Goal: Task Accomplishment & Management: Manage account settings

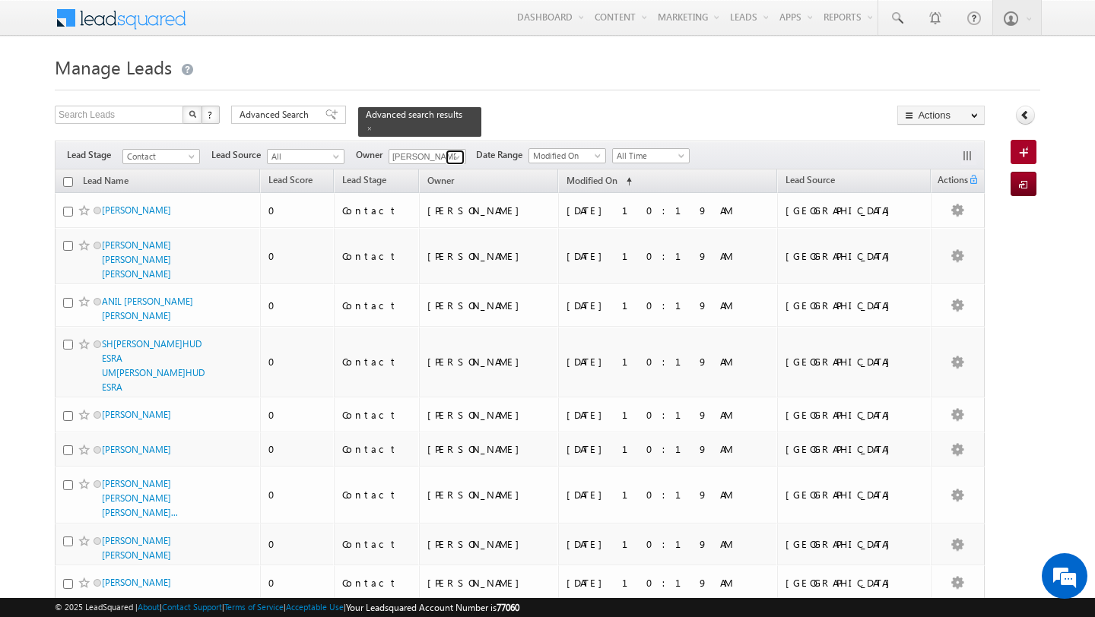
click at [459, 157] on span at bounding box center [457, 157] width 12 height 12
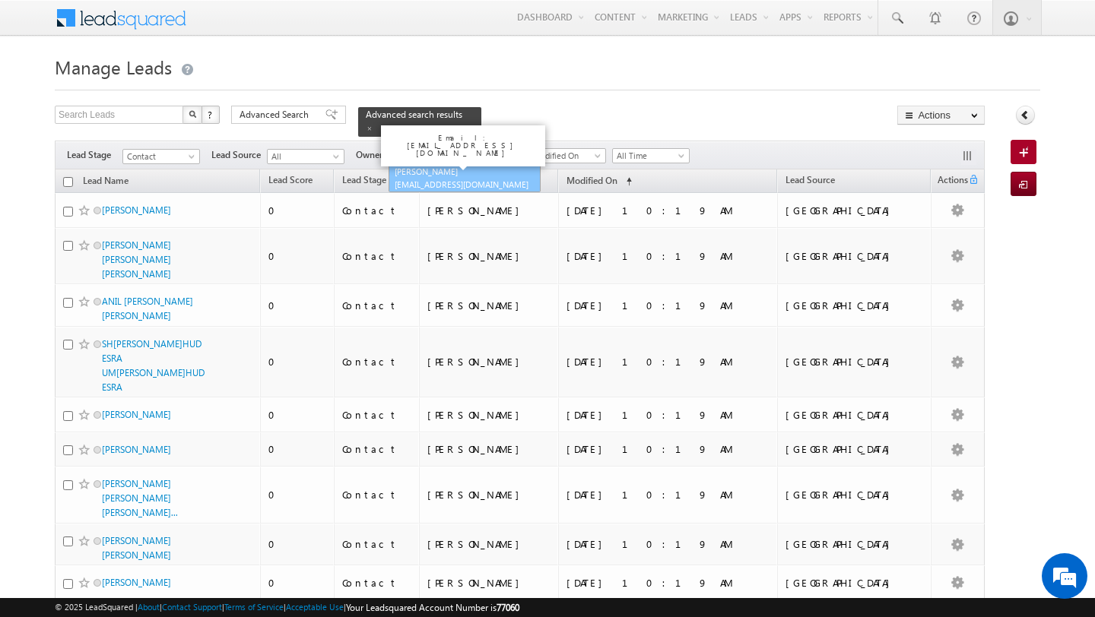
click at [410, 176] on link "Shubham Tripathi shubhamdutta.tripathi@indglobal.ae" at bounding box center [465, 177] width 152 height 29
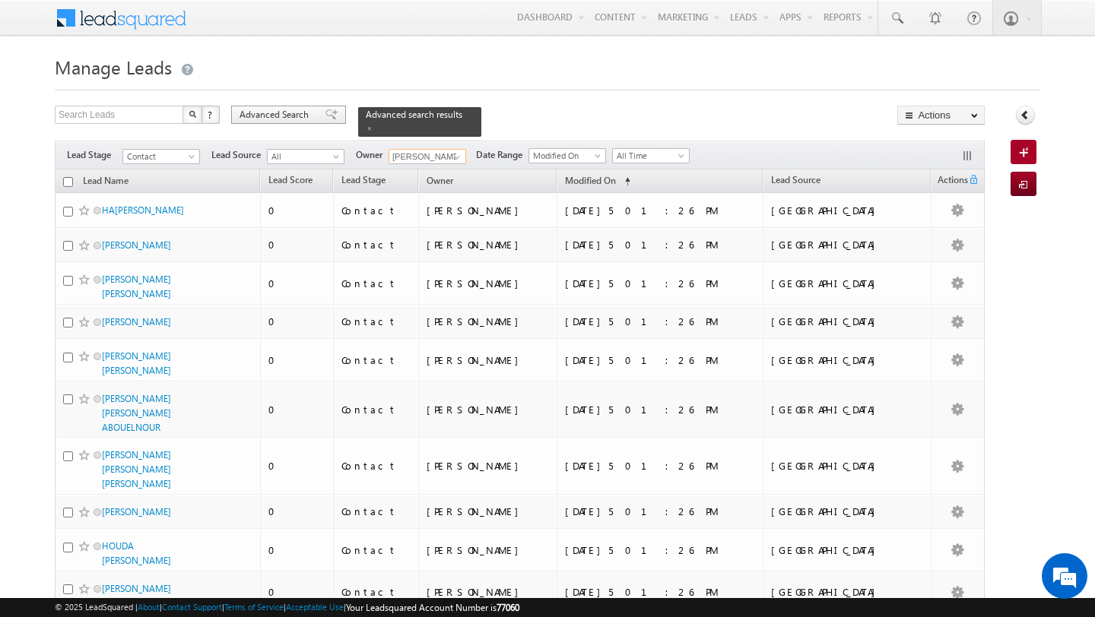
type input "[PERSON_NAME]"
click at [290, 120] on span "Advanced Search" at bounding box center [276, 115] width 74 height 14
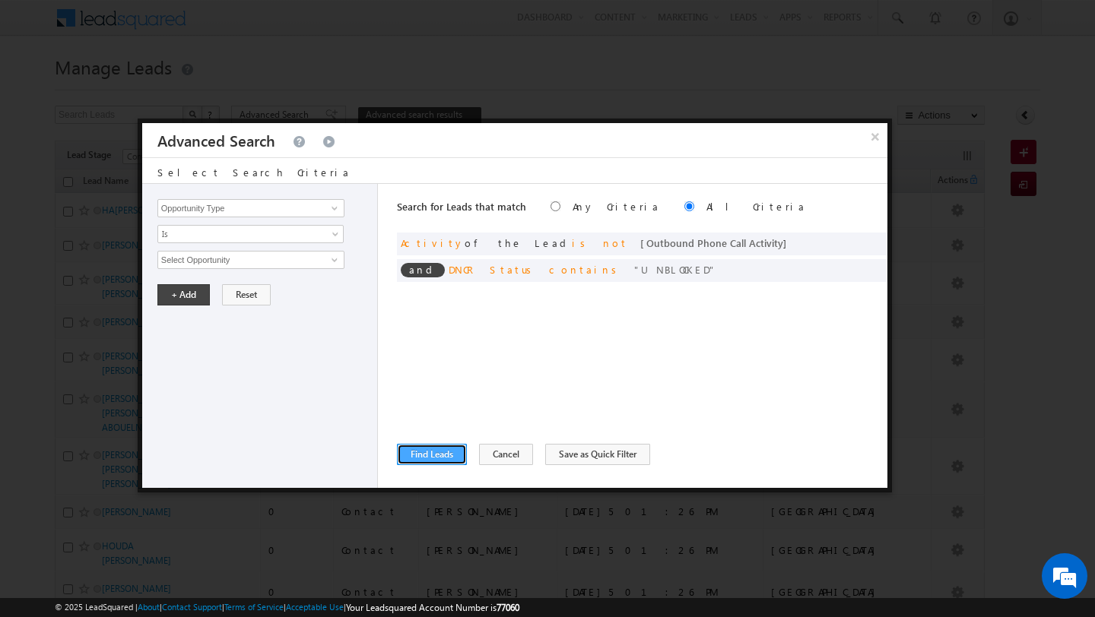
click at [450, 454] on button "Find Leads" at bounding box center [432, 454] width 70 height 21
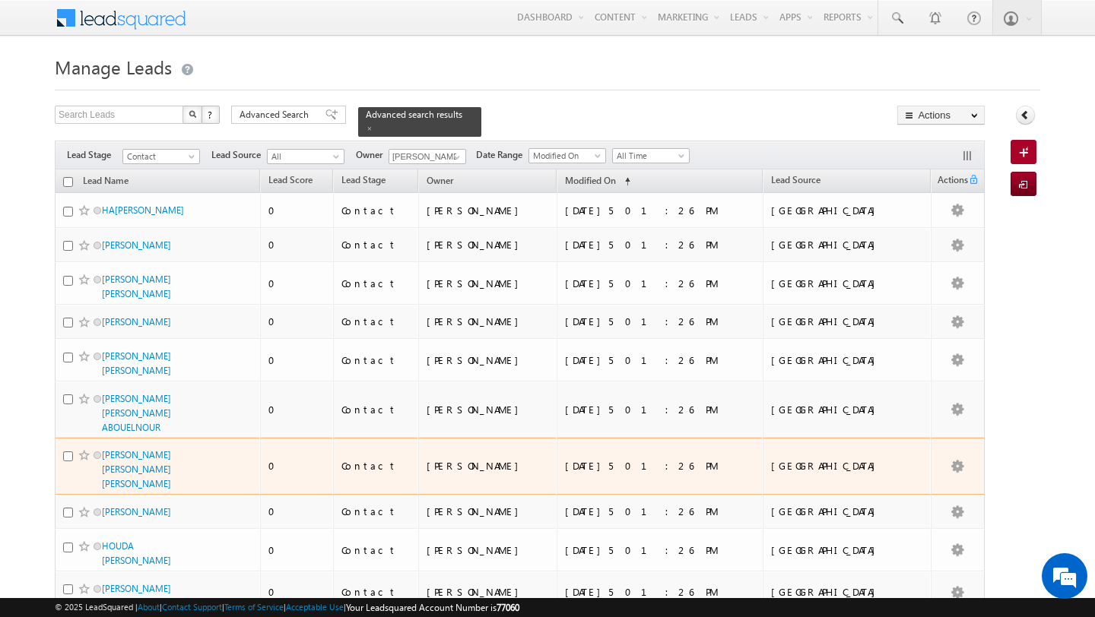
click at [418, 454] on td "Contact" at bounding box center [375, 466] width 85 height 57
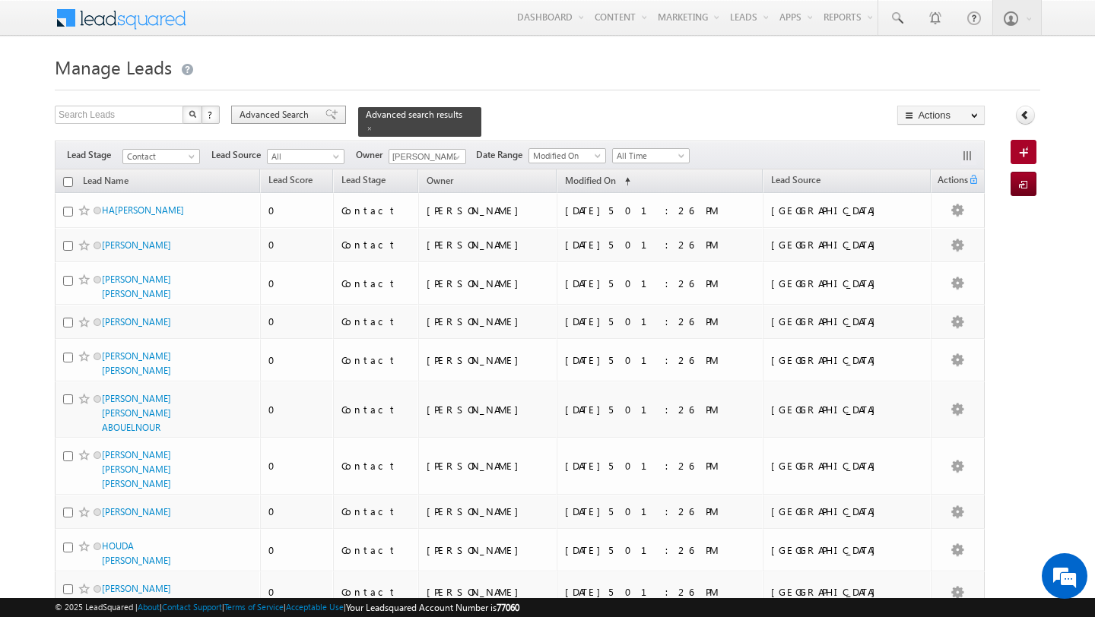
click at [284, 119] on span "Advanced Search" at bounding box center [276, 115] width 74 height 14
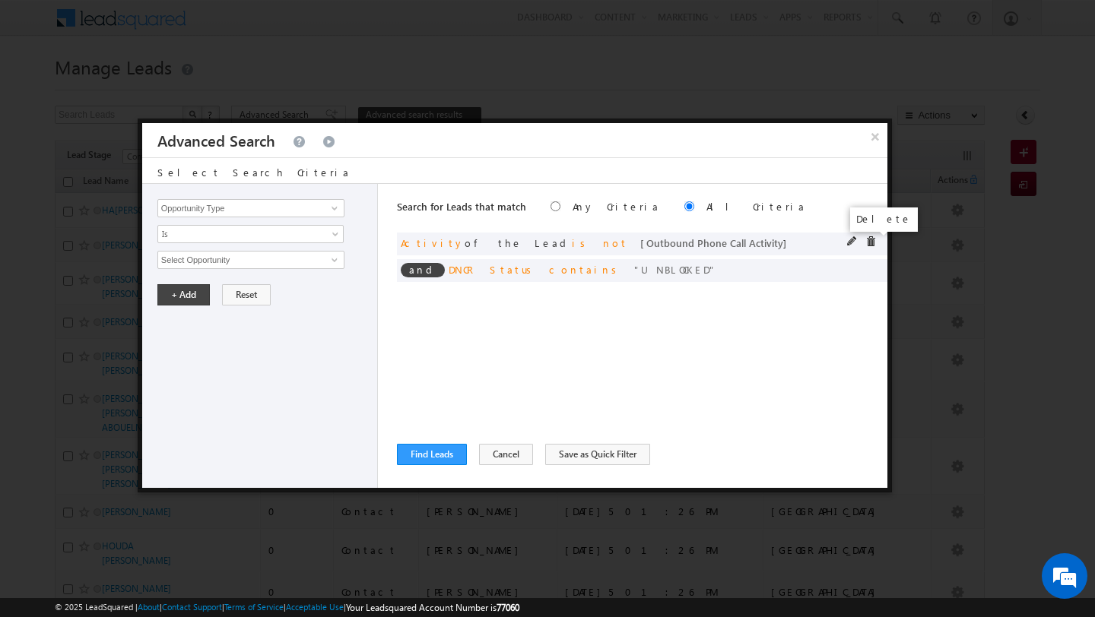
click at [868, 243] on span at bounding box center [870, 241] width 11 height 11
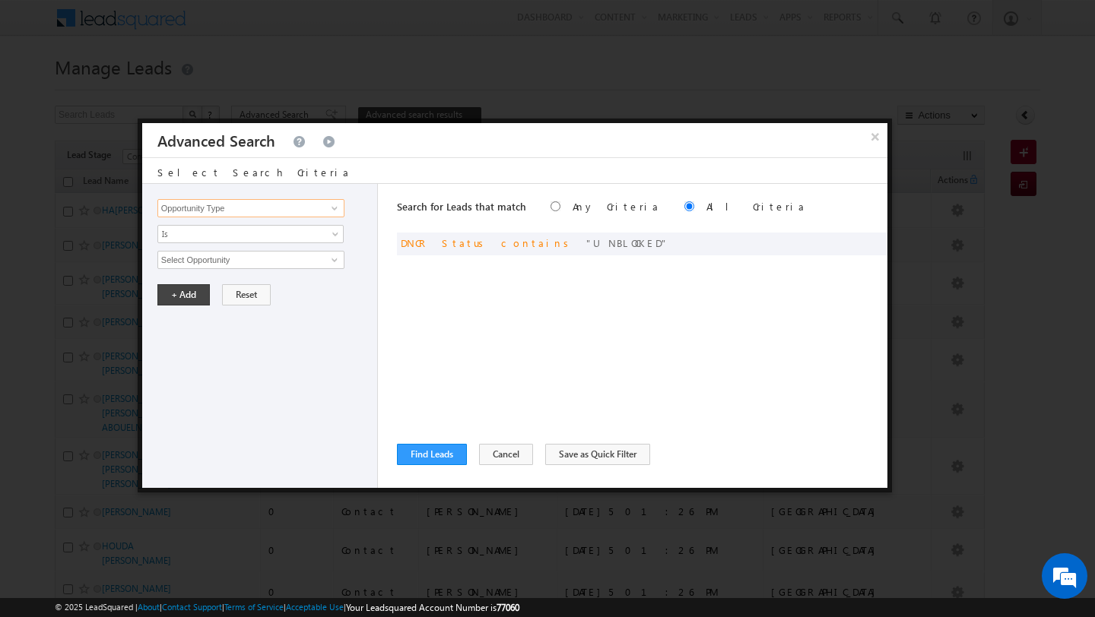
click at [192, 207] on input "Opportunity Type" at bounding box center [250, 208] width 187 height 18
type input "x"
click at [192, 236] on link "Lead Source" at bounding box center [250, 239] width 187 height 17
type input "Lead Source"
click at [219, 259] on span "None Selected" at bounding box center [244, 260] width 173 height 17
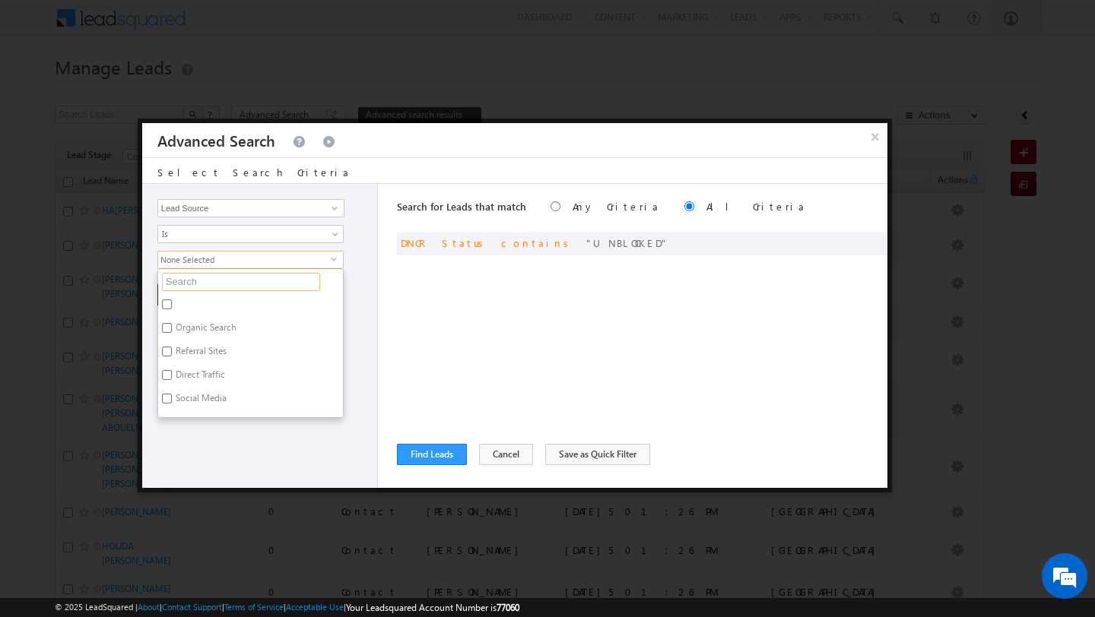
click at [230, 278] on input "text" at bounding box center [241, 282] width 158 height 18
type input "nad"
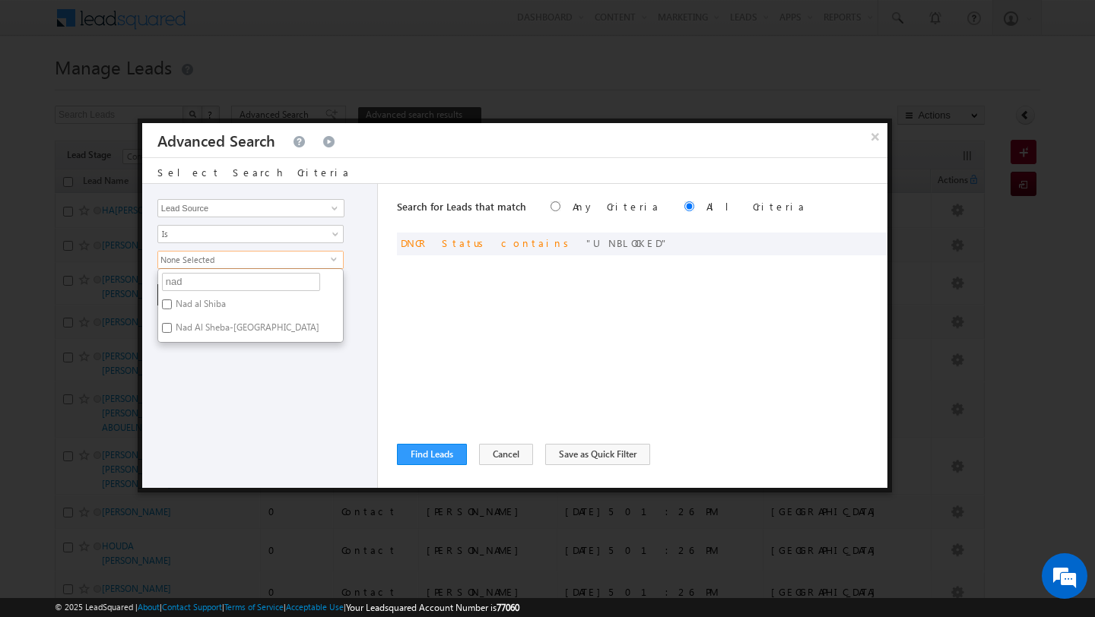
click at [197, 309] on label "Nad al Shiba" at bounding box center [199, 307] width 83 height 24
click at [172, 309] on input "Nad al Shiba" at bounding box center [167, 305] width 10 height 10
checkbox input "true"
click at [193, 374] on div "Opportunity Type Lead Activity Task Sales Group Prospect Id Address 1 Address 2…" at bounding box center [260, 336] width 236 height 304
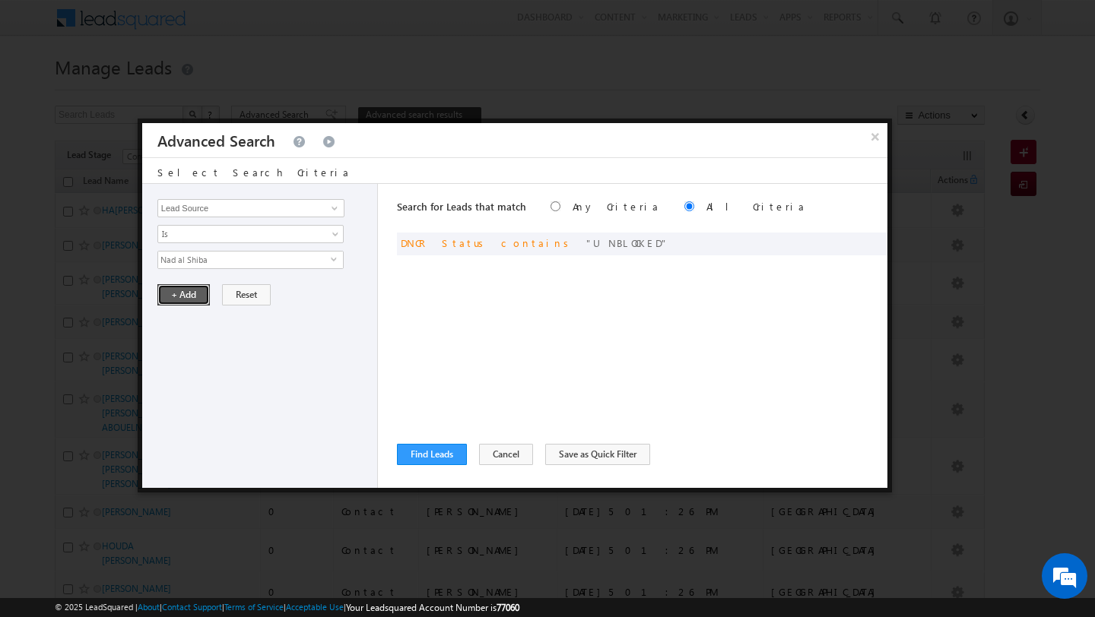
click at [183, 297] on button "+ Add" at bounding box center [183, 294] width 52 height 21
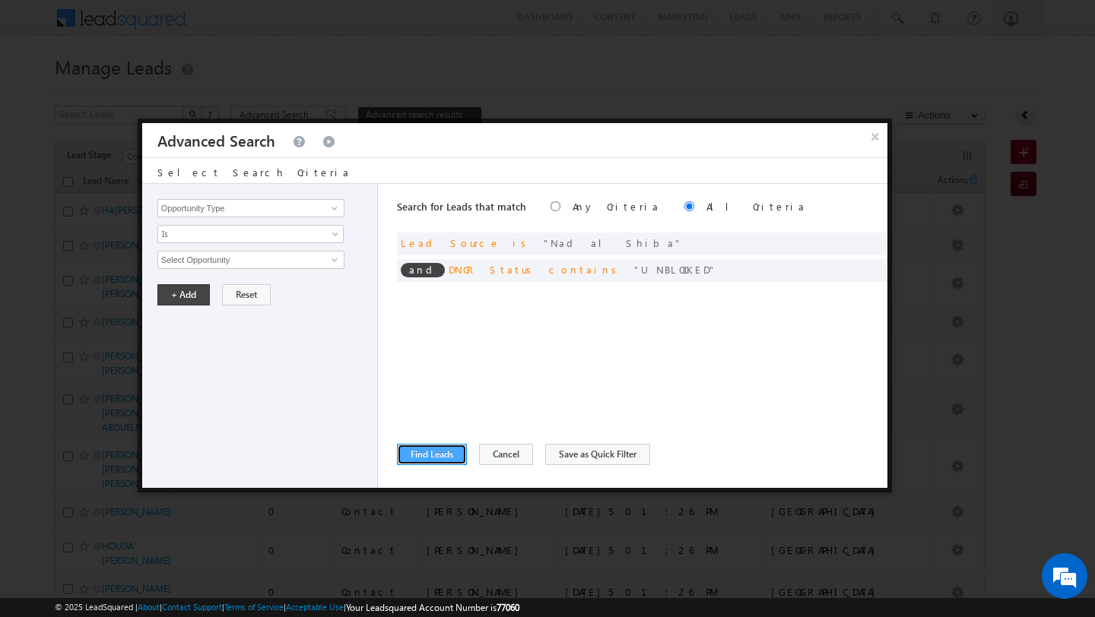
click at [435, 462] on button "Find Leads" at bounding box center [432, 454] width 70 height 21
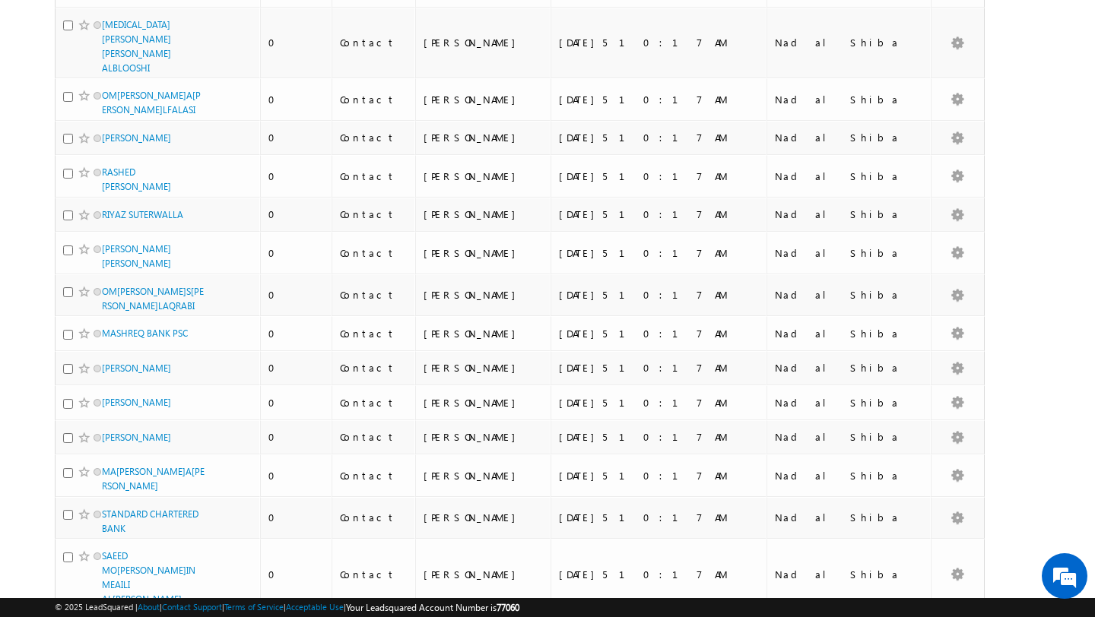
scroll to position [3740, 0]
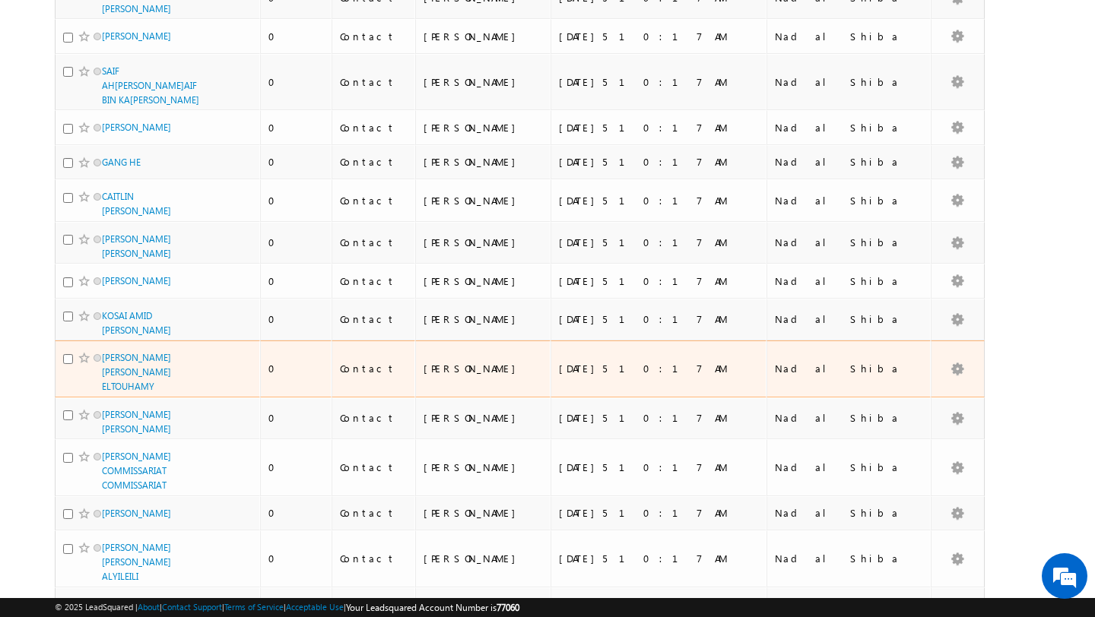
scroll to position [0, 0]
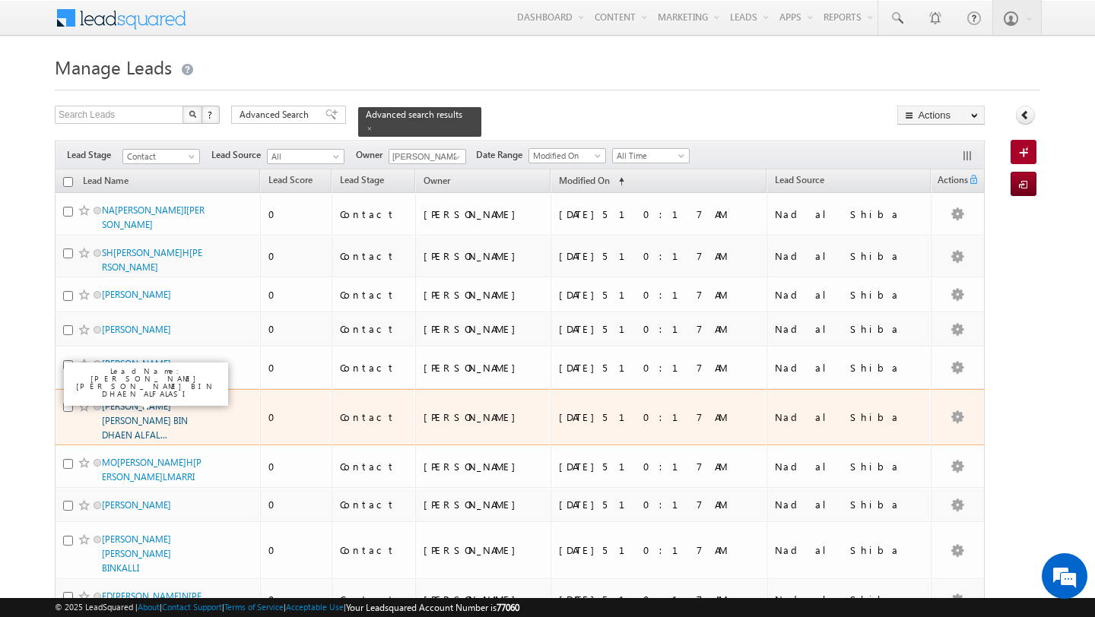
click at [149, 401] on link "AHMAD ABDULLA SAIF SAEED BIN DHAEN ALFAL..." at bounding box center [145, 421] width 86 height 40
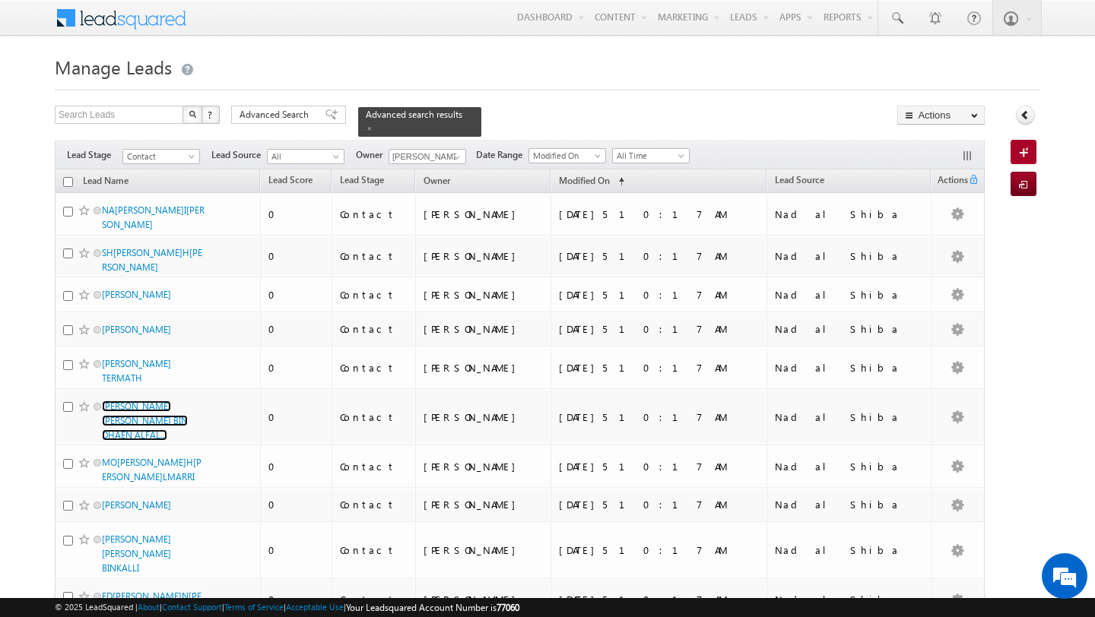
click at [68, 179] on input "checkbox" at bounding box center [68, 182] width 10 height 10
checkbox input "true"
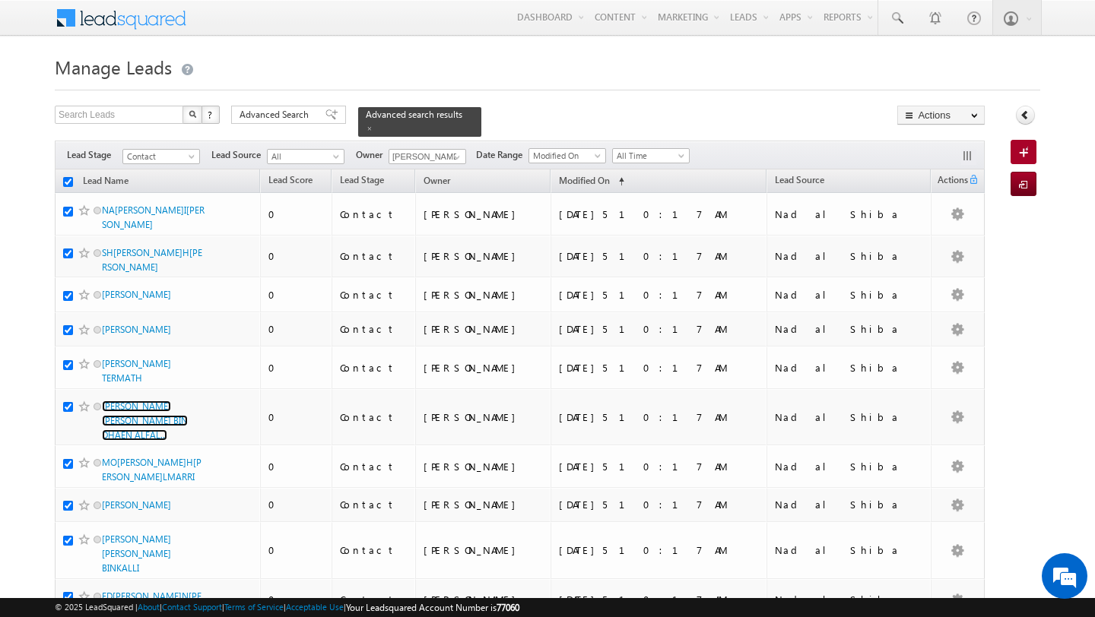
checkbox input "true"
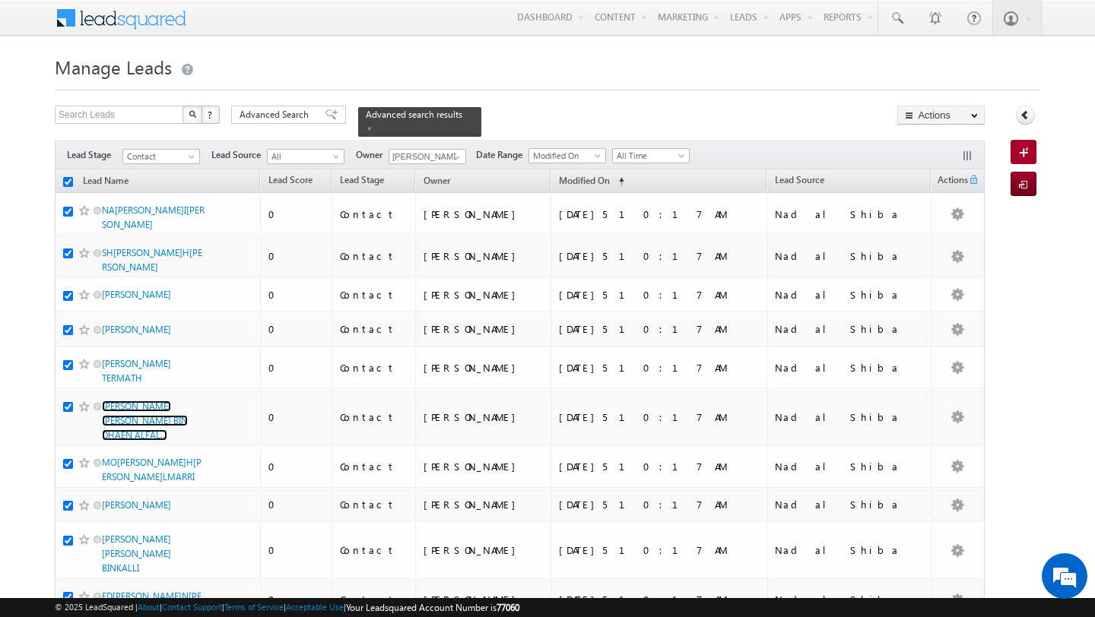
checkbox input "true"
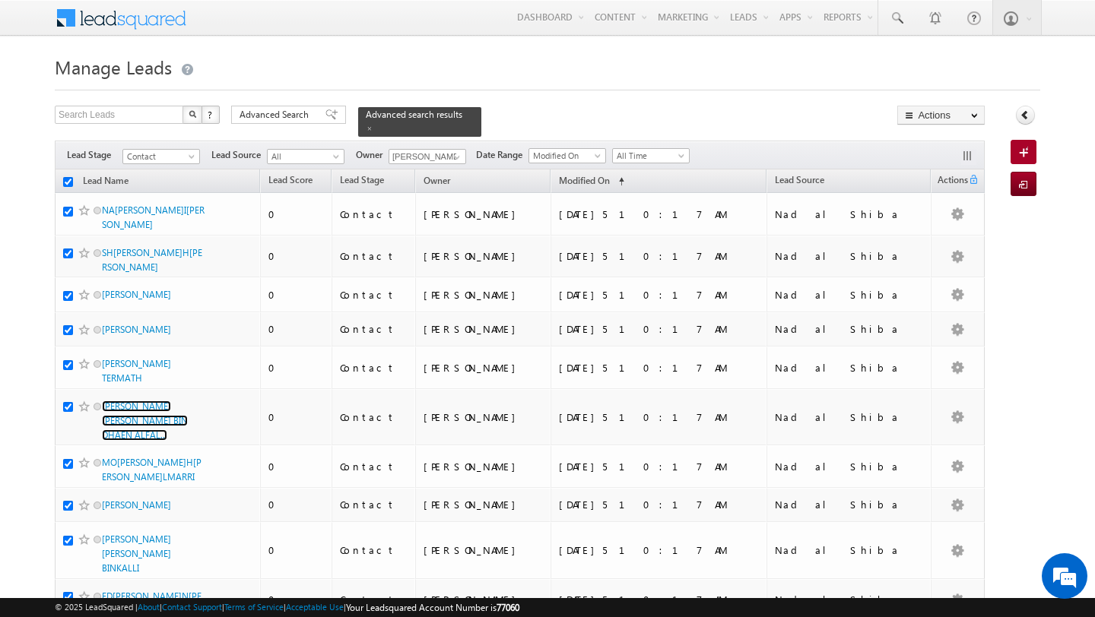
checkbox input "true"
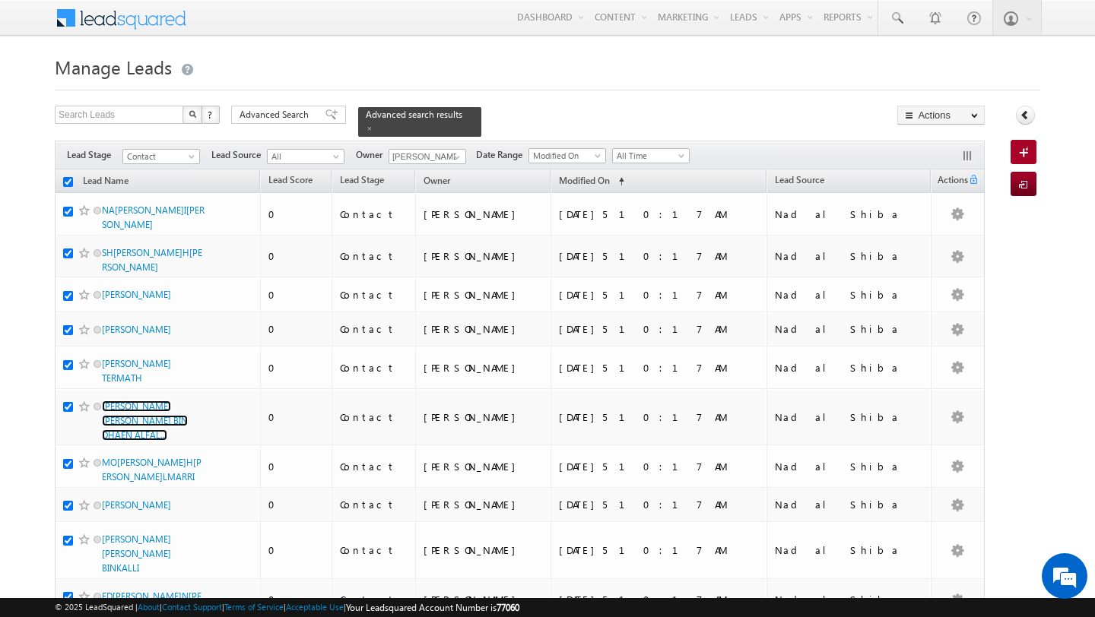
checkbox input "true"
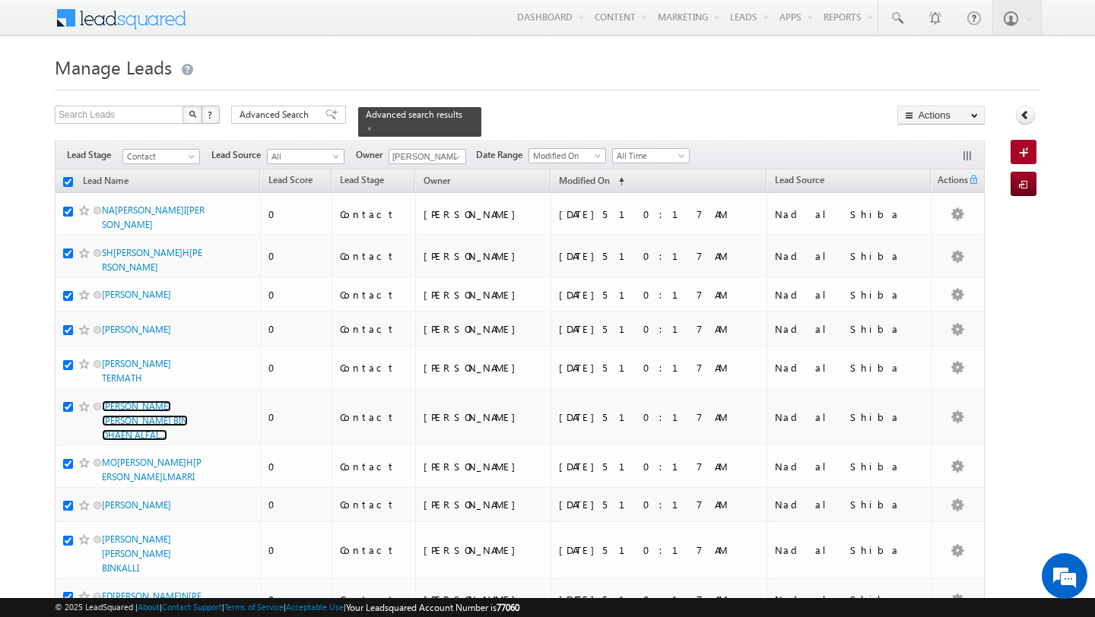
checkbox input "true"
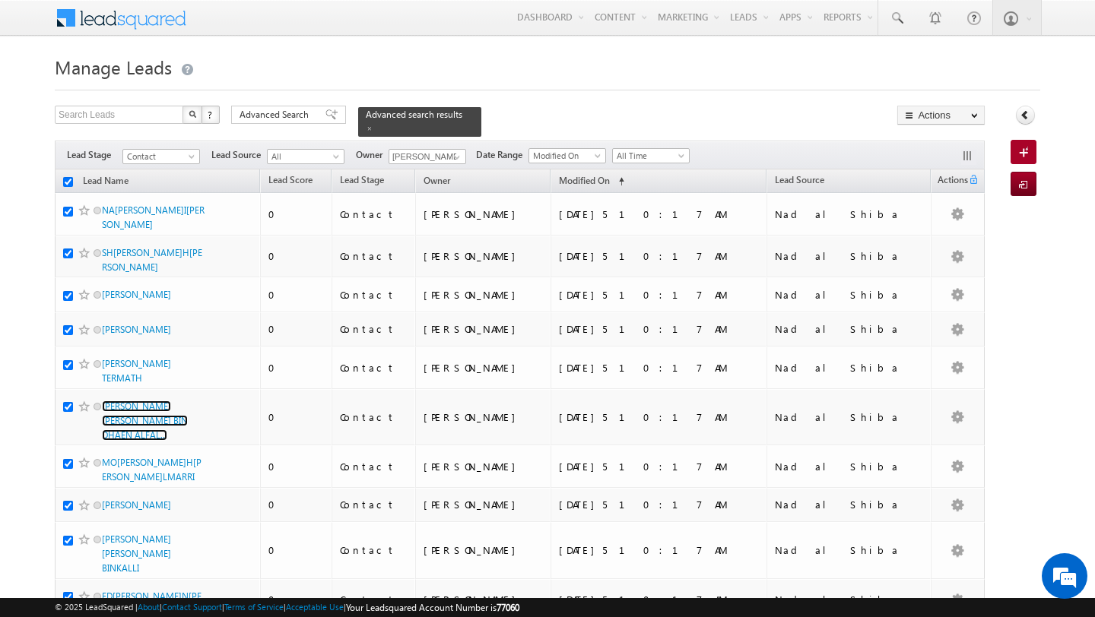
checkbox input "true"
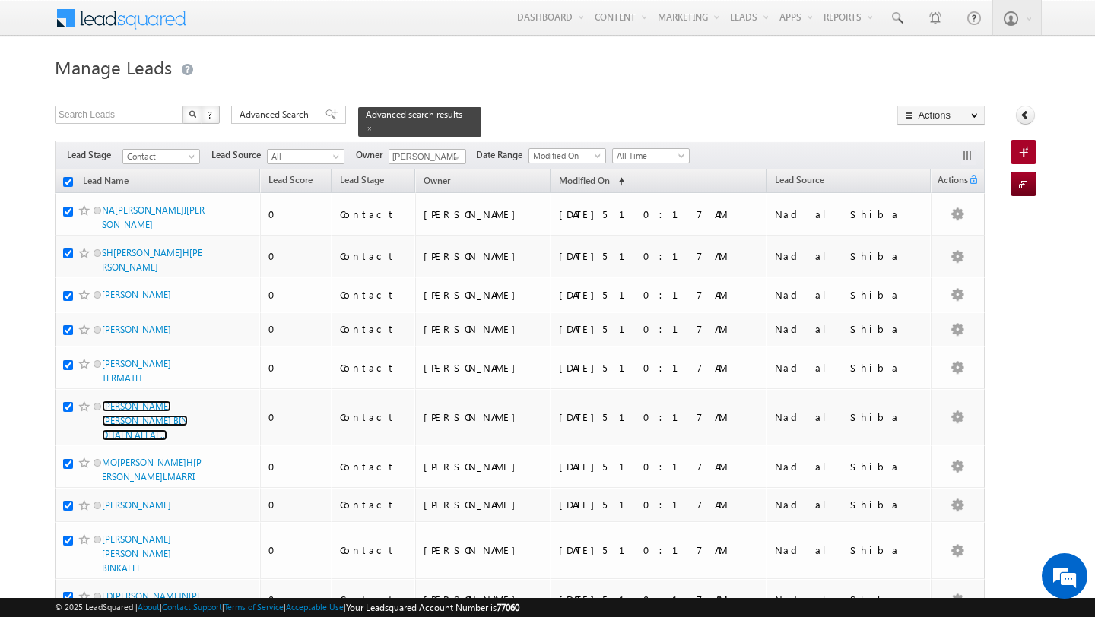
checkbox input "true"
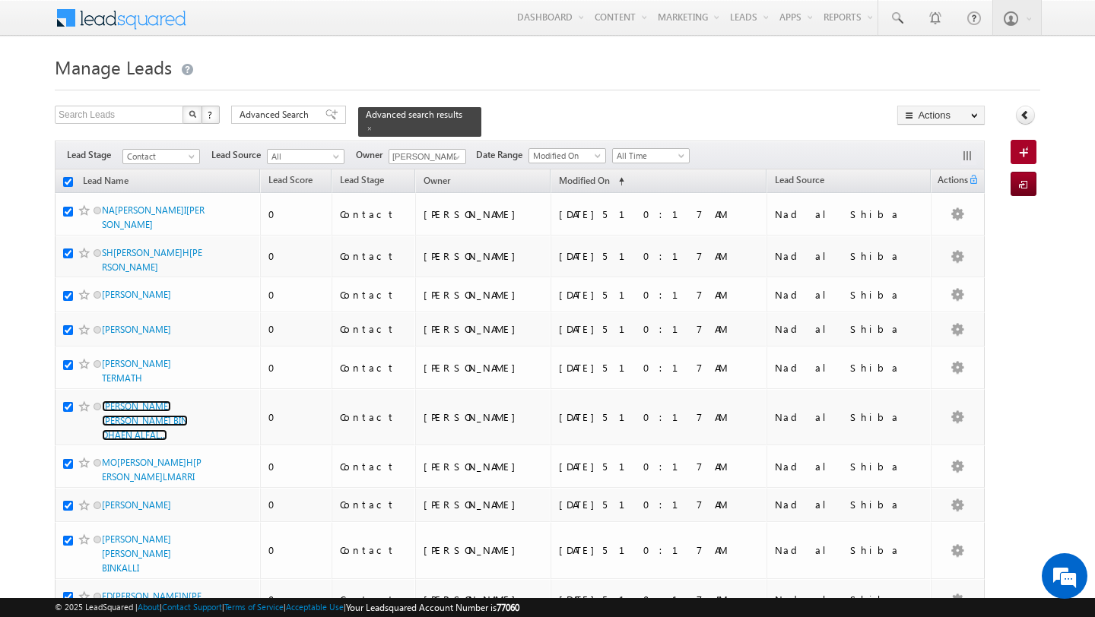
checkbox input "true"
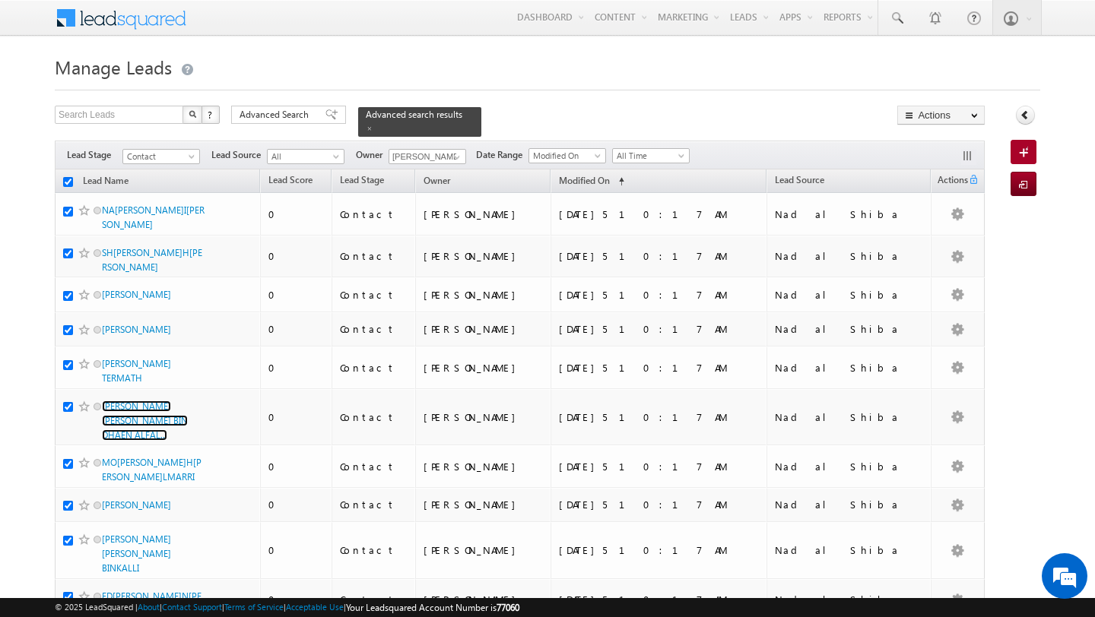
checkbox input "true"
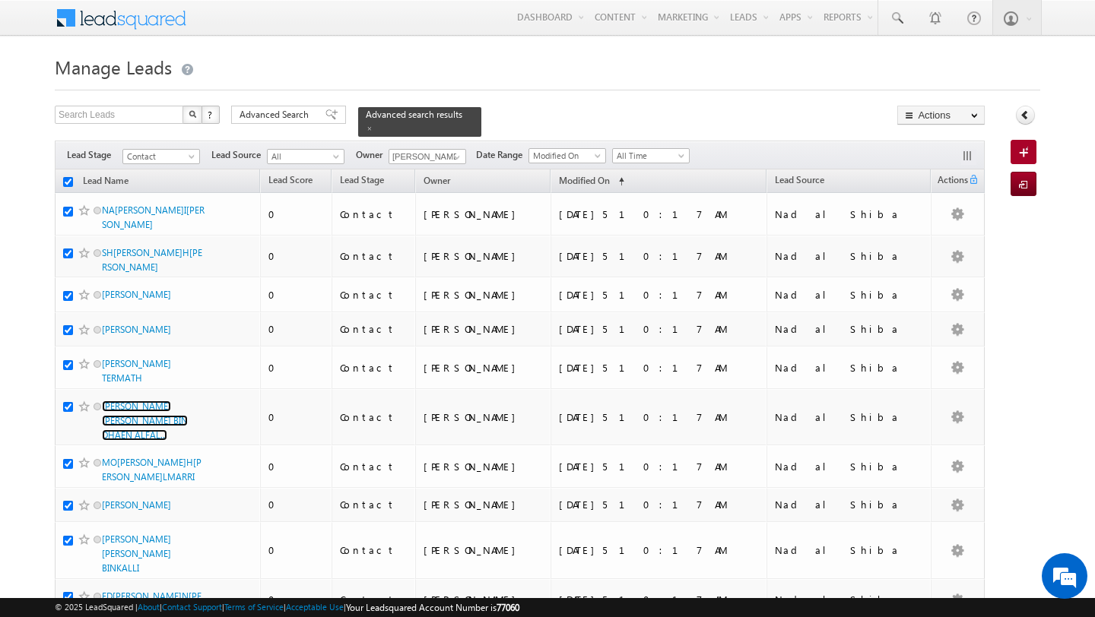
checkbox input "true"
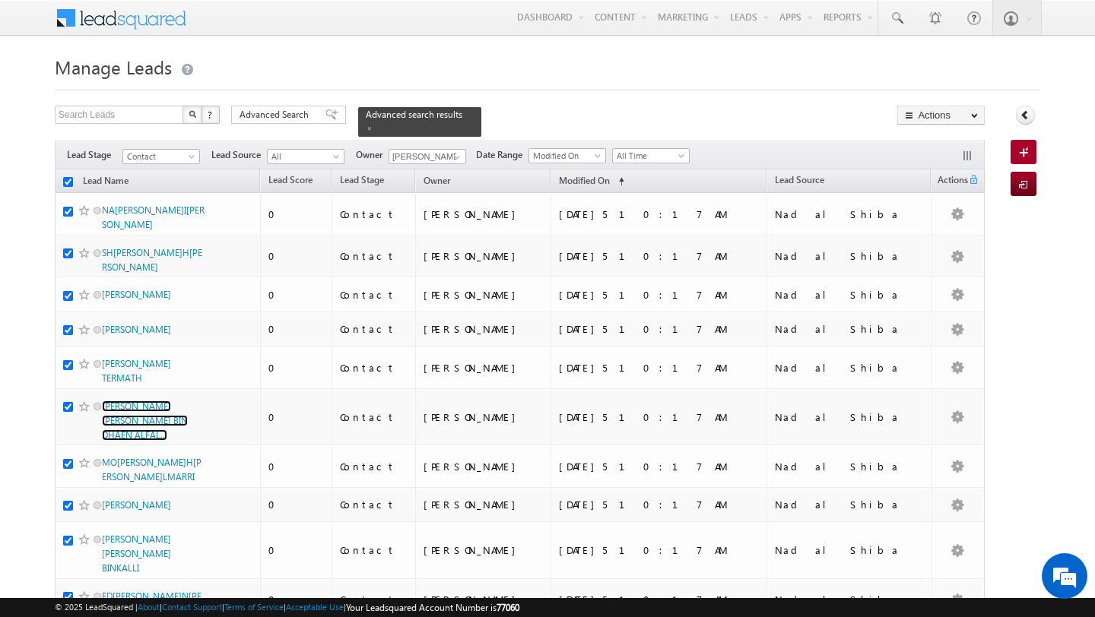
checkbox input "true"
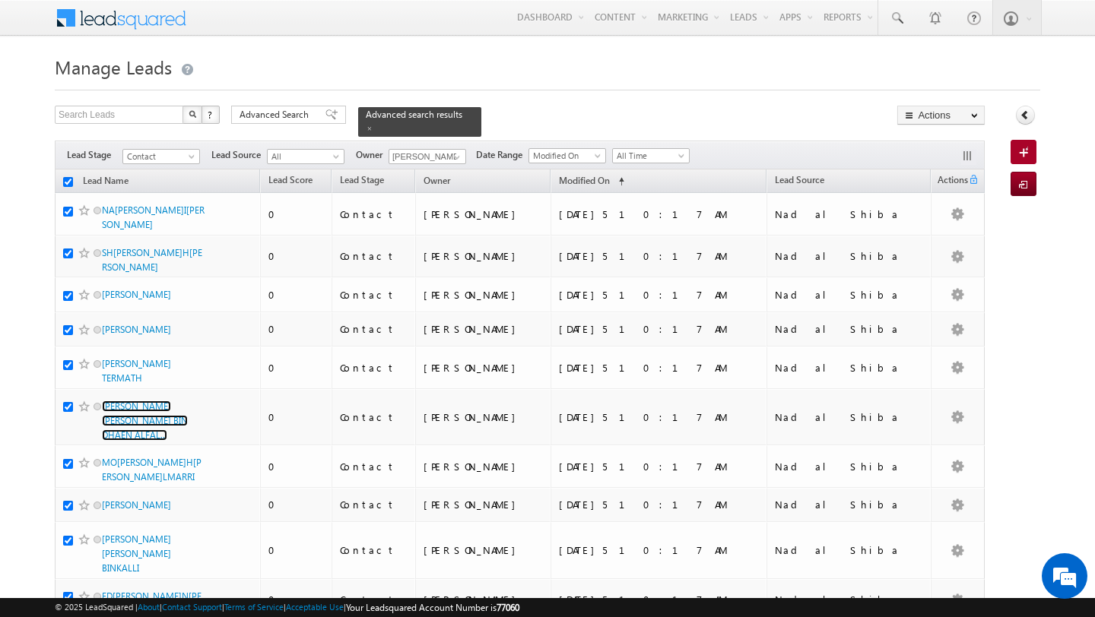
checkbox input "true"
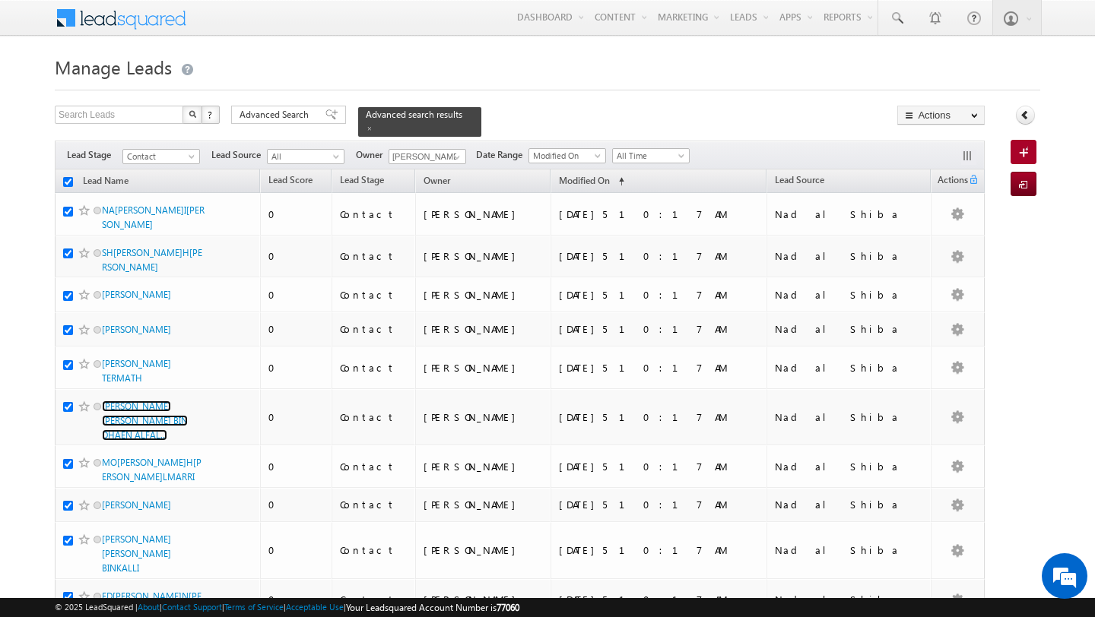
checkbox input "true"
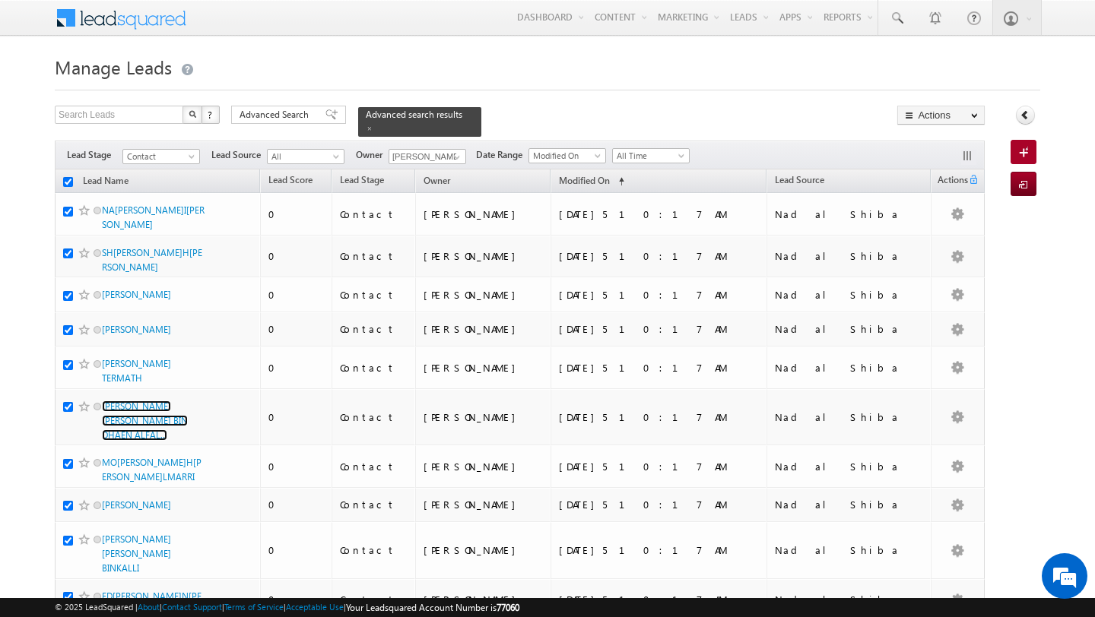
checkbox input "true"
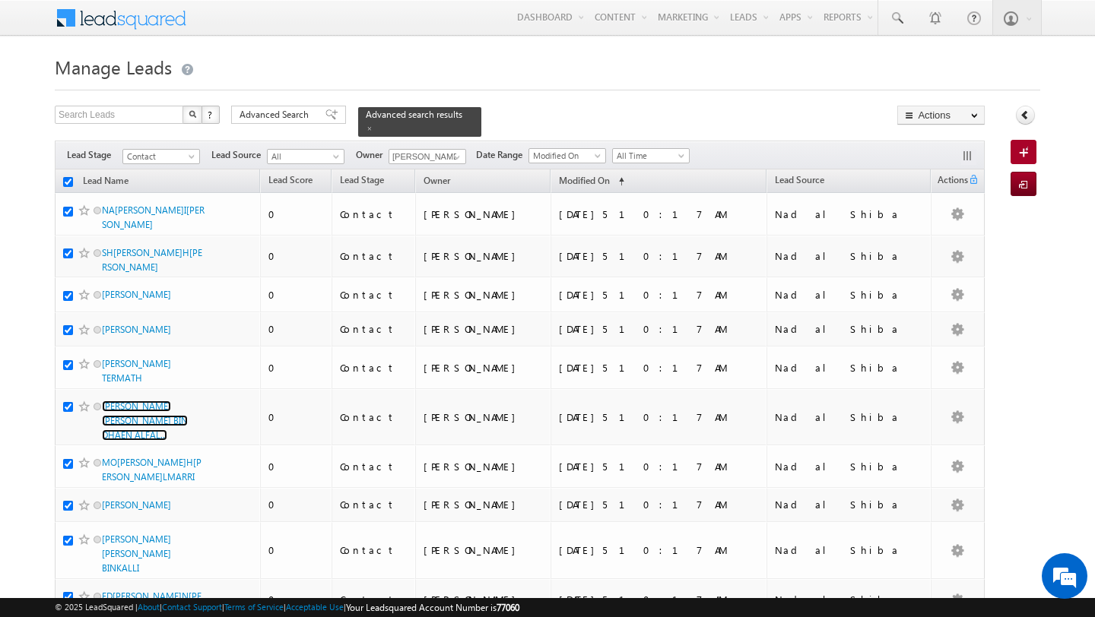
checkbox input "true"
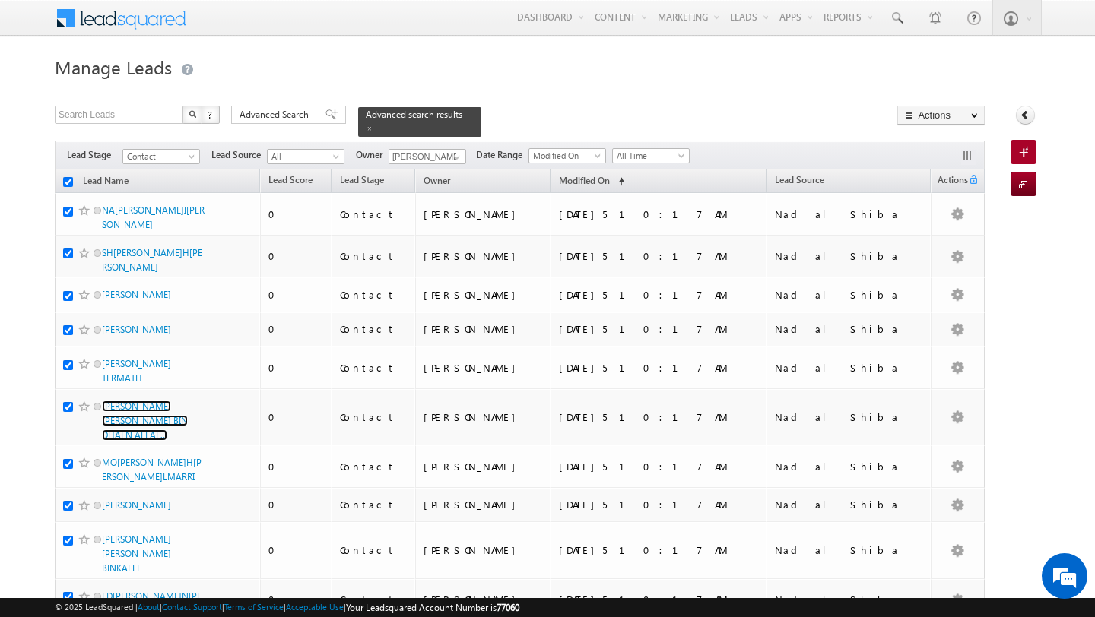
checkbox input "true"
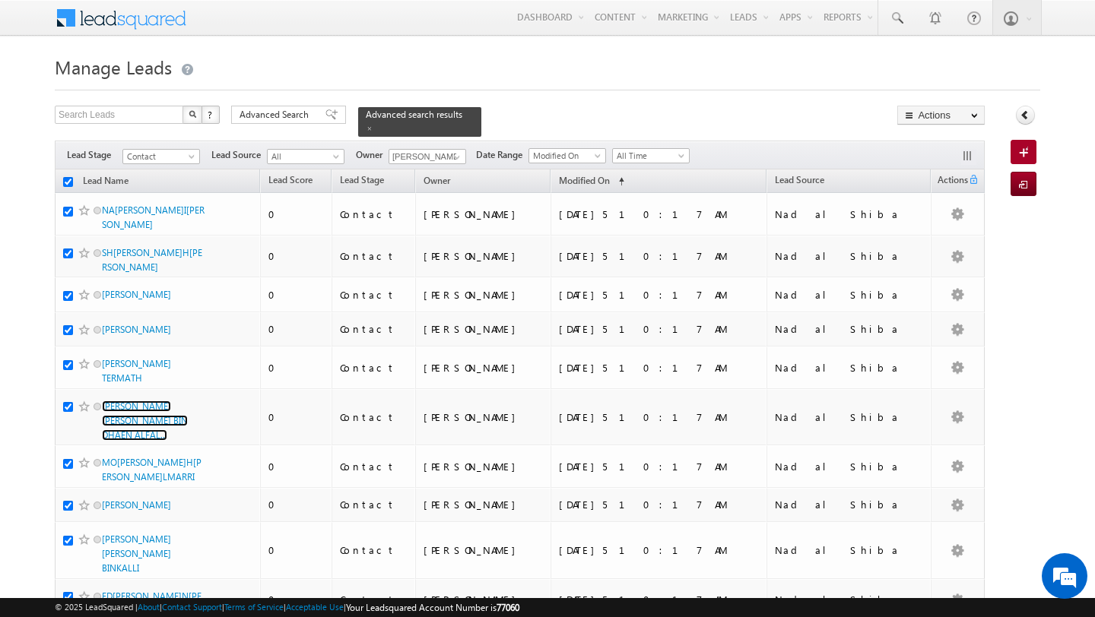
checkbox input "true"
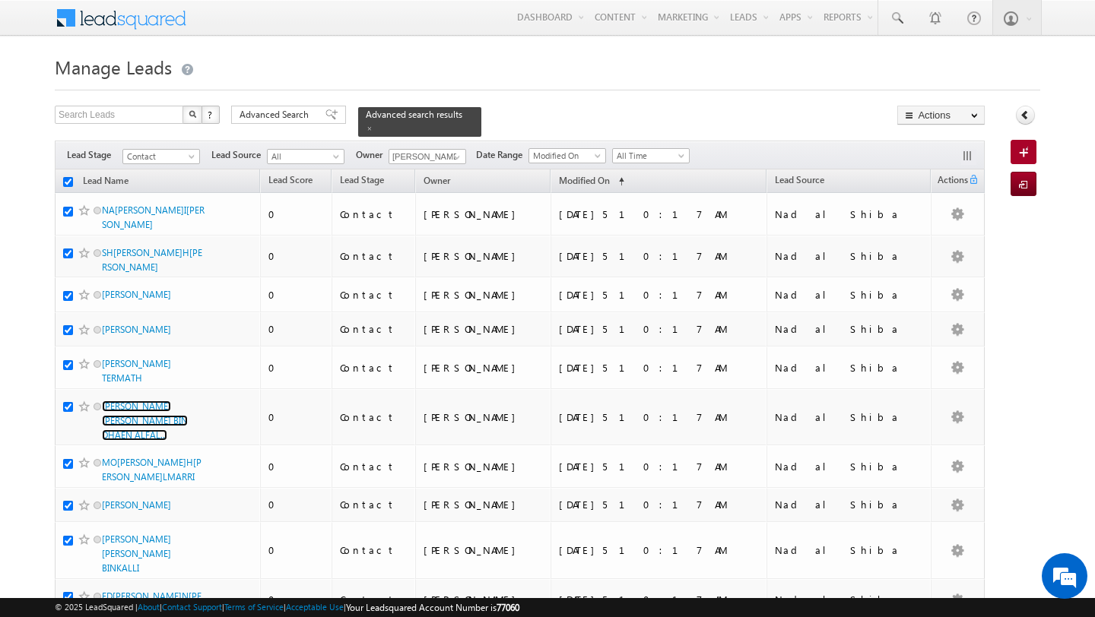
checkbox input "true"
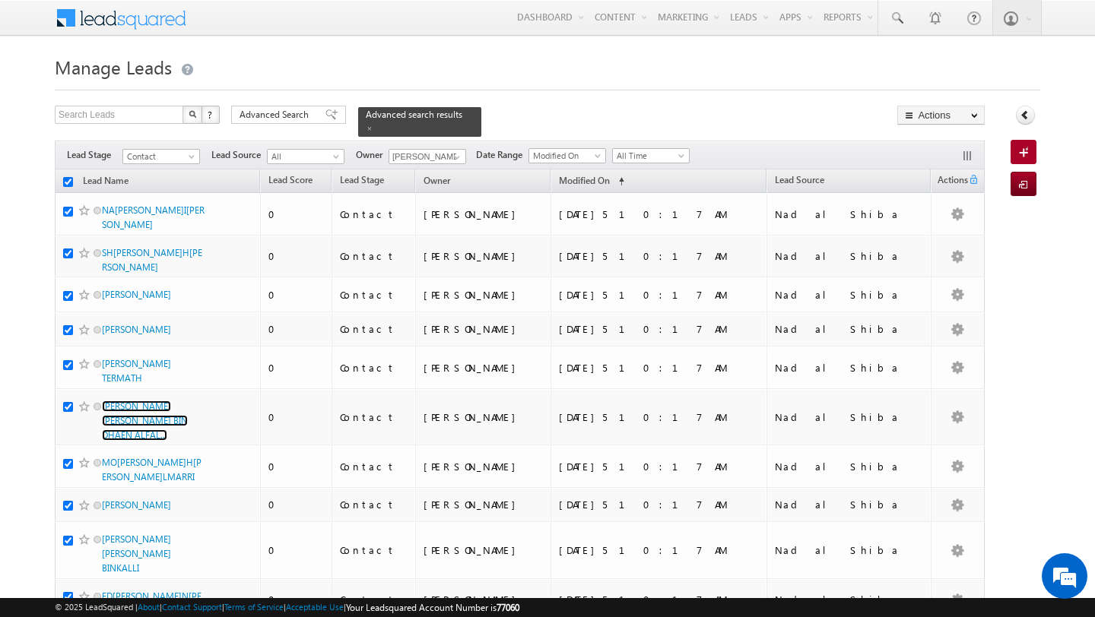
checkbox input "true"
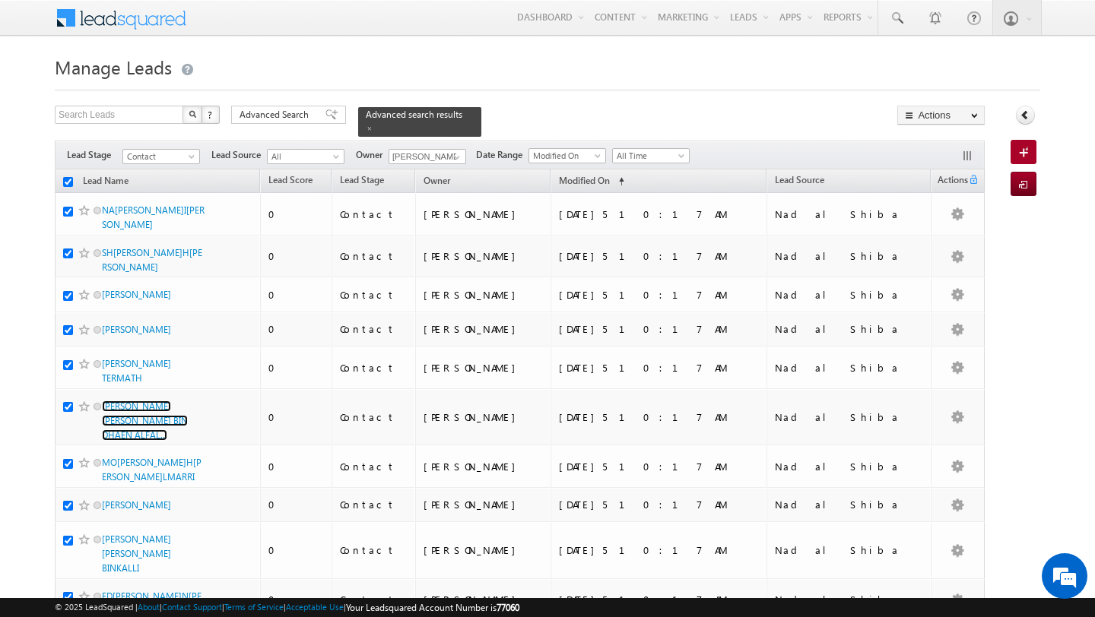
checkbox input "true"
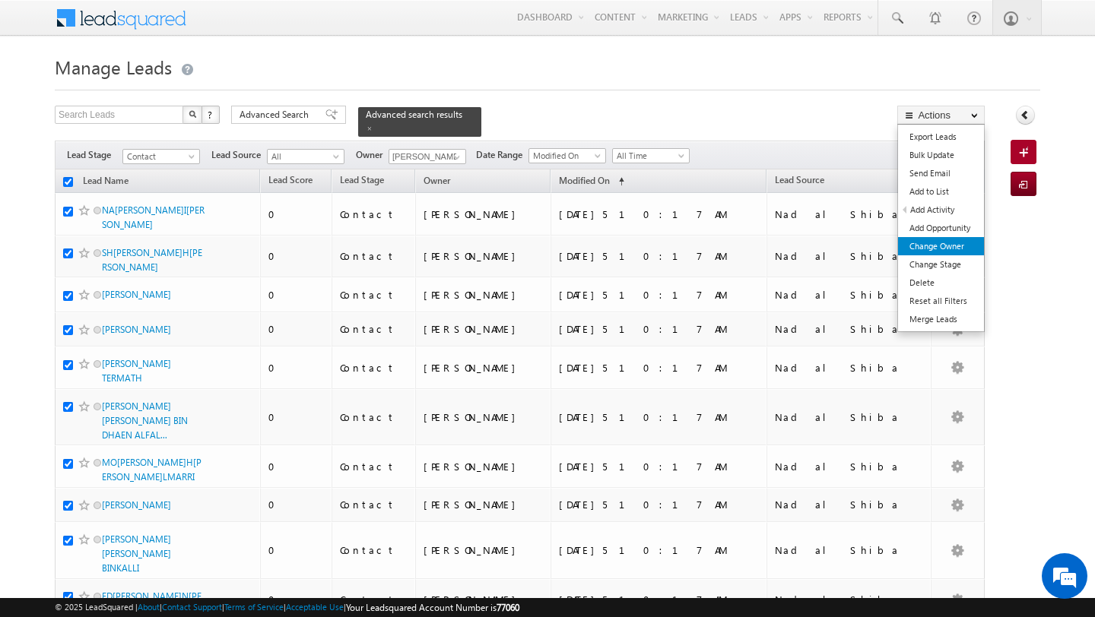
click at [946, 249] on link "Change Owner" at bounding box center [941, 246] width 86 height 18
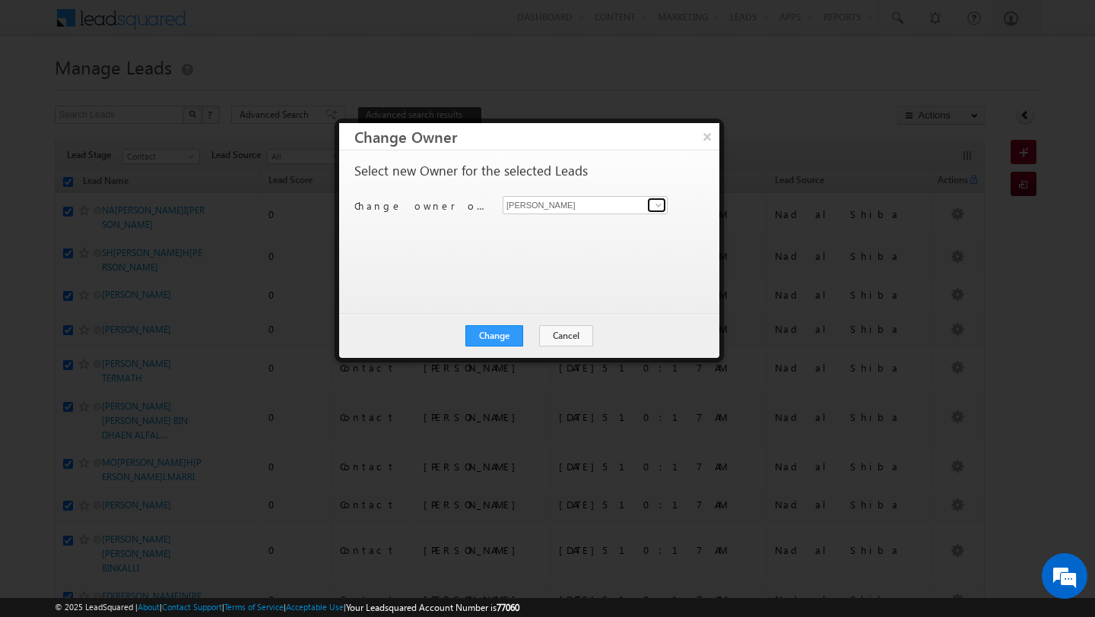
click at [656, 207] on span at bounding box center [658, 205] width 12 height 12
click at [606, 226] on link "MEHFOOZA MEMON mehfooza.memon@indglobal.ae" at bounding box center [585, 228] width 165 height 29
type input "MEHFOOZA MEMON"
click at [492, 341] on button "Change" at bounding box center [494, 335] width 58 height 21
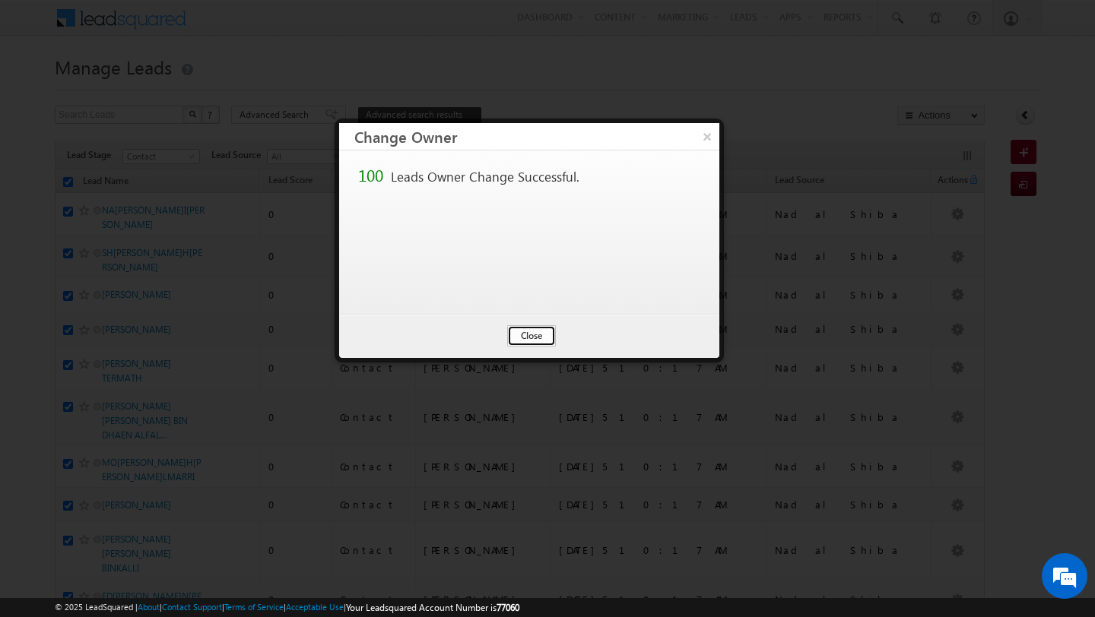
click at [536, 334] on button "Close" at bounding box center [531, 335] width 49 height 21
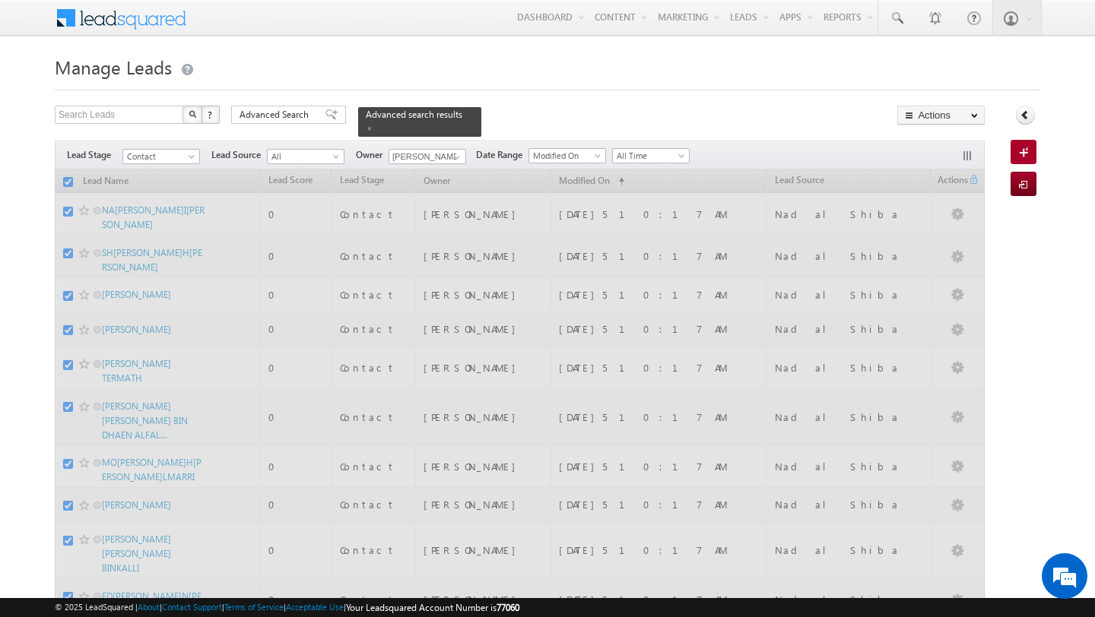
checkbox input "false"
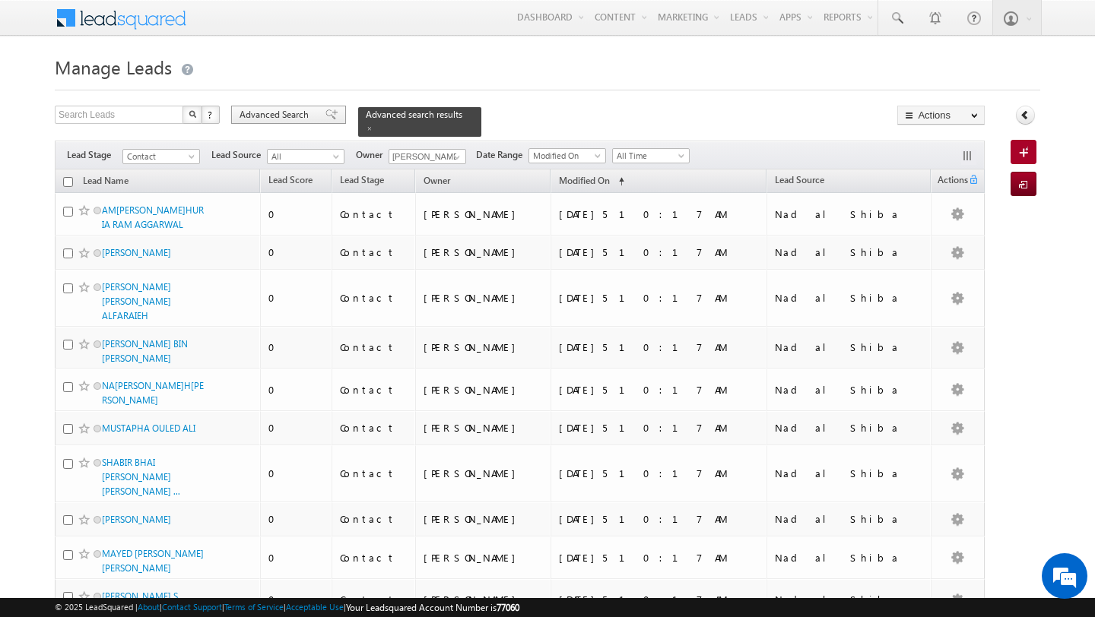
click at [284, 114] on span "Advanced Search" at bounding box center [276, 115] width 74 height 14
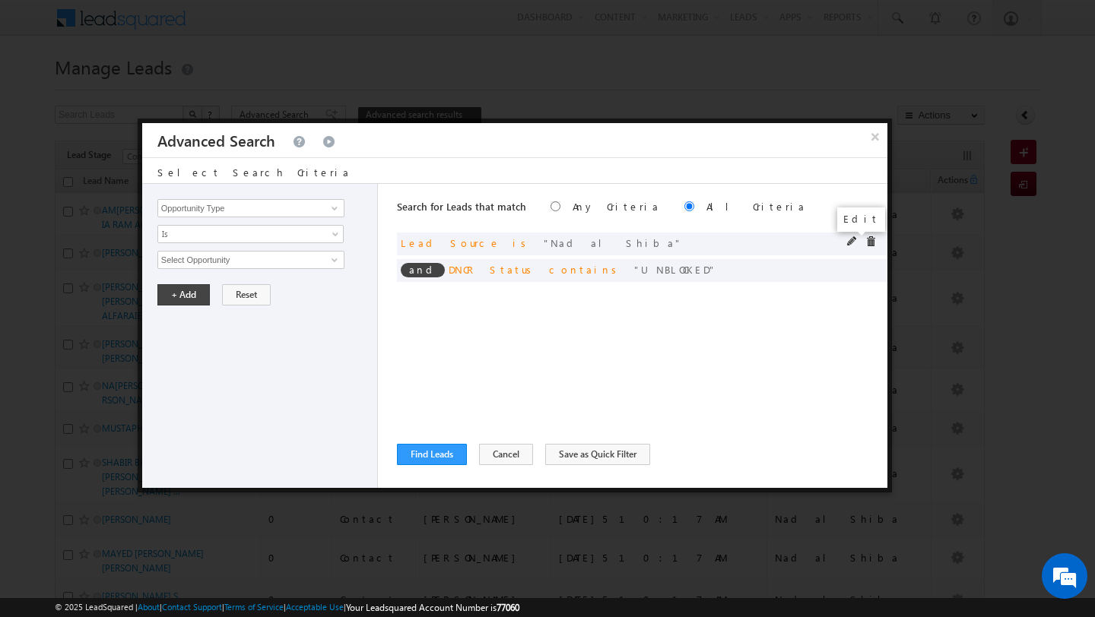
click at [853, 243] on span at bounding box center [852, 241] width 11 height 11
click at [325, 260] on span "Nad al Shiba" at bounding box center [244, 260] width 173 height 17
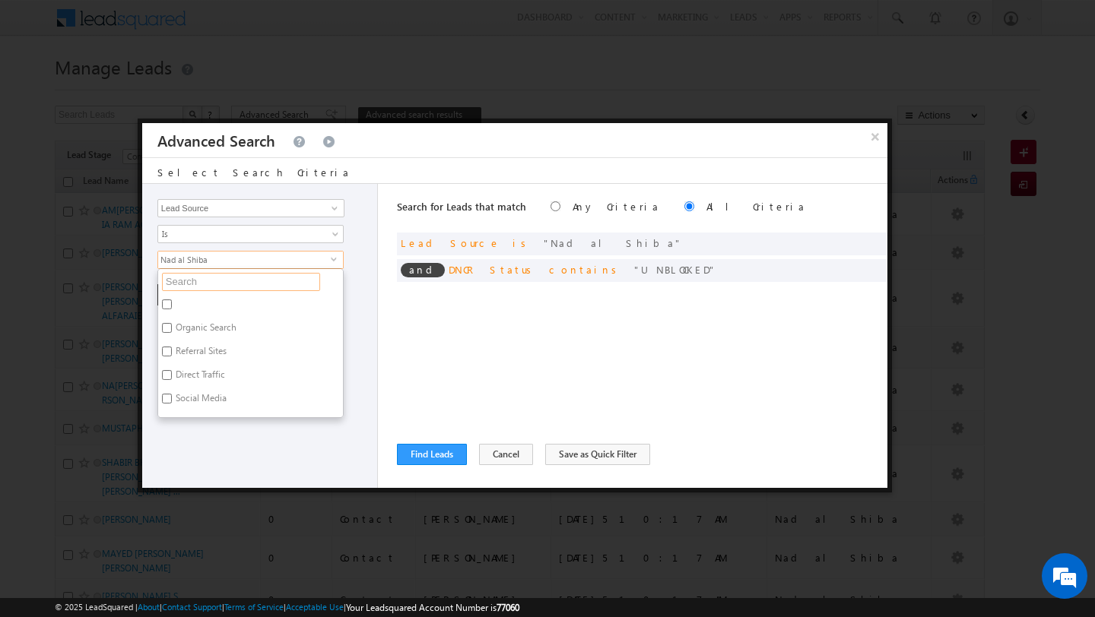
click at [261, 278] on input "text" at bounding box center [241, 282] width 158 height 18
type input "town"
click at [198, 304] on label "Town Square" at bounding box center [217, 307] width 119 height 24
click at [172, 304] on input "Town Square" at bounding box center [167, 305] width 10 height 10
checkbox input "true"
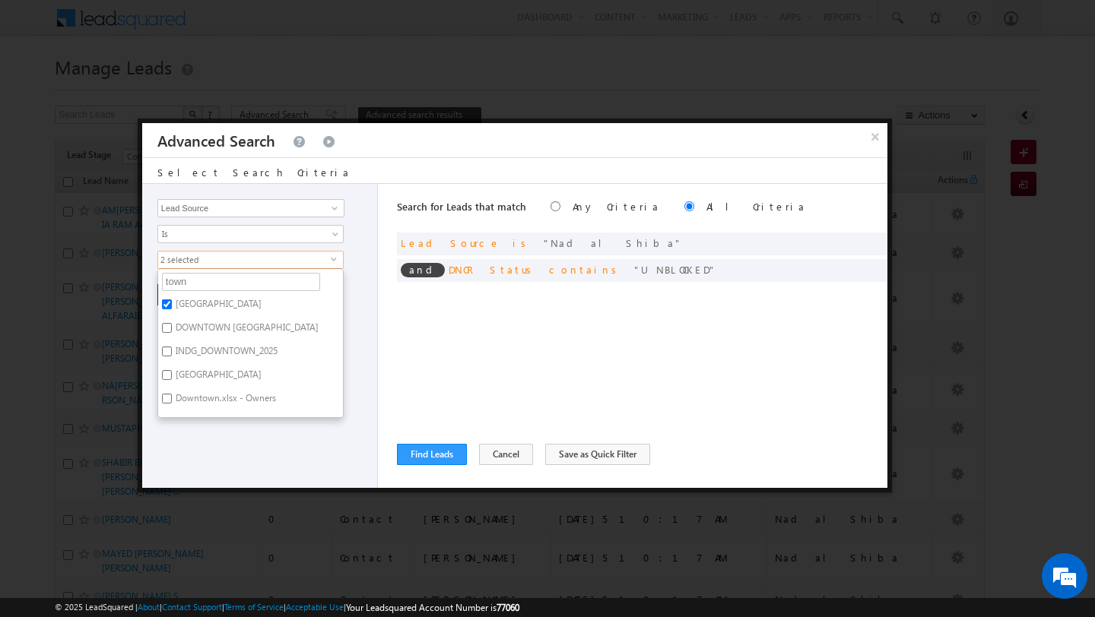
click at [201, 422] on div "Opportunity Type Lead Activity Task Sales Group Prospect Id Address 1 Address 2…" at bounding box center [260, 336] width 236 height 304
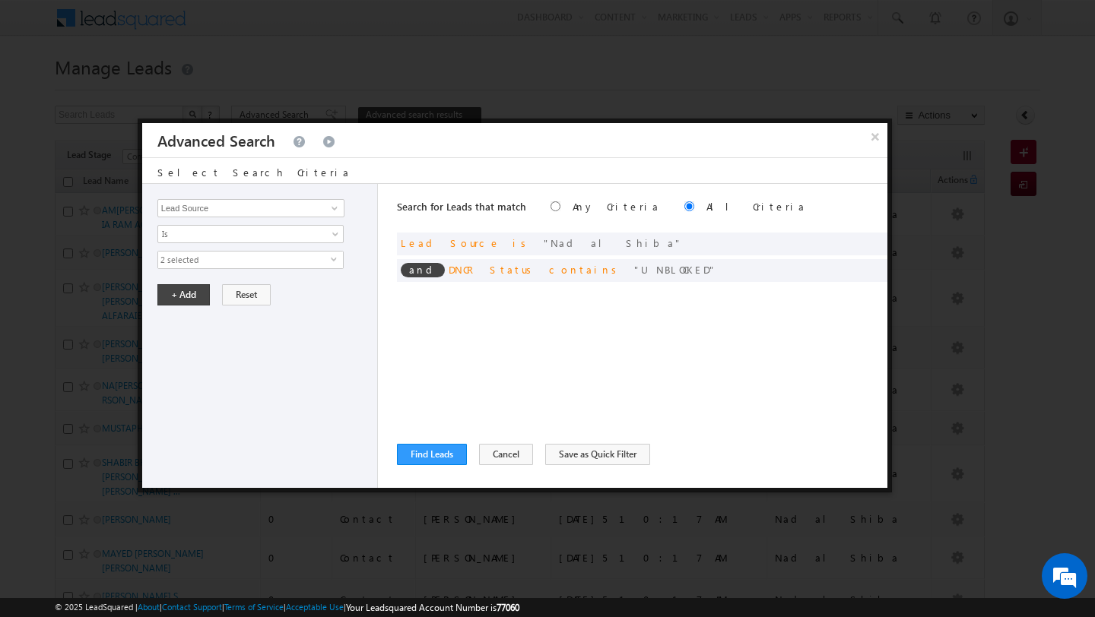
click at [328, 259] on span "2 selected" at bounding box center [244, 260] width 173 height 17
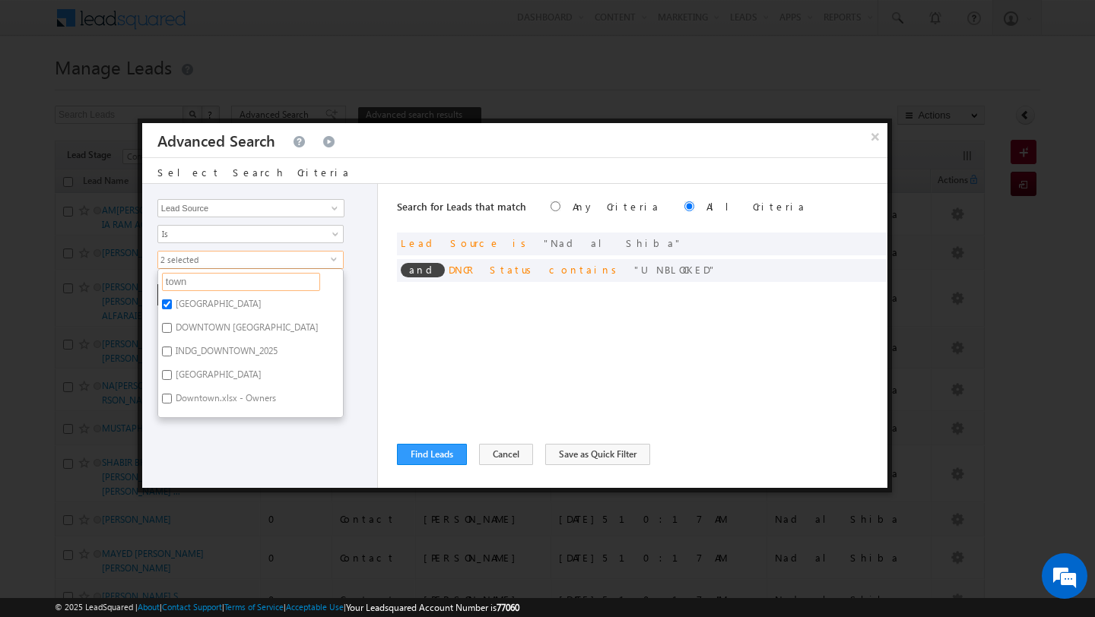
click at [201, 282] on input "town" at bounding box center [241, 282] width 158 height 18
type input "sama"
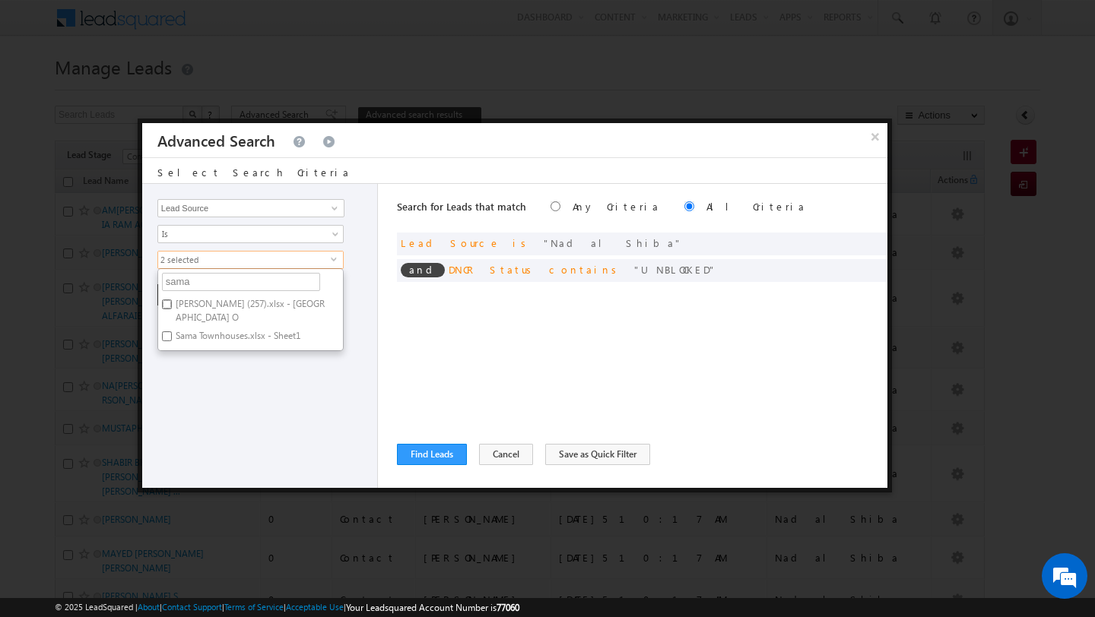
click at [171, 305] on input "Sama Townhouses (257).xlsx - Sama Townhouses O" at bounding box center [167, 305] width 10 height 10
checkbox input "true"
click at [173, 388] on div "Opportunity Type Lead Activity Task Sales Group Prospect Id Address 1 Address 2…" at bounding box center [260, 336] width 236 height 304
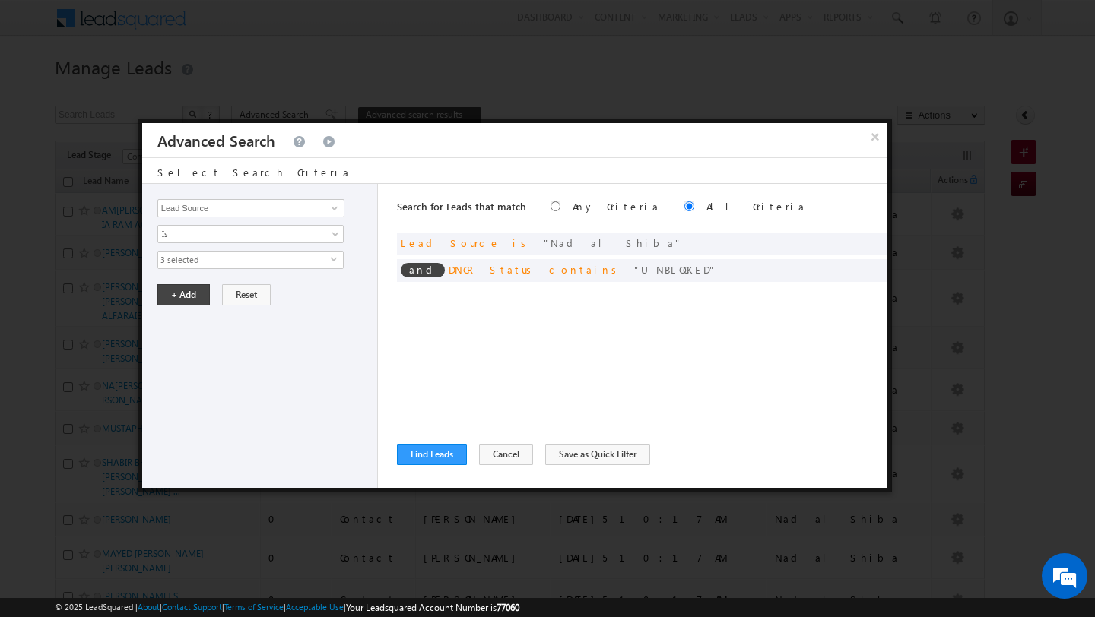
click at [220, 260] on span "3 selected" at bounding box center [244, 260] width 173 height 17
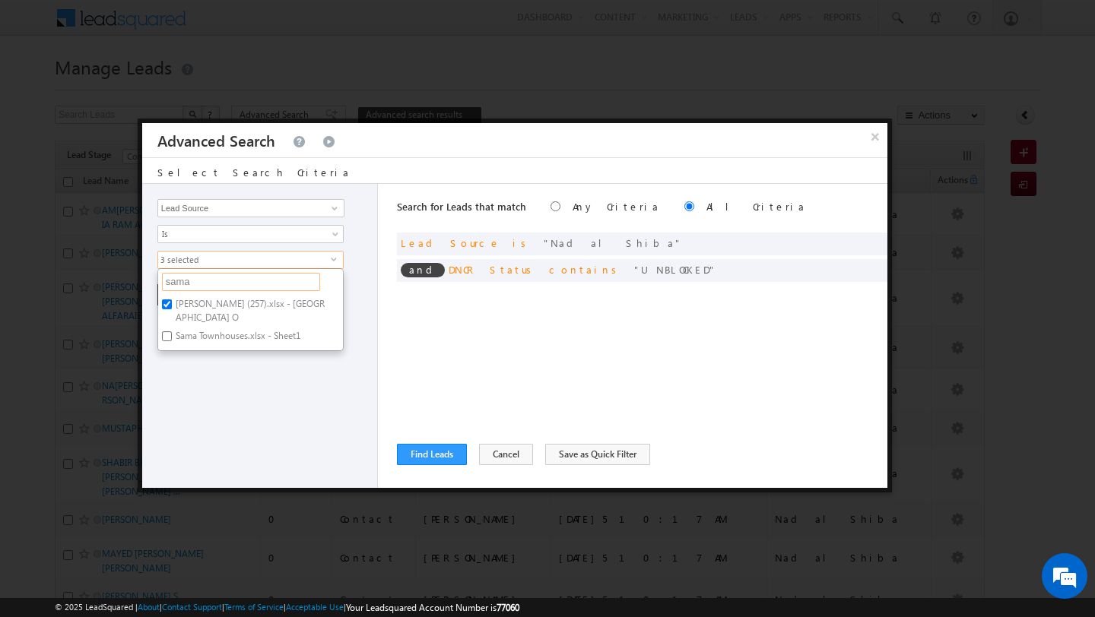
click at [209, 284] on input "sama" at bounding box center [241, 282] width 158 height 18
type input "nad"
click at [165, 306] on input "Nad al Shiba" at bounding box center [167, 305] width 10 height 10
checkbox input "false"
click at [197, 289] on input "nad" at bounding box center [241, 282] width 158 height 18
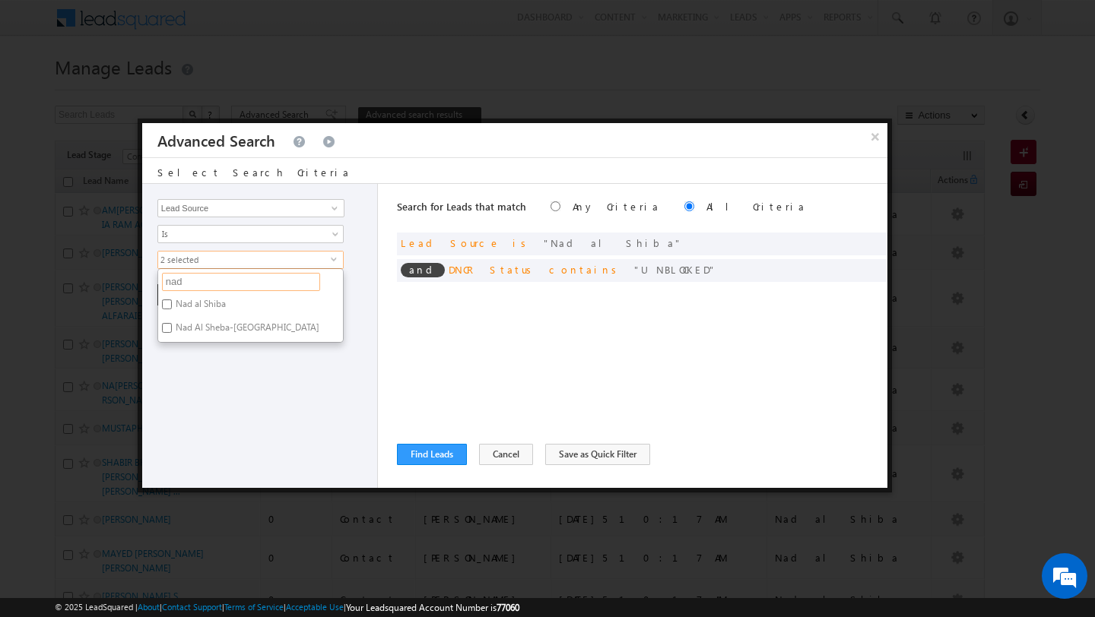
click at [197, 289] on input "nad" at bounding box center [241, 282] width 158 height 18
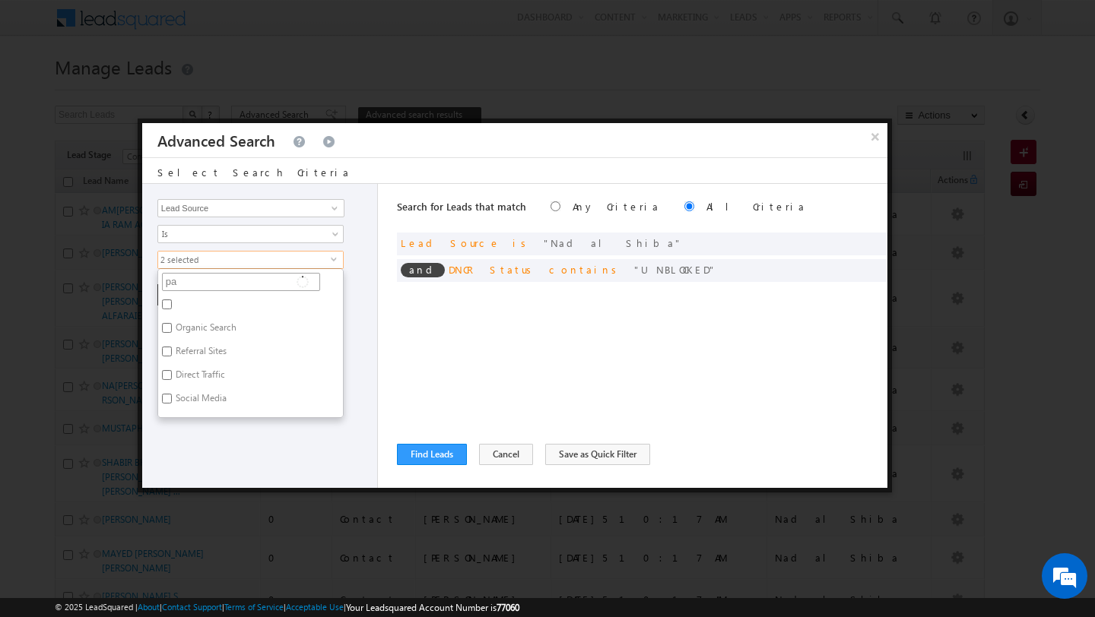
type input "pal"
type input "p"
click at [214, 456] on div "Opportunity Type Lead Activity Task Sales Group Prospect Id Address 1 Address 2…" at bounding box center [260, 336] width 236 height 304
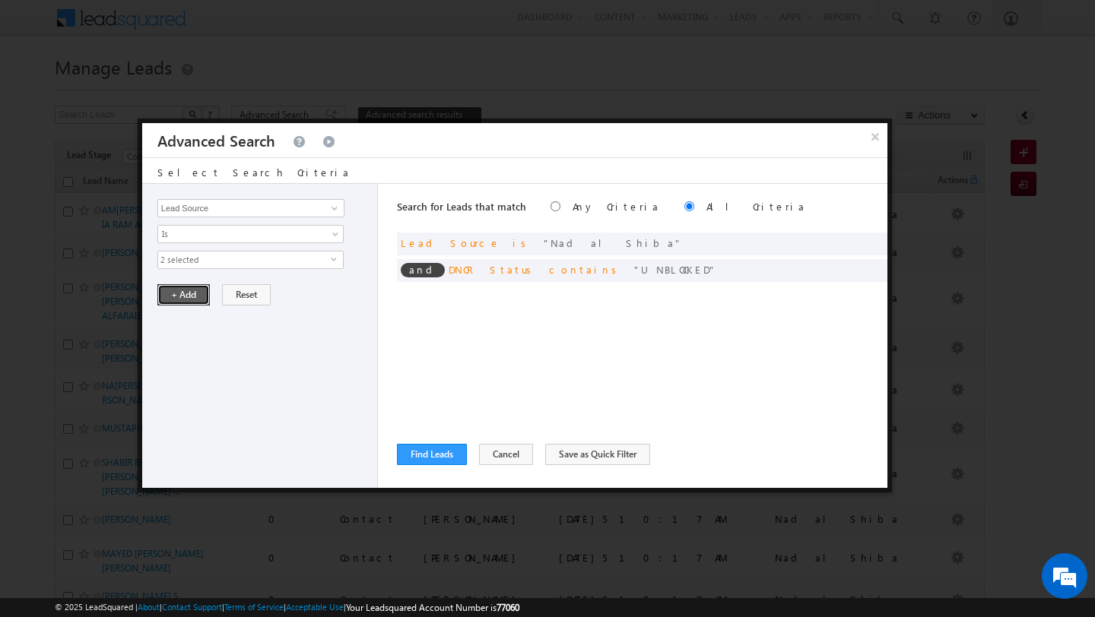
click at [181, 302] on button "+ Add" at bounding box center [183, 294] width 52 height 21
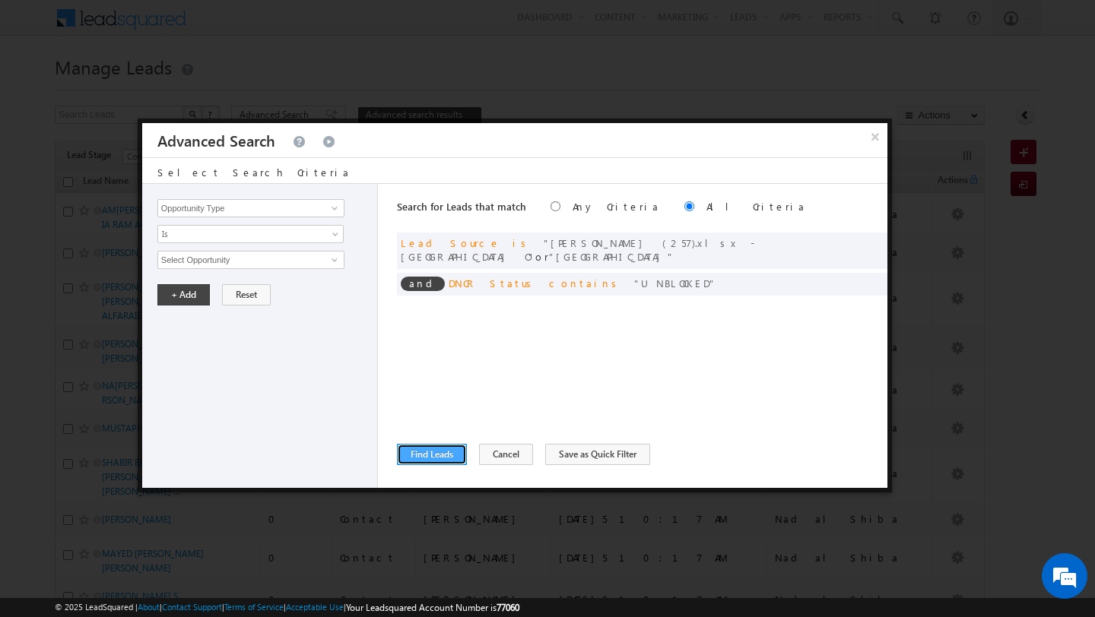
click at [420, 463] on button "Find Leads" at bounding box center [432, 454] width 70 height 21
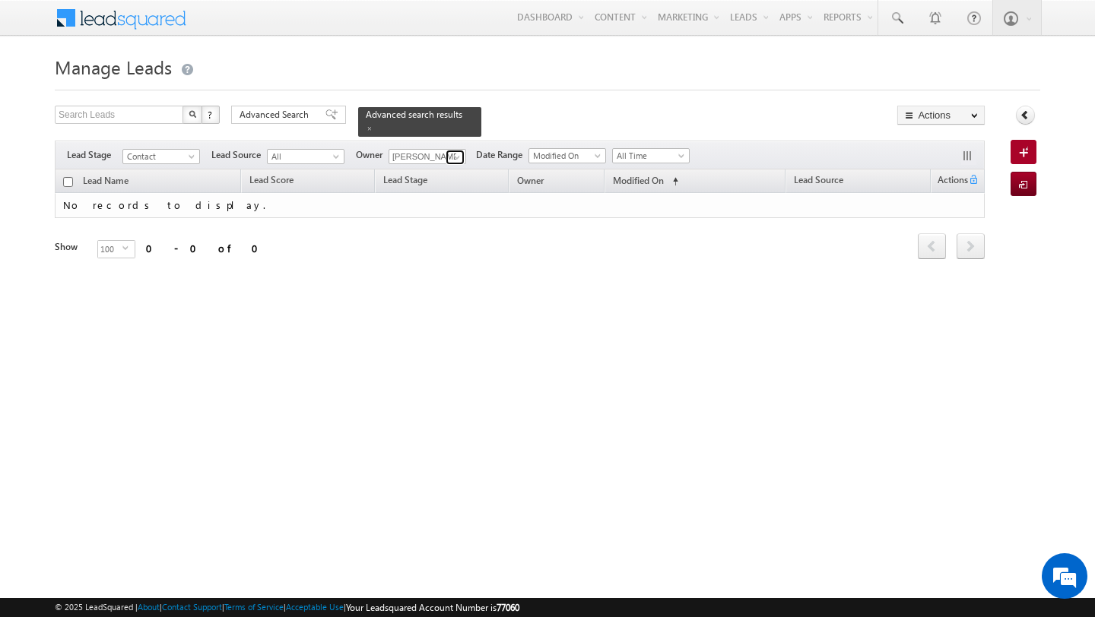
click at [447, 157] on link at bounding box center [455, 157] width 19 height 15
click at [415, 166] on link "Ankit Singh ankitkumar.singh@indglobal.ae" at bounding box center [465, 177] width 152 height 29
type input "[PERSON_NAME]"
click at [299, 122] on div "Advanced Search" at bounding box center [288, 115] width 115 height 18
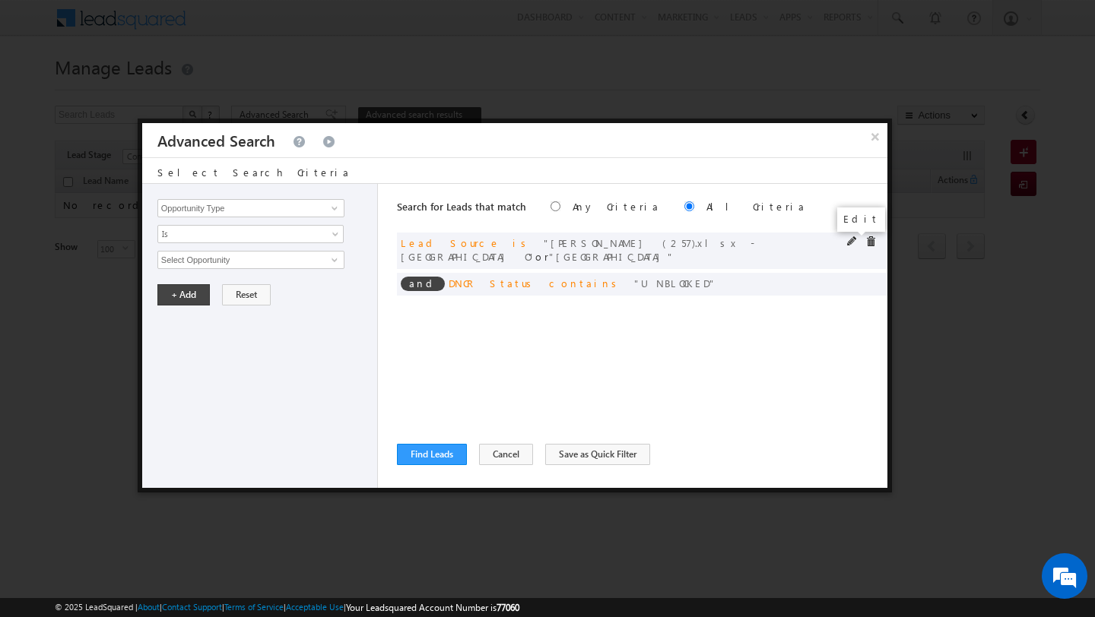
click at [854, 239] on span at bounding box center [852, 241] width 11 height 11
click at [274, 263] on span "2 selected" at bounding box center [244, 260] width 173 height 17
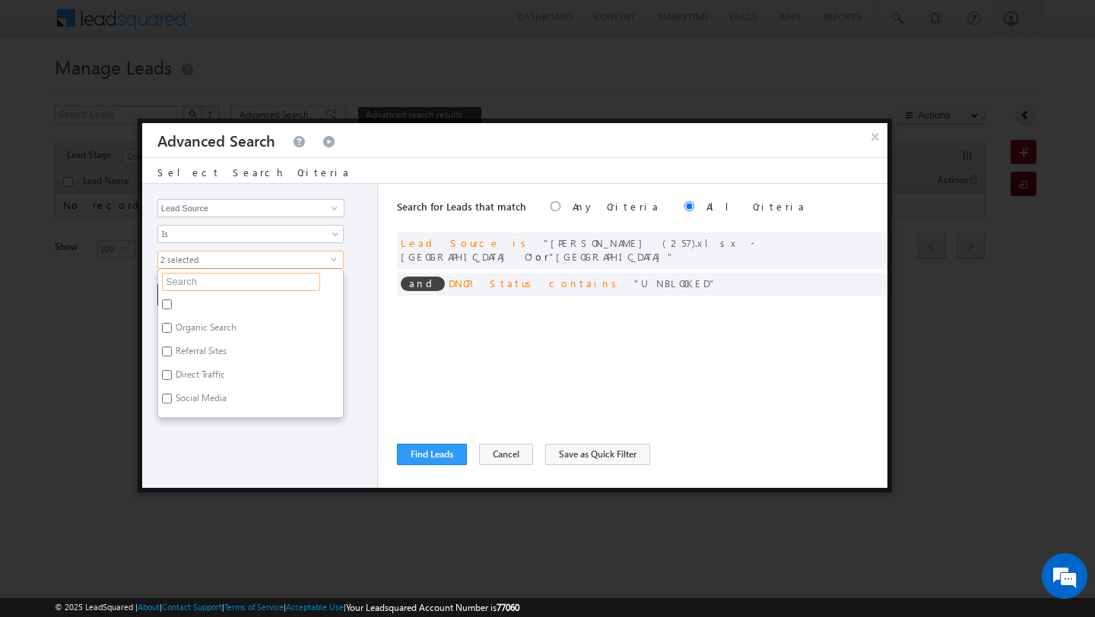
click at [231, 289] on input "text" at bounding box center [241, 282] width 158 height 18
type input "me"
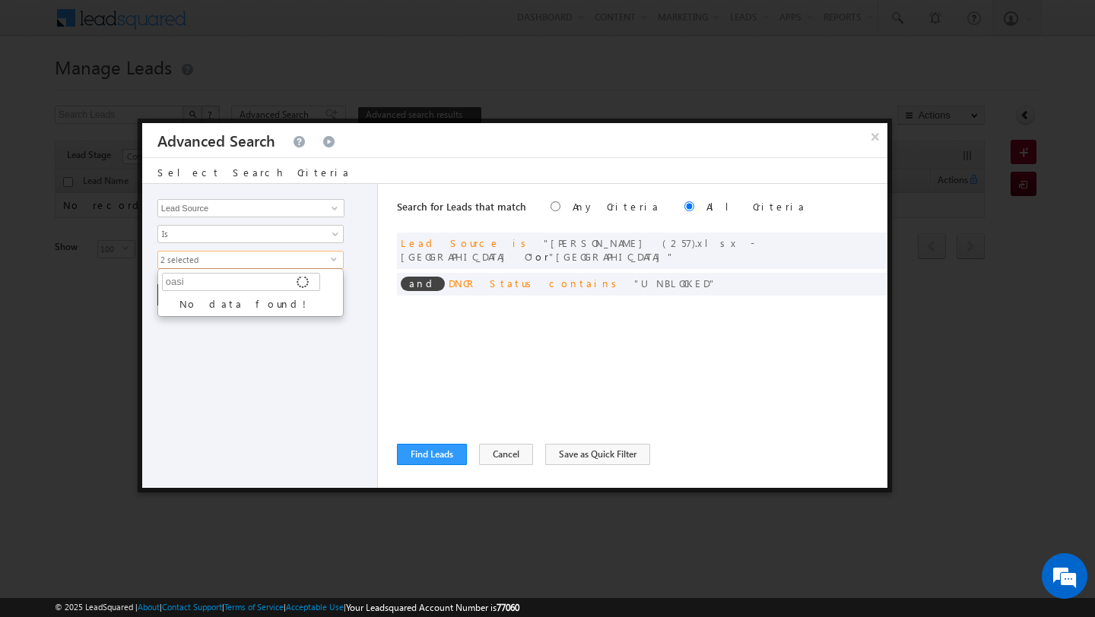
type input "oasis"
click at [191, 303] on label "Mira - Mira Oasis" at bounding box center [220, 307] width 125 height 24
click at [172, 303] on input "Mira - Mira Oasis" at bounding box center [167, 305] width 10 height 10
checkbox input "true"
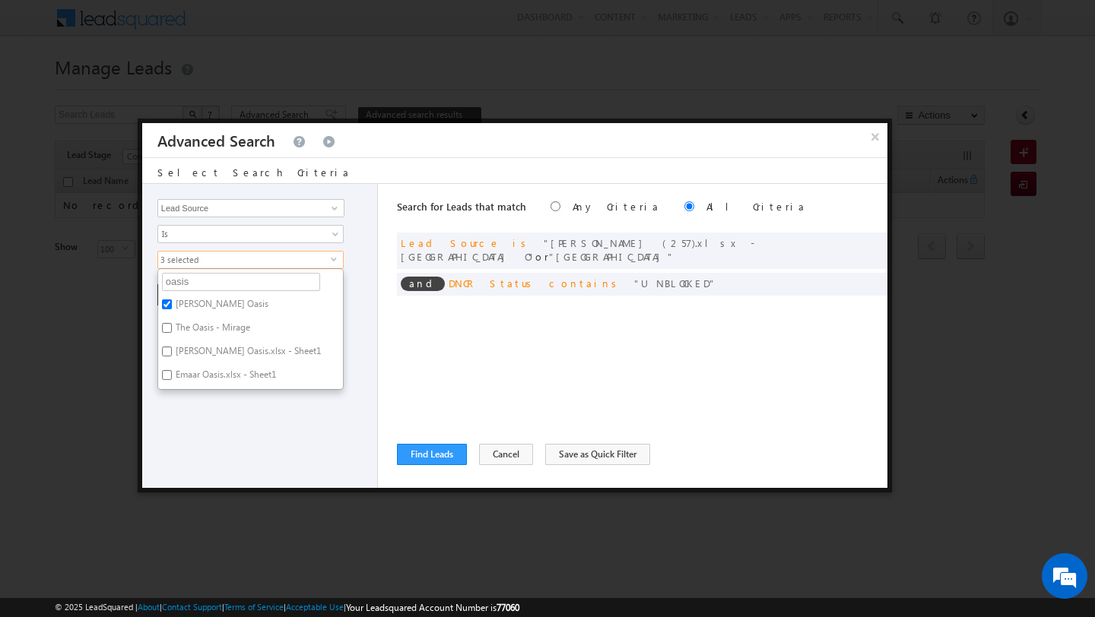
click at [192, 395] on div "Opportunity Type Lead Activity Task Sales Group Prospect Id Address 1 Address 2…" at bounding box center [260, 336] width 236 height 304
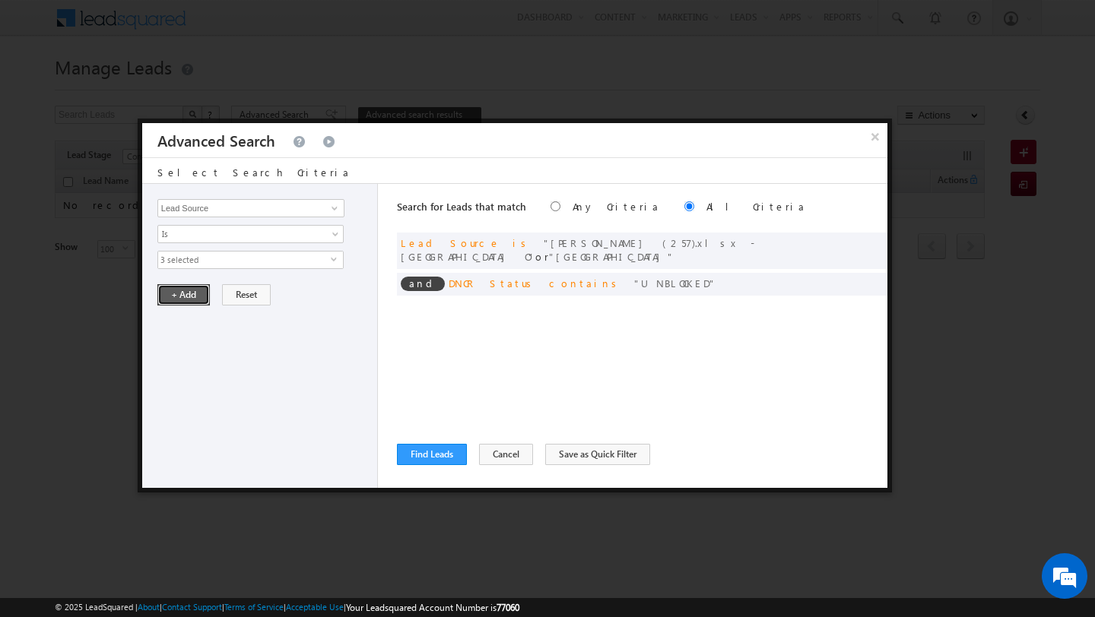
click at [180, 304] on button "+ Add" at bounding box center [183, 294] width 52 height 21
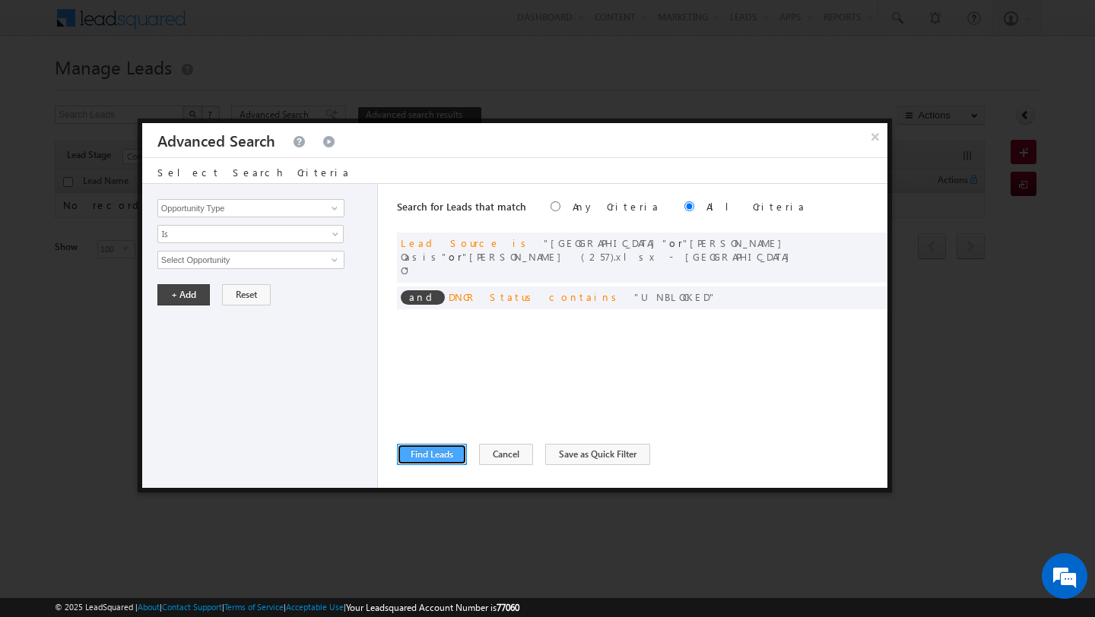
click at [417, 447] on button "Find Leads" at bounding box center [432, 454] width 70 height 21
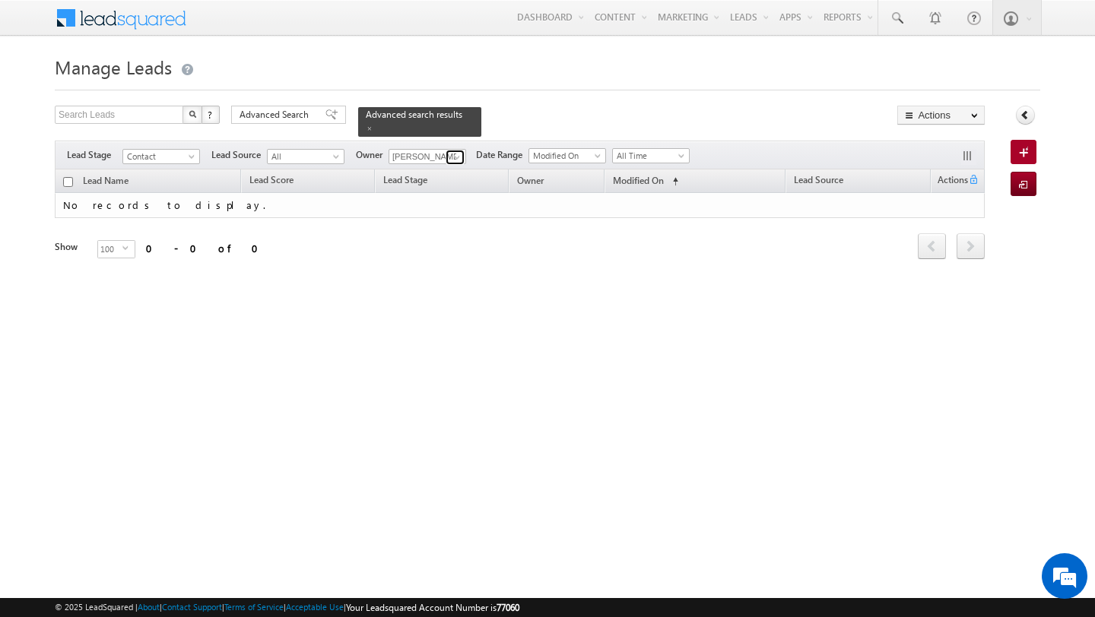
click at [454, 153] on span at bounding box center [457, 157] width 12 height 12
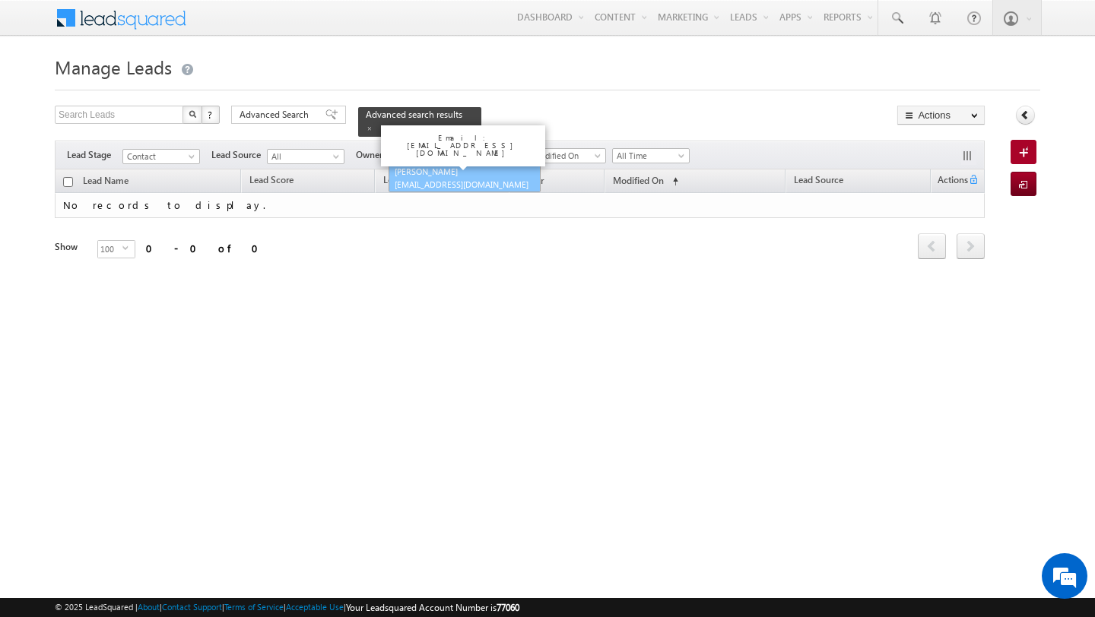
click at [428, 181] on span "shubhamdutta.tripathi@indglobal.ae" at bounding box center [463, 184] width 137 height 11
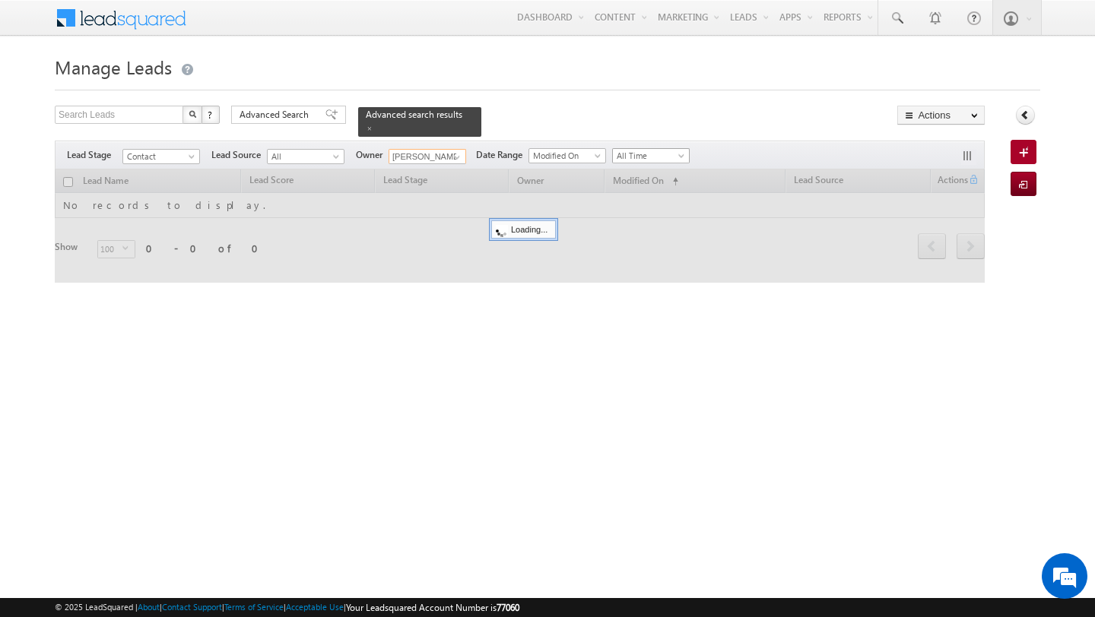
type input "[PERSON_NAME]"
click at [647, 153] on span "All Time" at bounding box center [649, 156] width 72 height 14
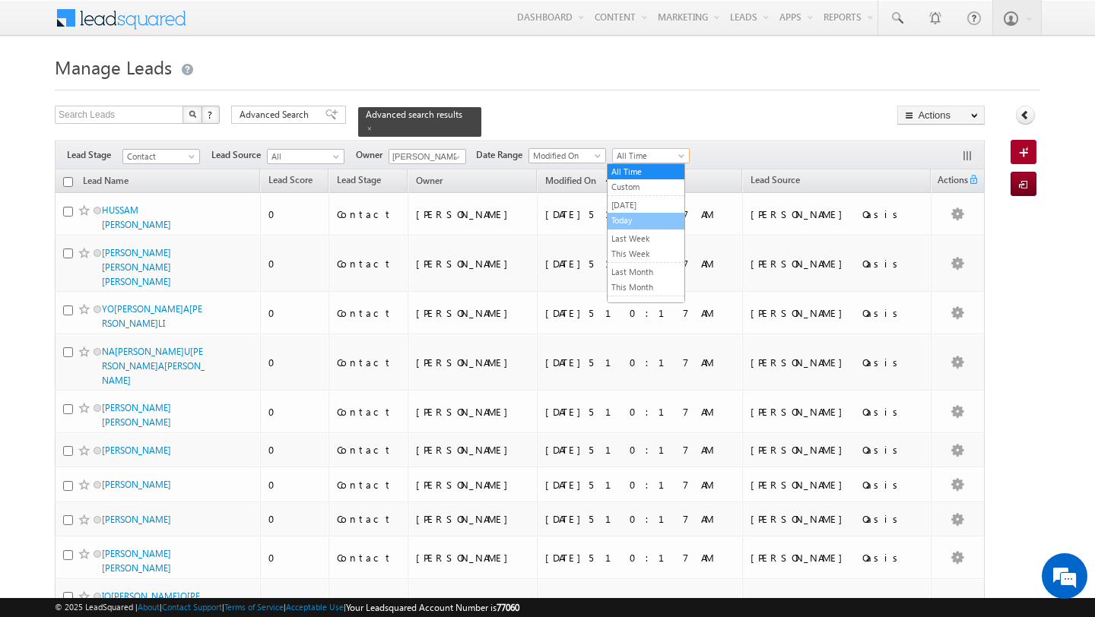
click at [647, 215] on link "Today" at bounding box center [645, 221] width 77 height 14
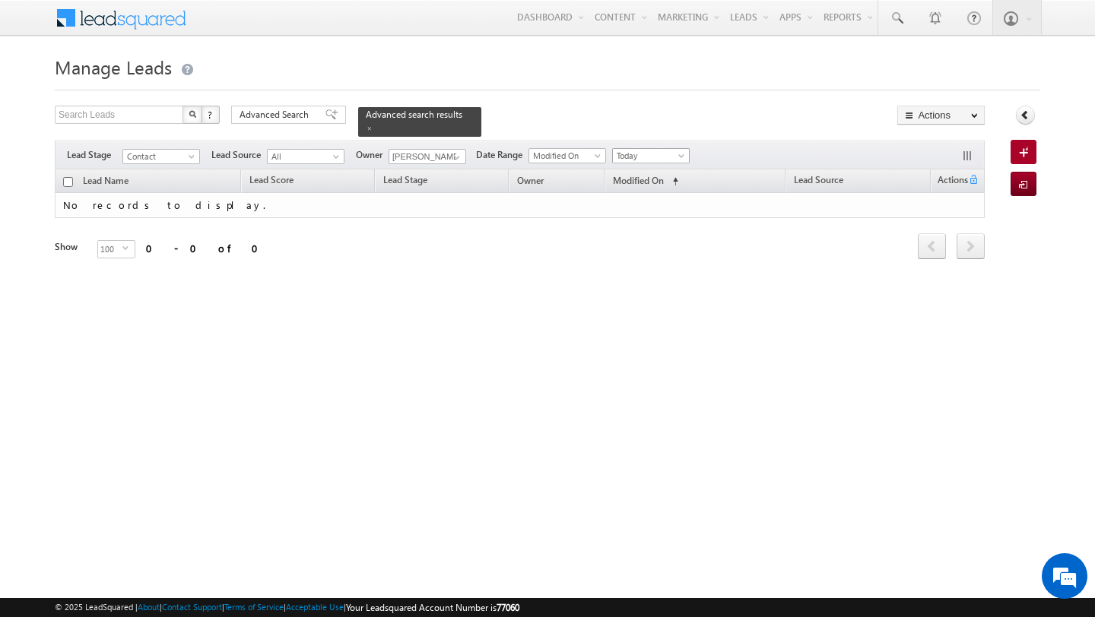
click at [660, 154] on span "Today" at bounding box center [649, 156] width 72 height 14
click at [653, 174] on link "All Time" at bounding box center [645, 172] width 77 height 14
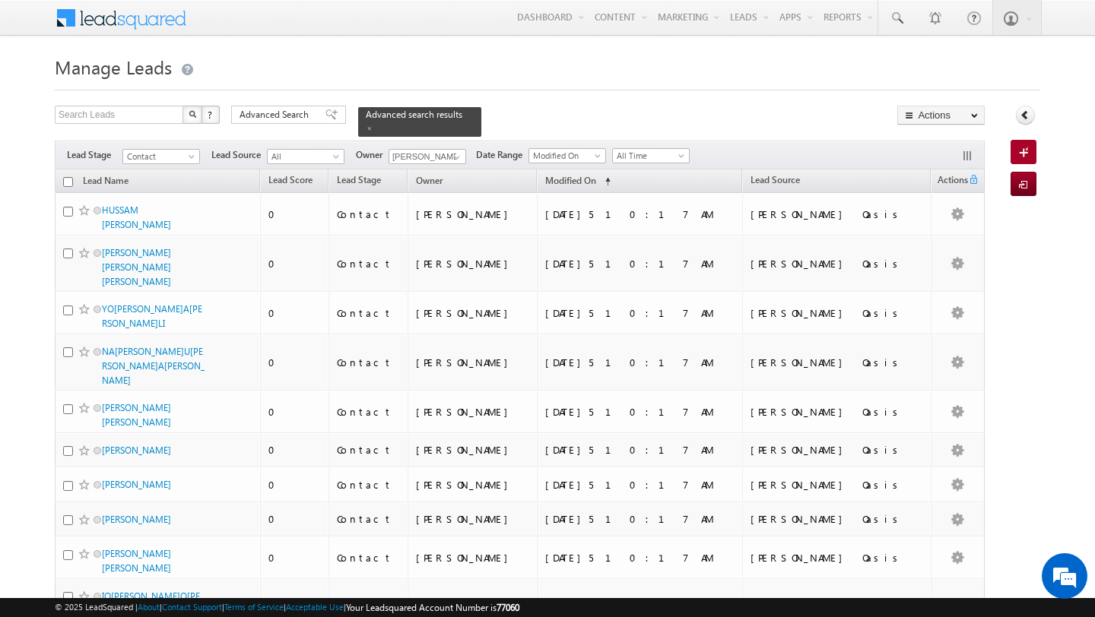
click at [66, 185] on input "checkbox" at bounding box center [68, 182] width 10 height 10
checkbox input "true"
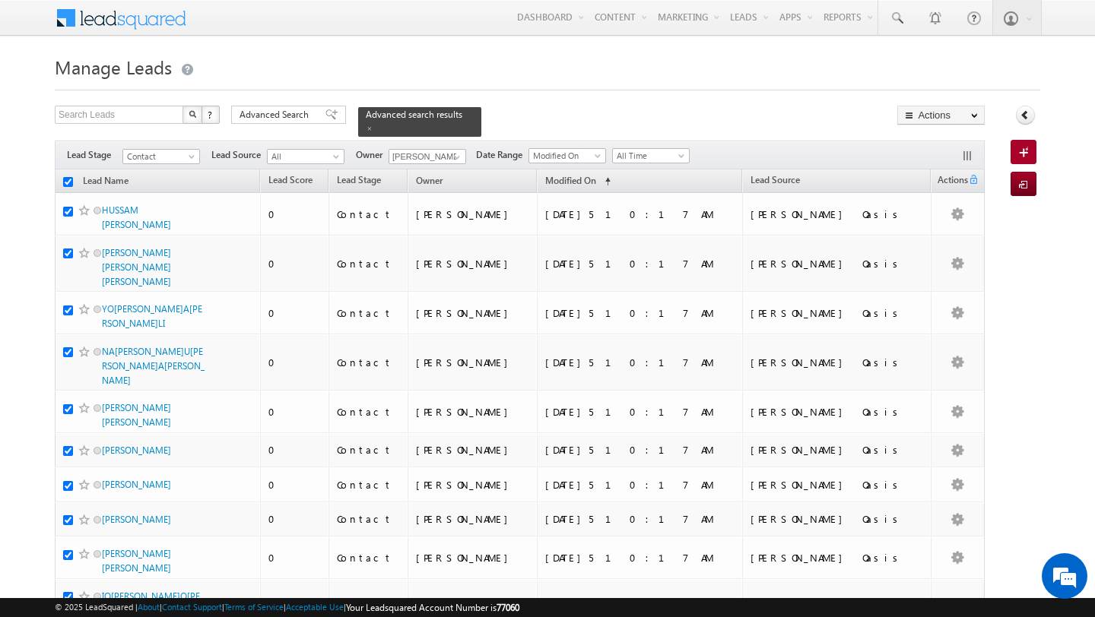
checkbox input "true"
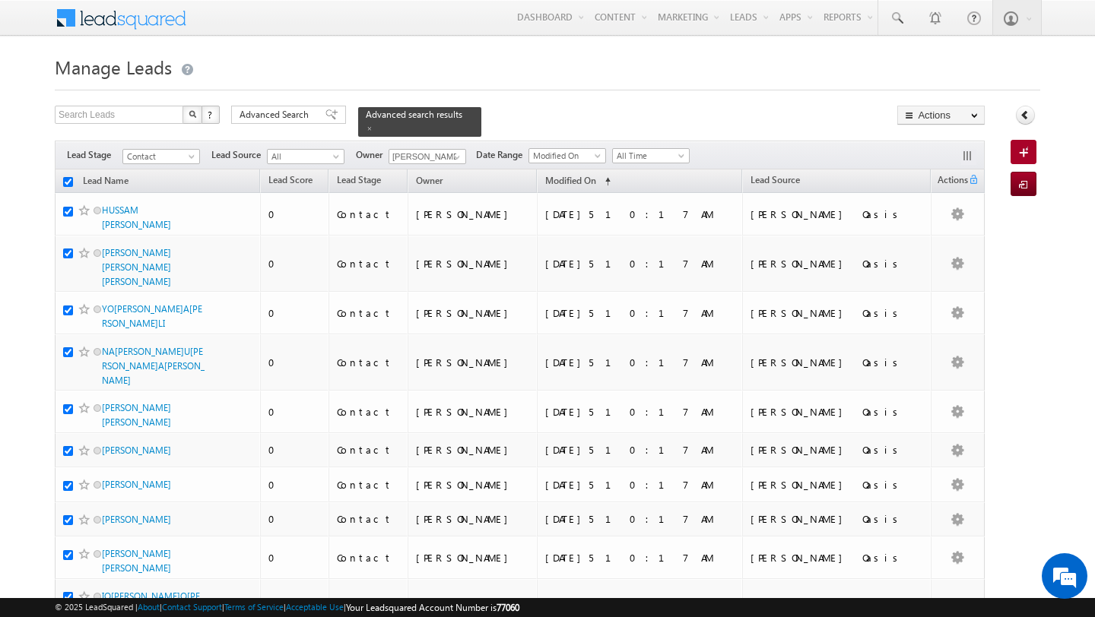
checkbox input "true"
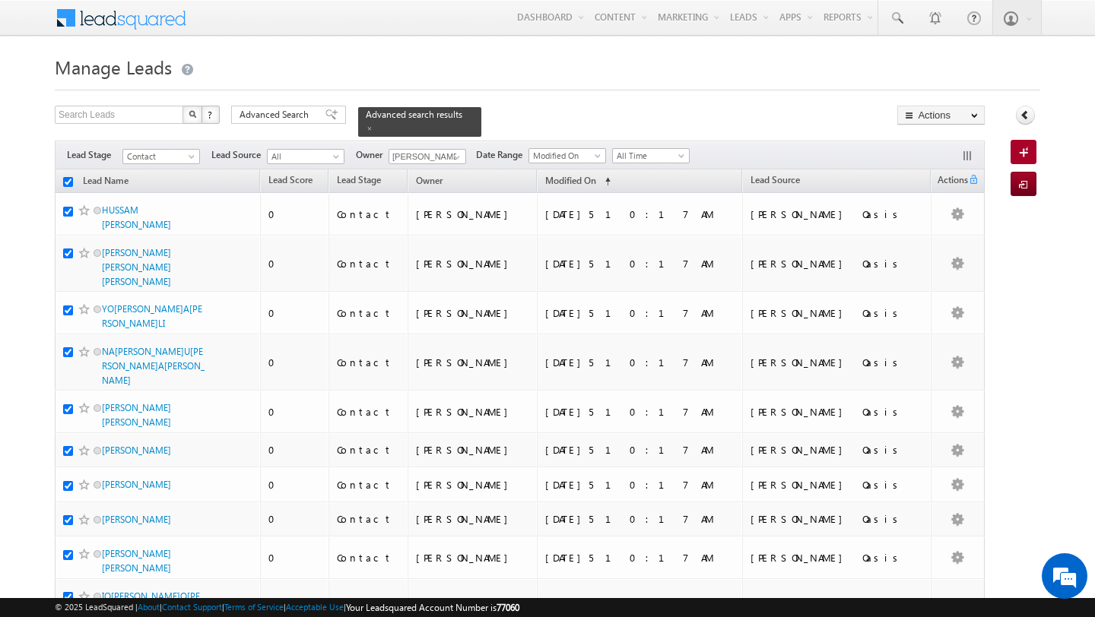
checkbox input "true"
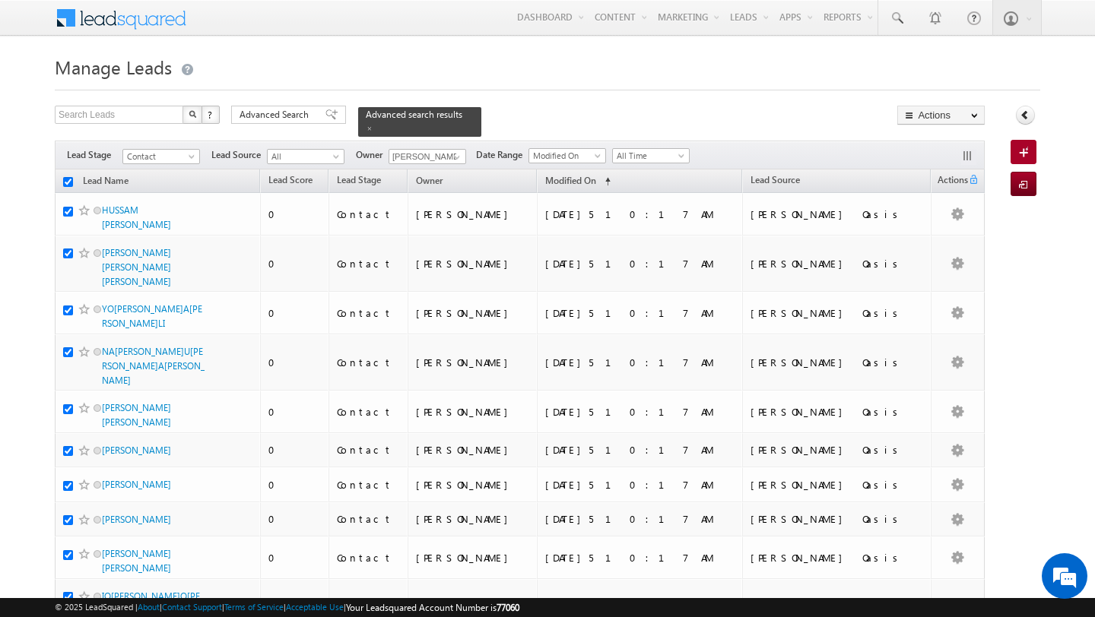
checkbox input "true"
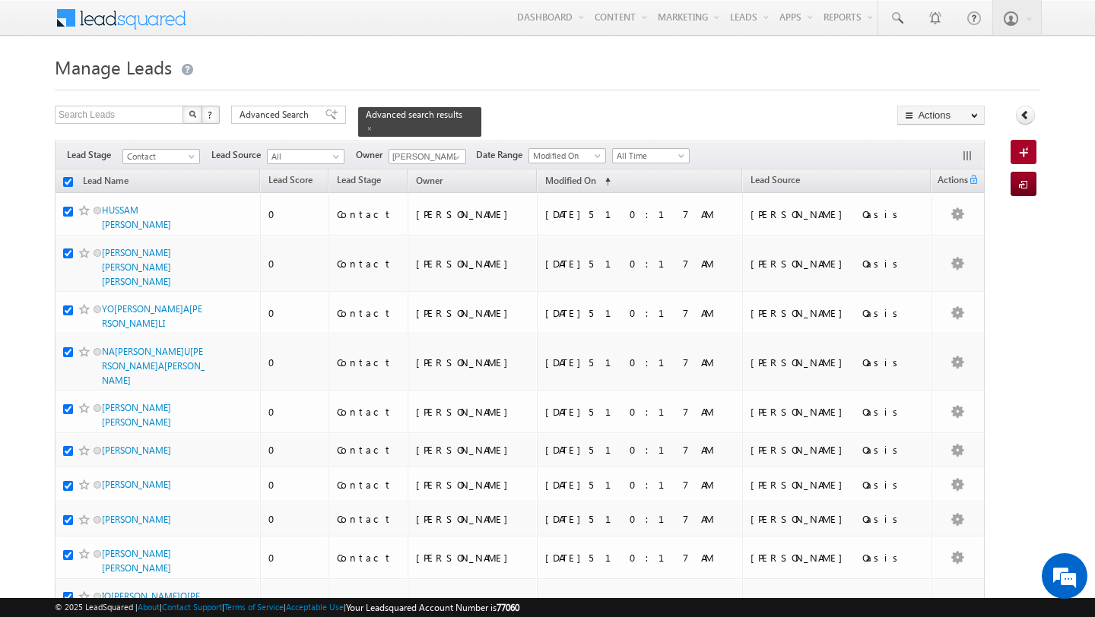
checkbox input "true"
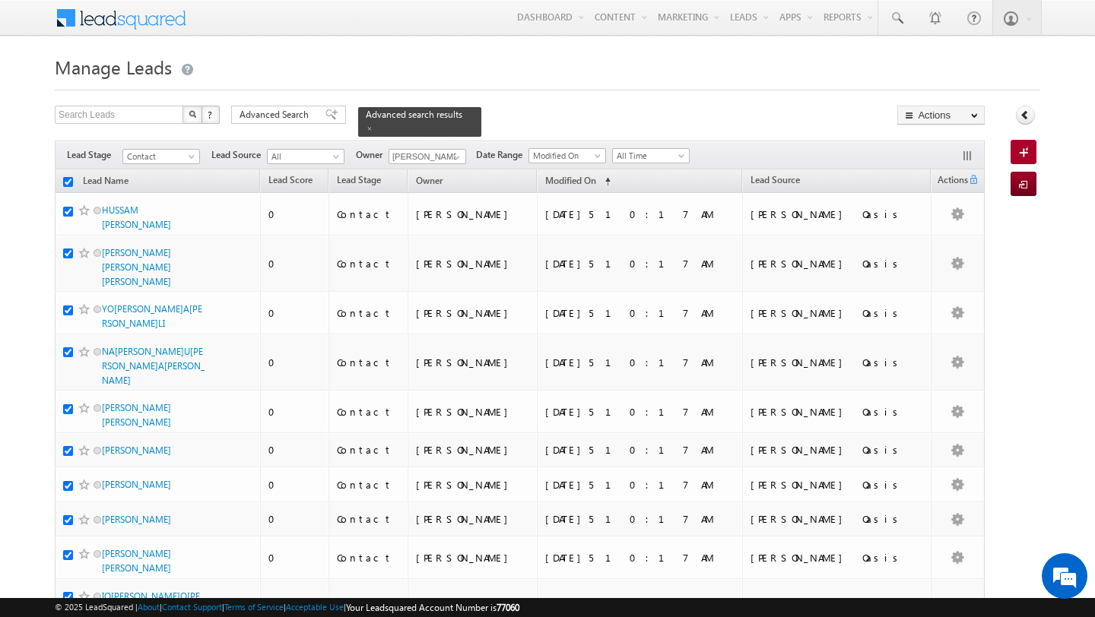
checkbox input "true"
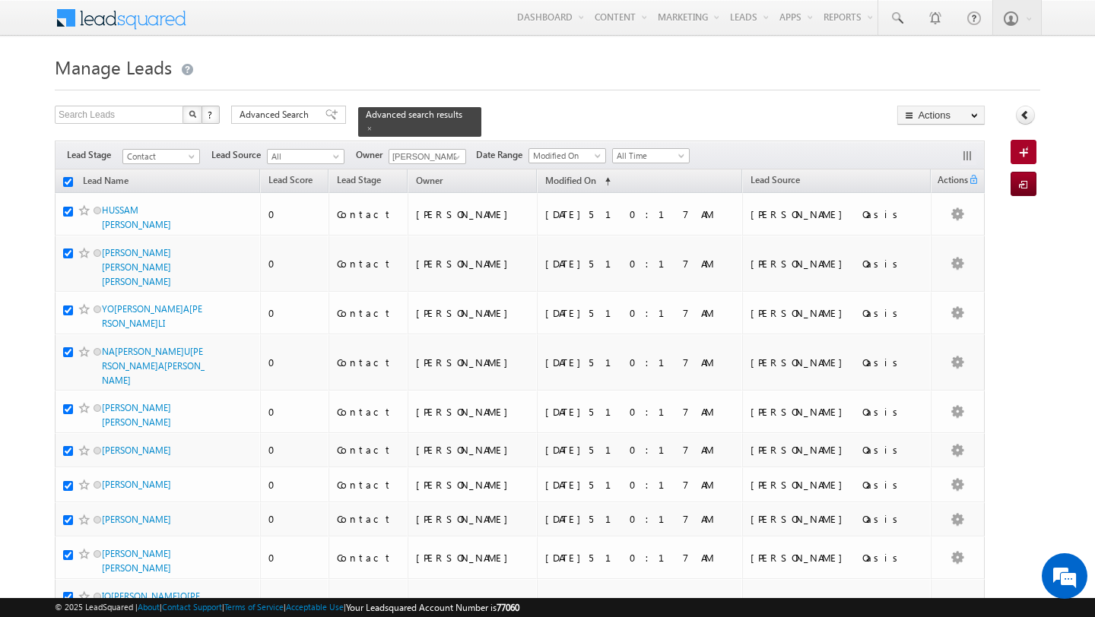
checkbox input "true"
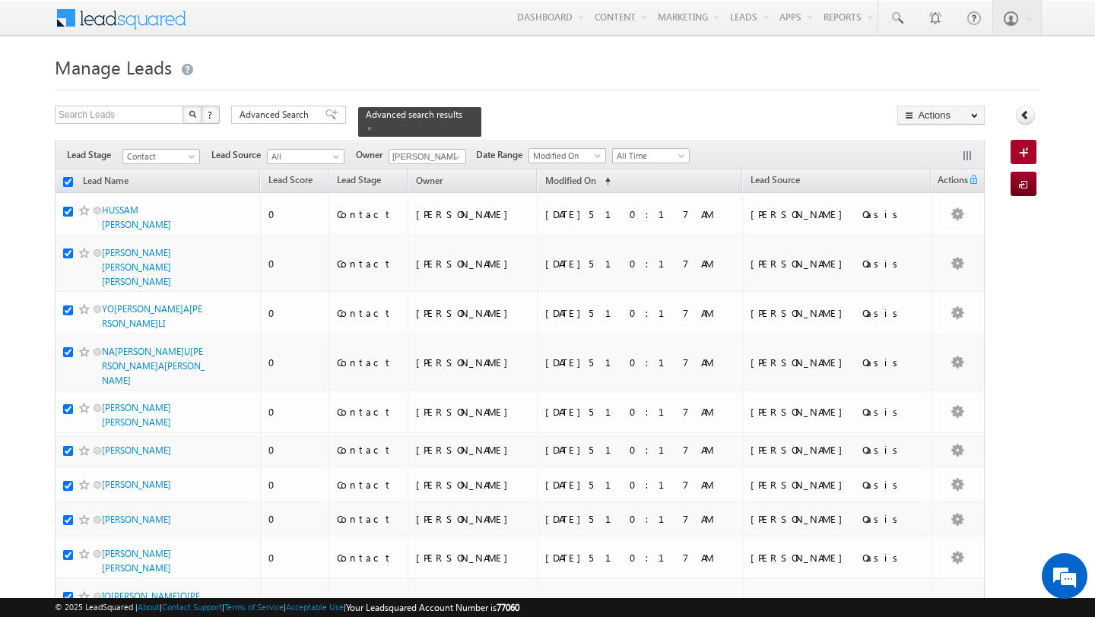
checkbox input "true"
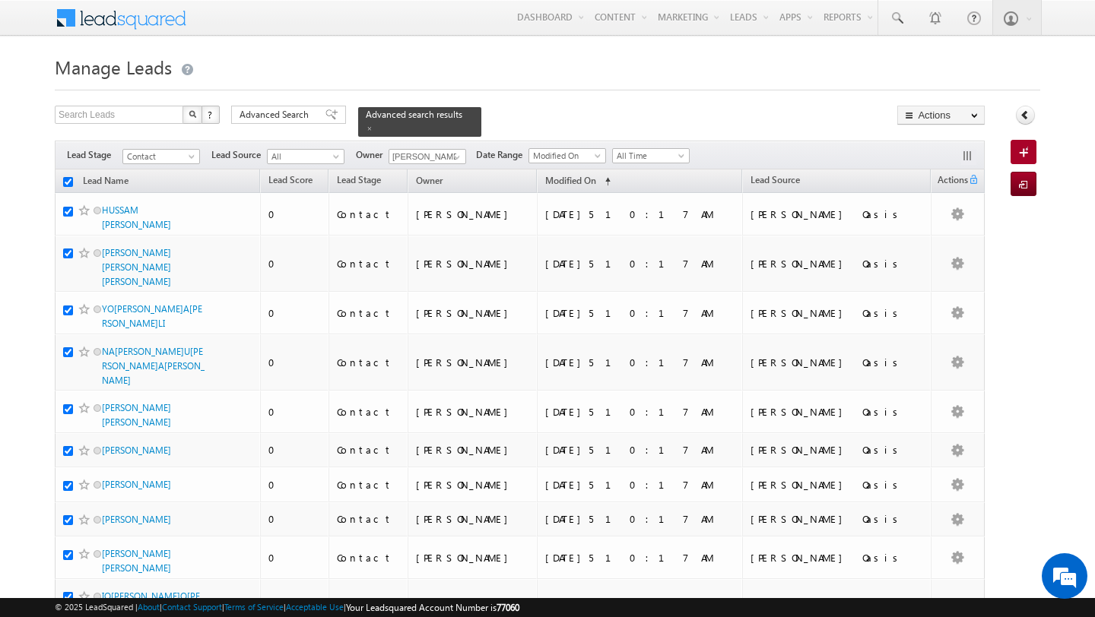
checkbox input "true"
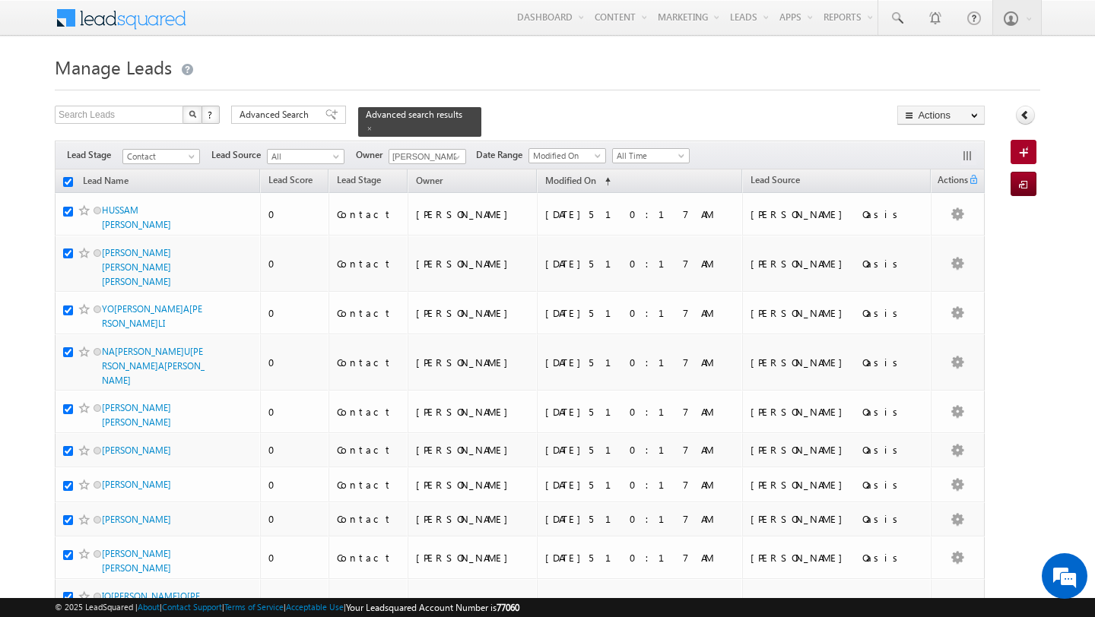
checkbox input "true"
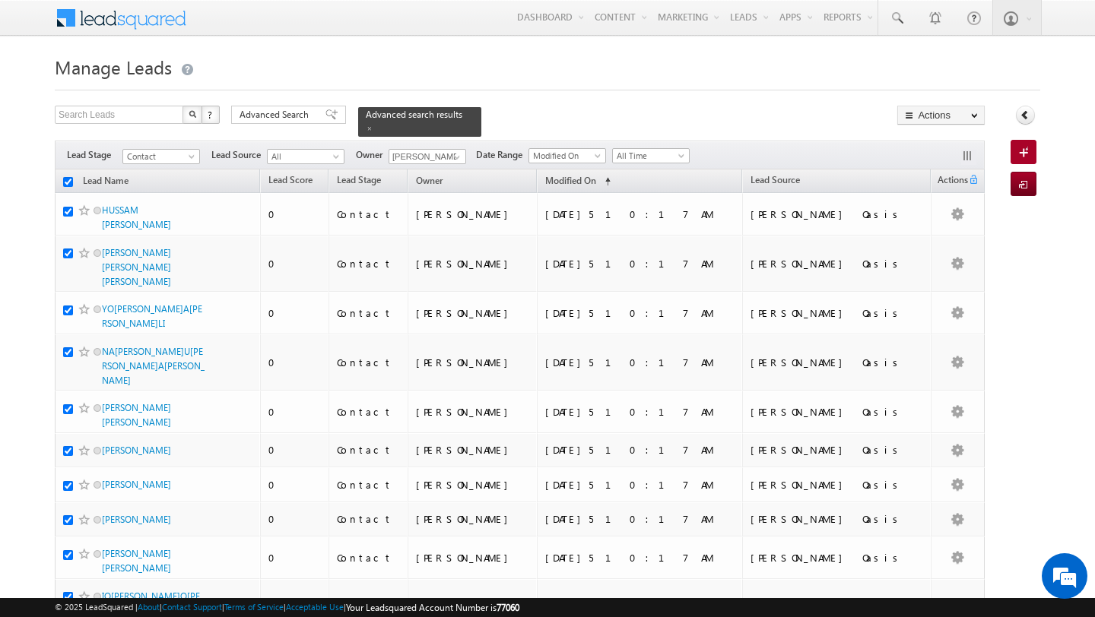
checkbox input "true"
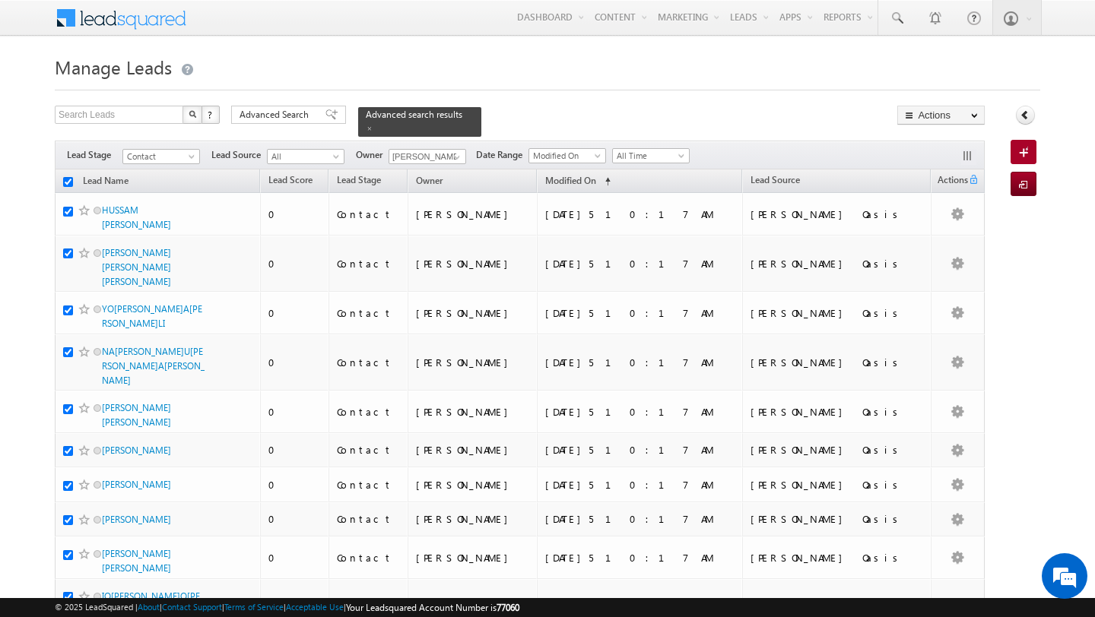
checkbox input "true"
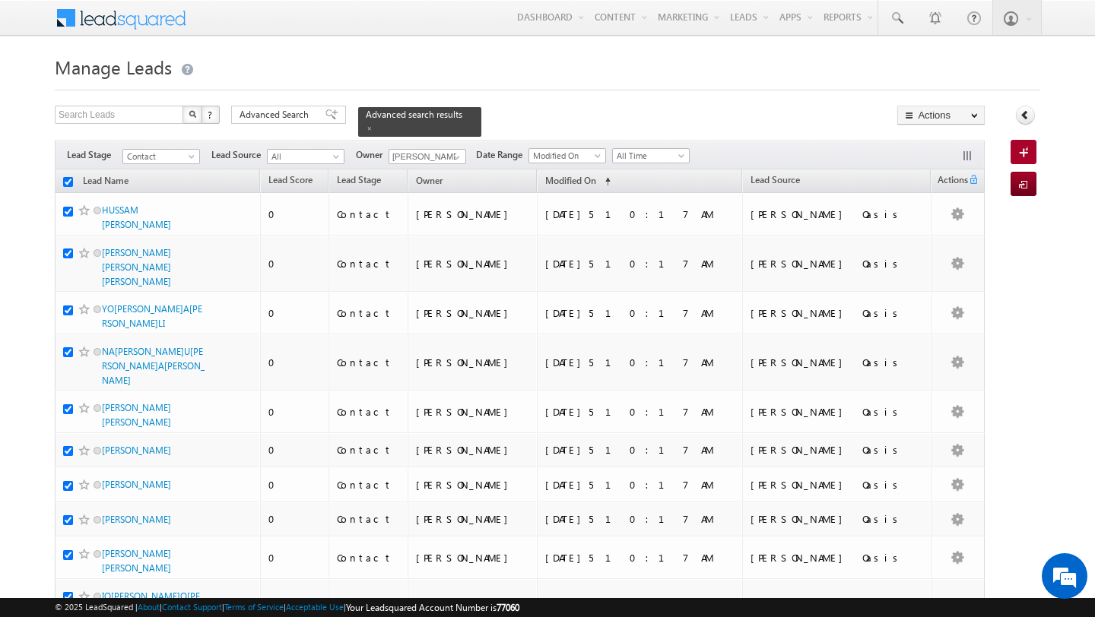
checkbox input "true"
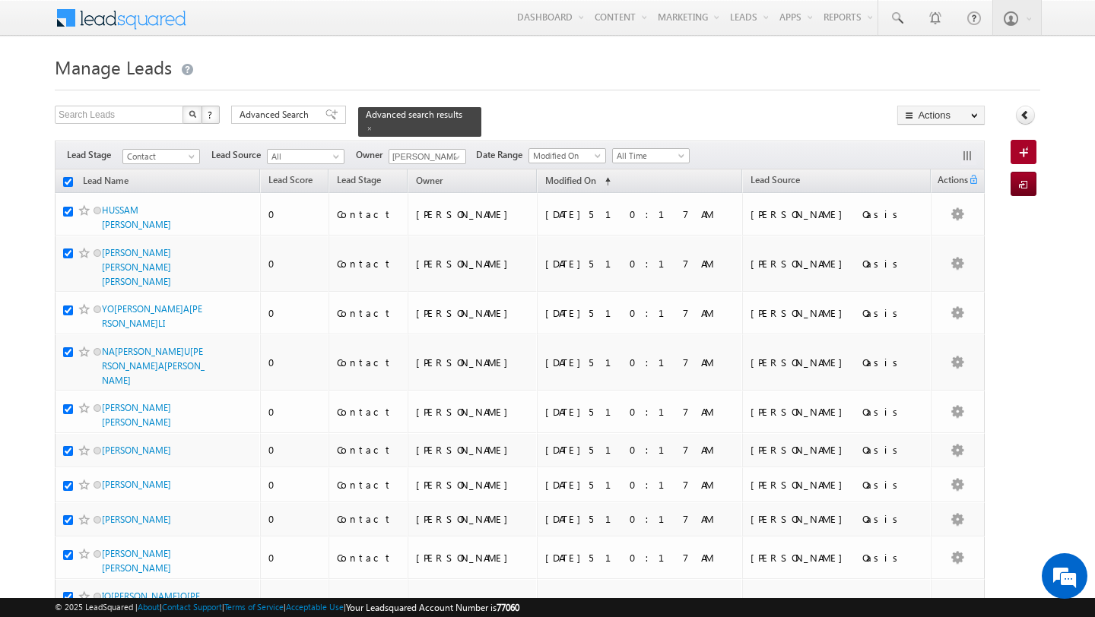
checkbox input "true"
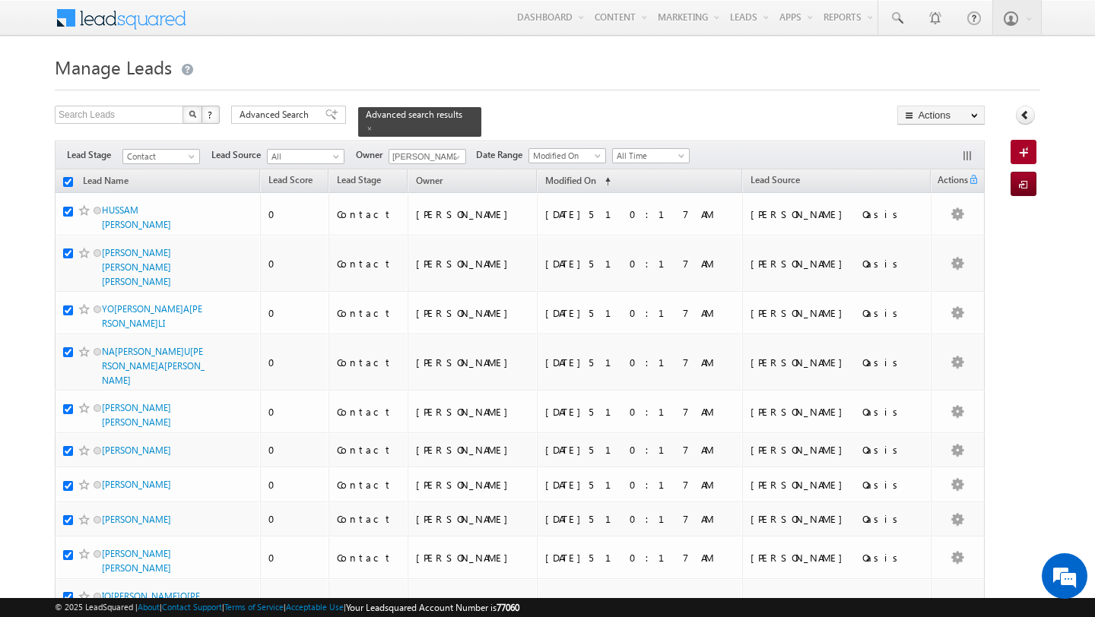
checkbox input "true"
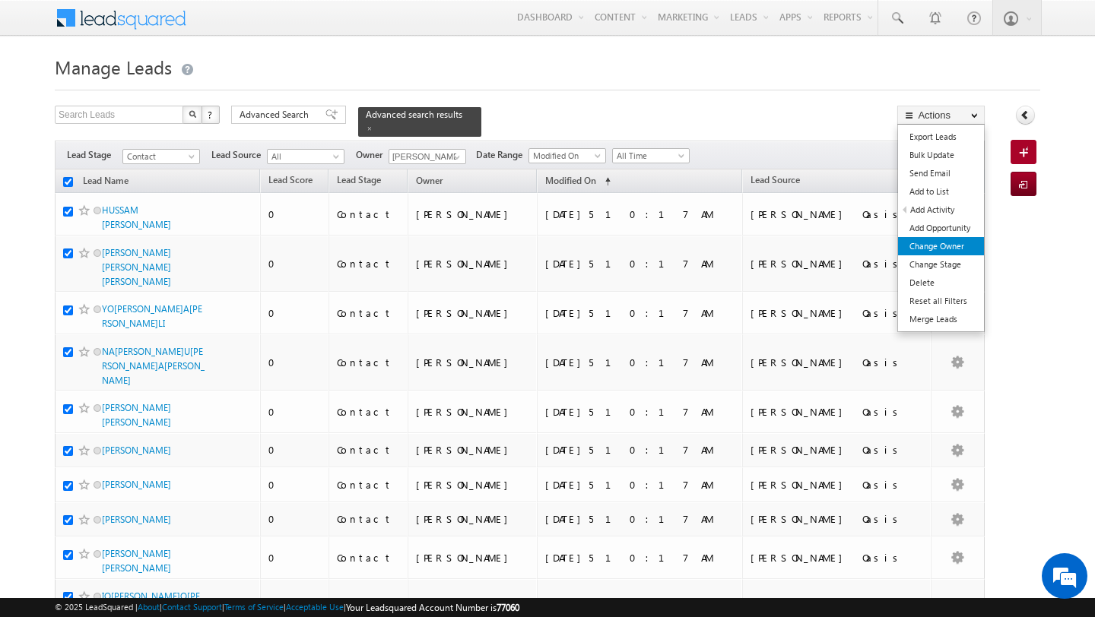
click at [944, 249] on link "Change Owner" at bounding box center [941, 246] width 86 height 18
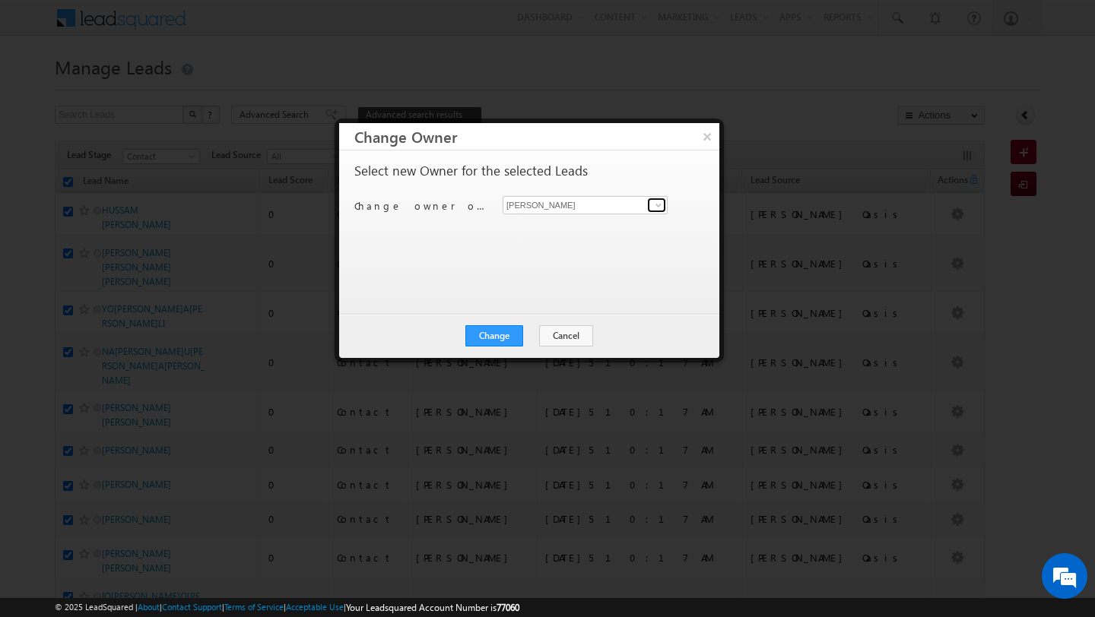
click at [659, 210] on span at bounding box center [658, 205] width 12 height 12
click at [543, 233] on span "manish.ahirwar@indglobal.ae" at bounding box center [577, 235] width 137 height 11
click at [489, 335] on button "Change" at bounding box center [494, 335] width 58 height 21
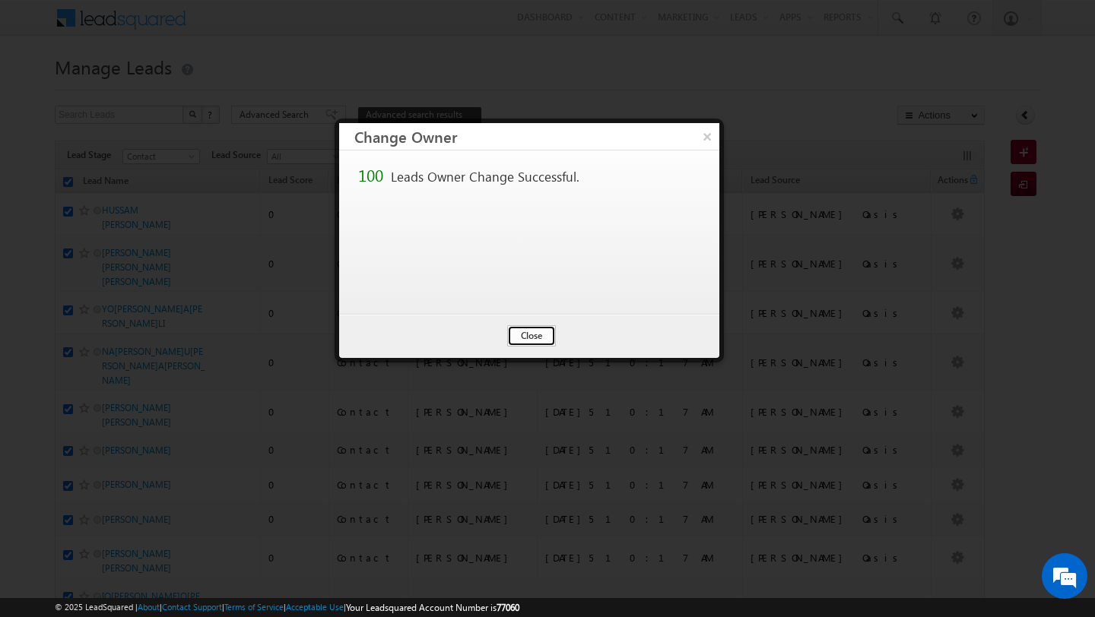
click at [543, 331] on button "Close" at bounding box center [531, 335] width 49 height 21
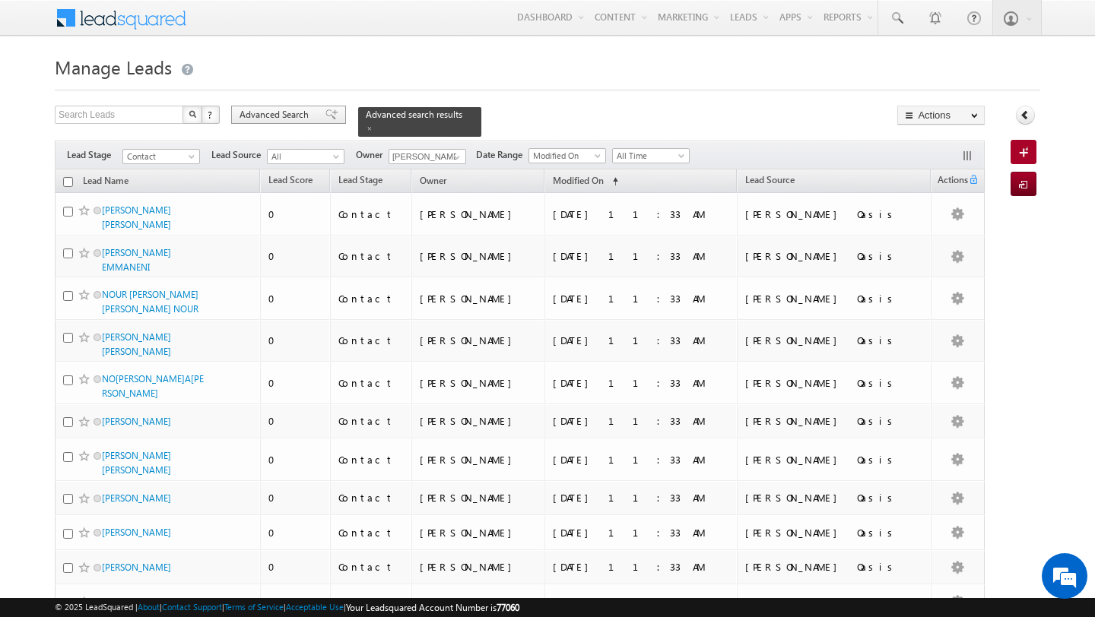
click at [303, 114] on span "Advanced Search" at bounding box center [276, 115] width 74 height 14
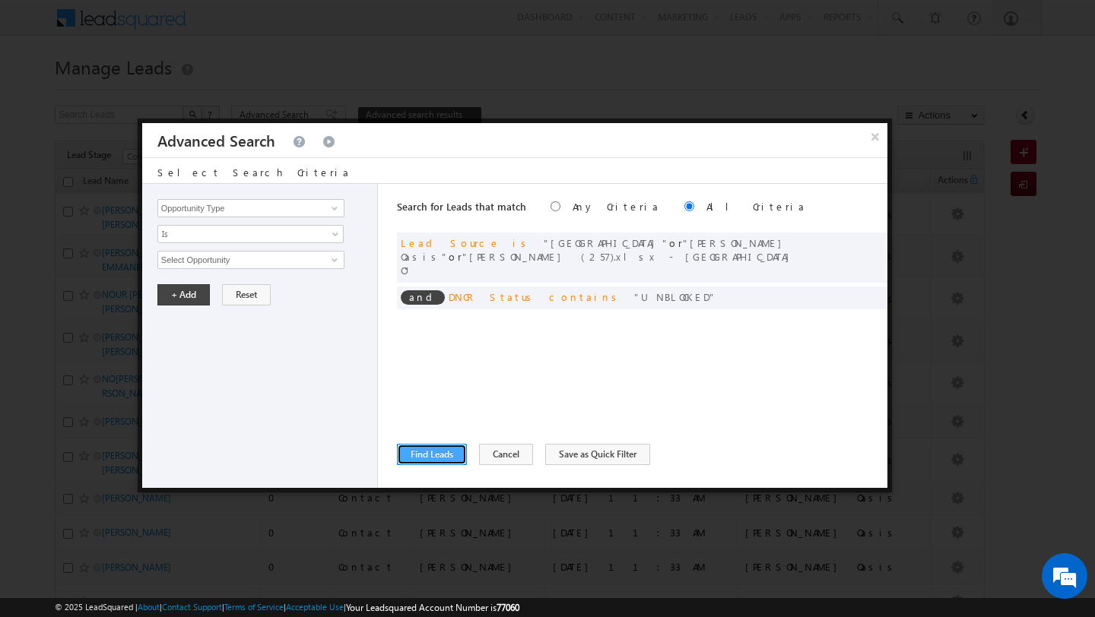
click at [418, 458] on button "Find Leads" at bounding box center [432, 454] width 70 height 21
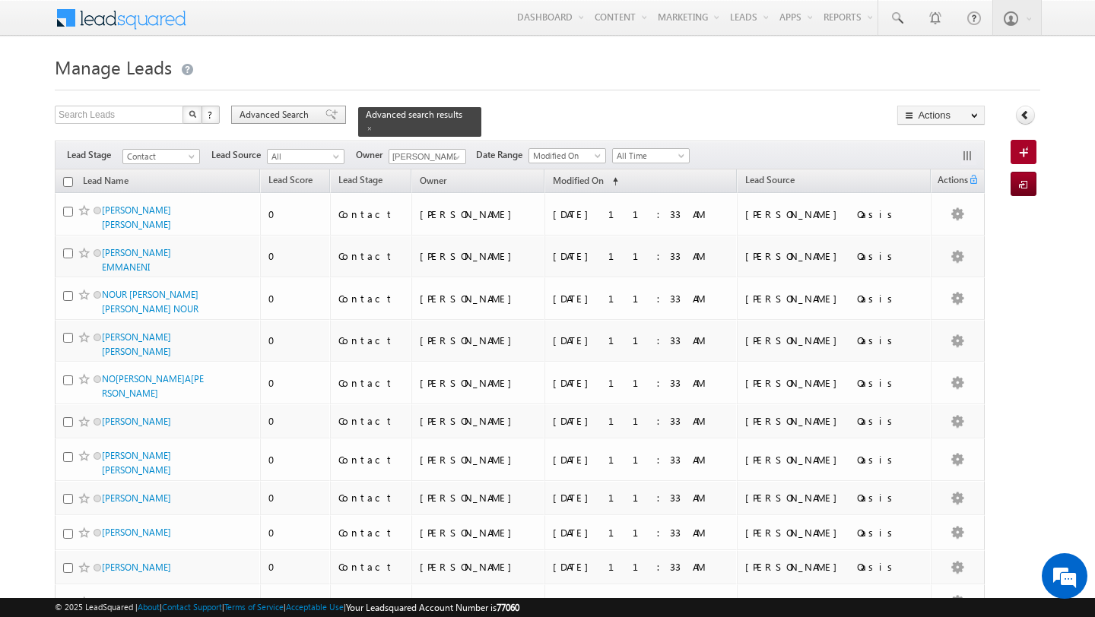
click at [287, 113] on span "Advanced Search" at bounding box center [276, 115] width 74 height 14
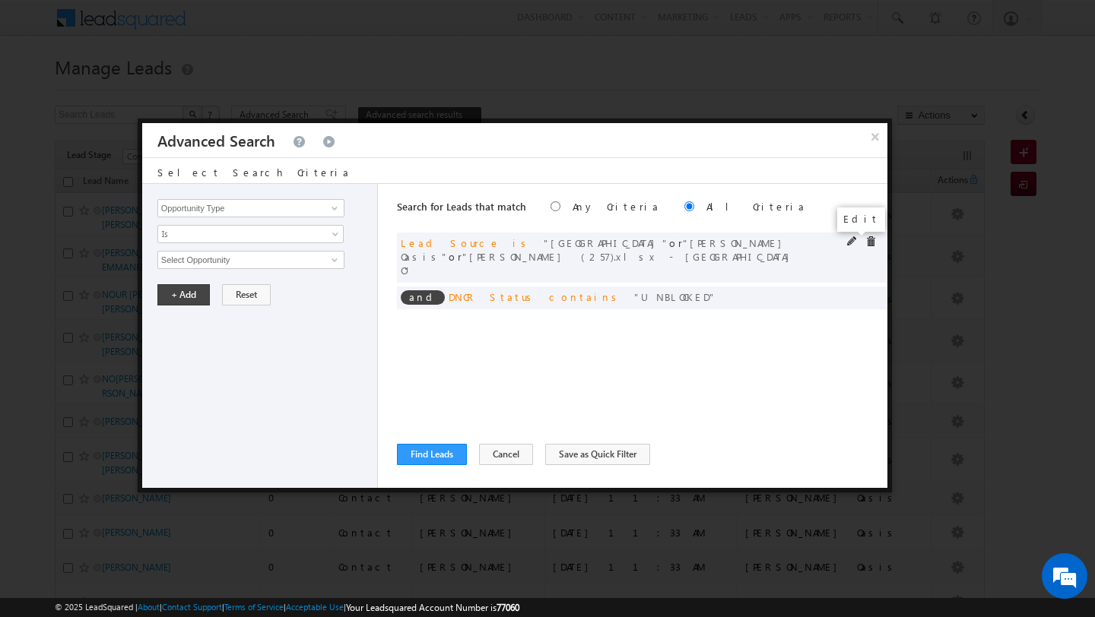
click at [855, 243] on span at bounding box center [852, 241] width 11 height 11
click at [848, 243] on span at bounding box center [852, 241] width 11 height 11
click at [236, 259] on span "3 selected" at bounding box center [244, 260] width 173 height 17
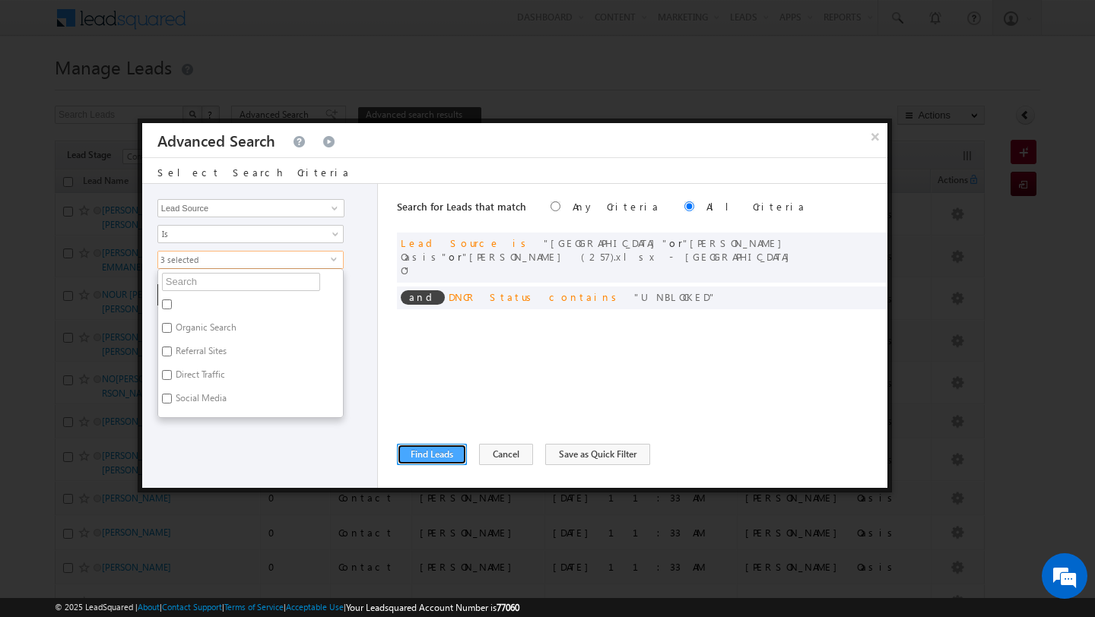
click at [424, 446] on button "Find Leads" at bounding box center [432, 454] width 70 height 21
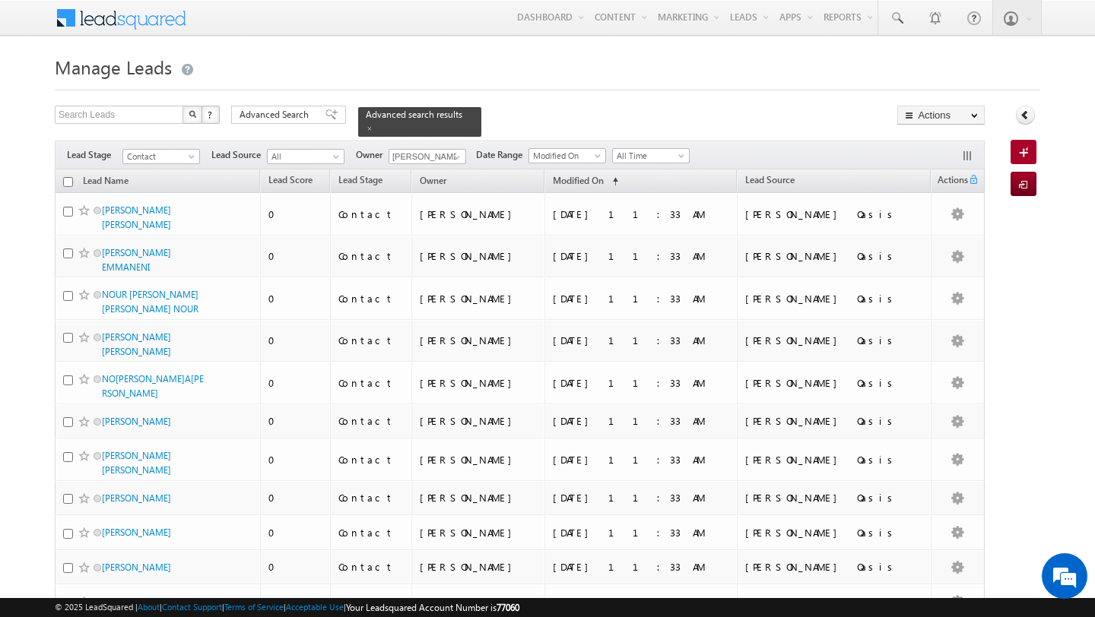
click at [65, 186] on input "checkbox" at bounding box center [68, 182] width 10 height 10
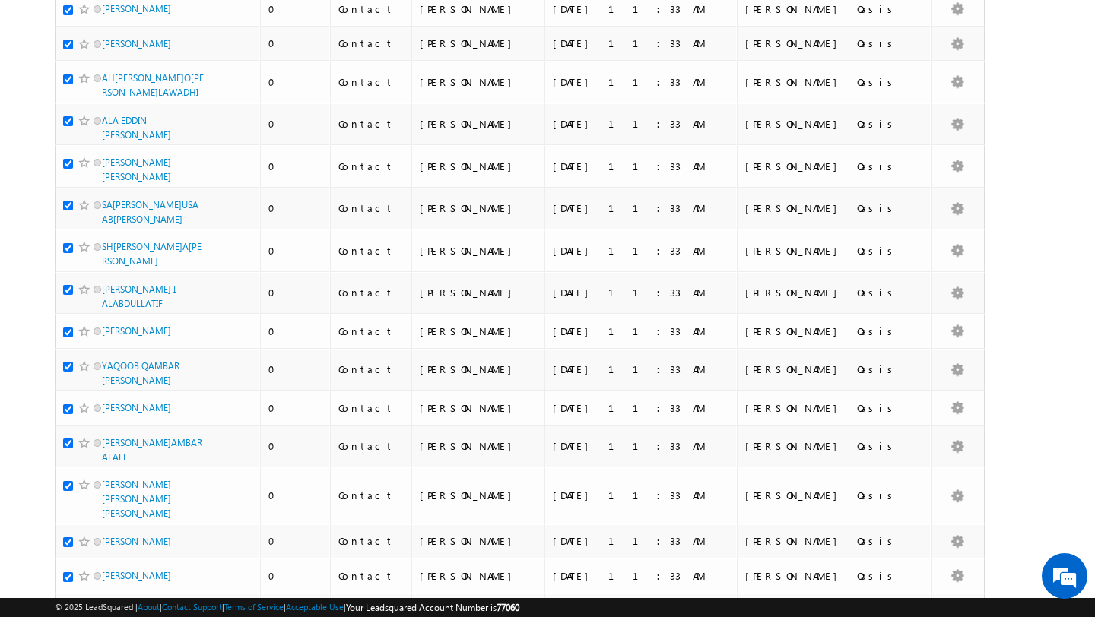
scroll to position [3627, 0]
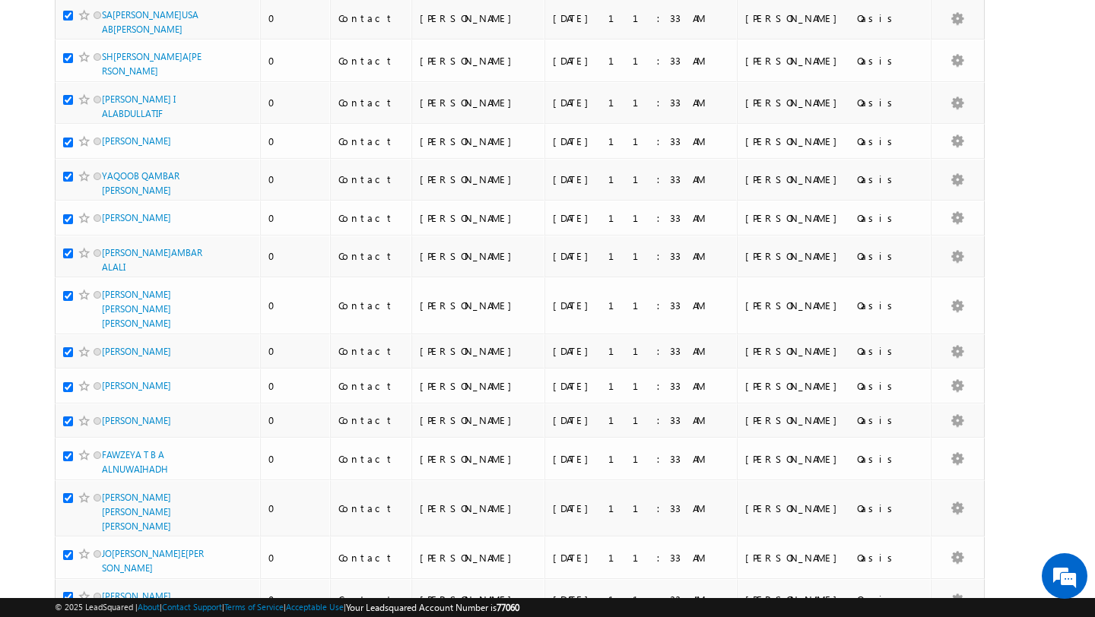
click at [108, 575] on li "50" at bounding box center [107, 574] width 36 height 15
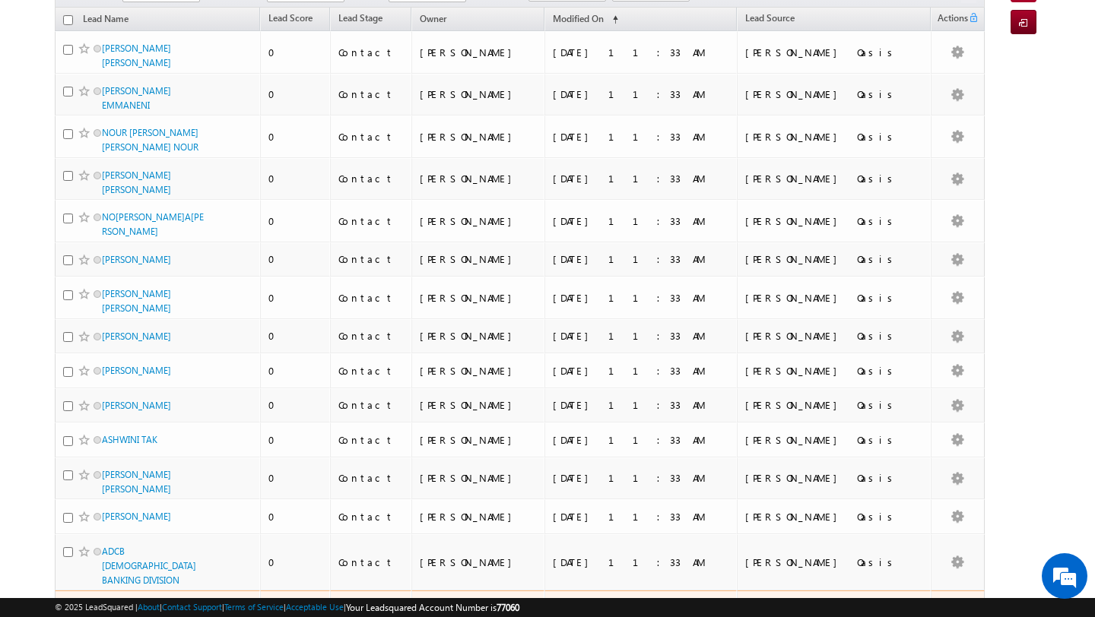
scroll to position [0, 0]
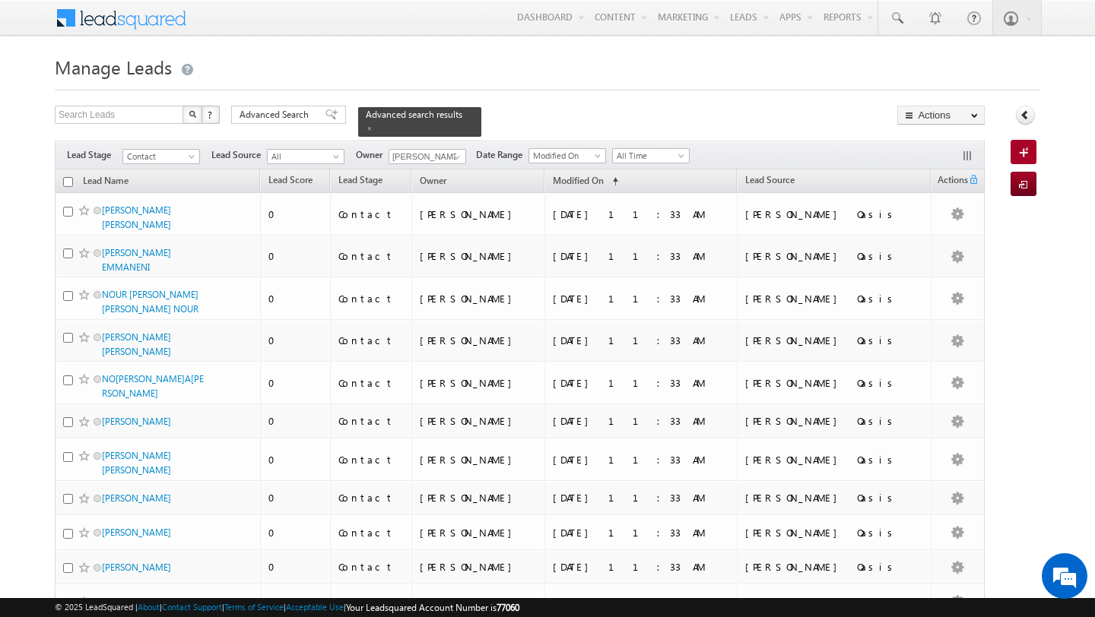
click at [68, 181] on input "checkbox" at bounding box center [68, 182] width 10 height 10
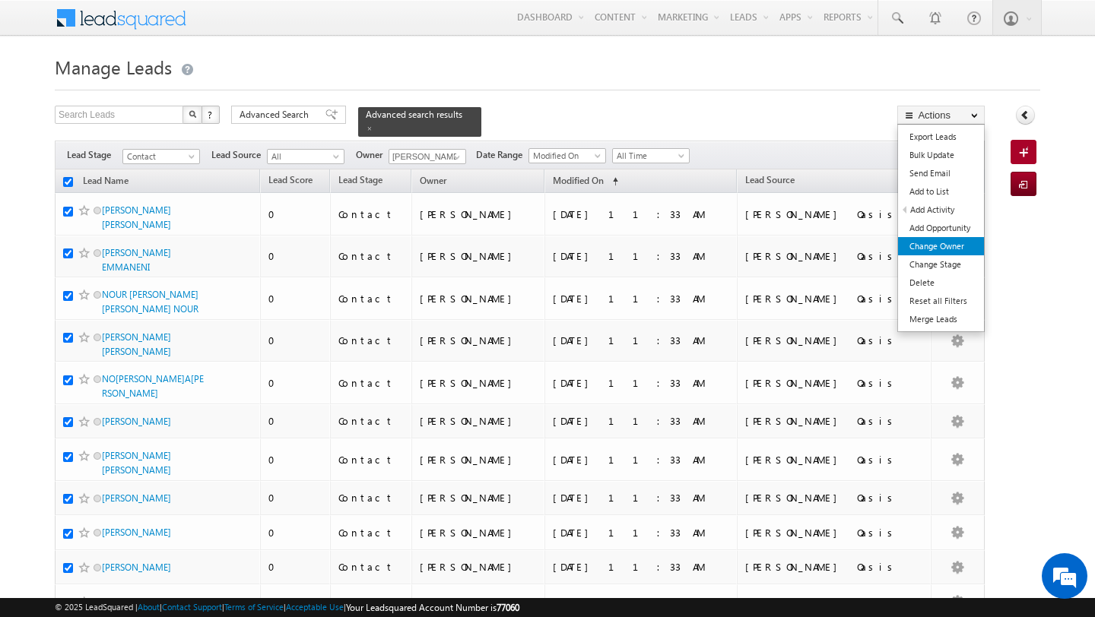
click at [951, 248] on link "Change Owner" at bounding box center [941, 246] width 86 height 18
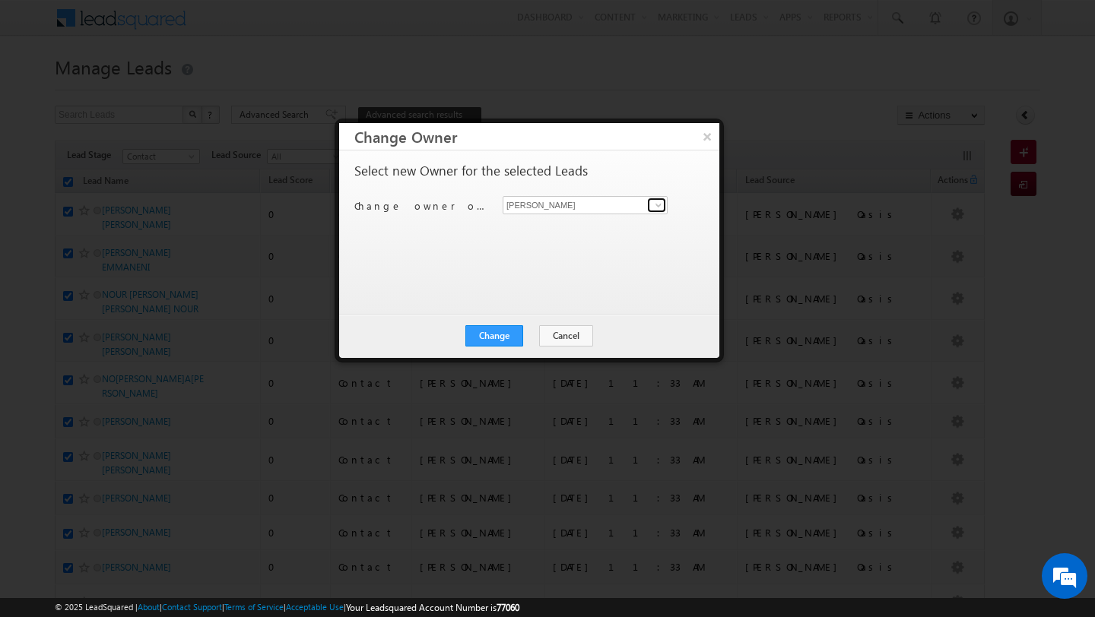
click at [660, 203] on span at bounding box center [658, 205] width 12 height 12
click at [614, 220] on link "Subham Modak subham.modak@indglobal.ae" at bounding box center [585, 228] width 165 height 29
click at [490, 332] on button "Change" at bounding box center [494, 335] width 58 height 21
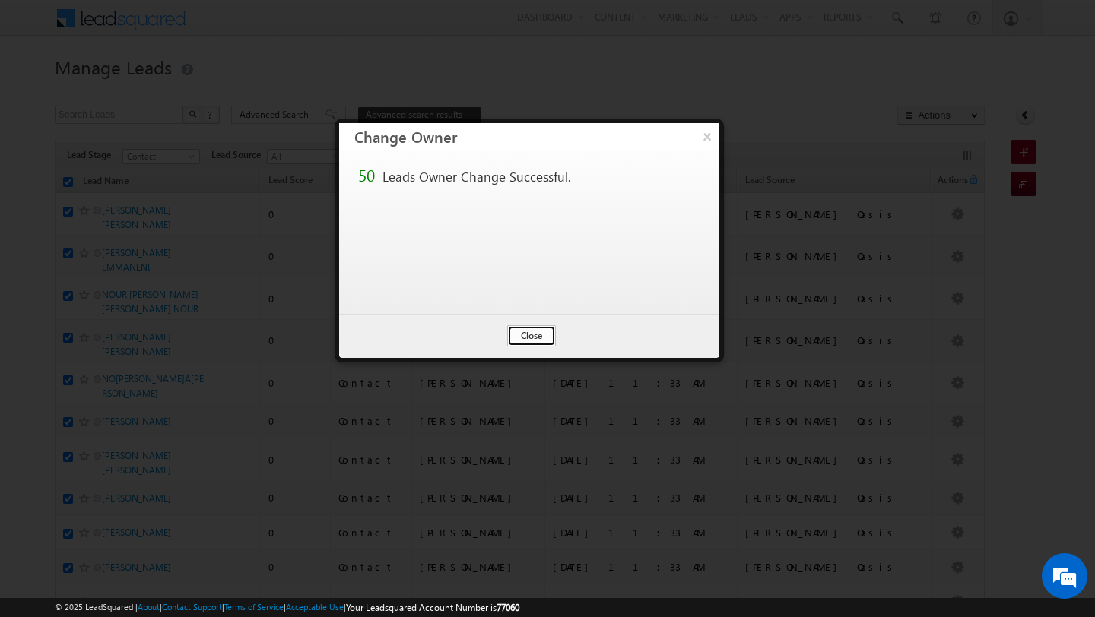
click at [523, 340] on button "Close" at bounding box center [531, 335] width 49 height 21
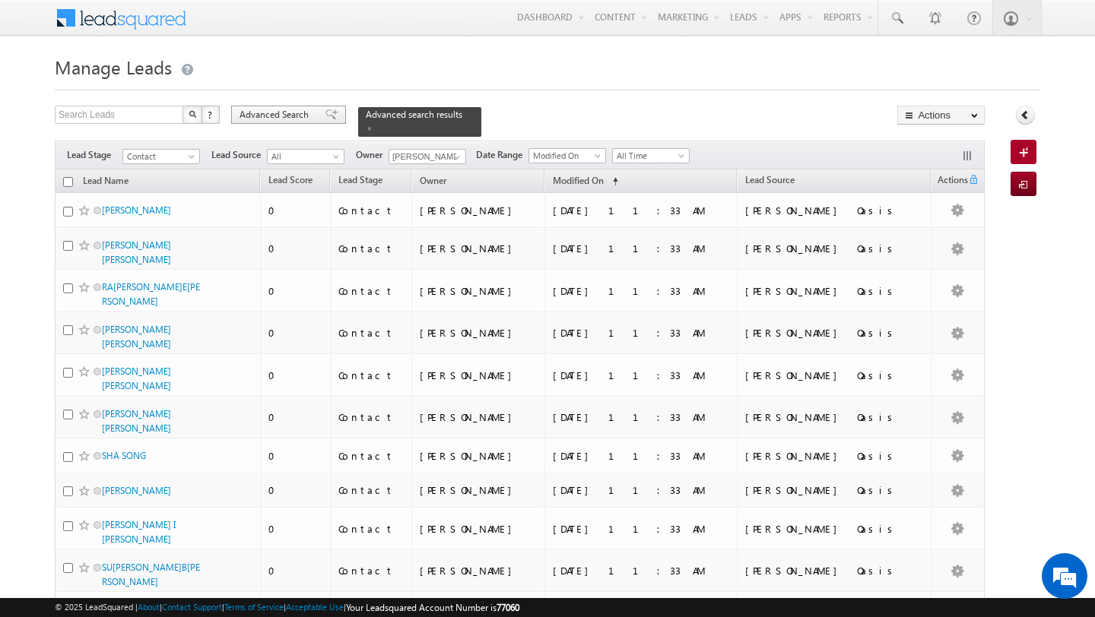
click at [271, 118] on span "Advanced Search" at bounding box center [276, 115] width 74 height 14
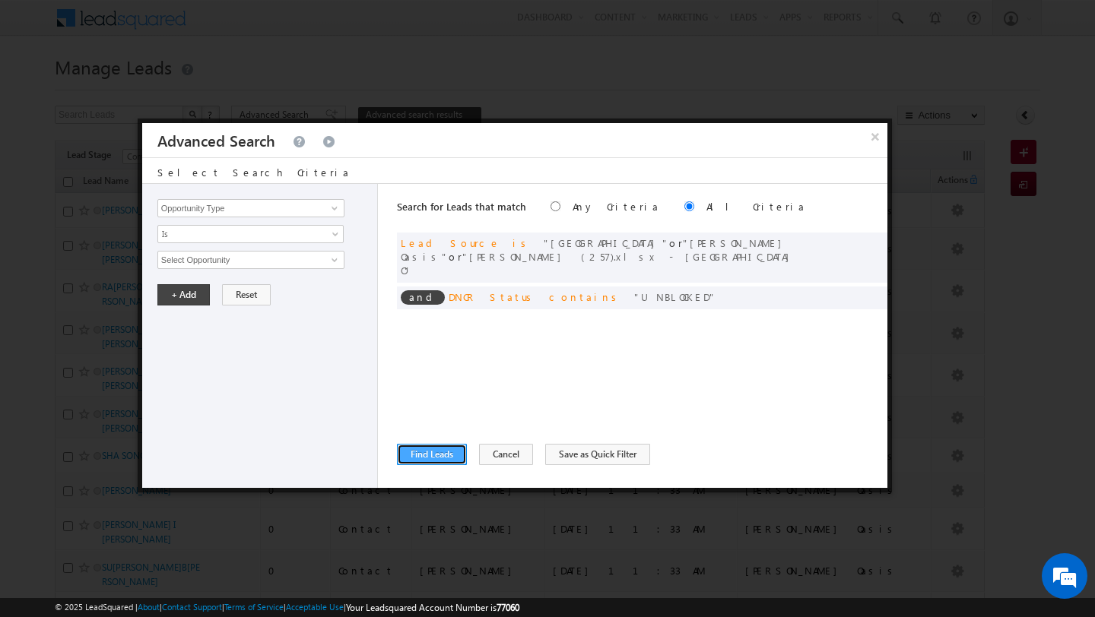
click at [429, 457] on button "Find Leads" at bounding box center [432, 454] width 70 height 21
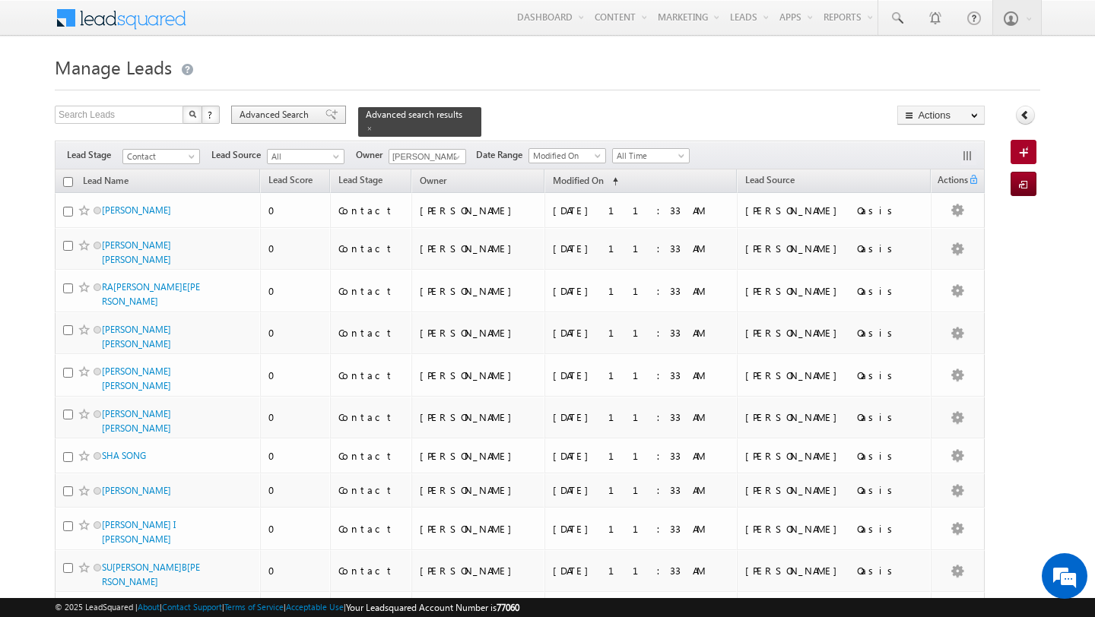
click at [287, 114] on span "Advanced Search" at bounding box center [276, 115] width 74 height 14
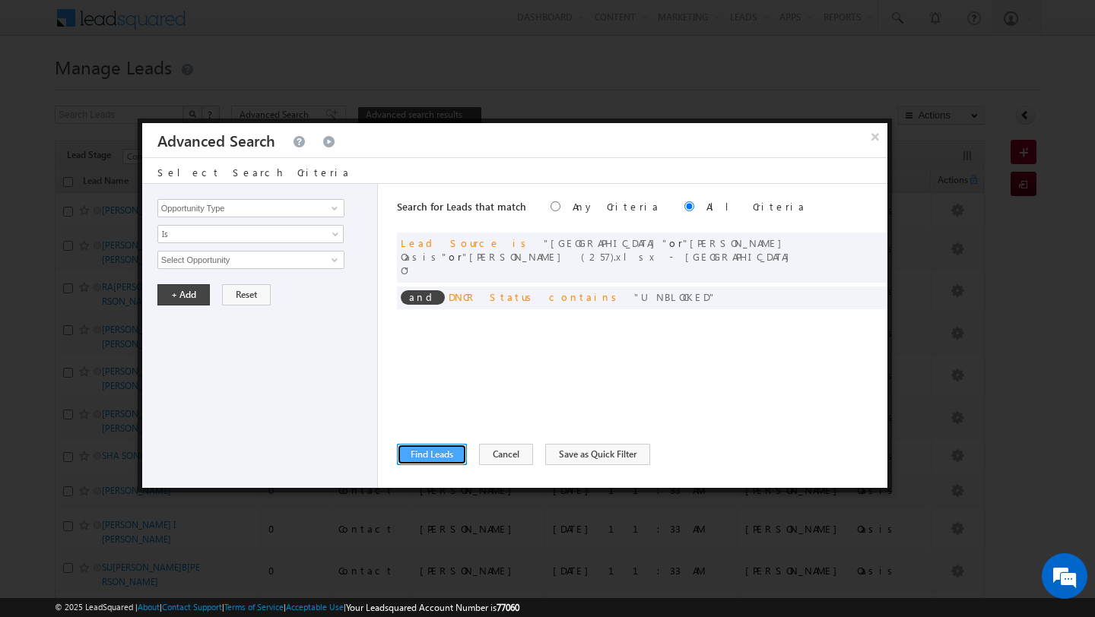
click at [430, 457] on button "Find Leads" at bounding box center [432, 454] width 70 height 21
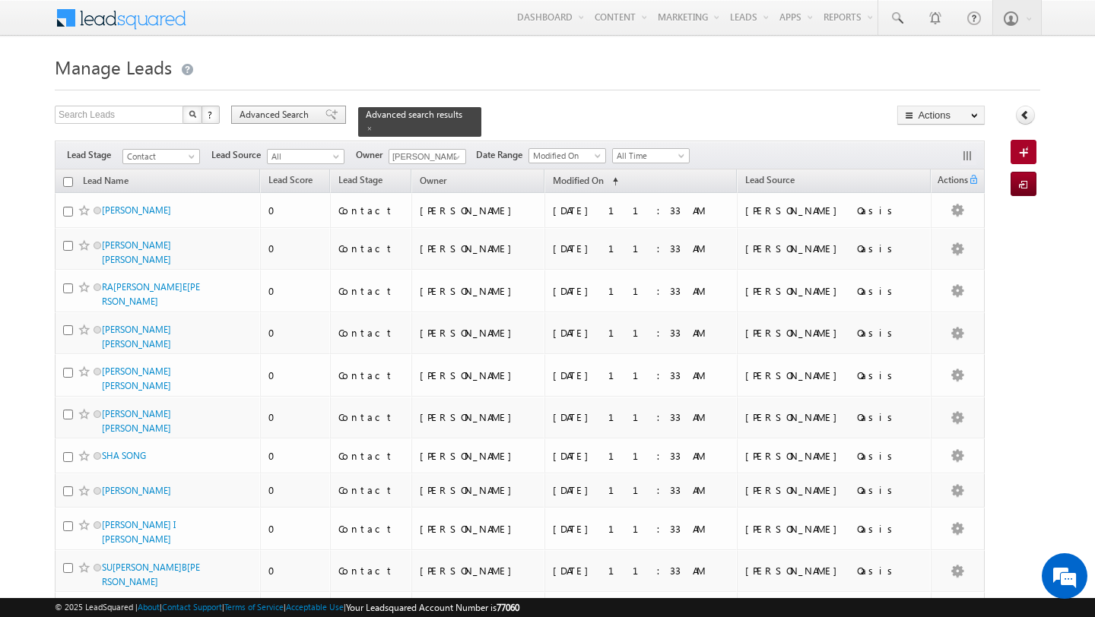
click at [280, 113] on span "Advanced Search" at bounding box center [276, 115] width 74 height 14
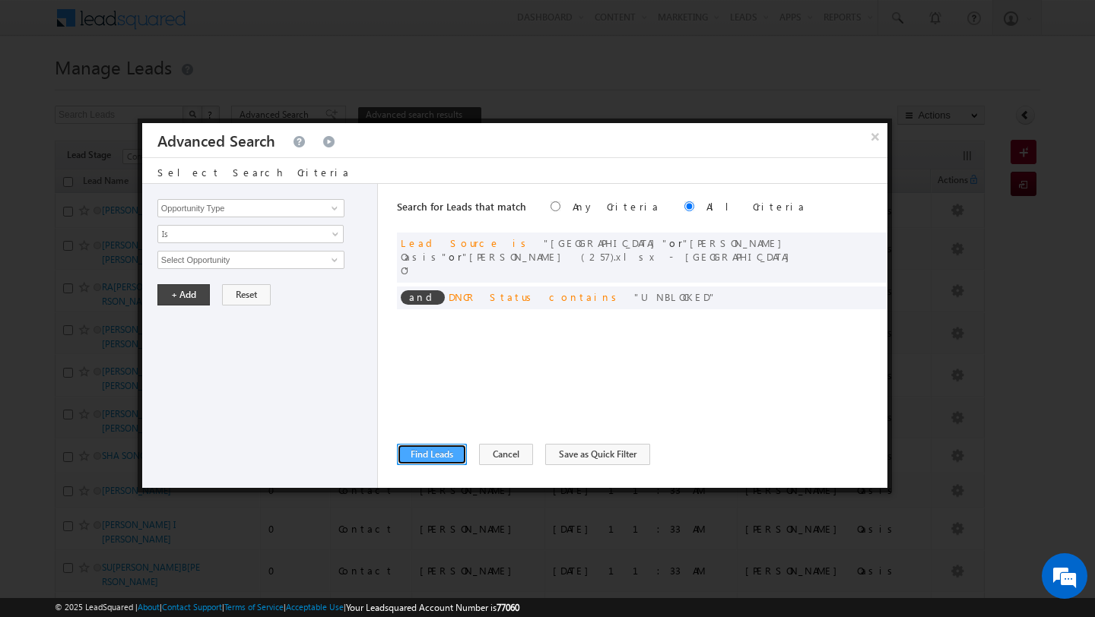
click at [424, 458] on button "Find Leads" at bounding box center [432, 454] width 70 height 21
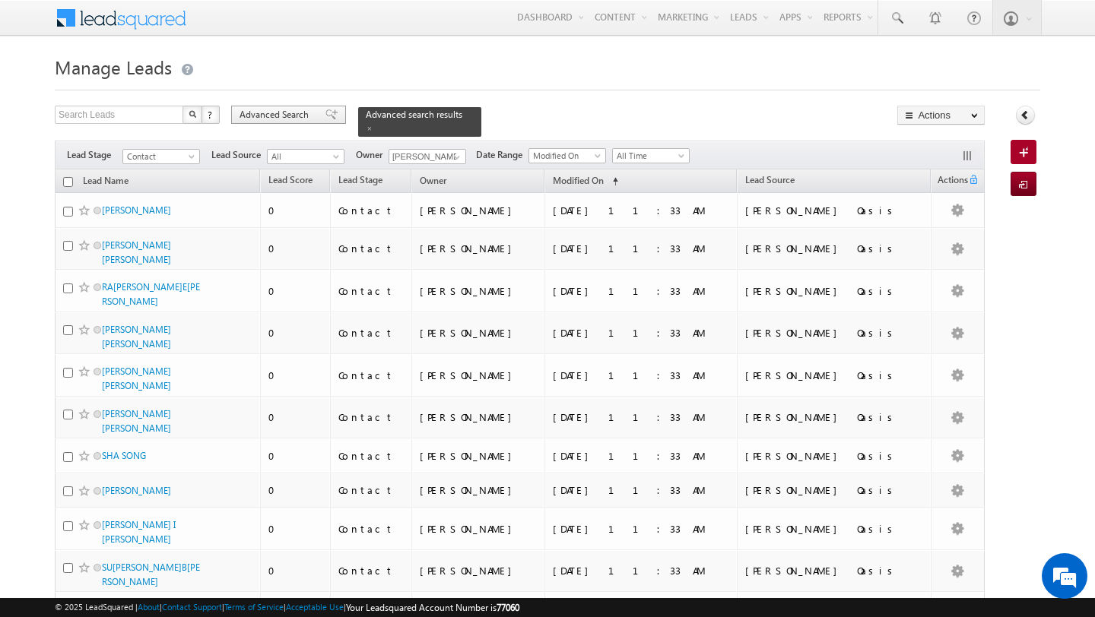
click at [294, 122] on span "Advanced Search" at bounding box center [276, 115] width 74 height 14
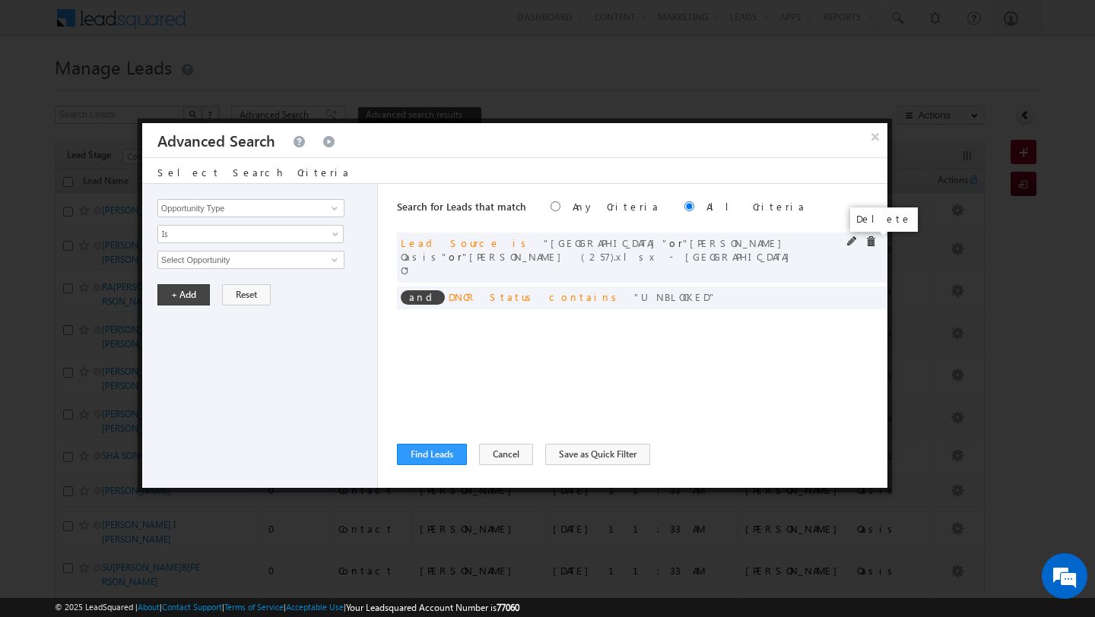
click at [869, 244] on span at bounding box center [870, 241] width 11 height 11
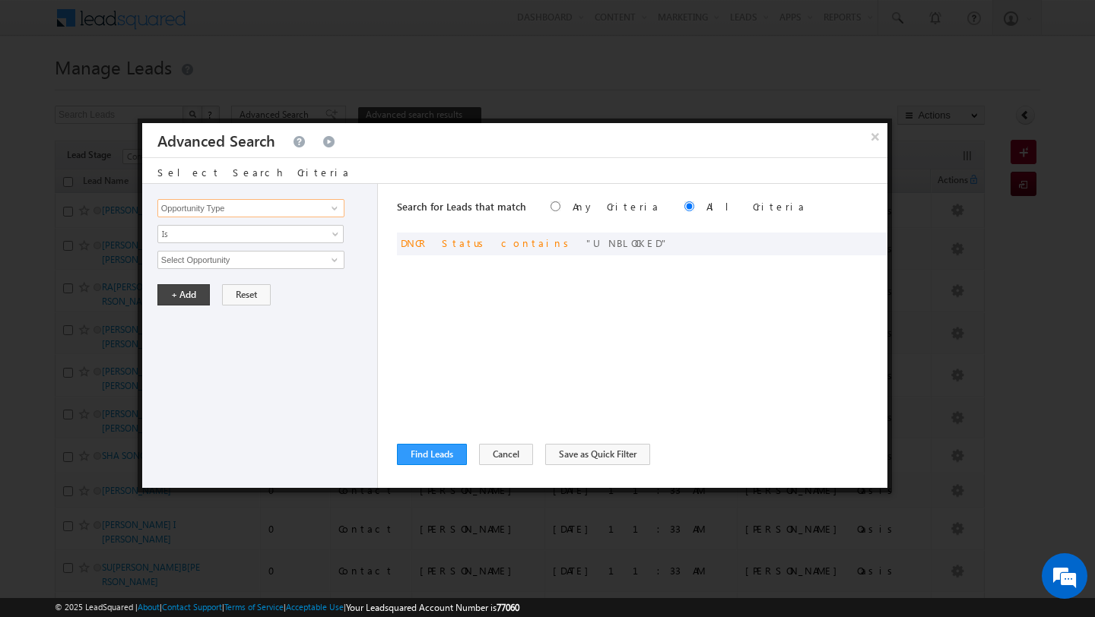
click at [263, 206] on input "Opportunity Type" at bounding box center [250, 208] width 187 height 18
click at [243, 236] on link "Lead Source" at bounding box center [250, 239] width 187 height 17
click at [337, 259] on span "select" at bounding box center [337, 258] width 12 height 7
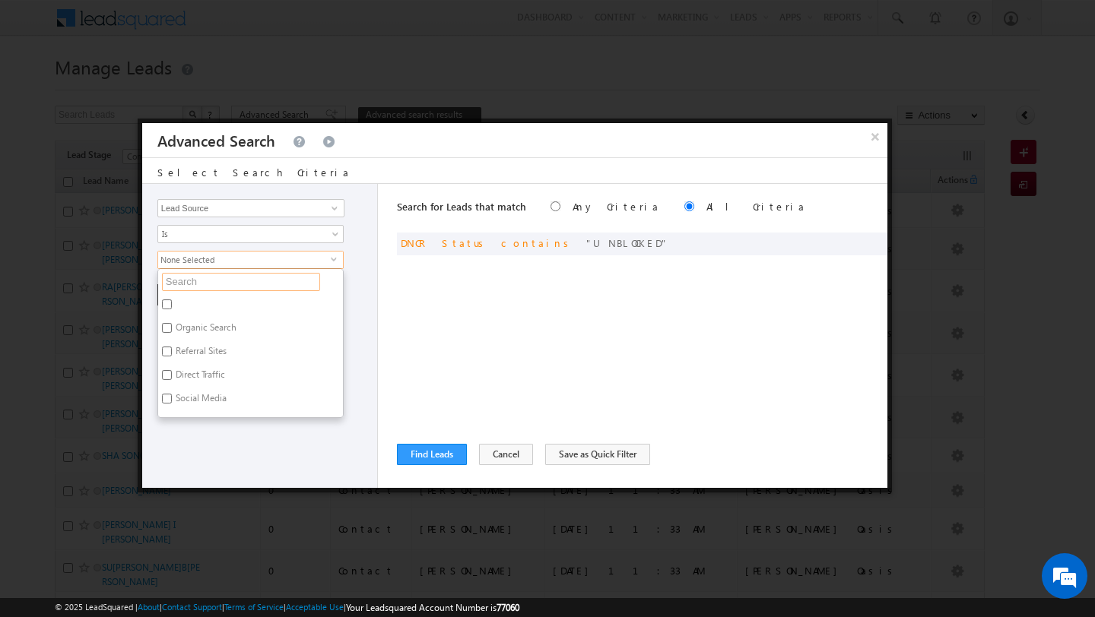
click at [272, 280] on input "text" at bounding box center [241, 282] width 158 height 18
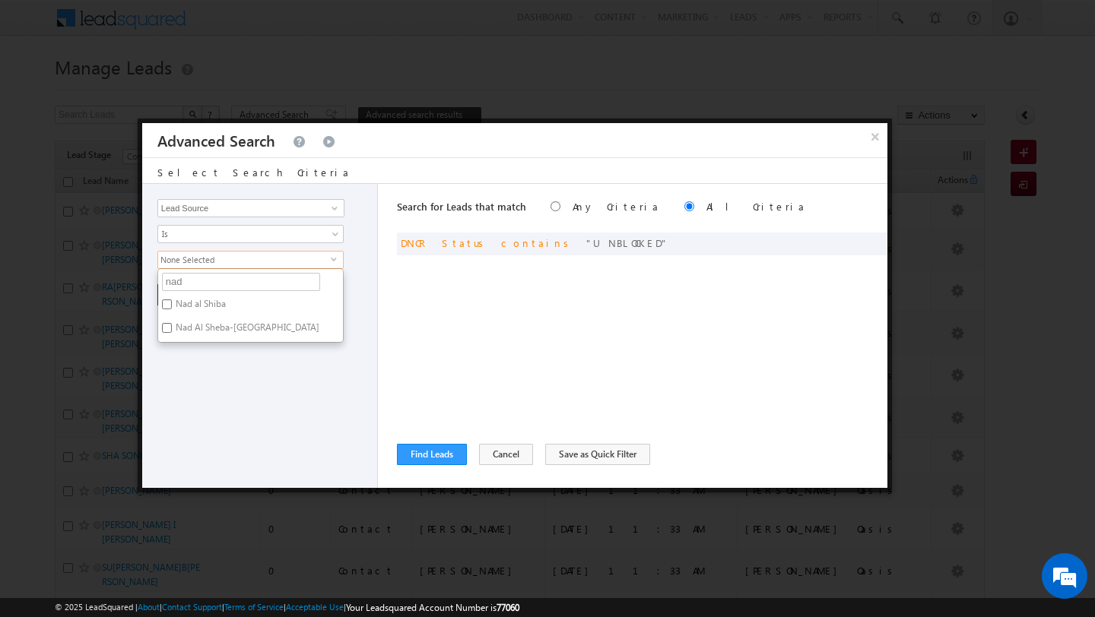
click at [201, 301] on label "Nad al Shiba" at bounding box center [199, 307] width 83 height 24
click at [172, 301] on input "Nad al Shiba" at bounding box center [167, 305] width 10 height 10
click at [200, 318] on label "Nad al Shiba" at bounding box center [199, 307] width 83 height 24
click at [172, 309] on input "Nad al Shiba" at bounding box center [167, 305] width 10 height 10
click at [200, 330] on label "Nad Al Sheba-Berkeley Palace" at bounding box center [246, 331] width 176 height 24
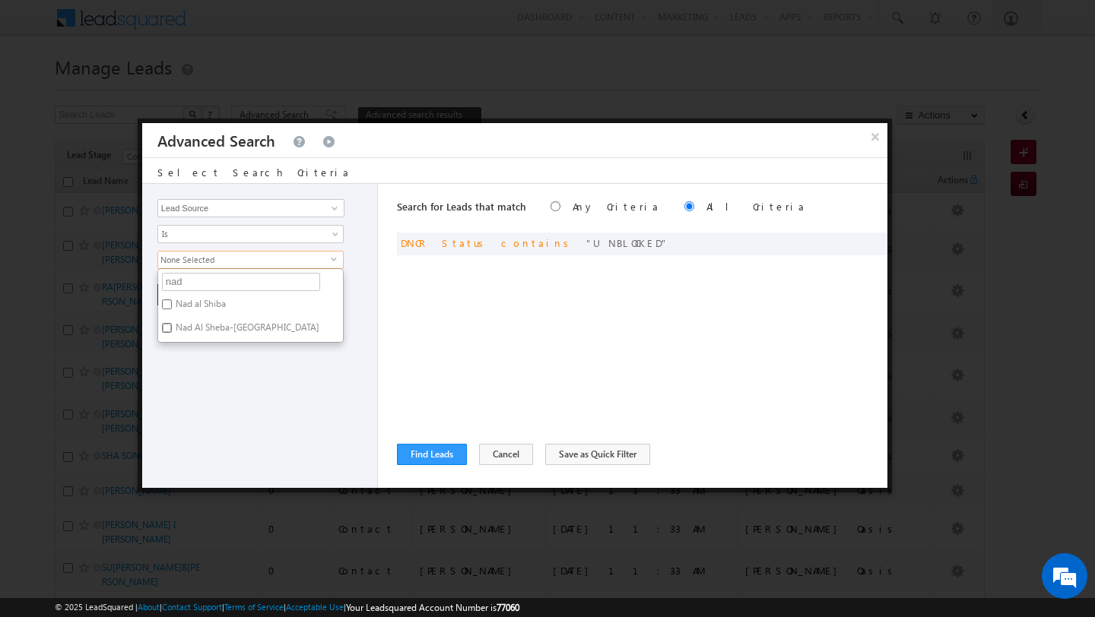
click at [172, 330] on input "Nad Al Sheba-Berkeley Palace" at bounding box center [167, 328] width 10 height 10
click at [198, 311] on label "Nad al Shiba" at bounding box center [199, 307] width 83 height 24
click at [172, 309] on input "Nad al Shiba" at bounding box center [167, 305] width 10 height 10
click at [195, 384] on div "Opportunity Type Lead Activity Task Sales Group Prospect Id Address 1 Address 2…" at bounding box center [260, 336] width 236 height 304
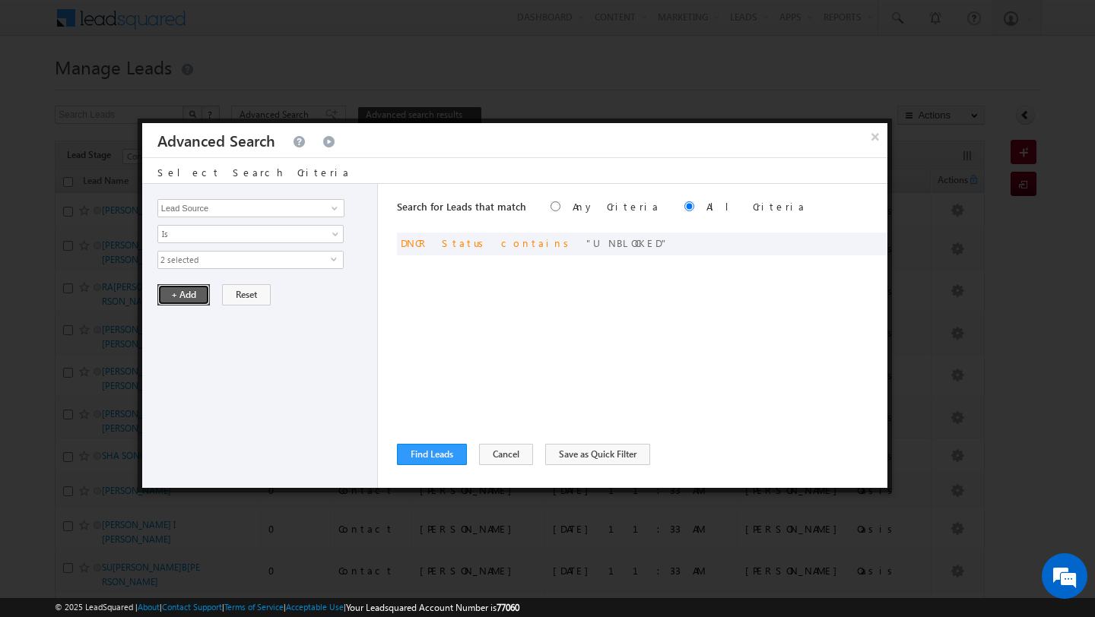
click at [171, 297] on button "+ Add" at bounding box center [183, 294] width 52 height 21
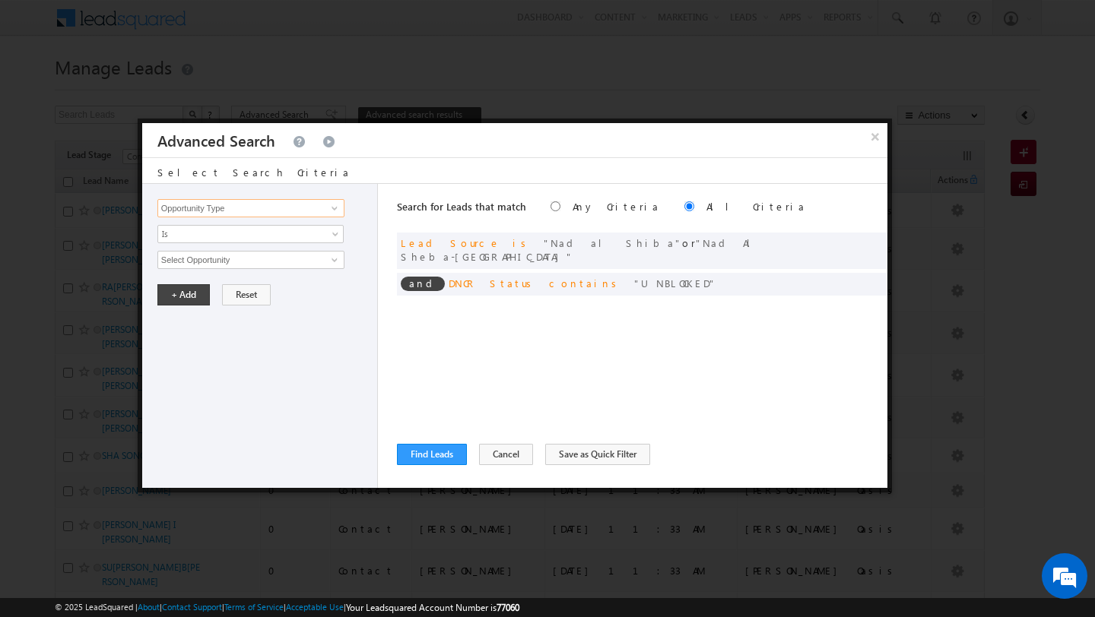
click at [246, 215] on input "Opportunity Type" at bounding box center [250, 208] width 187 height 18
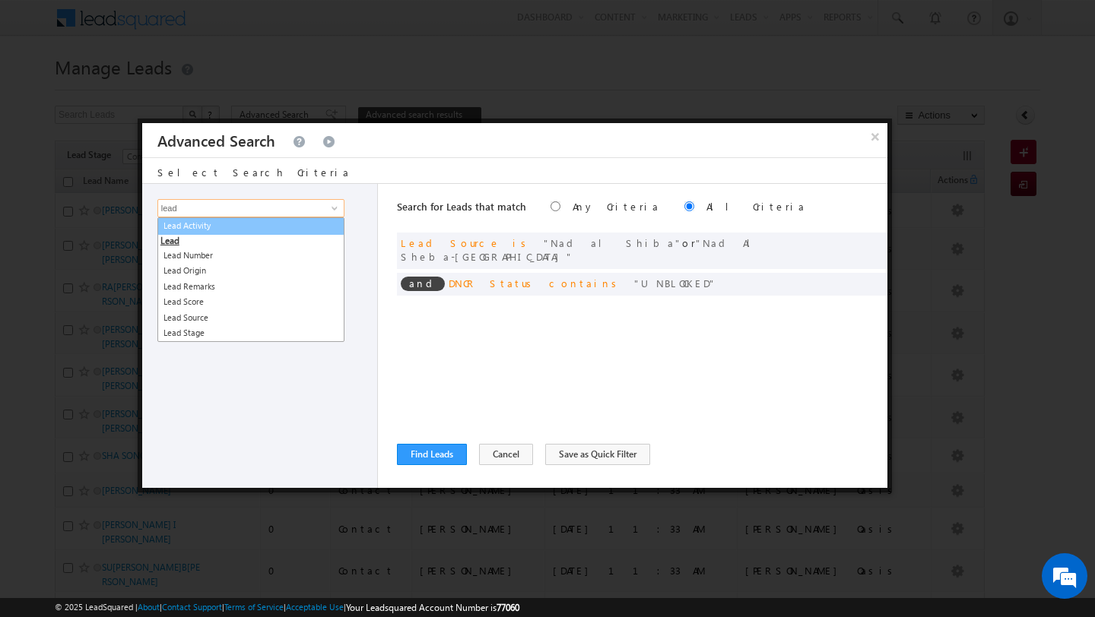
click at [241, 228] on link "Lead Activity" at bounding box center [250, 225] width 187 height 17
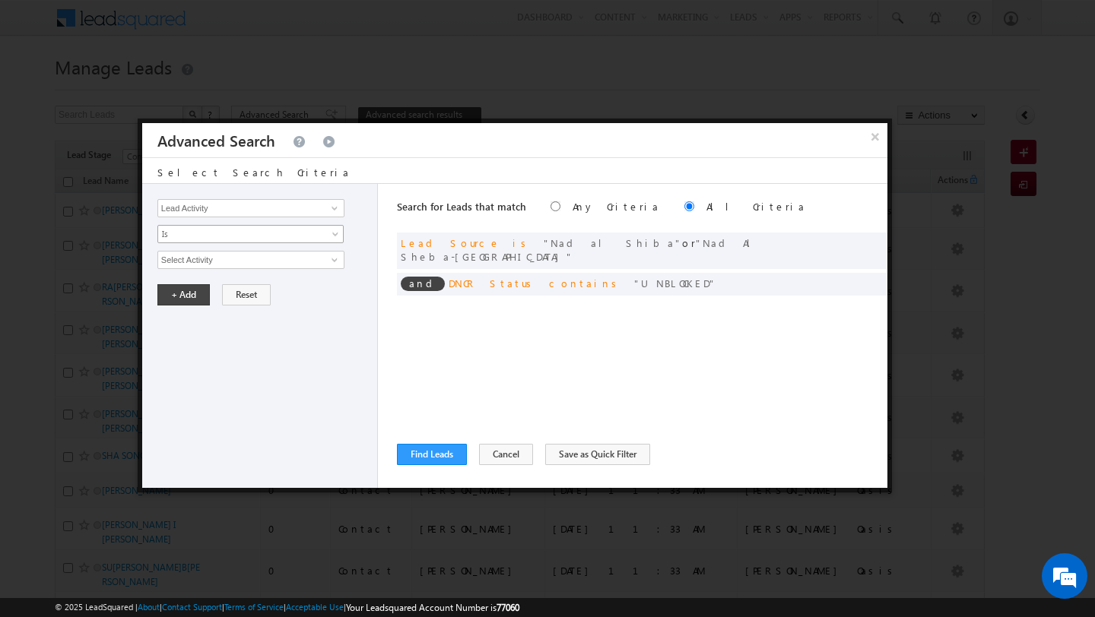
click at [214, 239] on span "Is" at bounding box center [240, 234] width 165 height 14
click at [214, 262] on link "Is Not" at bounding box center [251, 268] width 186 height 14
click at [274, 255] on input "Select Activity" at bounding box center [250, 260] width 187 height 18
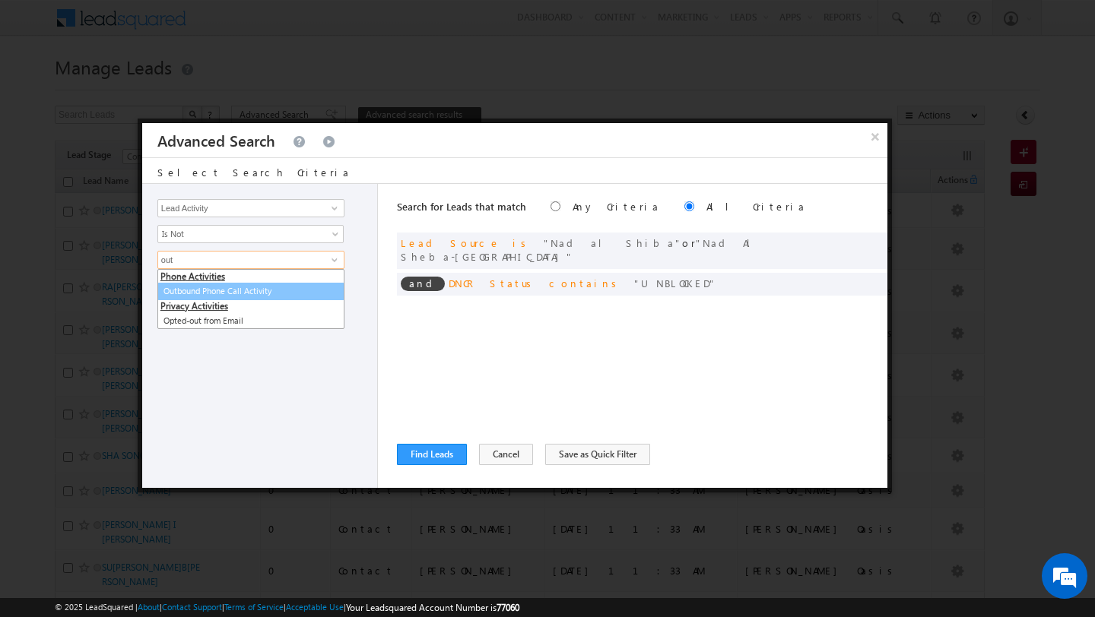
click at [240, 293] on link "Outbound Phone Call Activity" at bounding box center [250, 291] width 187 height 17
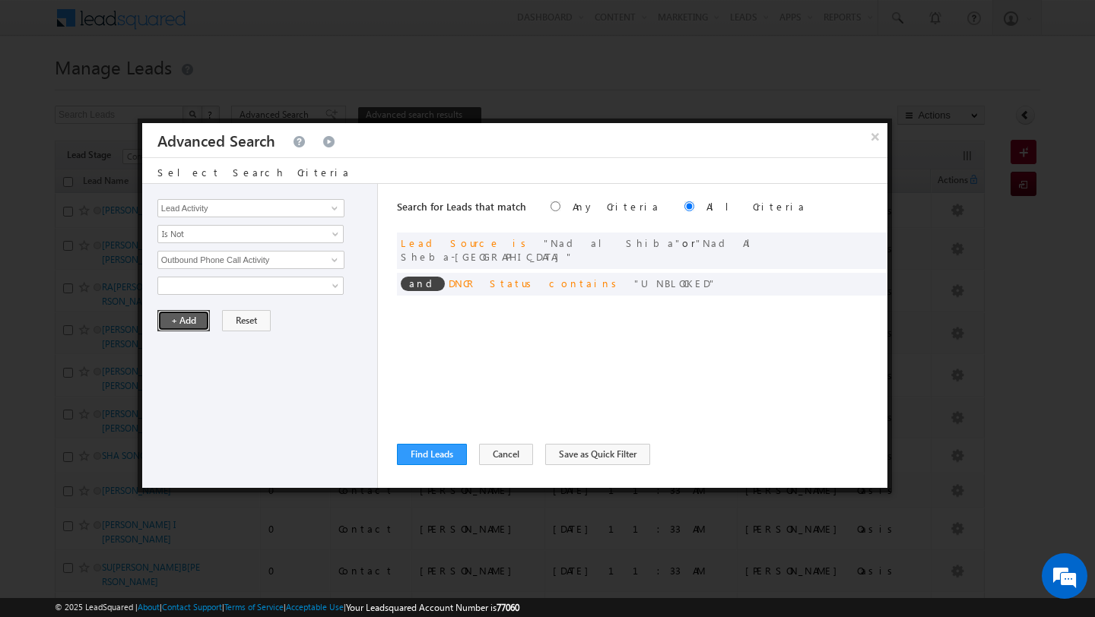
click at [185, 318] on button "+ Add" at bounding box center [183, 320] width 52 height 21
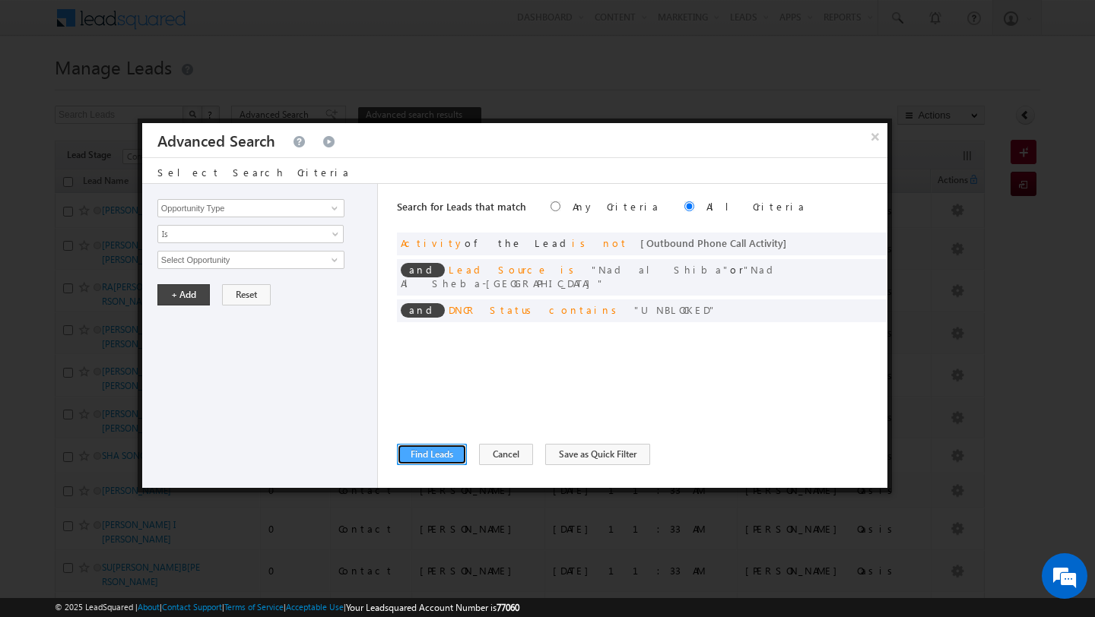
click at [432, 461] on button "Find Leads" at bounding box center [432, 454] width 70 height 21
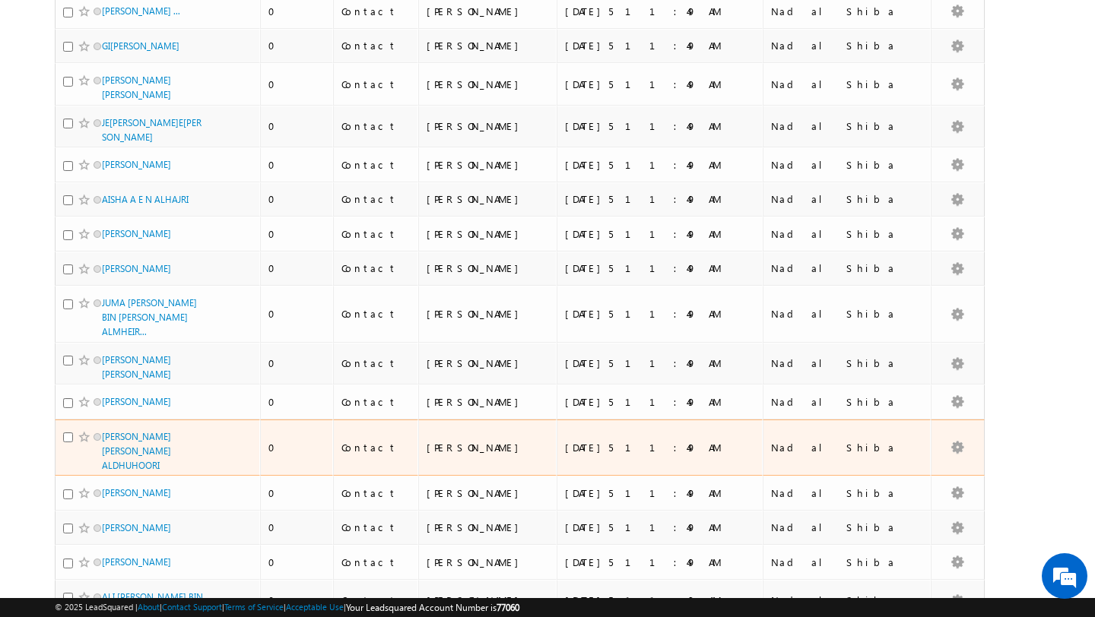
scroll to position [1721, 0]
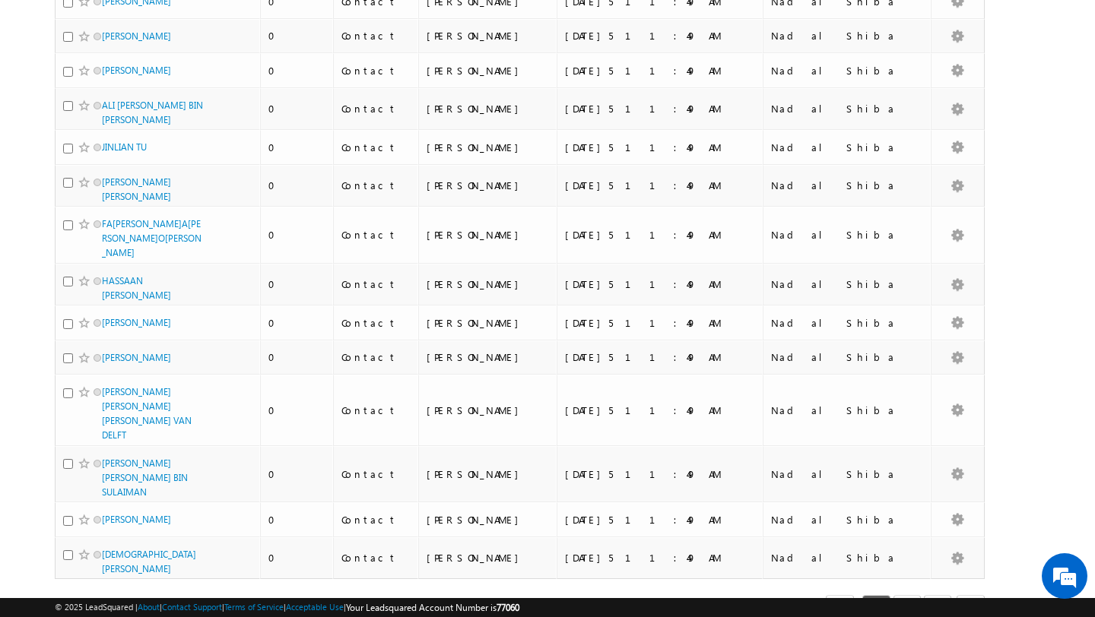
click at [110, 603] on span "50" at bounding box center [110, 611] width 24 height 17
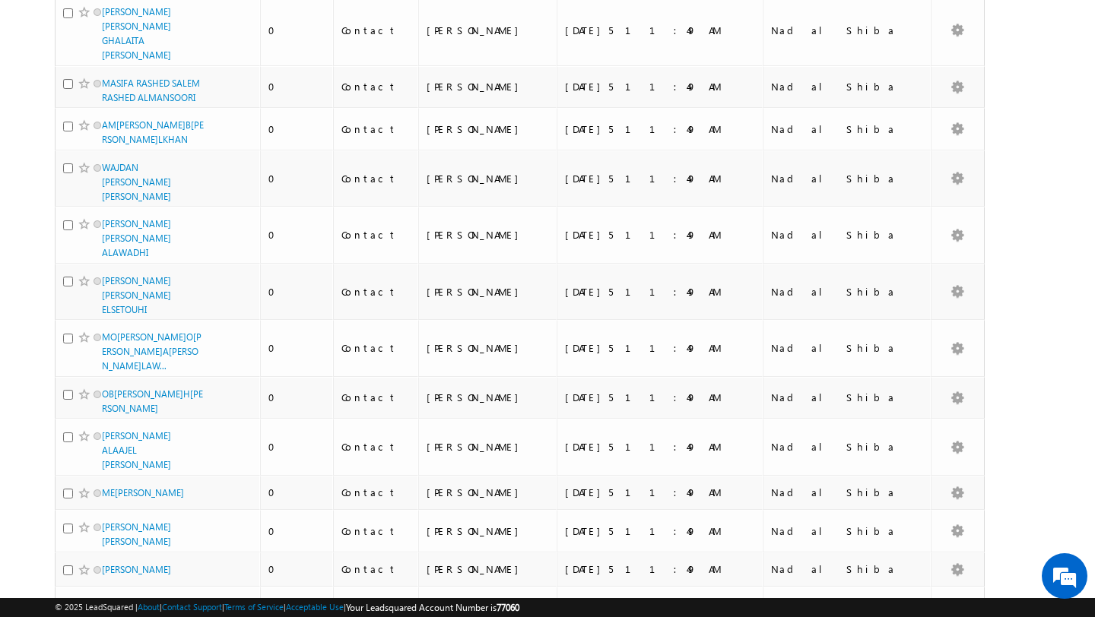
scroll to position [5147, 0]
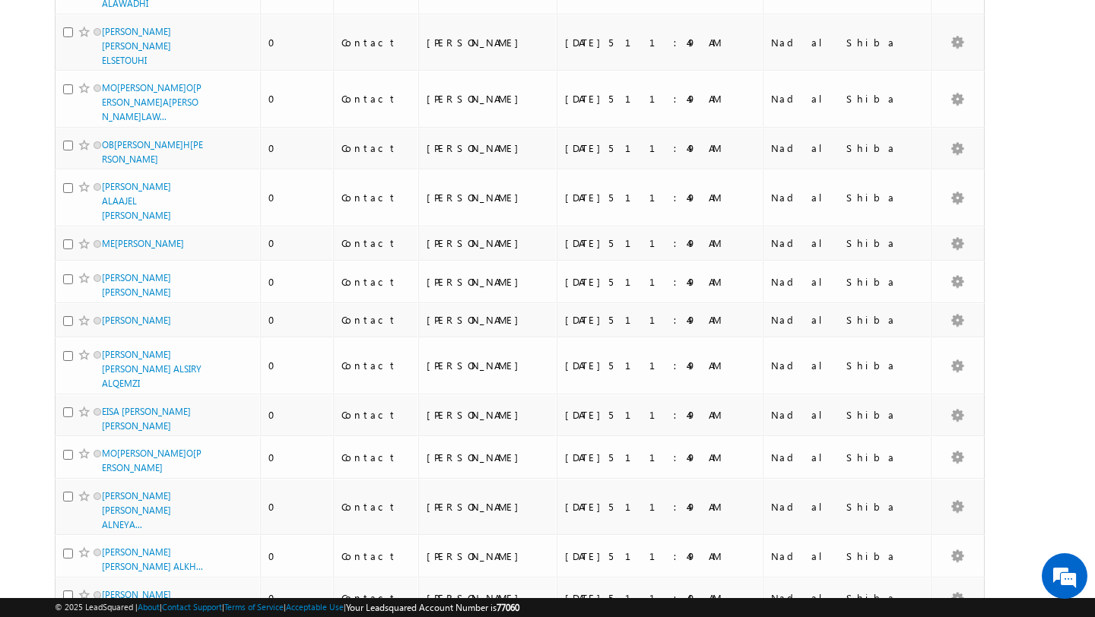
click at [105, 579] on li "50" at bounding box center [107, 574] width 36 height 15
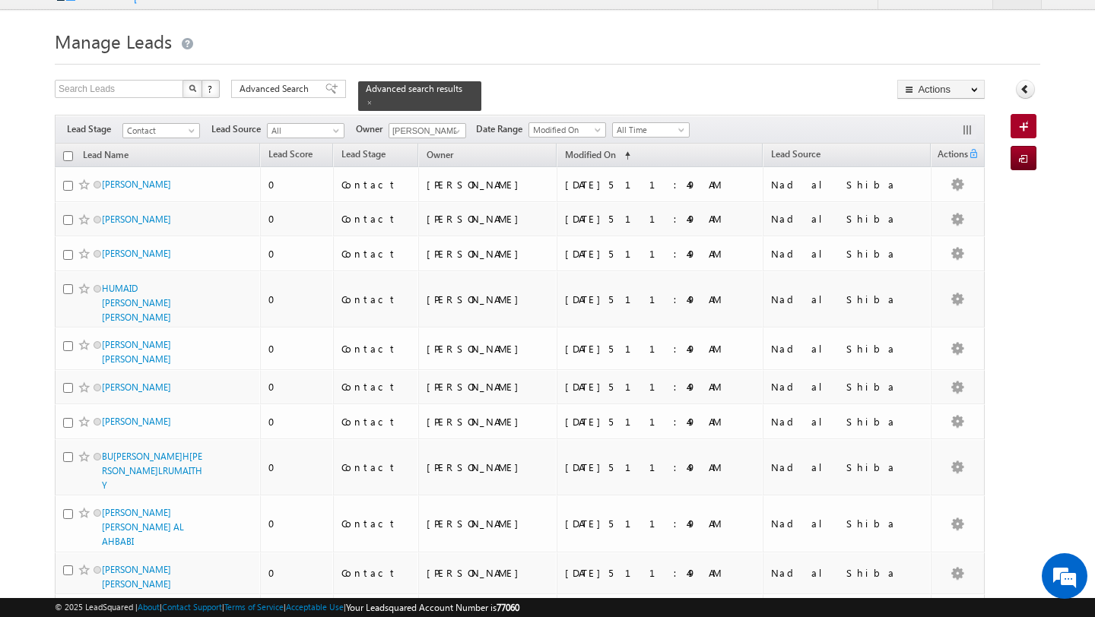
scroll to position [0, 0]
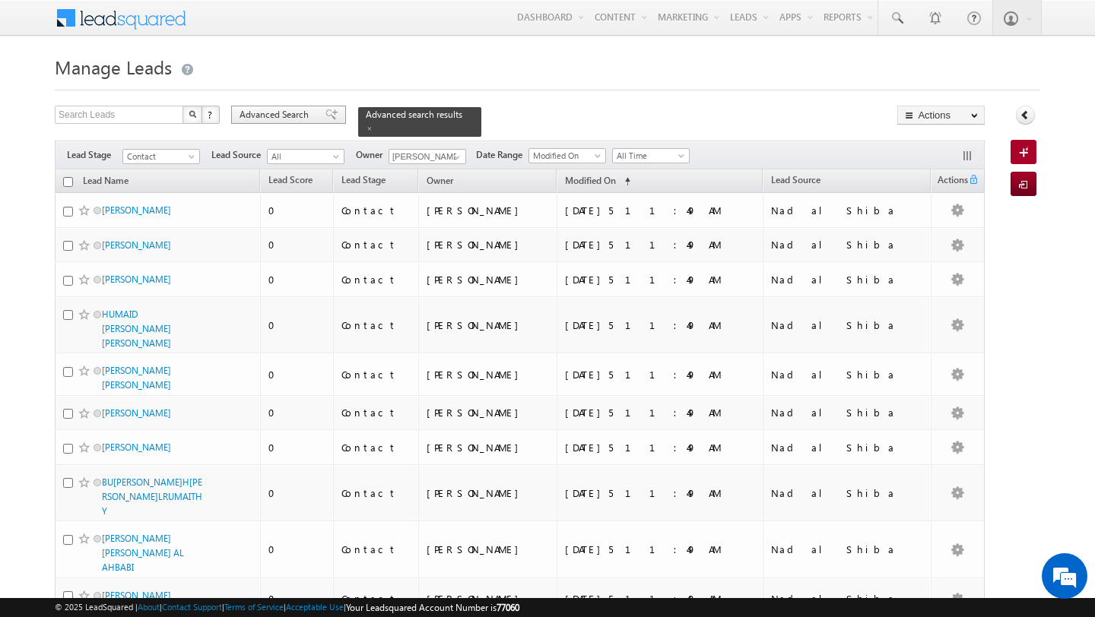
click at [270, 120] on span "Advanced Search" at bounding box center [276, 115] width 74 height 14
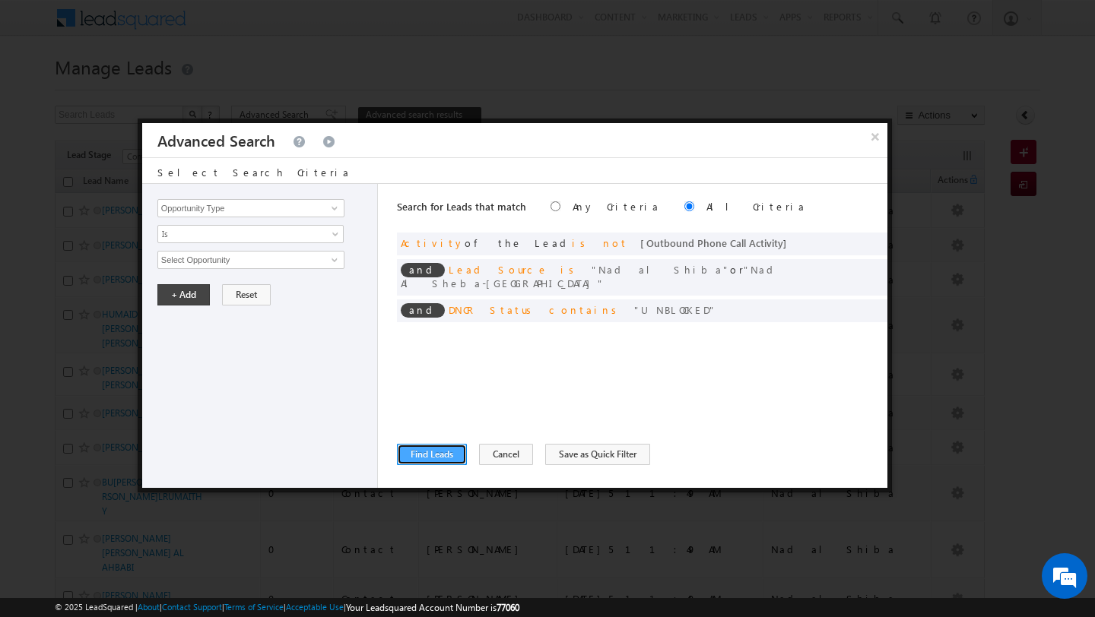
click at [441, 458] on button "Find Leads" at bounding box center [432, 454] width 70 height 21
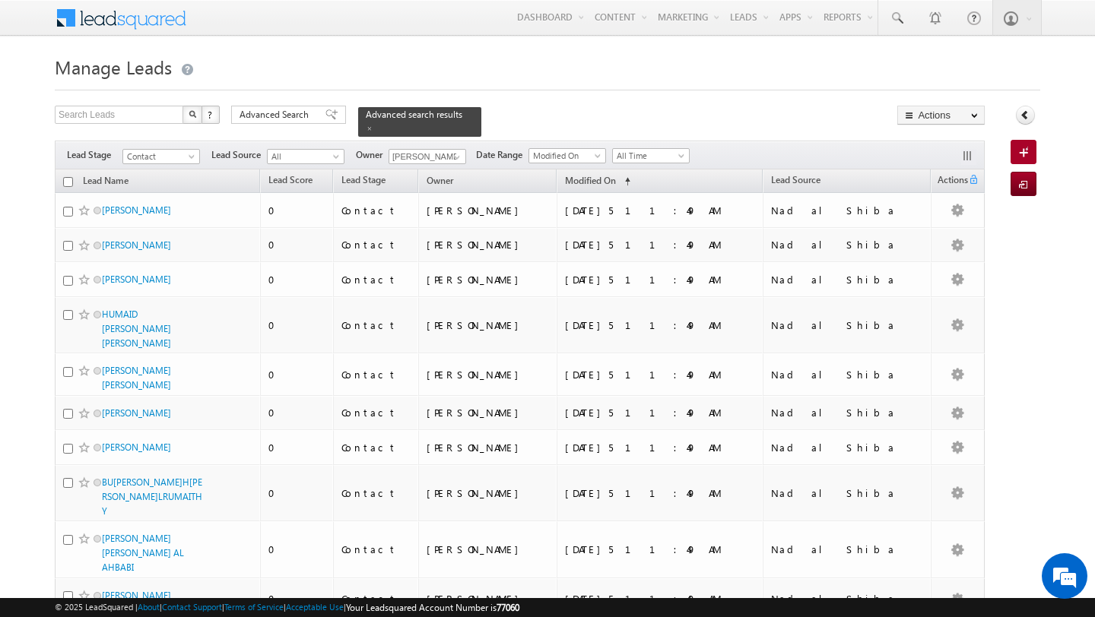
click at [68, 182] on input "checkbox" at bounding box center [68, 182] width 10 height 10
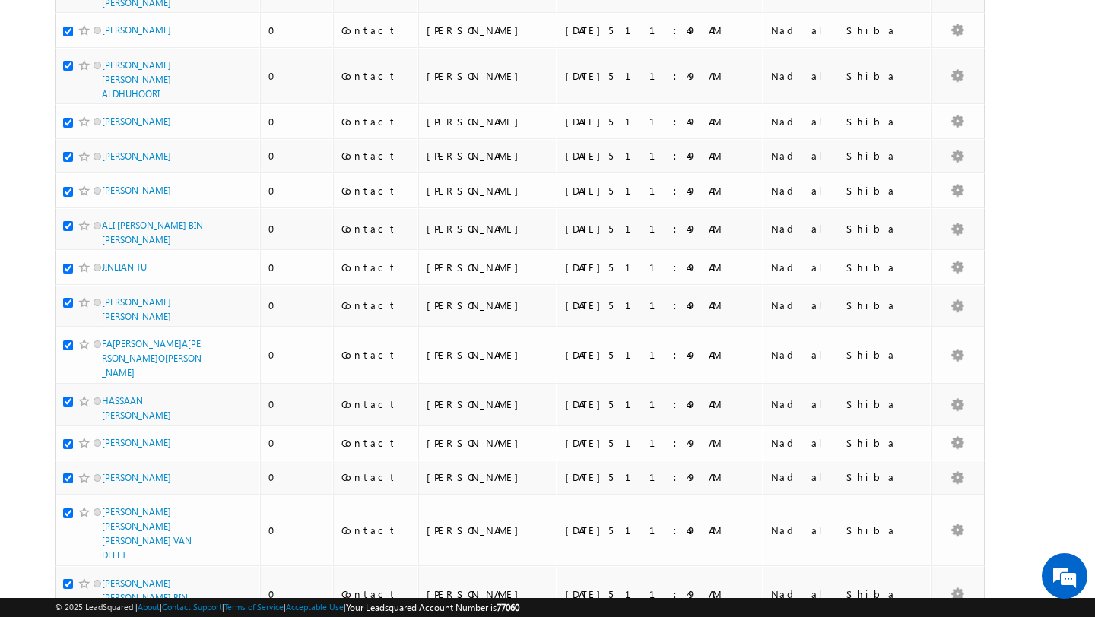
scroll to position [1721, 0]
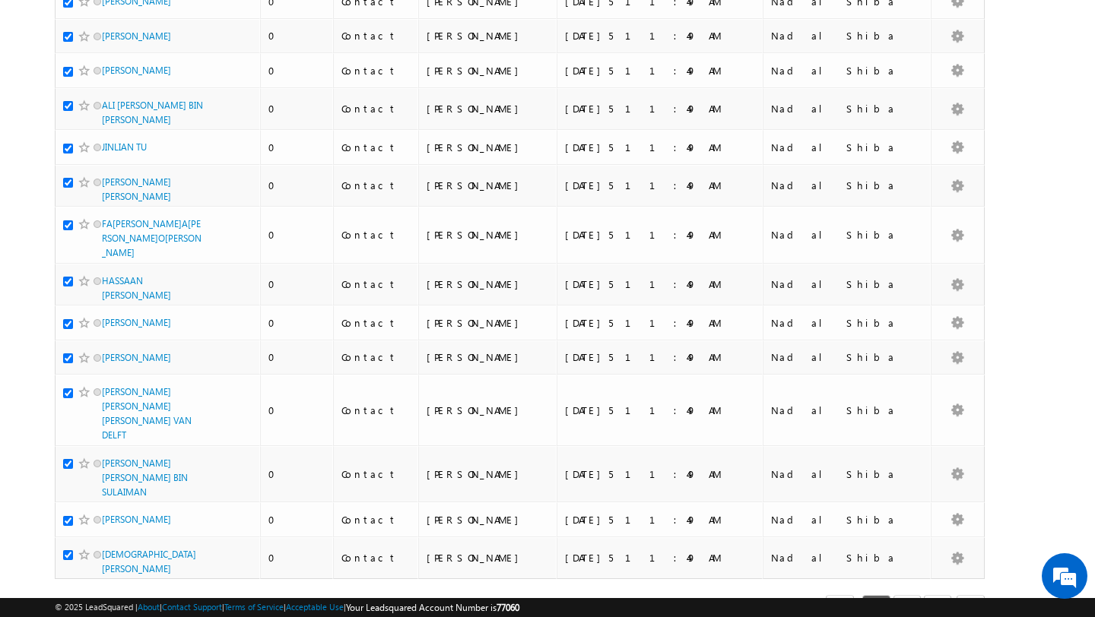
click at [944, 595] on link "3" at bounding box center [937, 608] width 27 height 26
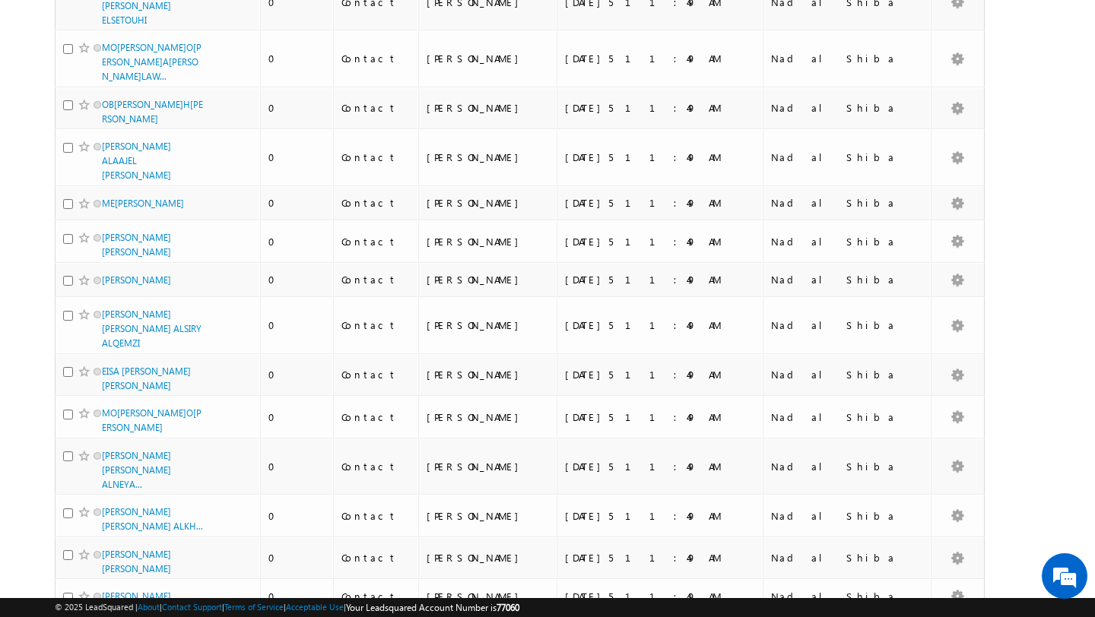
scroll to position [1004, 0]
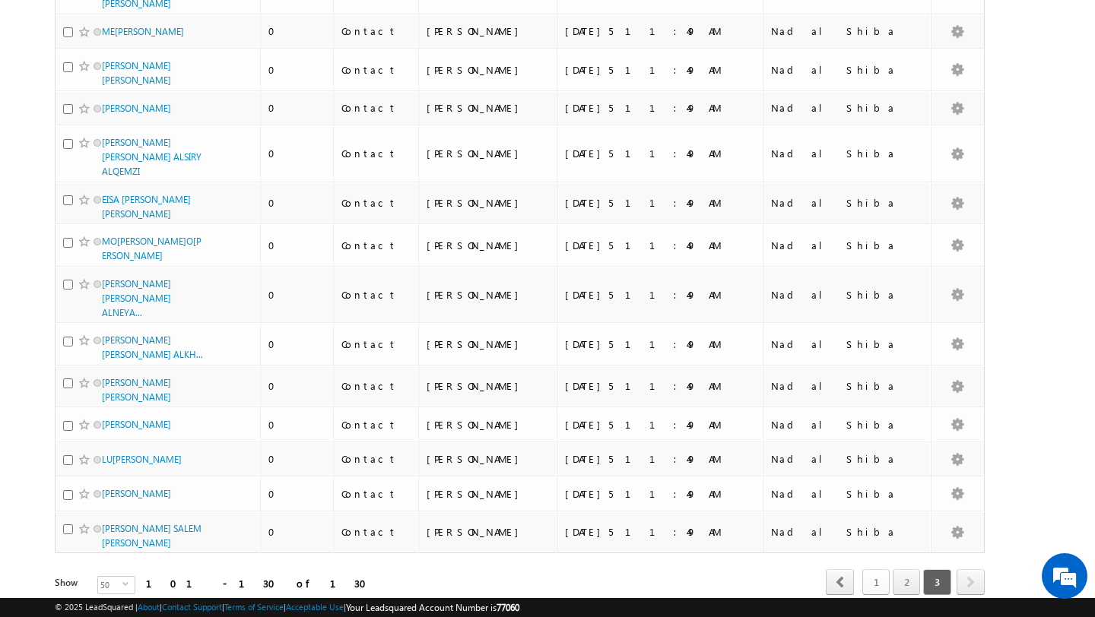
click at [871, 569] on link "1" at bounding box center [875, 582] width 27 height 26
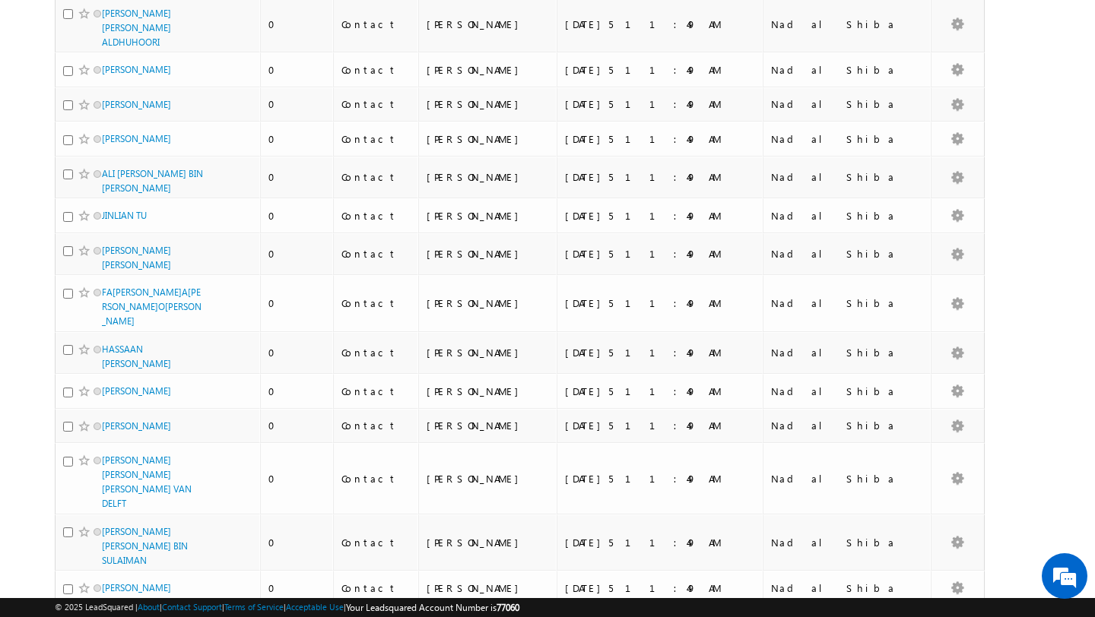
scroll to position [1721, 0]
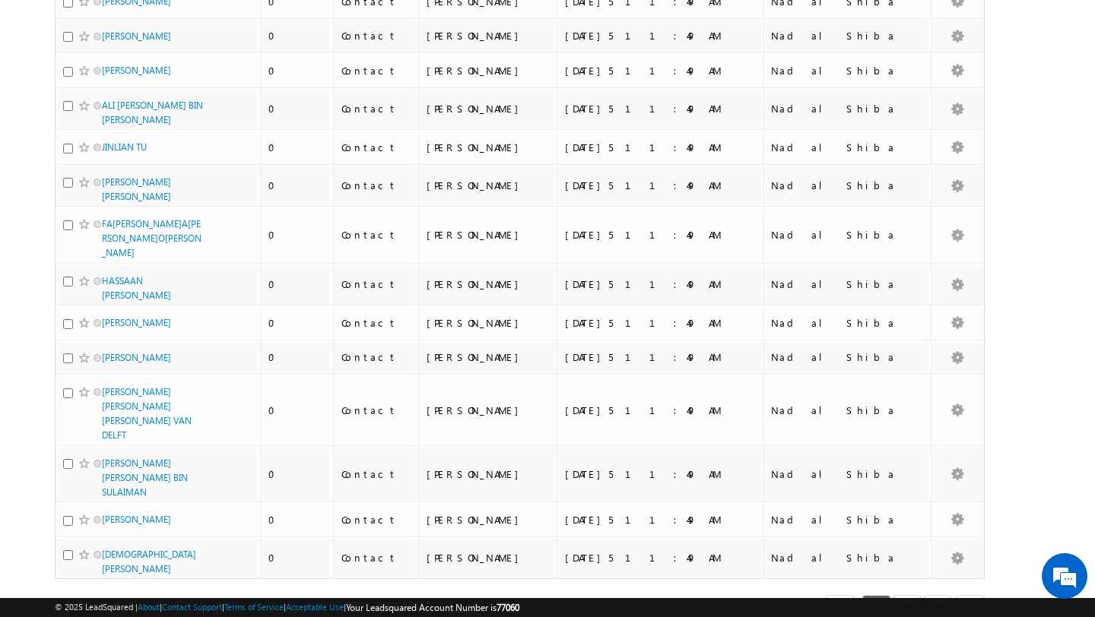
click at [122, 607] on span "select" at bounding box center [128, 610] width 12 height 7
click at [115, 562] on li "25" at bounding box center [107, 559] width 36 height 15
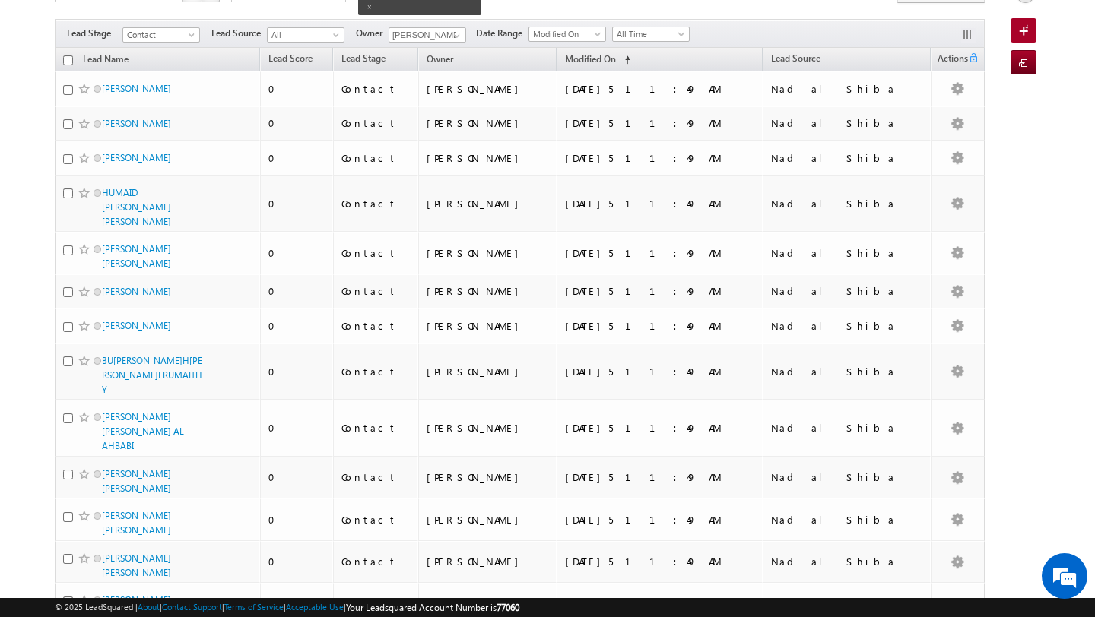
scroll to position [0, 0]
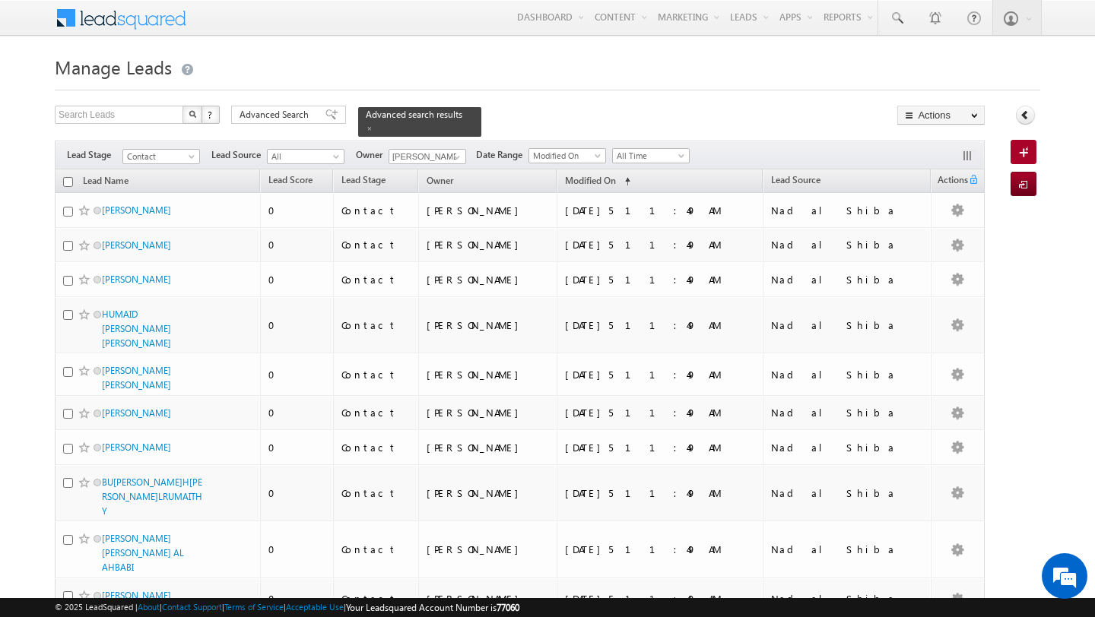
click at [68, 183] on input "checkbox" at bounding box center [68, 182] width 10 height 10
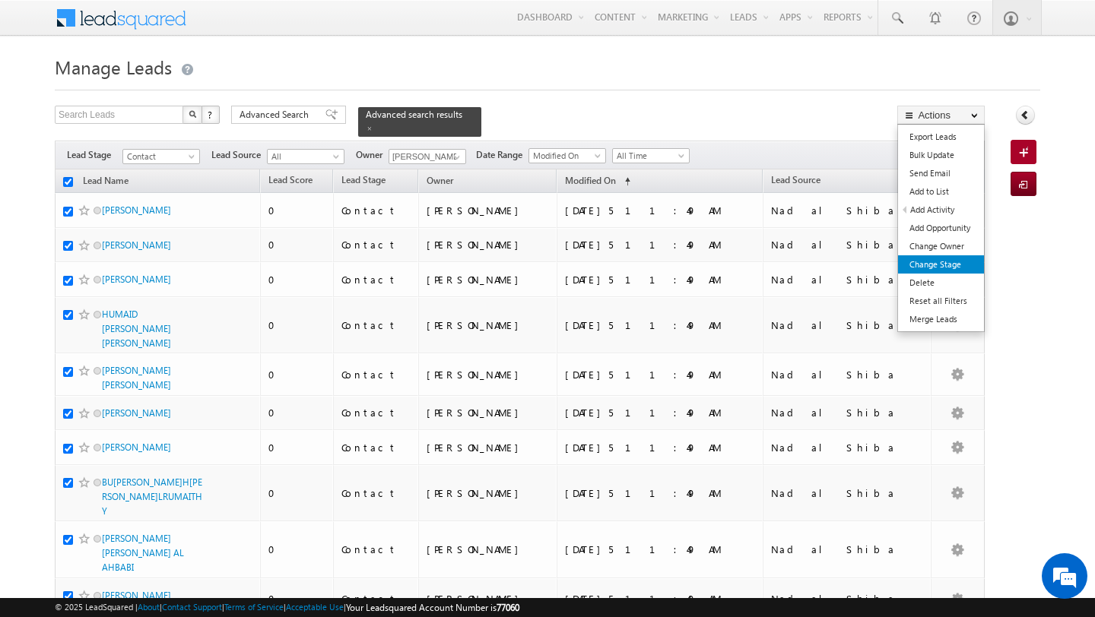
click at [947, 265] on link "Change Stage" at bounding box center [941, 264] width 86 height 18
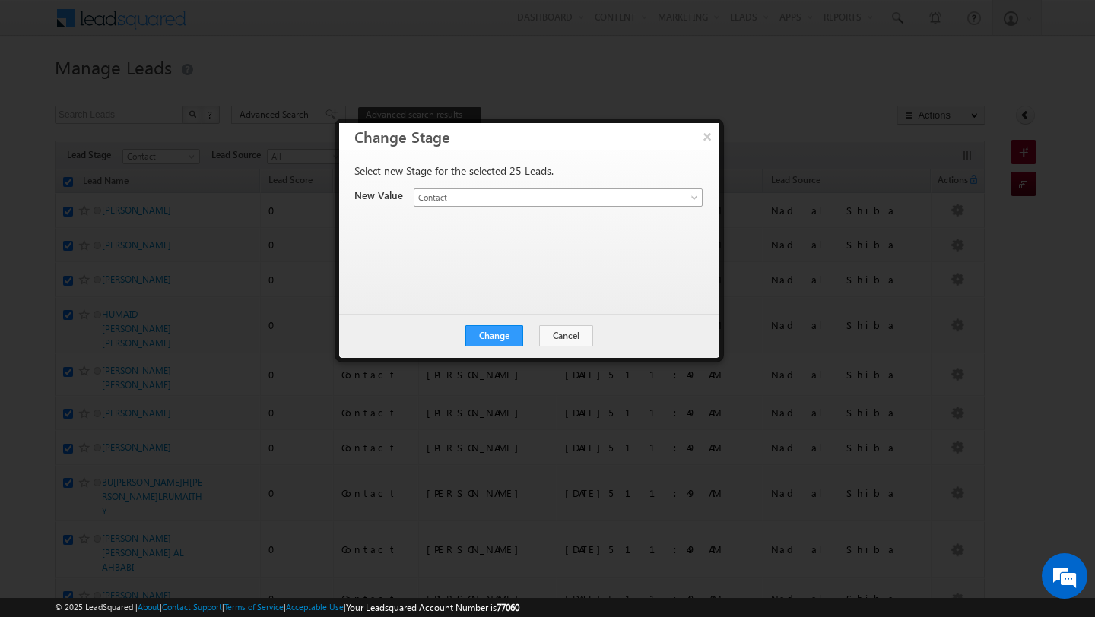
click at [550, 205] on link "Contact" at bounding box center [558, 198] width 289 height 18
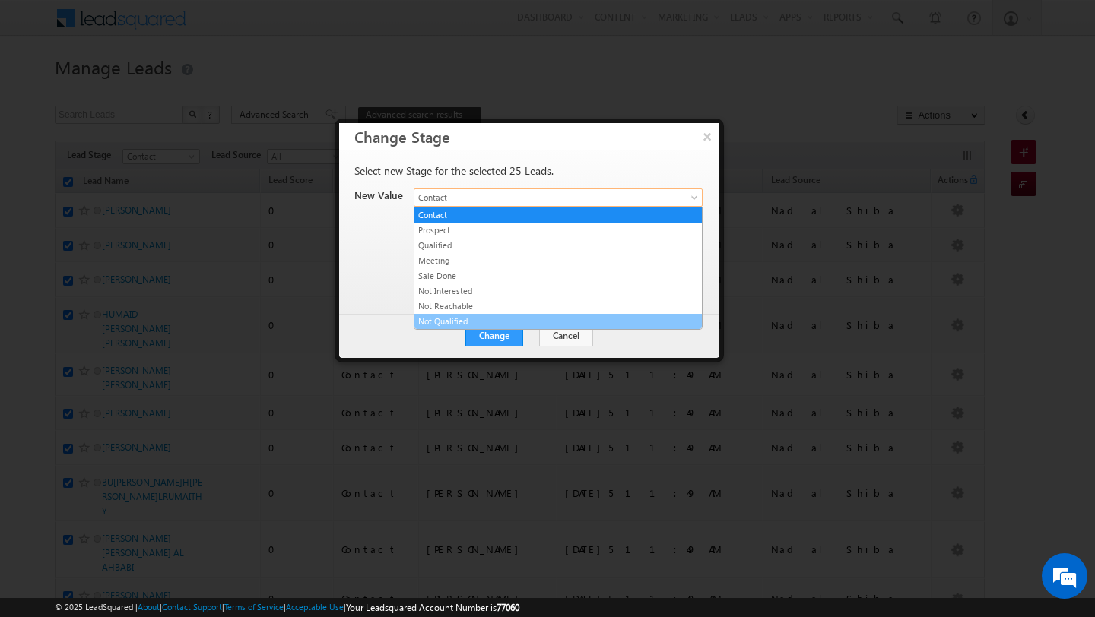
click at [516, 320] on link "Not Qualified" at bounding box center [557, 322] width 287 height 14
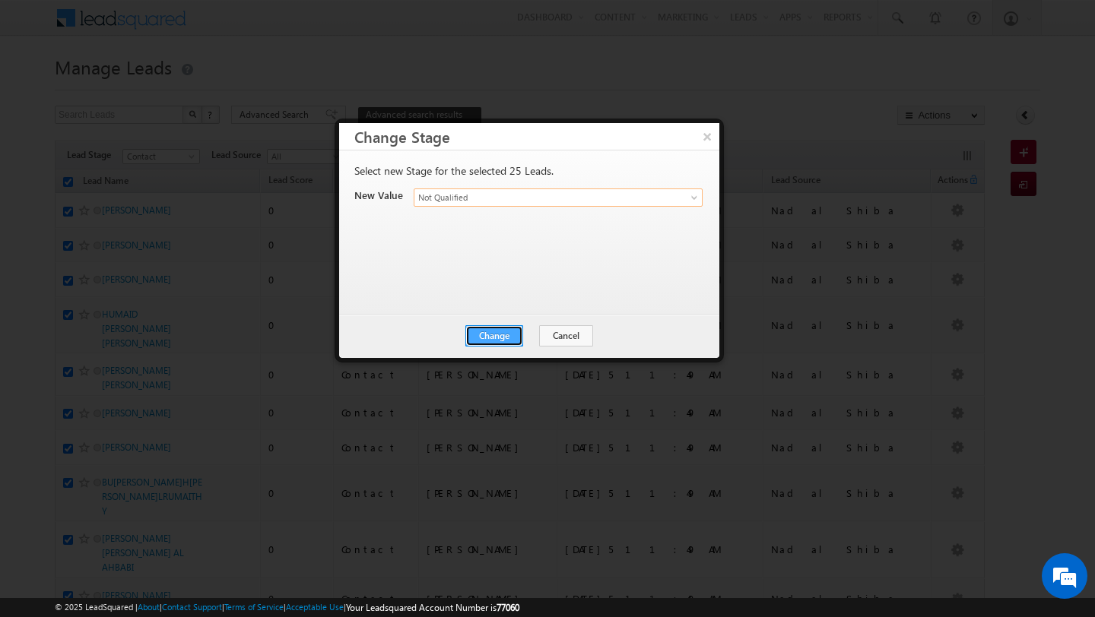
click at [484, 336] on button "Change" at bounding box center [494, 335] width 58 height 21
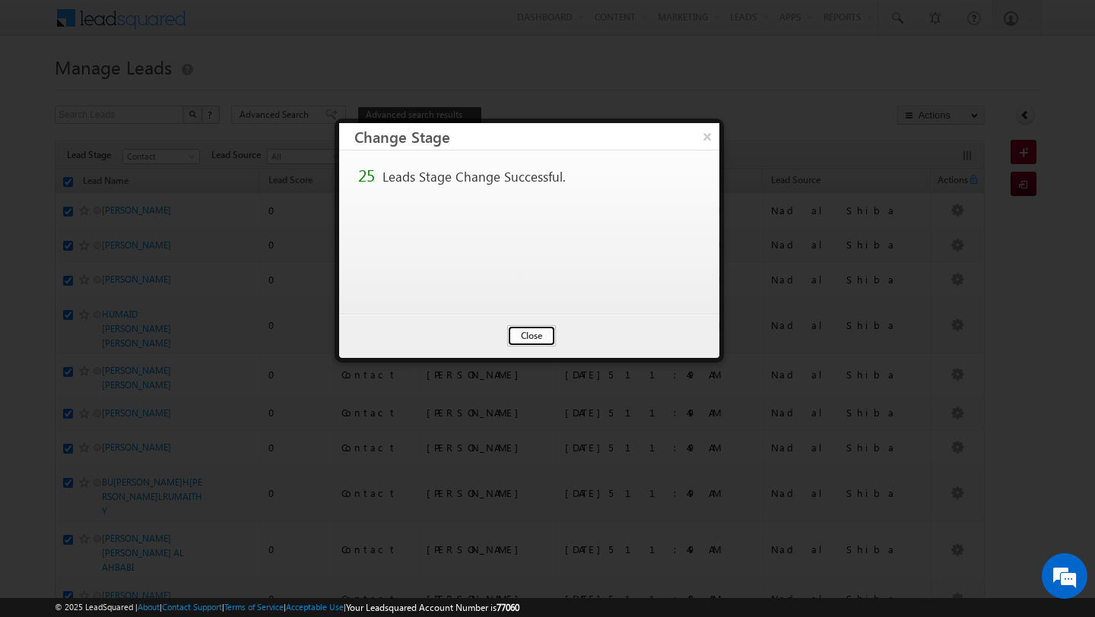
click at [515, 333] on button "Close" at bounding box center [531, 335] width 49 height 21
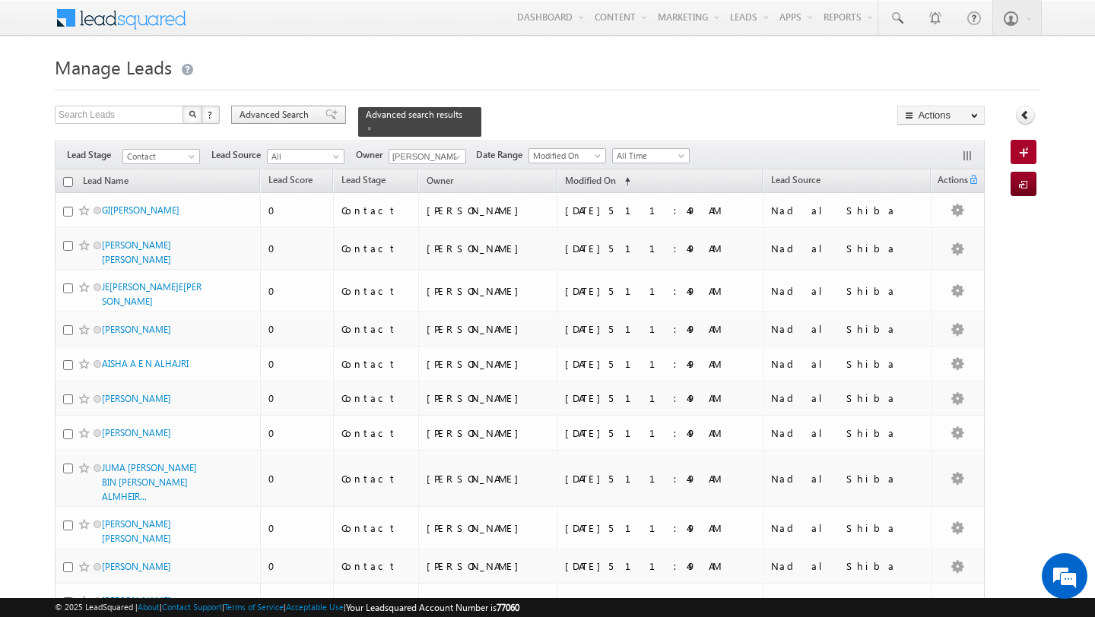
click at [263, 109] on span "Advanced Search" at bounding box center [276, 115] width 74 height 14
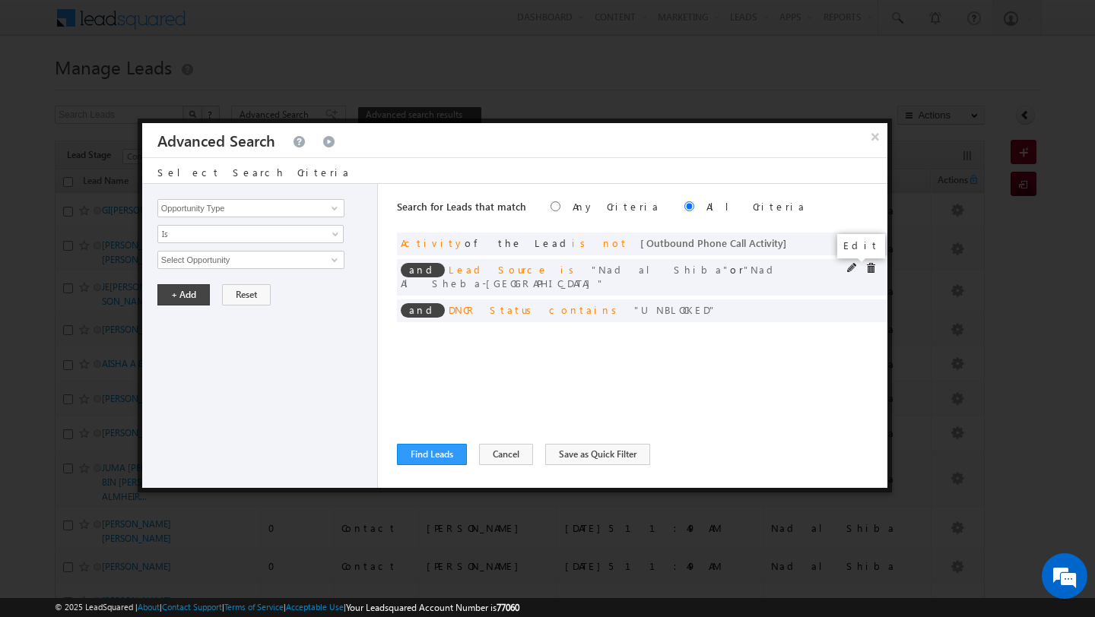
click at [850, 271] on span at bounding box center [852, 268] width 11 height 11
click at [247, 255] on span "2 selected" at bounding box center [244, 260] width 173 height 17
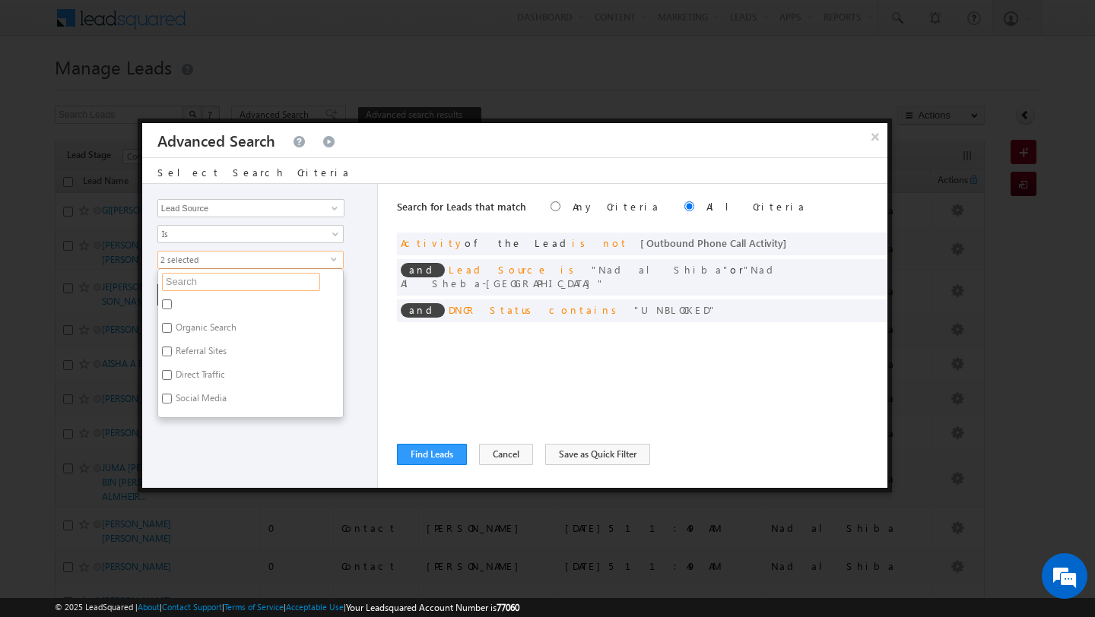
click at [247, 276] on input "text" at bounding box center [241, 282] width 158 height 18
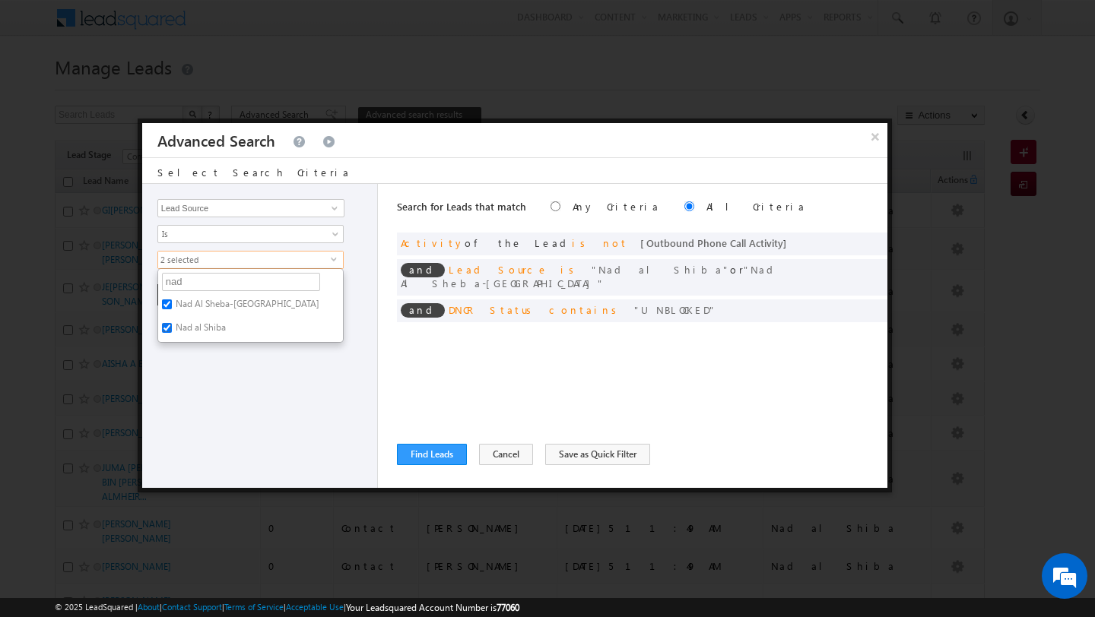
click at [165, 326] on input "Nad al Shiba" at bounding box center [167, 328] width 10 height 10
click at [164, 306] on input "Nad Al Sheba-Berkeley Palace" at bounding box center [167, 305] width 10 height 10
click at [193, 282] on input "nad" at bounding box center [241, 282] width 158 height 18
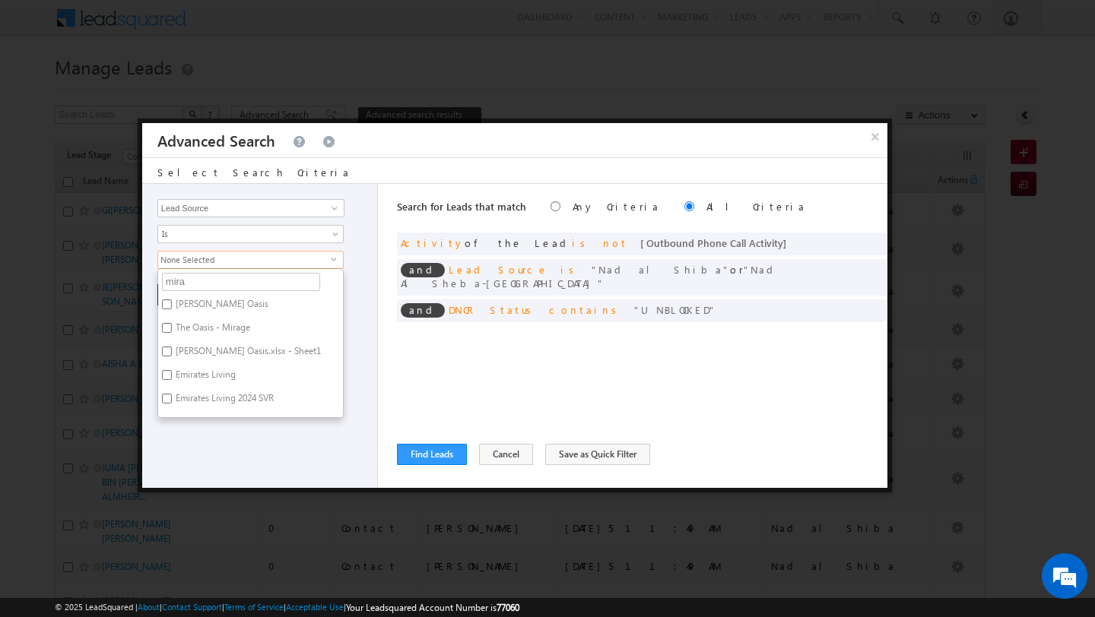
click at [169, 309] on label "Mira - Mira Oasis" at bounding box center [220, 307] width 125 height 24
click at [169, 309] on input "Mira - Mira Oasis" at bounding box center [167, 305] width 10 height 10
click at [178, 436] on div "Opportunity Type Lead Activity Task Sales Group Prospect Id Address 1 Address 2…" at bounding box center [260, 336] width 236 height 304
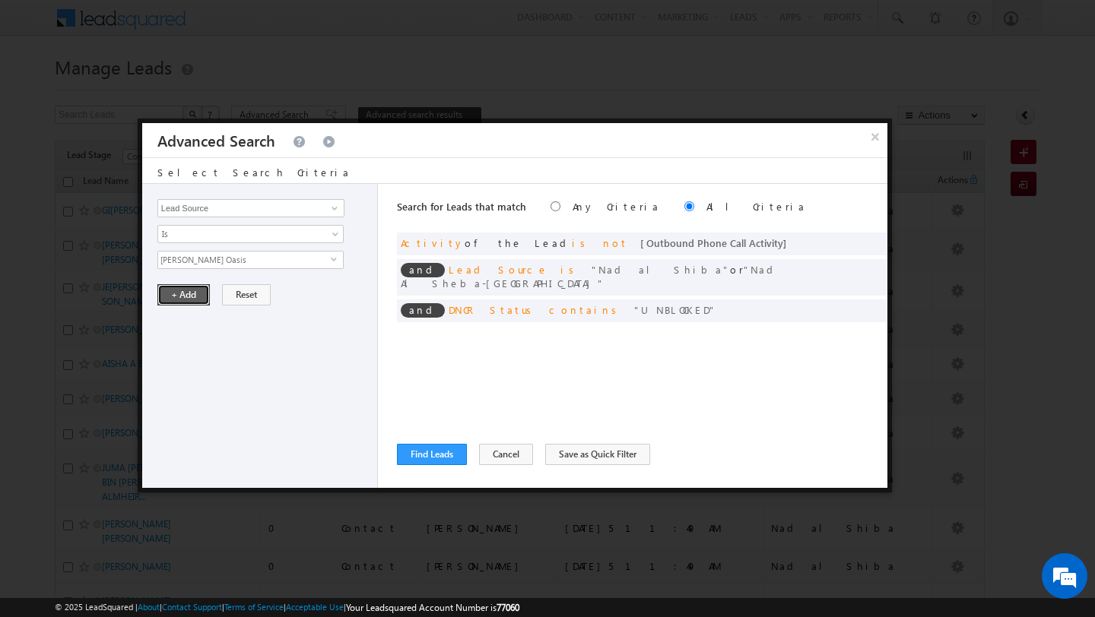
click at [174, 303] on button "+ Add" at bounding box center [183, 294] width 52 height 21
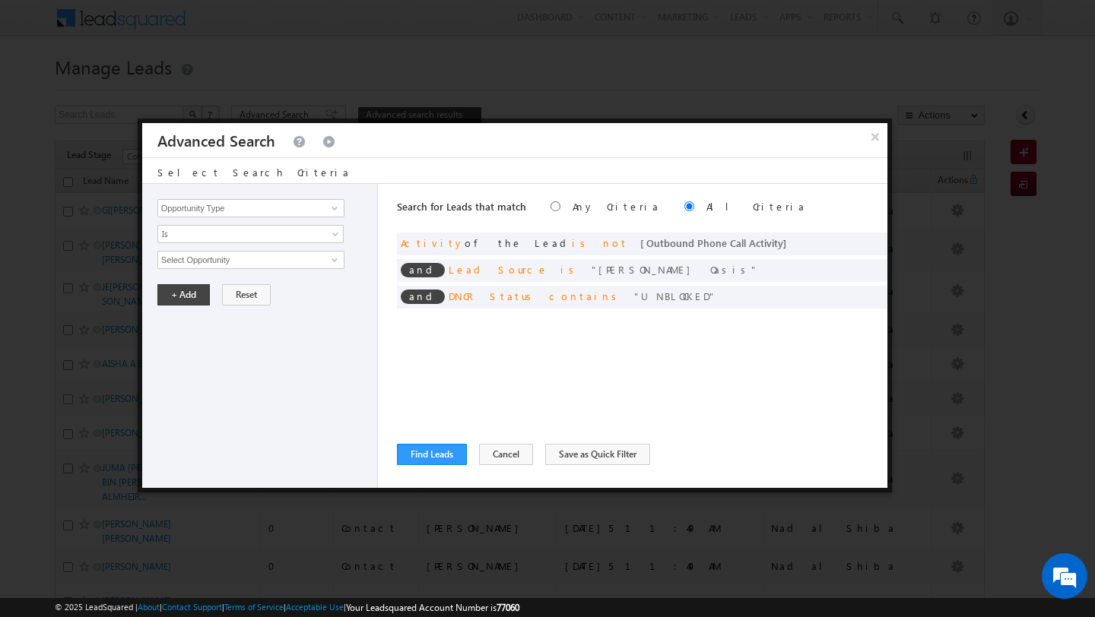
click at [395, 455] on div "Opportunity Type Lead Activity Task Sales Group Prospect Id Address 1 Address 2…" at bounding box center [514, 336] width 745 height 304
click at [442, 454] on button "Find Leads" at bounding box center [432, 454] width 70 height 21
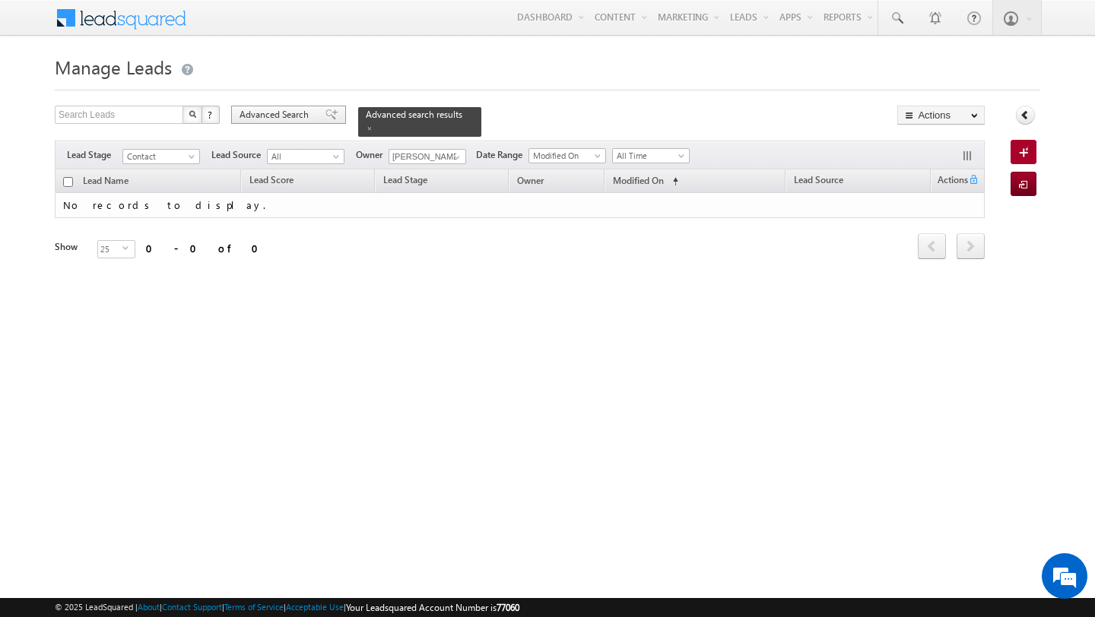
click at [269, 116] on span "Advanced Search" at bounding box center [276, 115] width 74 height 14
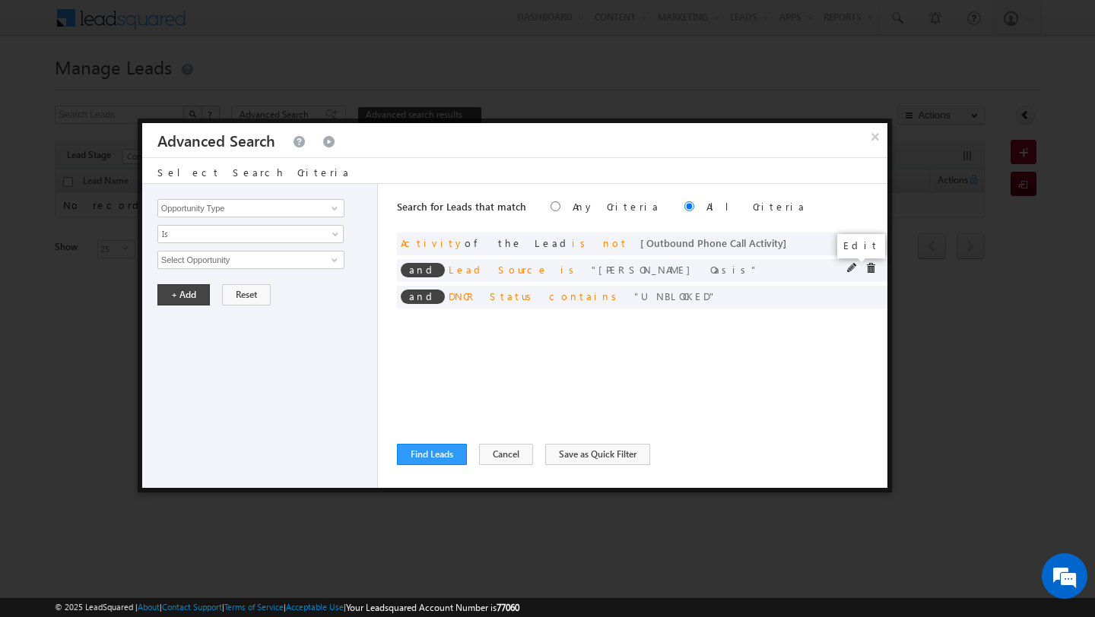
click at [849, 268] on span at bounding box center [852, 268] width 11 height 11
click at [325, 264] on span "None Selected" at bounding box center [244, 260] width 173 height 17
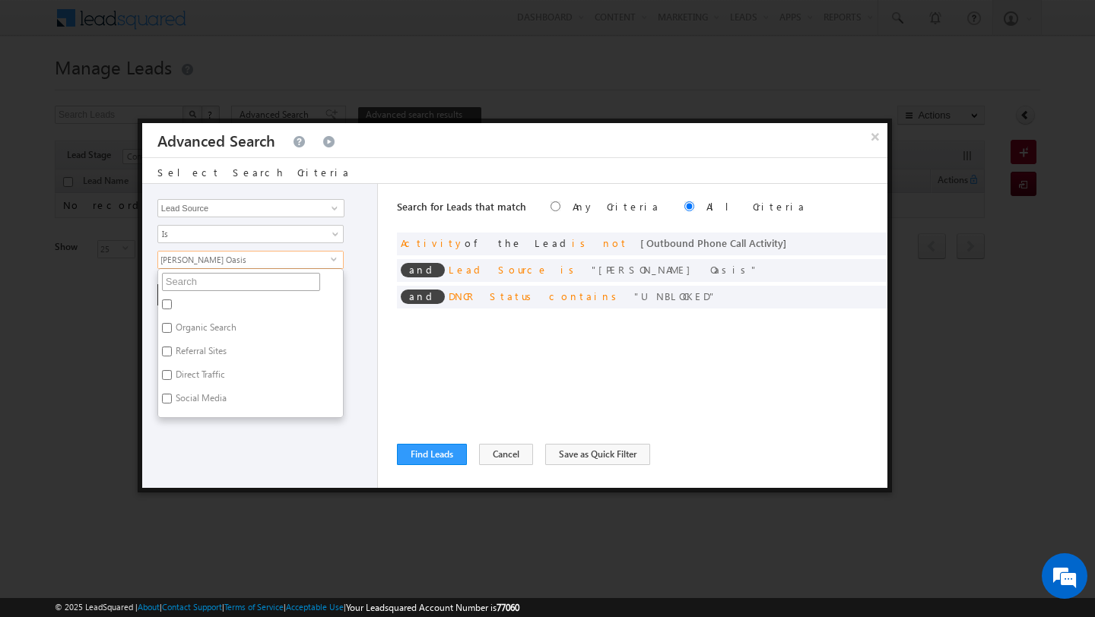
click at [253, 274] on input "text" at bounding box center [241, 282] width 158 height 18
click at [214, 326] on label "Mira - Mira Oasis" at bounding box center [220, 331] width 125 height 24
click at [172, 326] on input "Mira - Mira Oasis" at bounding box center [167, 328] width 10 height 10
click at [214, 281] on input "mira" at bounding box center [241, 282] width 158 height 18
click at [167, 306] on input "DOWNTOWN DUBAI" at bounding box center [167, 305] width 10 height 10
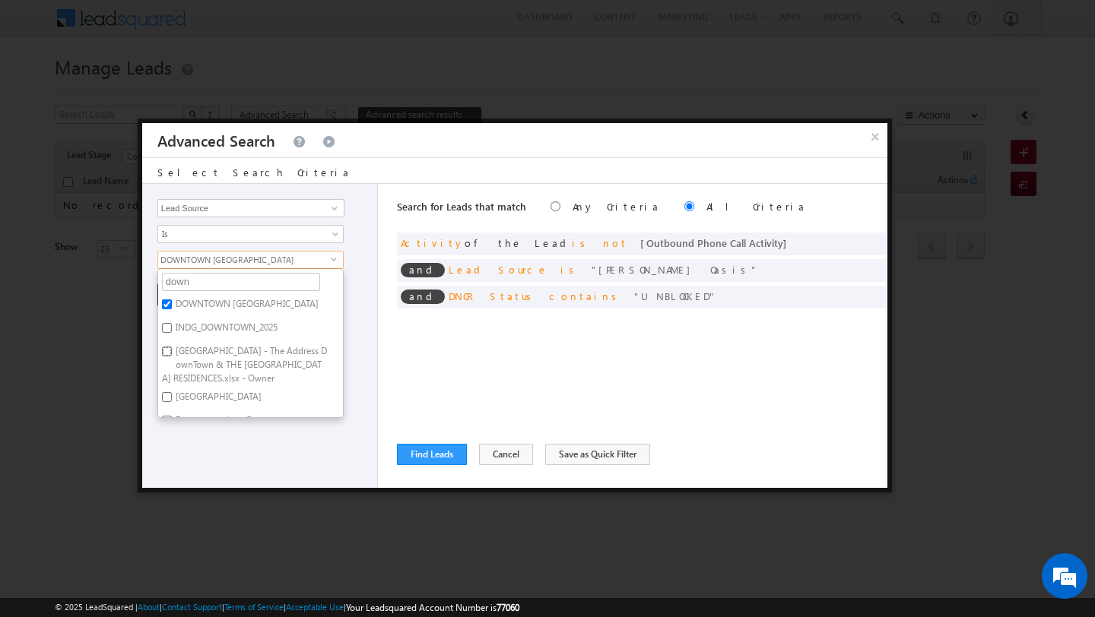
click at [170, 347] on input "Burj Lake Hotel - The Address DownTown & THE DUBAI MALL RESIDENCES.xlsx - Owner" at bounding box center [167, 352] width 10 height 10
click at [181, 450] on div "Opportunity Type Lead Activity Task Sales Group Prospect Id Address 1 Address 2…" at bounding box center [260, 336] width 236 height 304
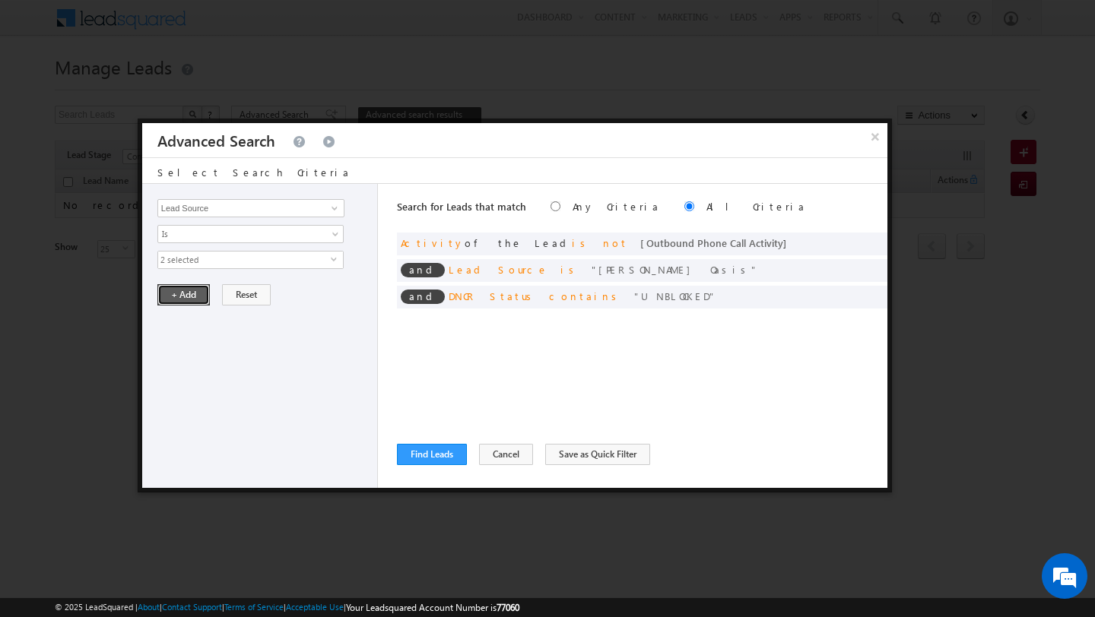
click at [185, 303] on button "+ Add" at bounding box center [183, 294] width 52 height 21
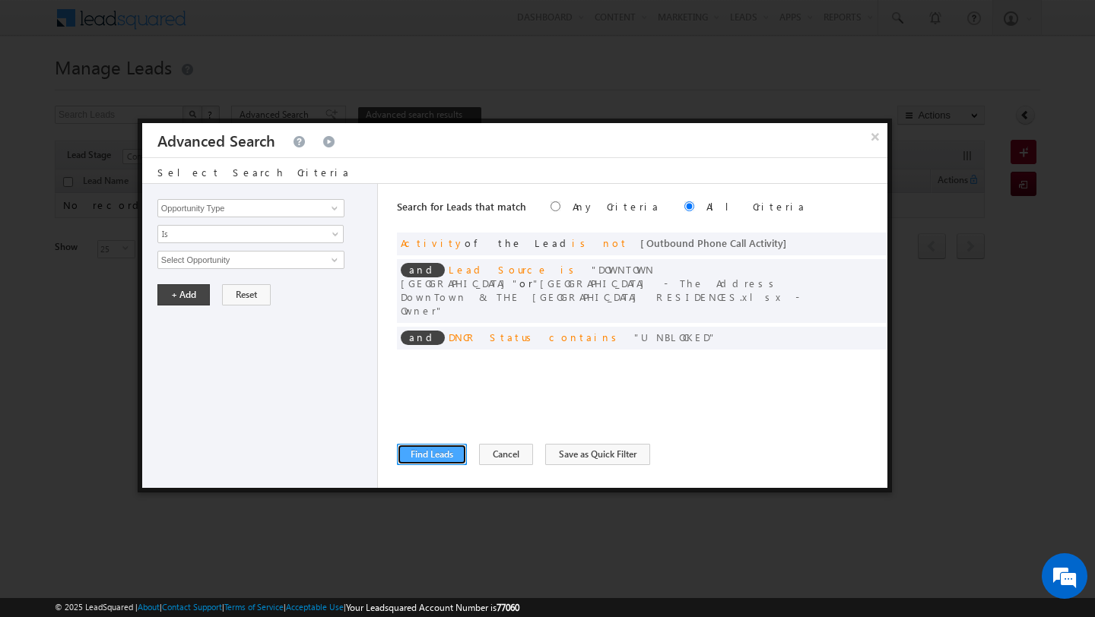
click at [414, 456] on button "Find Leads" at bounding box center [432, 454] width 70 height 21
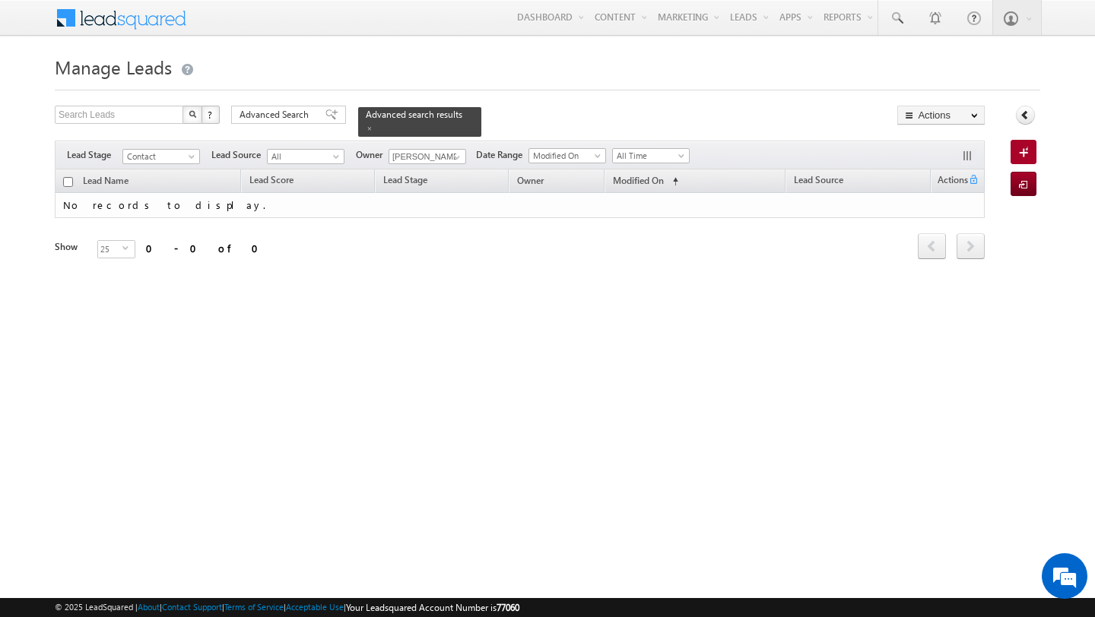
click at [272, 123] on div "Advanced Search" at bounding box center [288, 115] width 115 height 18
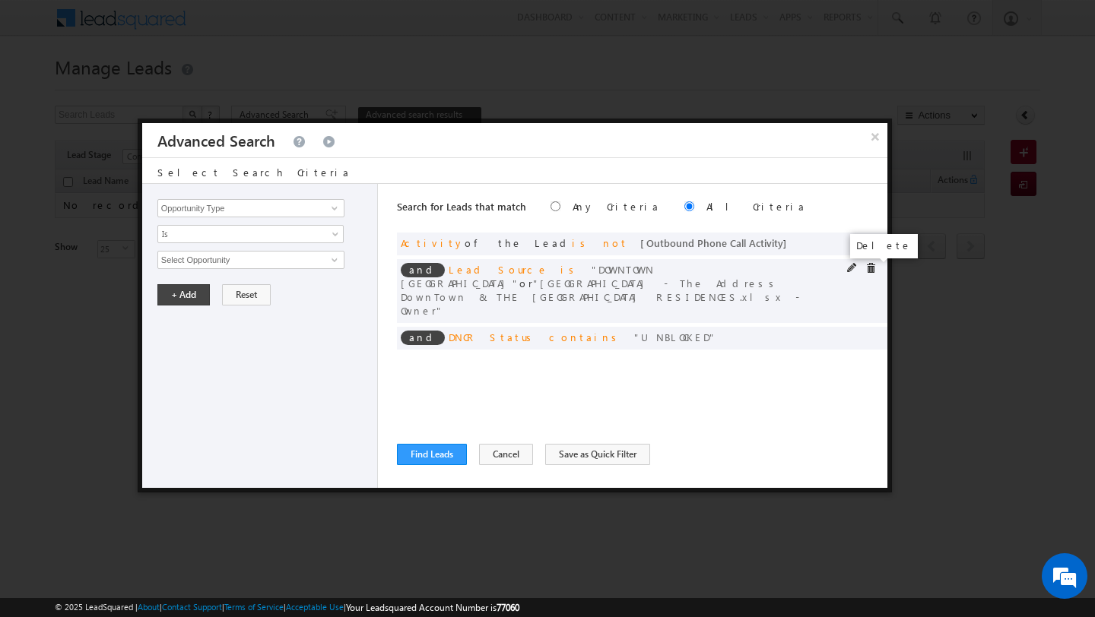
click at [870, 271] on span at bounding box center [870, 268] width 11 height 11
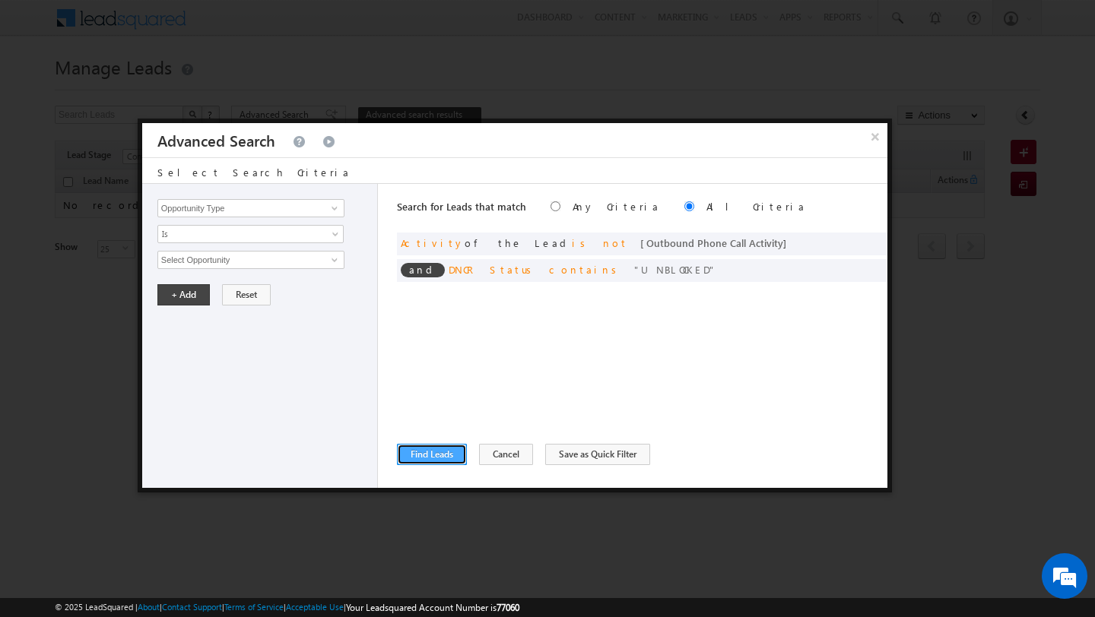
click at [430, 461] on button "Find Leads" at bounding box center [432, 454] width 70 height 21
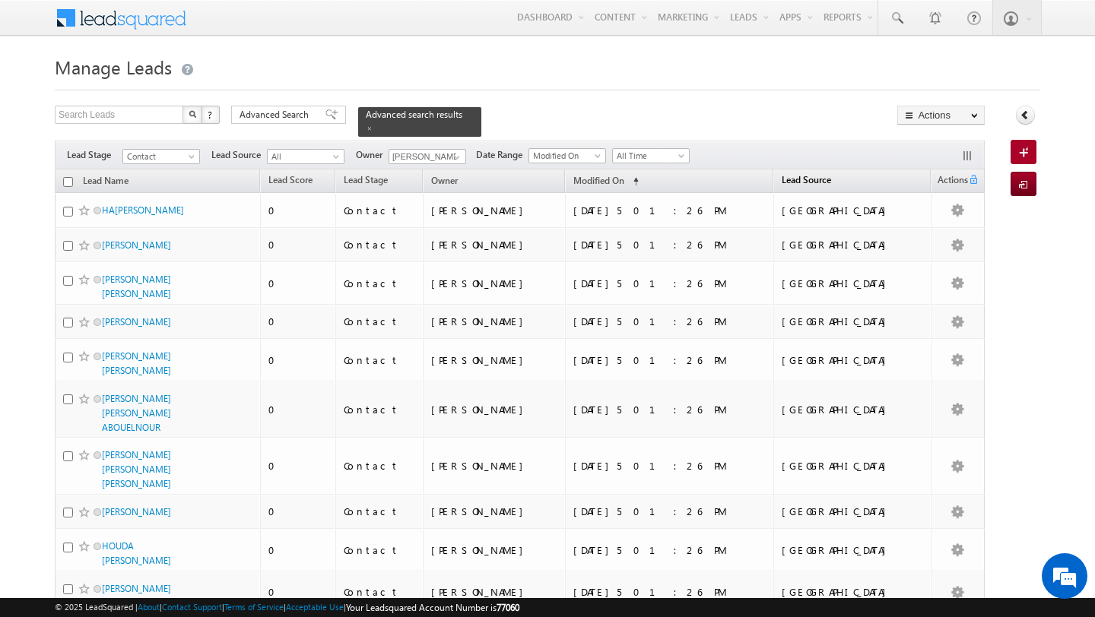
click at [831, 179] on span "Lead Source" at bounding box center [806, 179] width 49 height 11
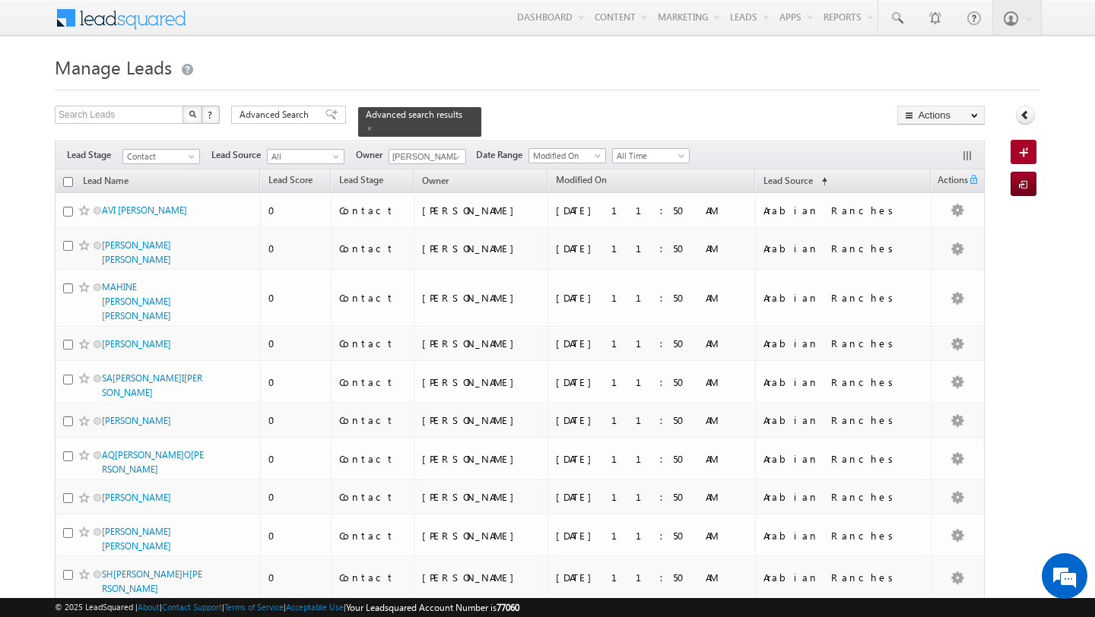
scroll to position [668, 0]
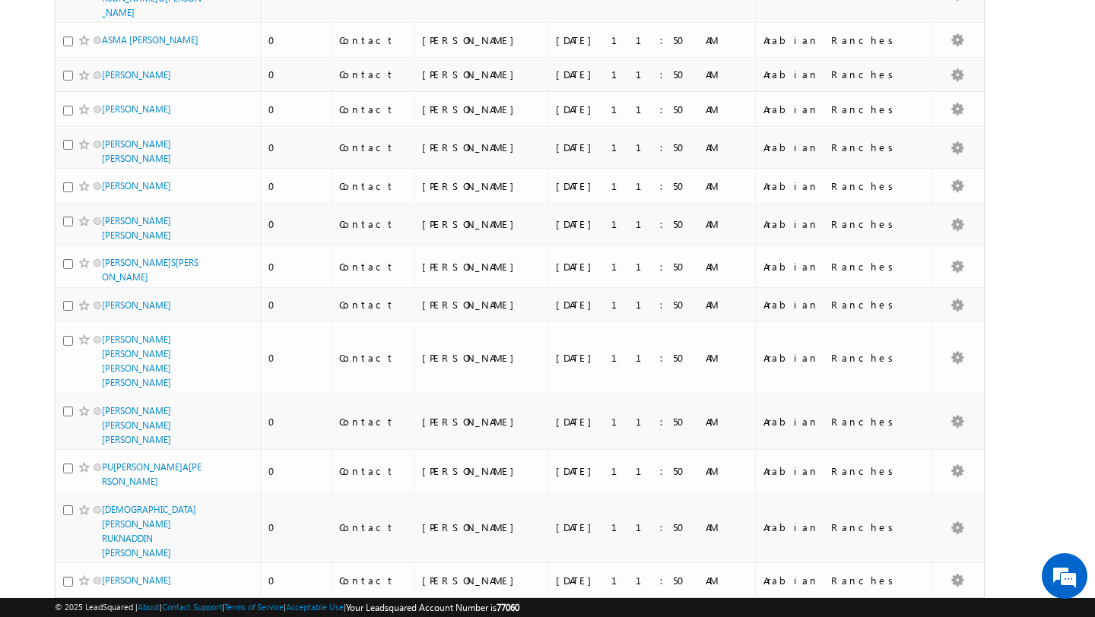
click at [103, 573] on li "50" at bounding box center [107, 574] width 36 height 15
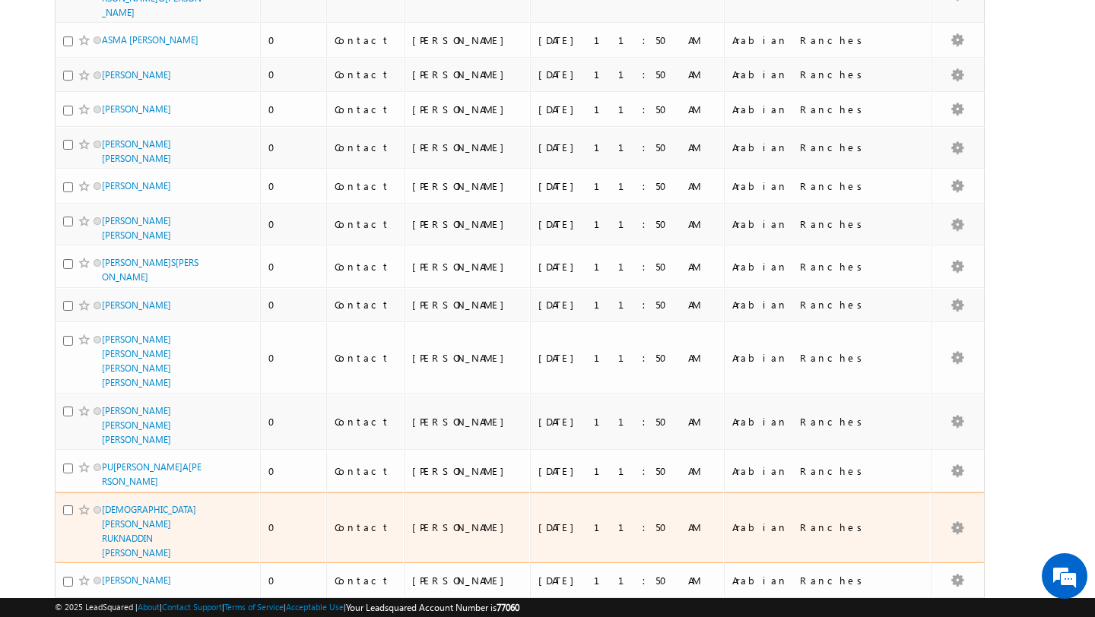
scroll to position [1613, 0]
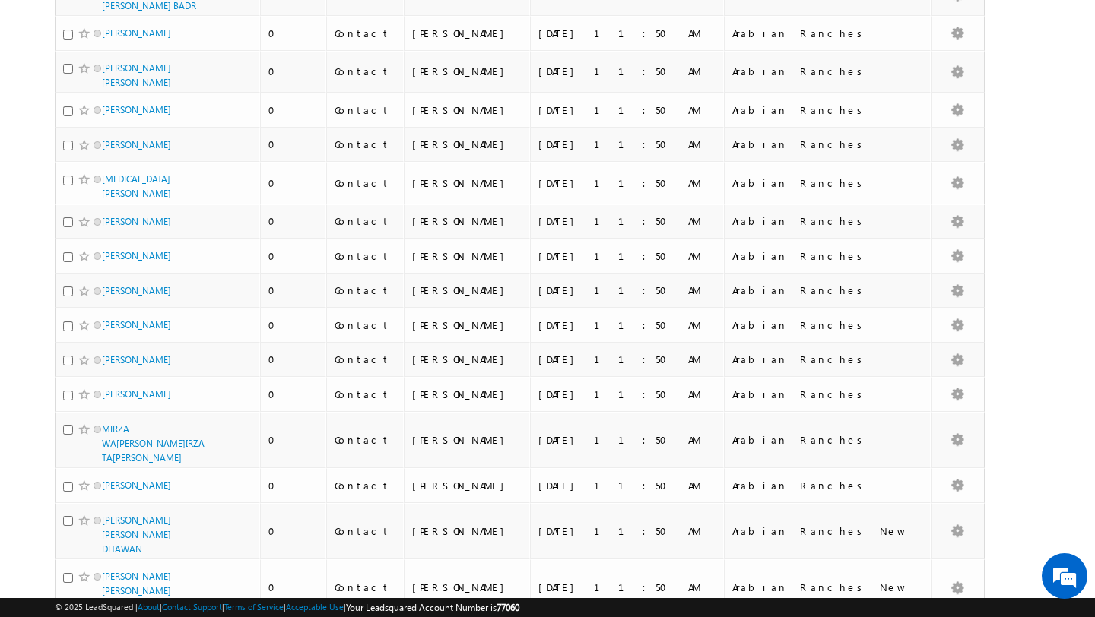
click at [109, 556] on li "25" at bounding box center [107, 559] width 36 height 15
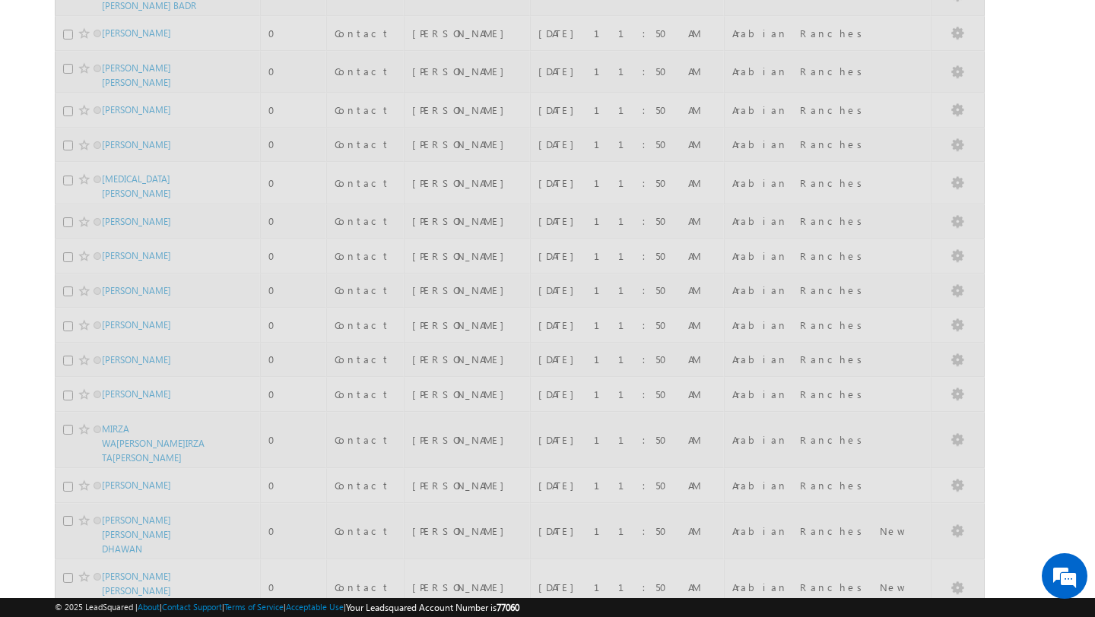
scroll to position [668, 0]
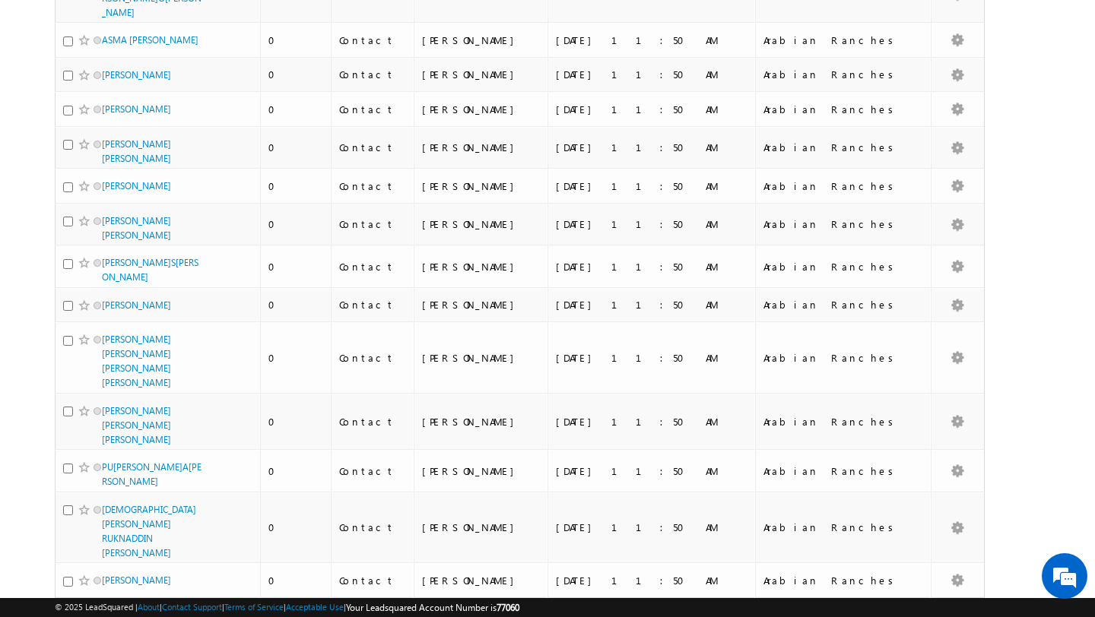
click at [753, 614] on link "5" at bounding box center [754, 627] width 27 height 26
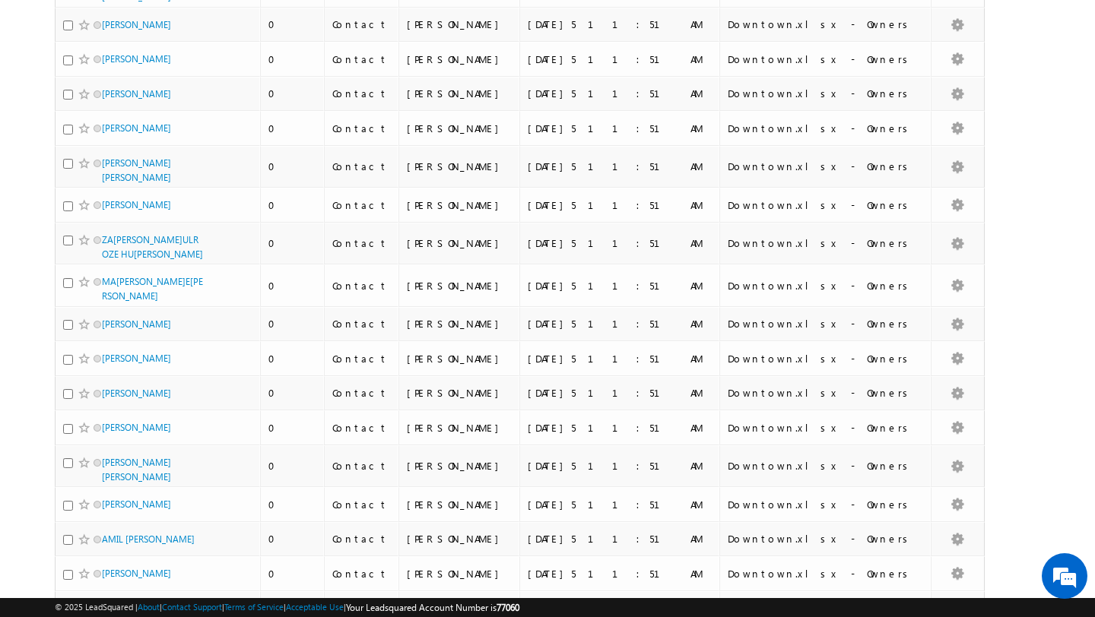
scroll to position [593, 0]
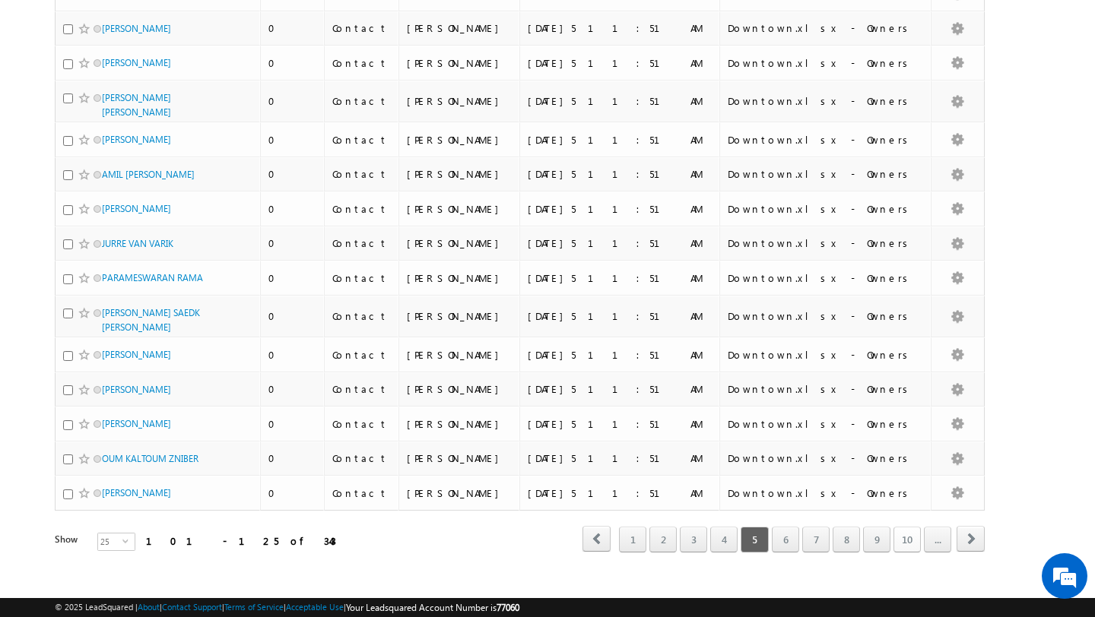
click at [906, 528] on link "10" at bounding box center [906, 540] width 27 height 26
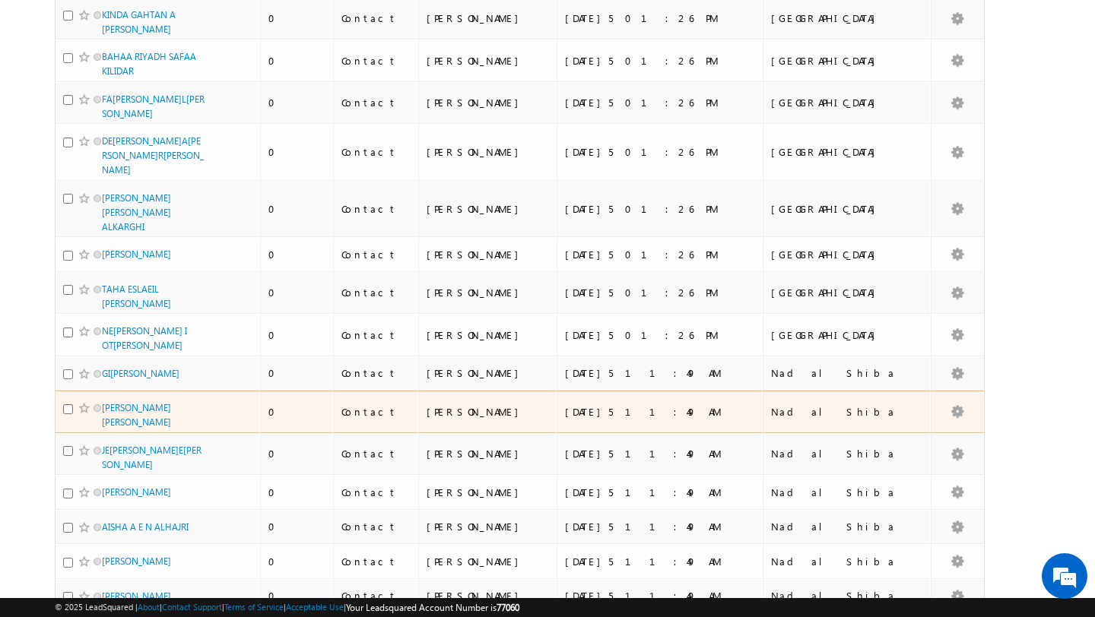
scroll to position [669, 0]
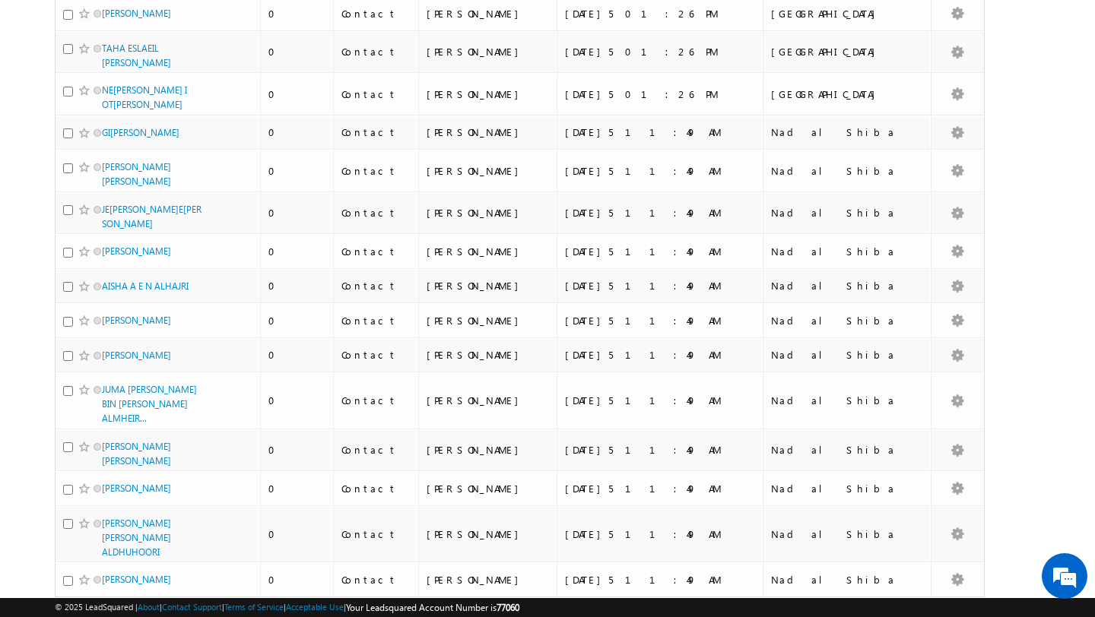
click at [885, 614] on link "9" at bounding box center [875, 627] width 27 height 26
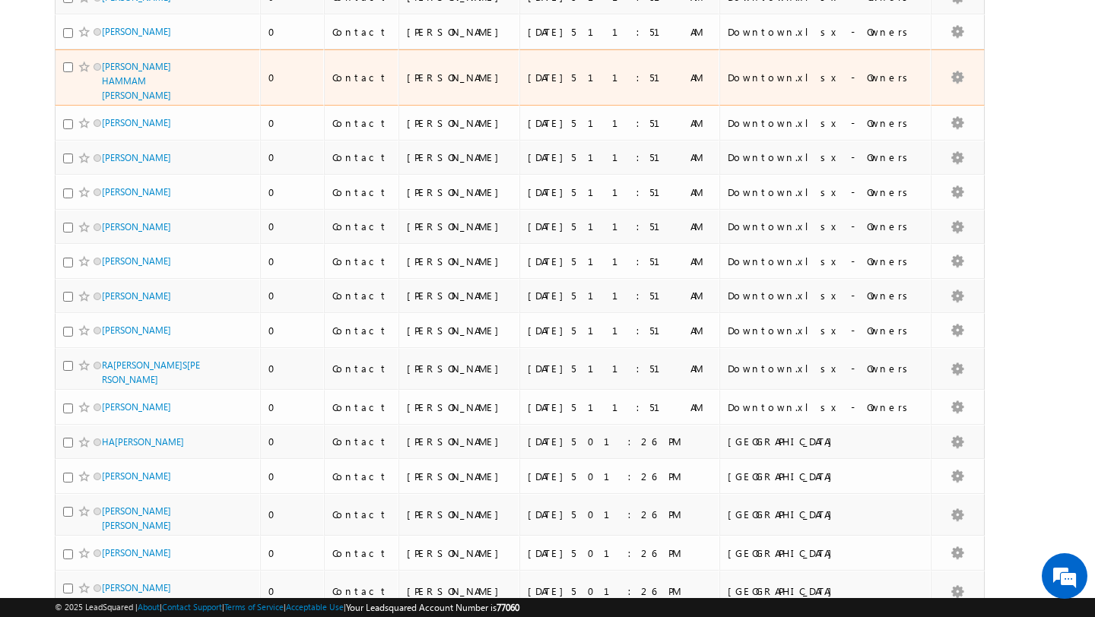
scroll to position [619, 0]
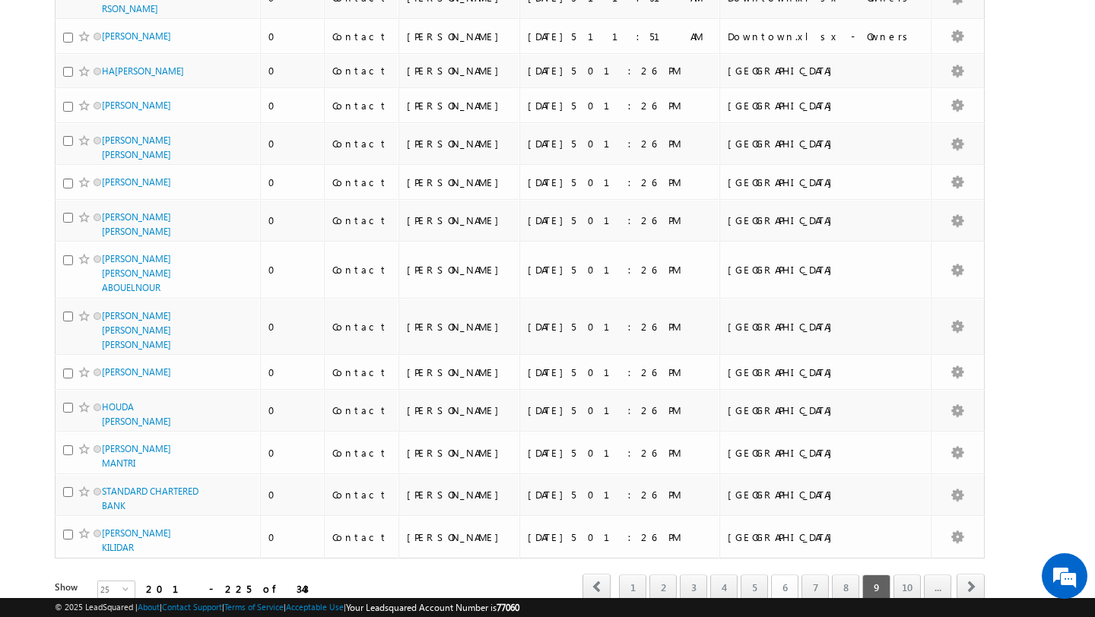
click at [784, 575] on link "6" at bounding box center [784, 588] width 27 height 26
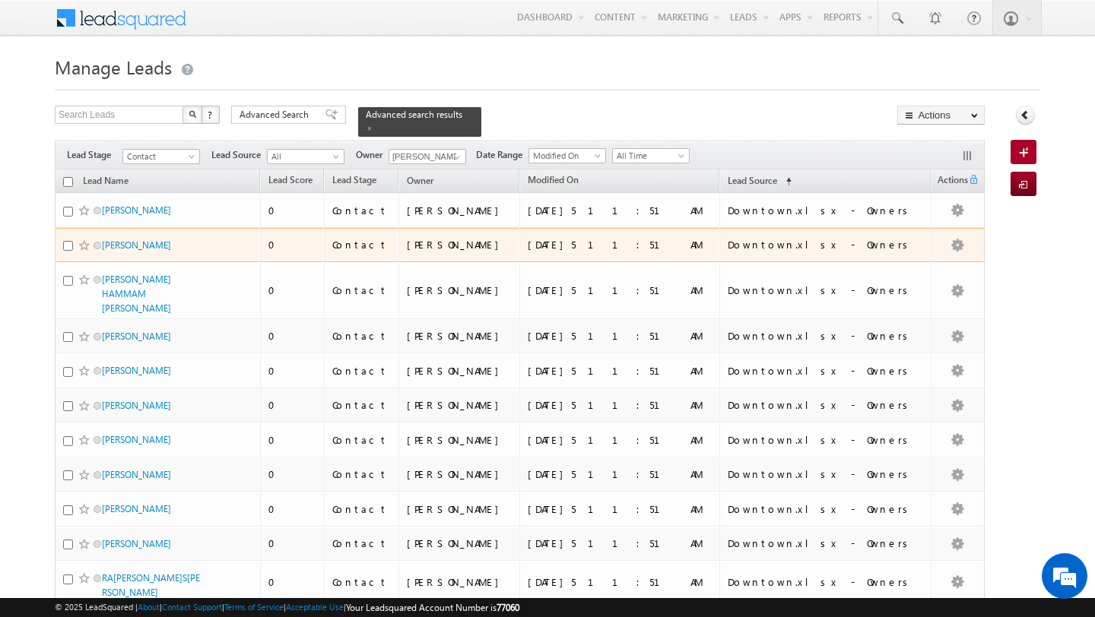
scroll to position [605, 0]
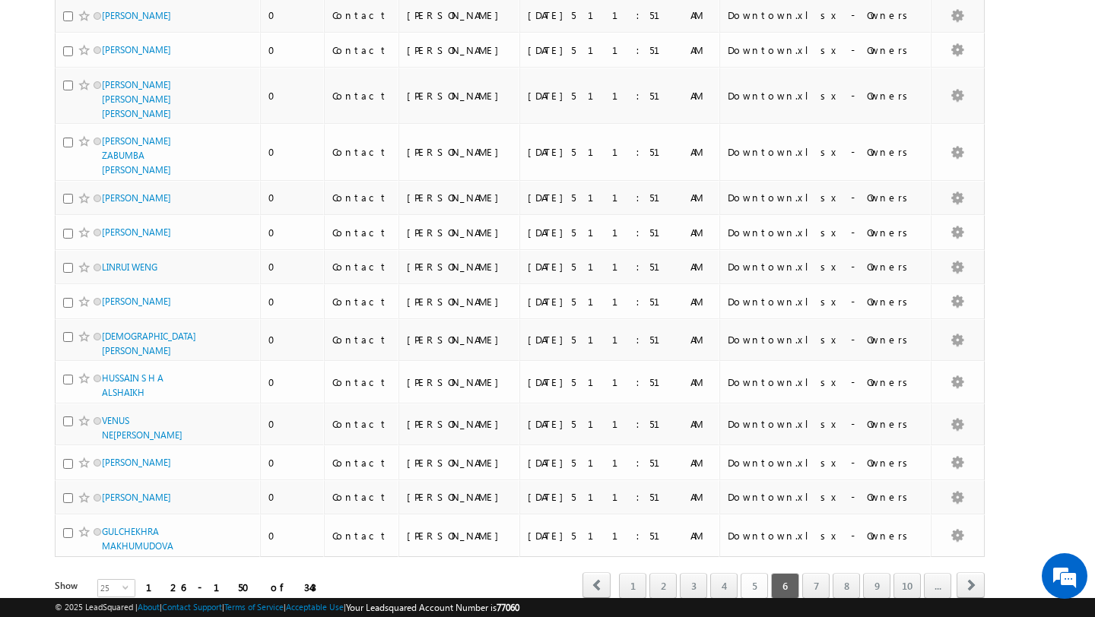
click at [757, 573] on link "5" at bounding box center [754, 586] width 27 height 26
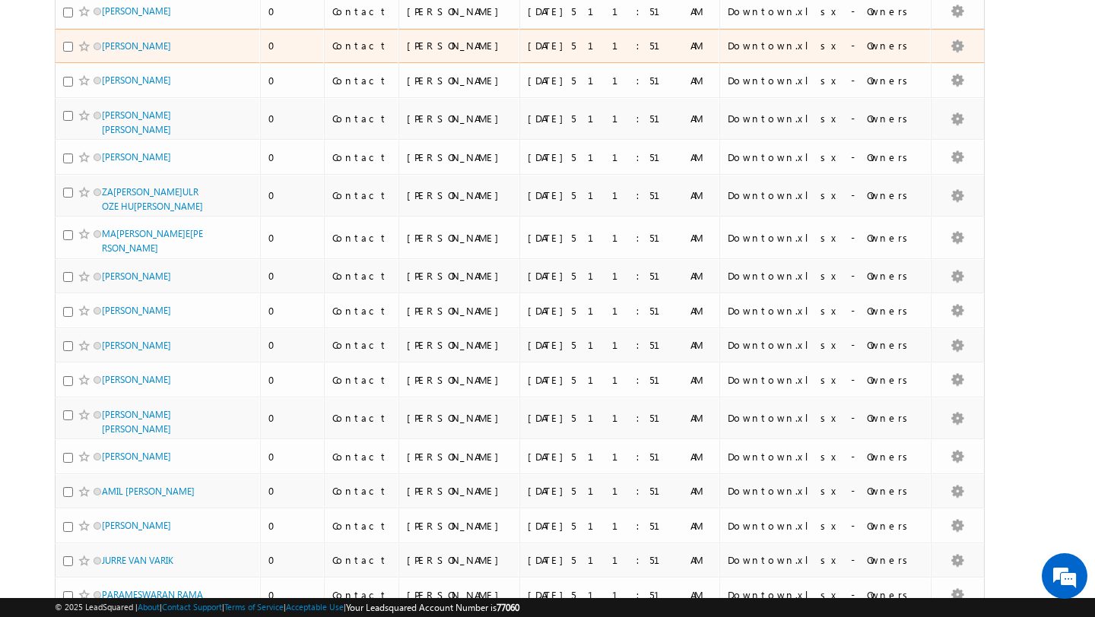
scroll to position [593, 0]
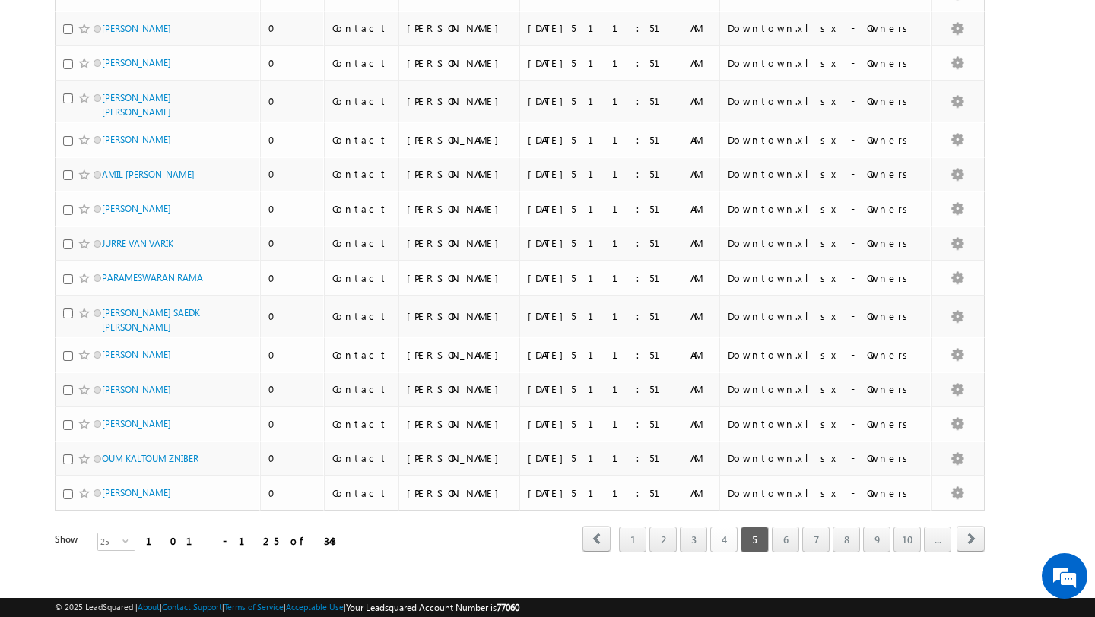
click at [720, 527] on link "4" at bounding box center [723, 540] width 27 height 26
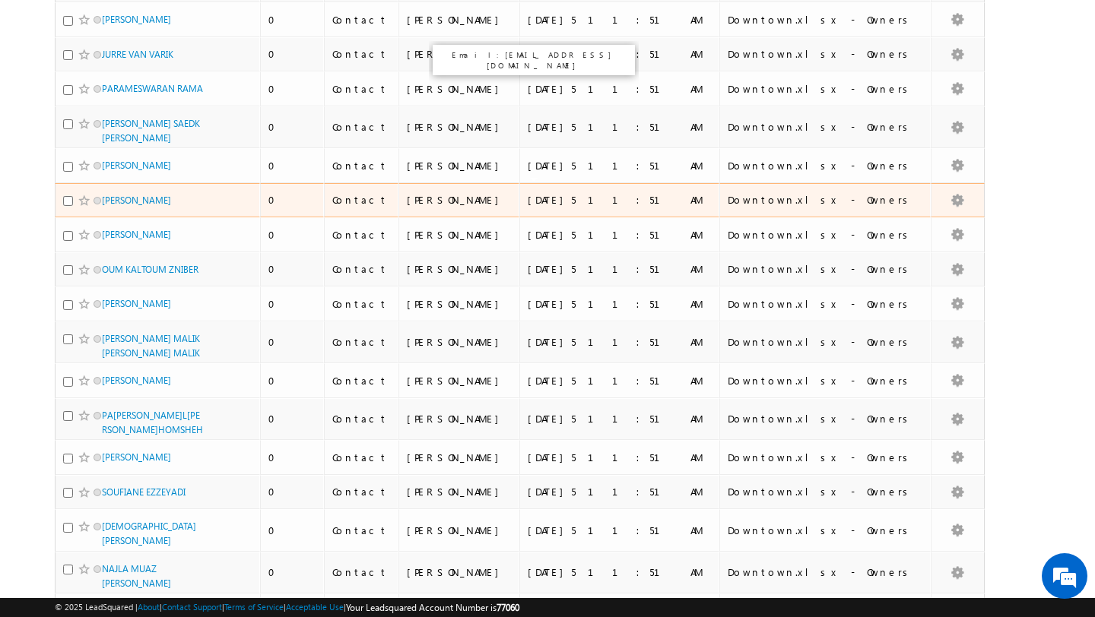
scroll to position [601, 0]
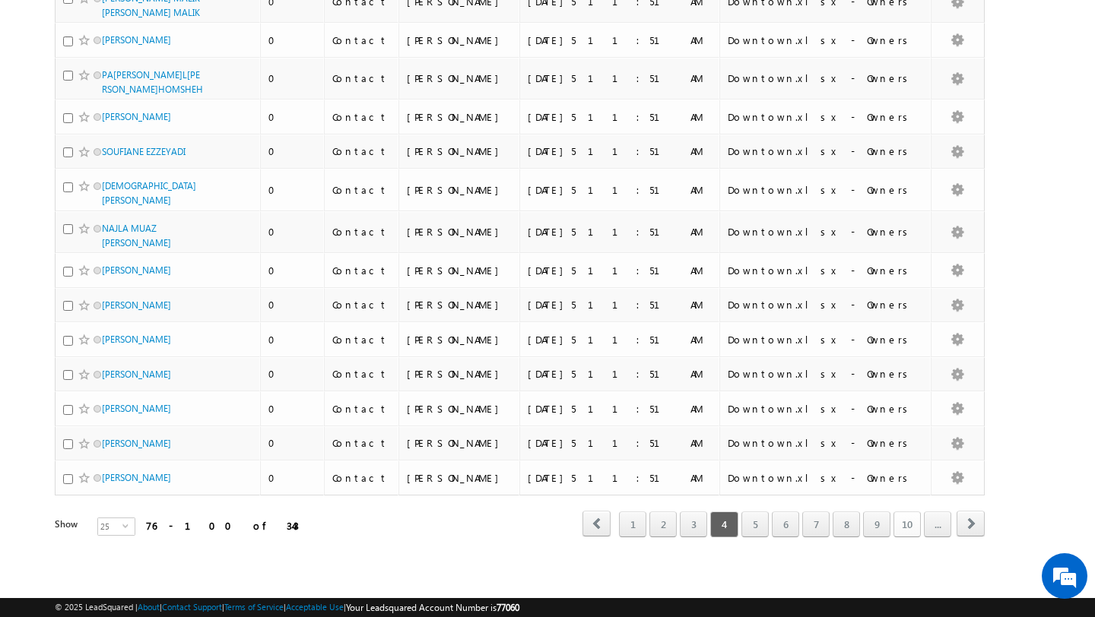
click at [911, 533] on link "10" at bounding box center [906, 525] width 27 height 26
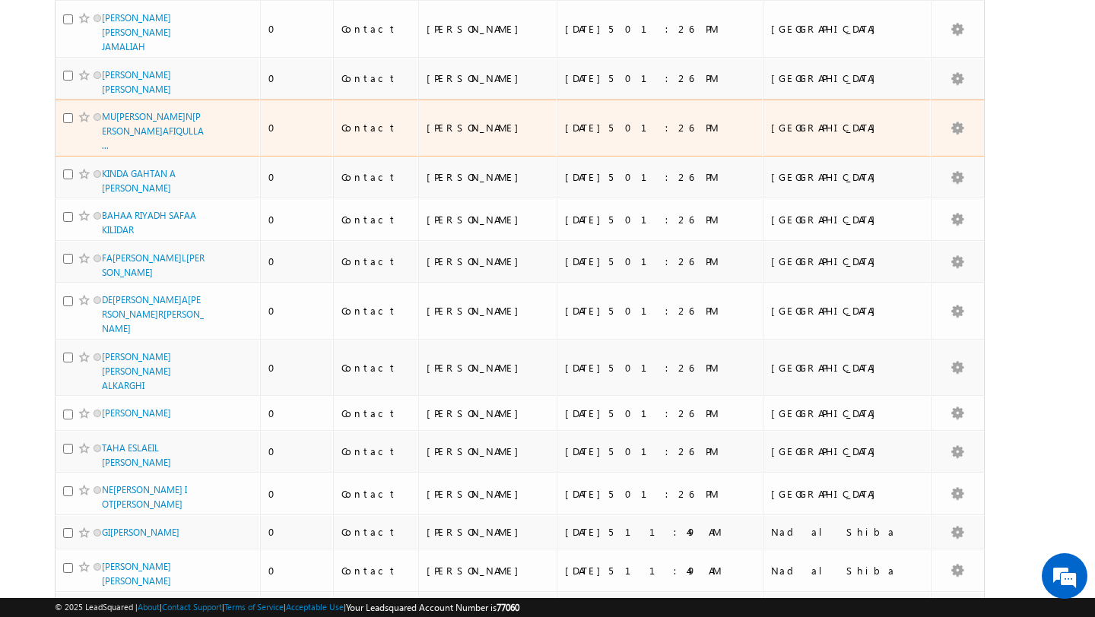
scroll to position [669, 0]
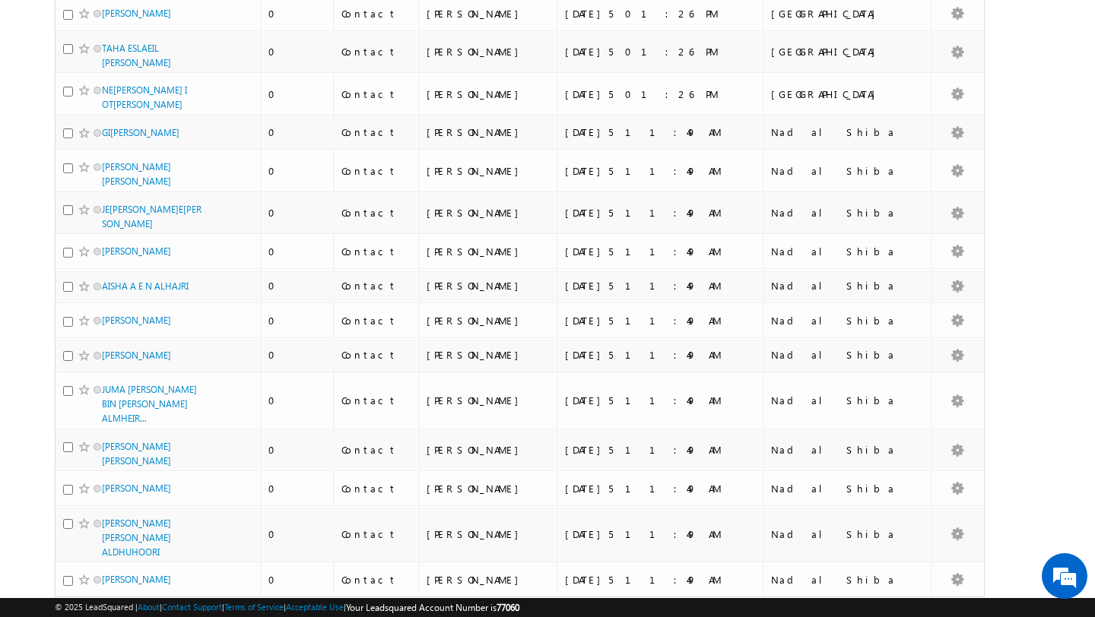
click at [756, 614] on link "5" at bounding box center [754, 627] width 27 height 26
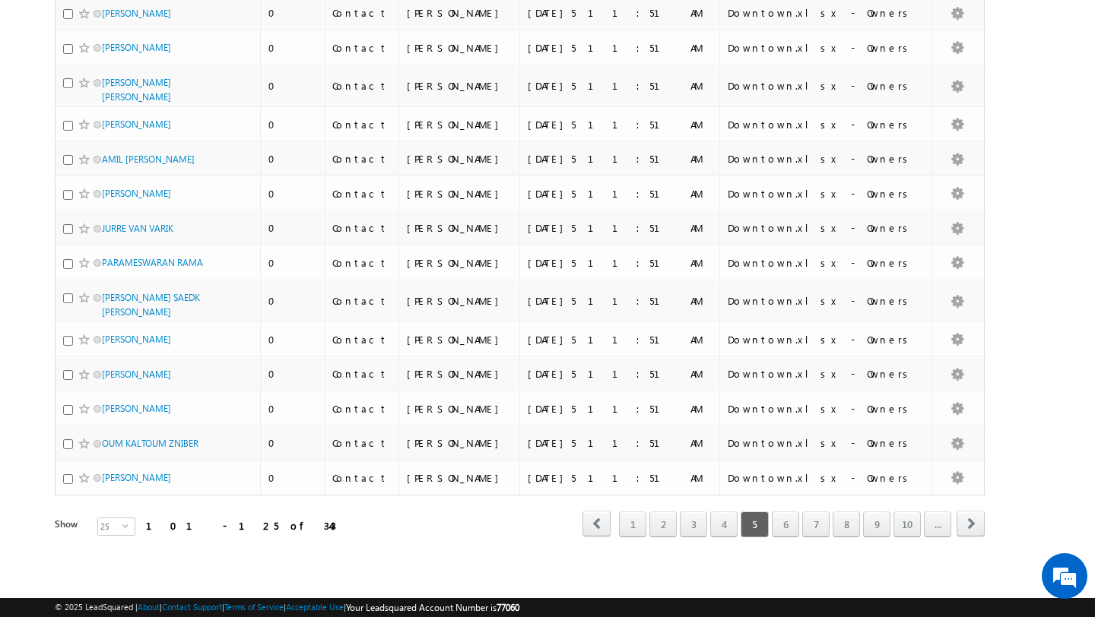
scroll to position [593, 0]
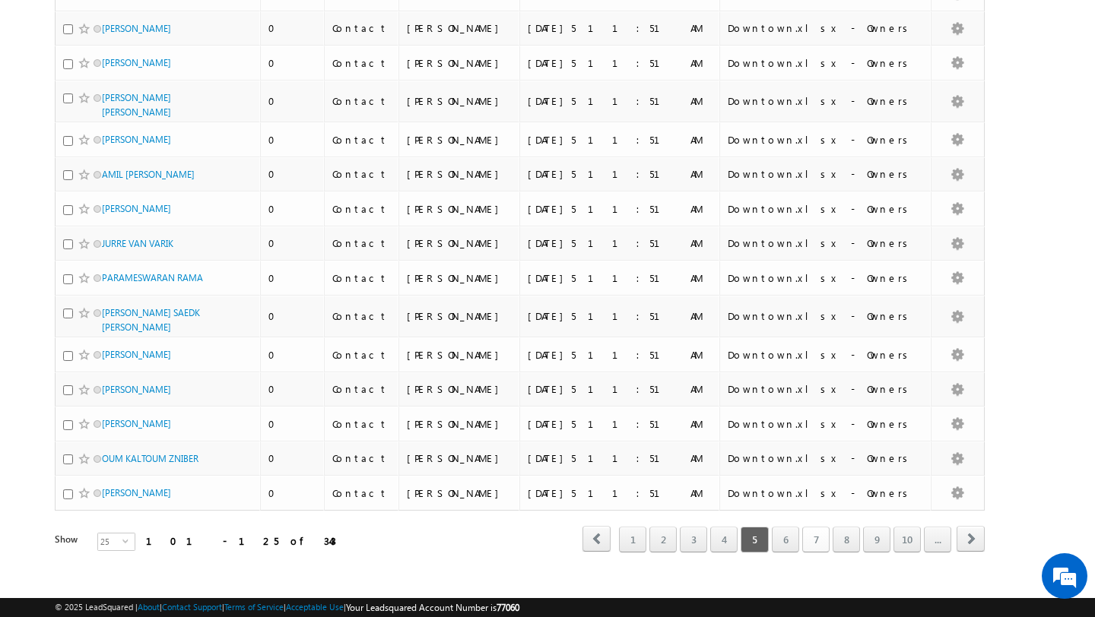
click at [815, 527] on link "7" at bounding box center [815, 540] width 27 height 26
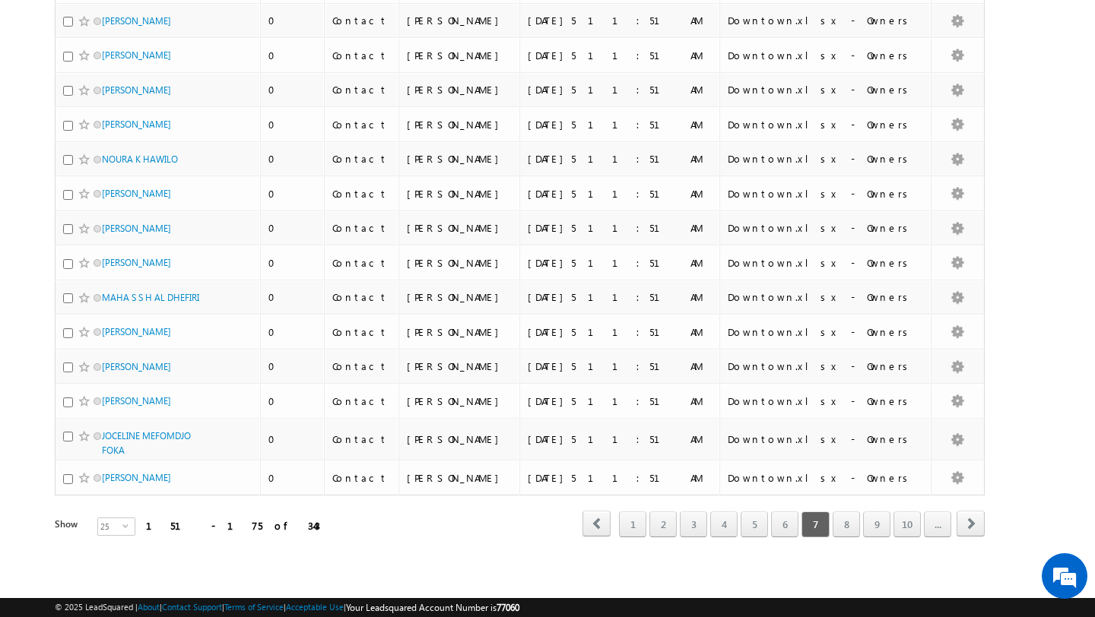
scroll to position [581, 0]
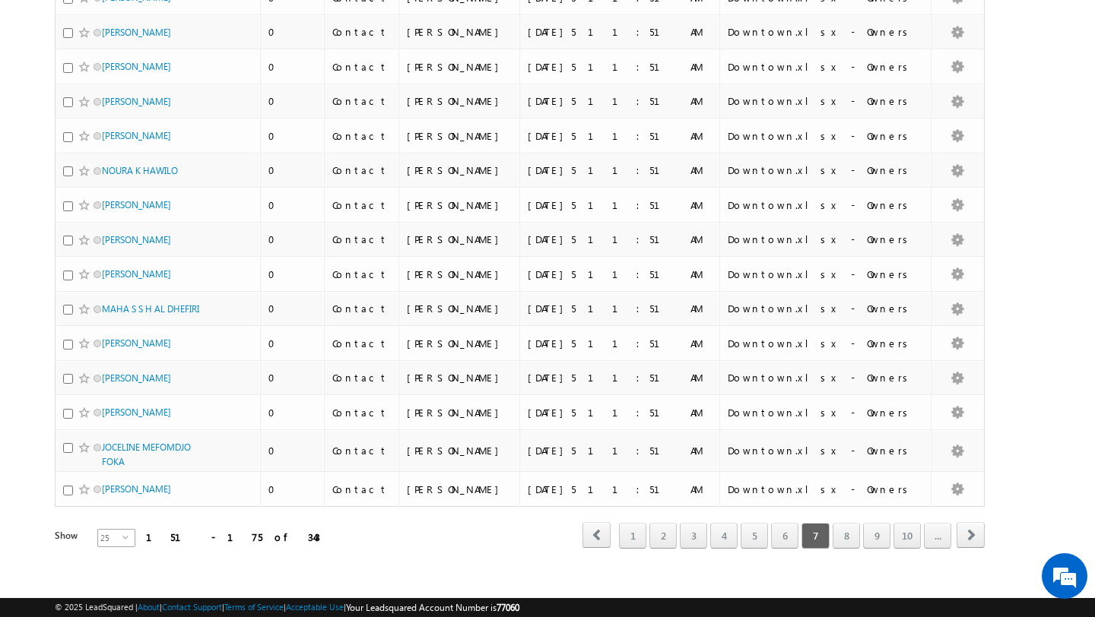
click at [109, 530] on span "25" at bounding box center [110, 538] width 24 height 17
click at [108, 567] on li "50" at bounding box center [107, 574] width 36 height 15
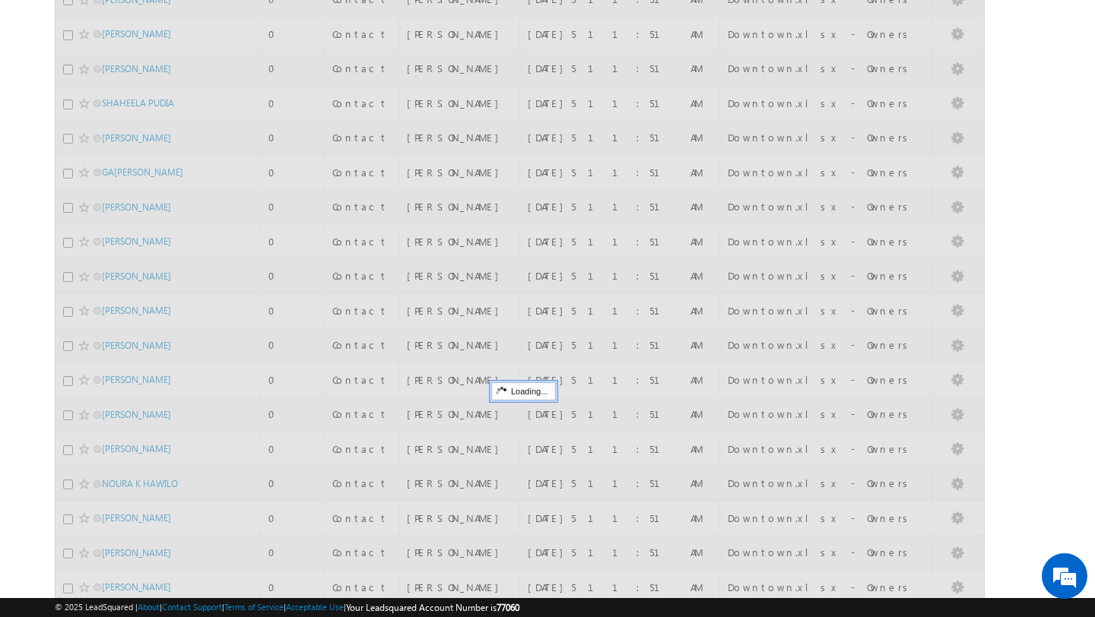
scroll to position [0, 0]
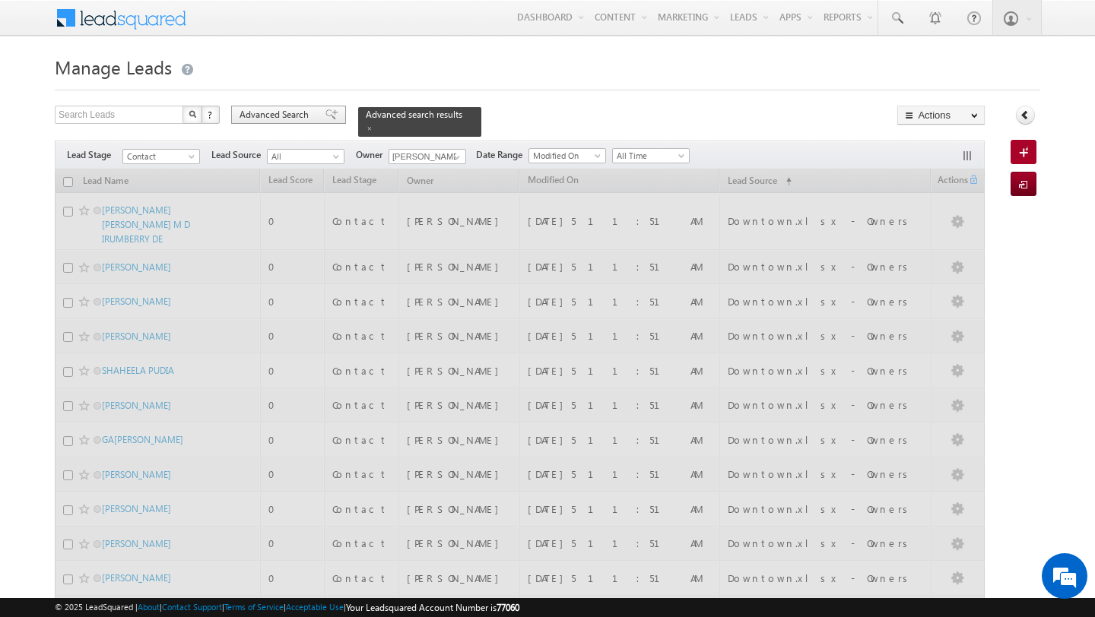
click at [293, 107] on div "Advanced Search" at bounding box center [288, 115] width 115 height 18
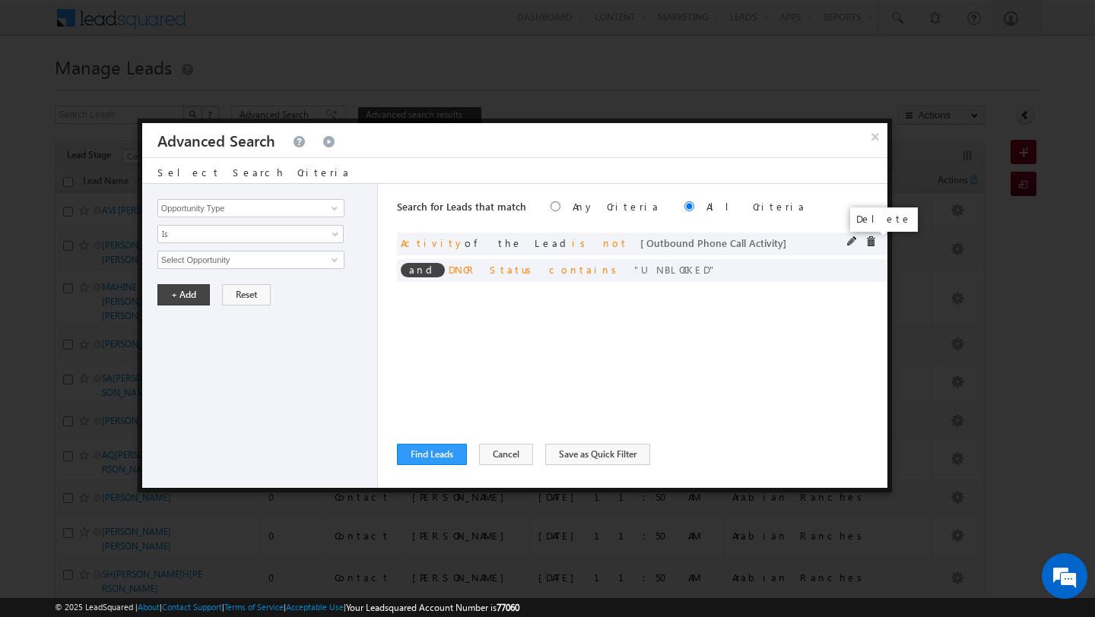
click at [871, 237] on span at bounding box center [870, 241] width 11 height 11
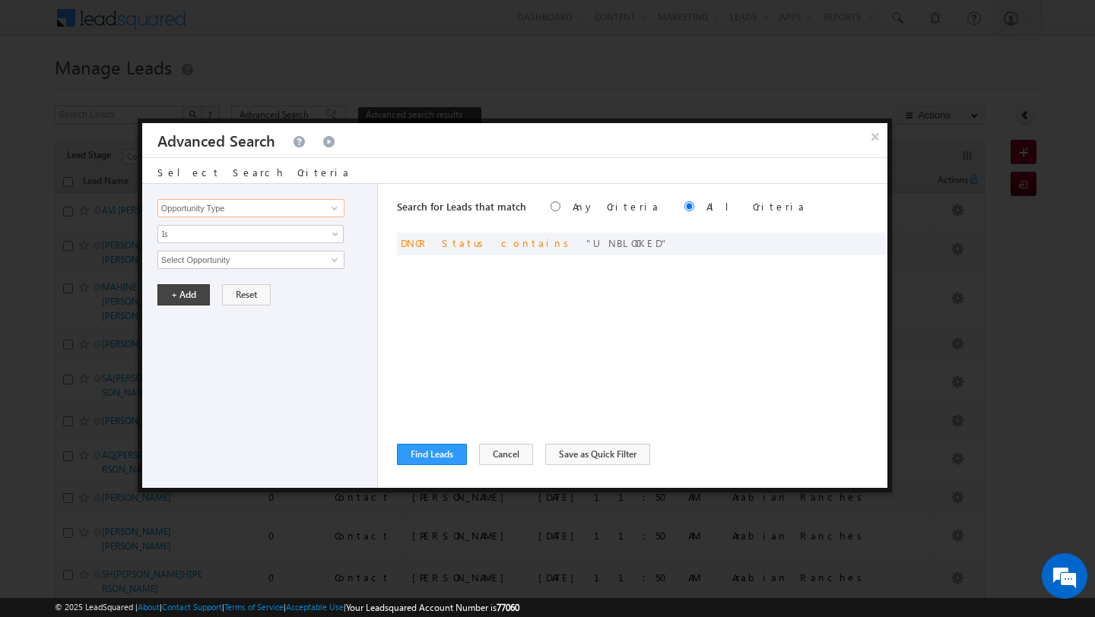
click at [281, 214] on input "Opportunity Type" at bounding box center [250, 208] width 187 height 18
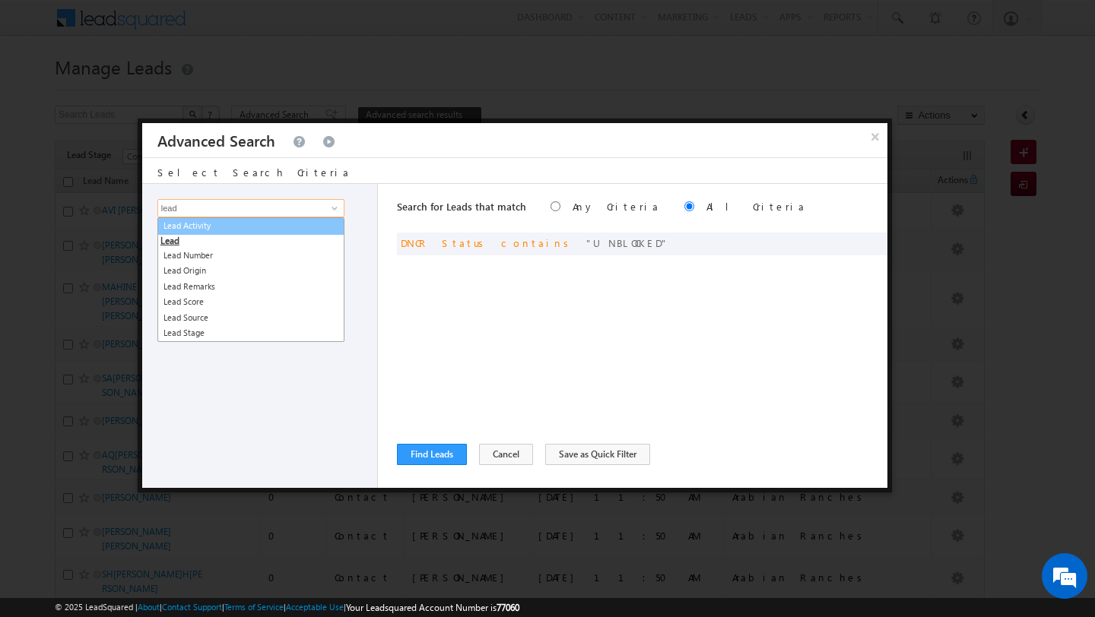
click at [262, 232] on link "Lead Activity" at bounding box center [250, 225] width 187 height 17
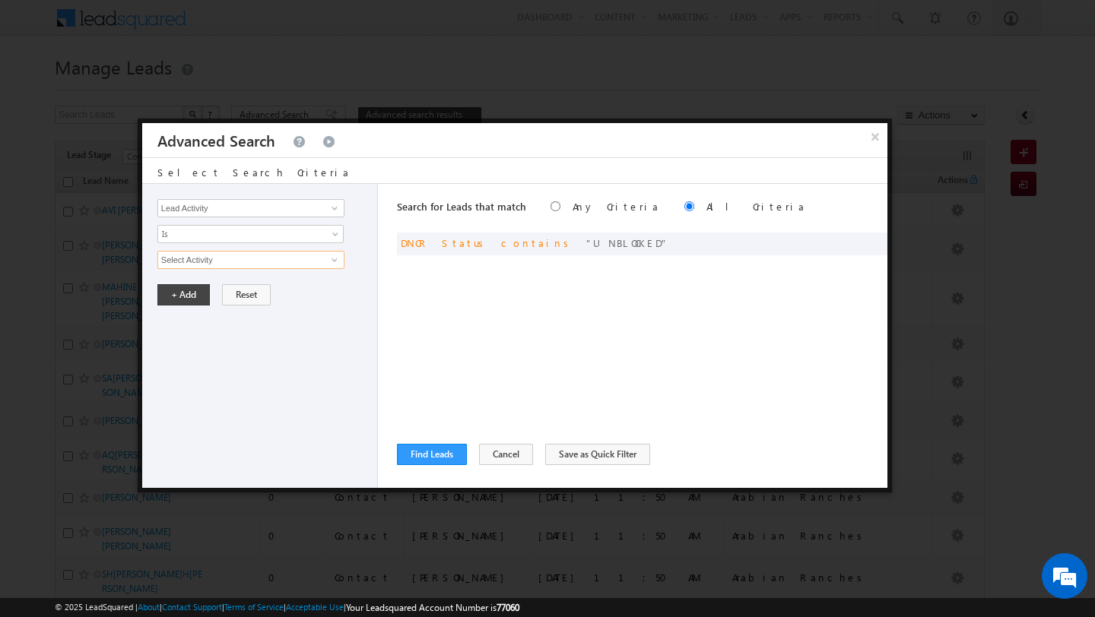
click at [242, 264] on input "Select Activity" at bounding box center [250, 260] width 187 height 18
click at [292, 208] on input "Lead Activity" at bounding box center [250, 208] width 187 height 18
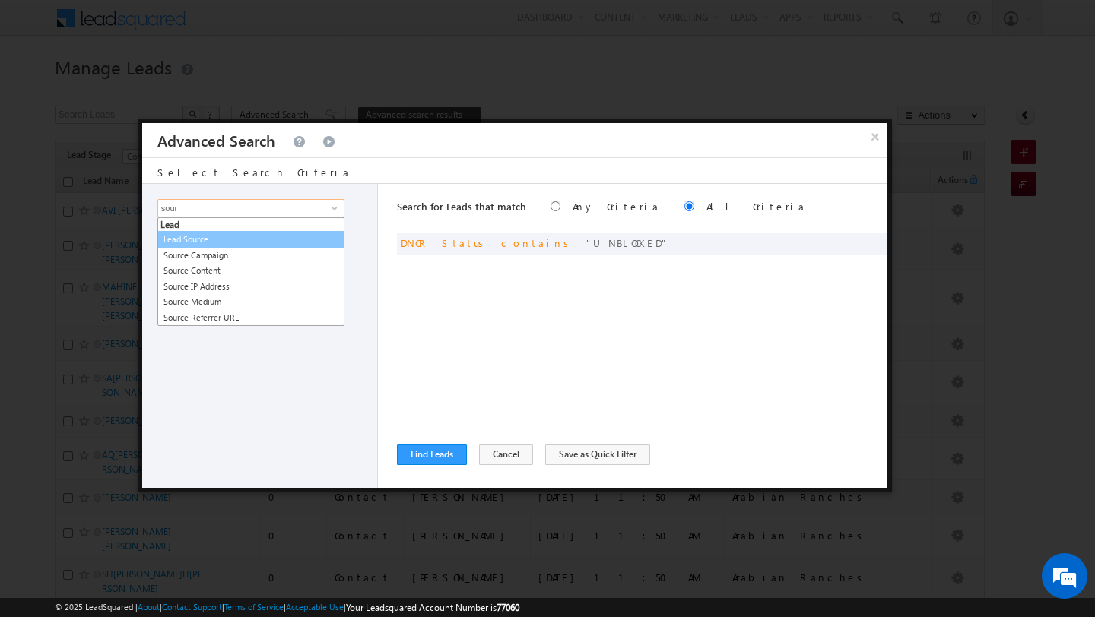
click at [274, 233] on link "Lead Source" at bounding box center [250, 239] width 187 height 17
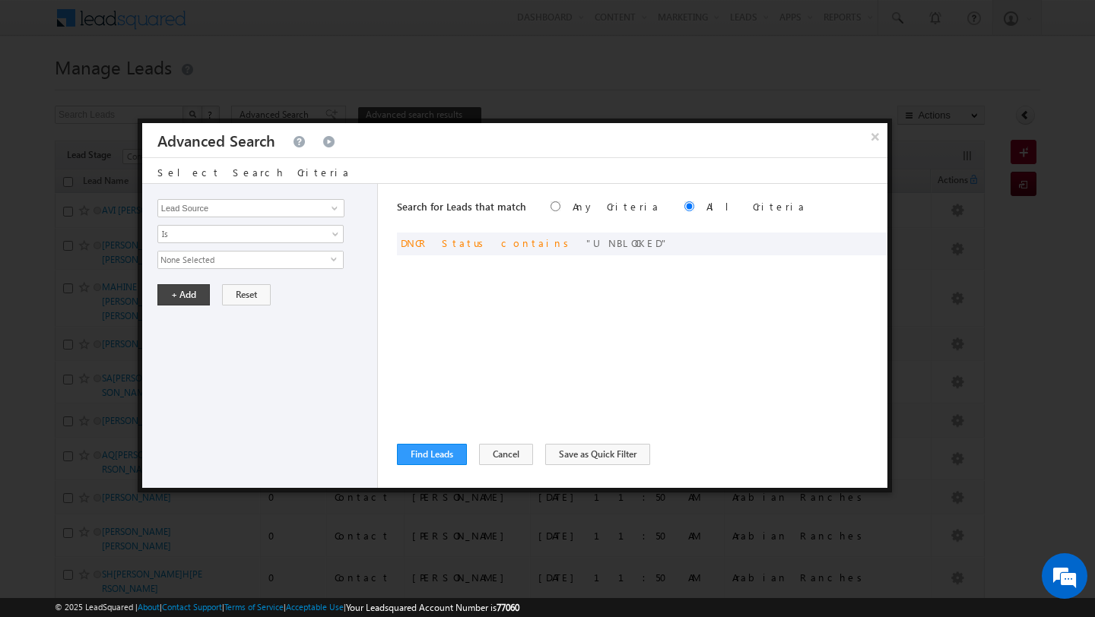
click at [246, 259] on span "None Selected" at bounding box center [244, 260] width 173 height 17
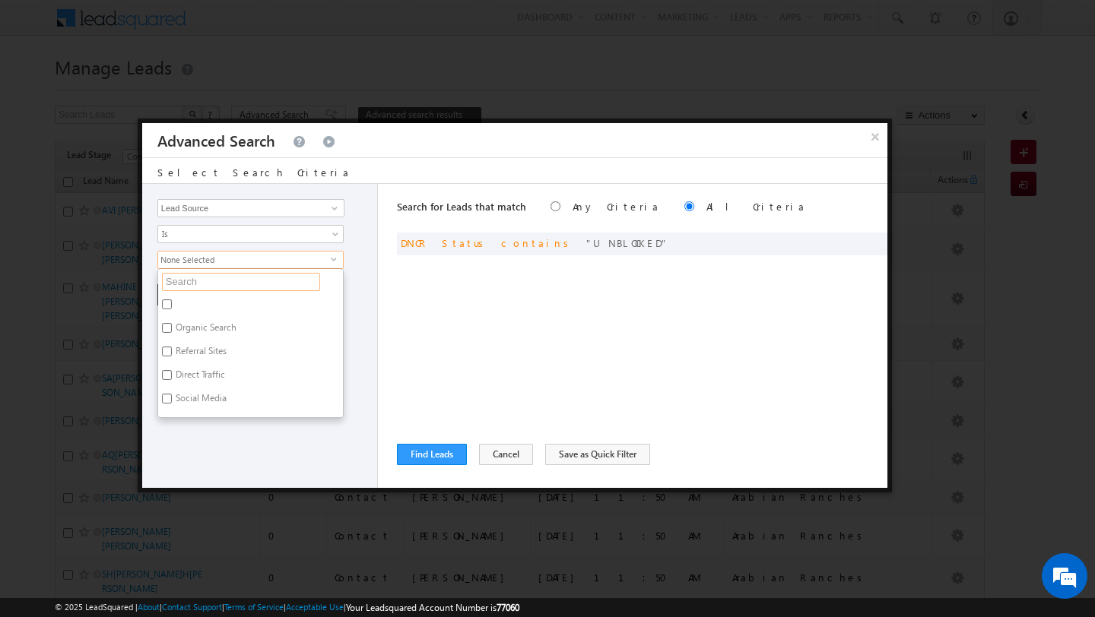
click at [239, 284] on input "text" at bounding box center [241, 282] width 158 height 18
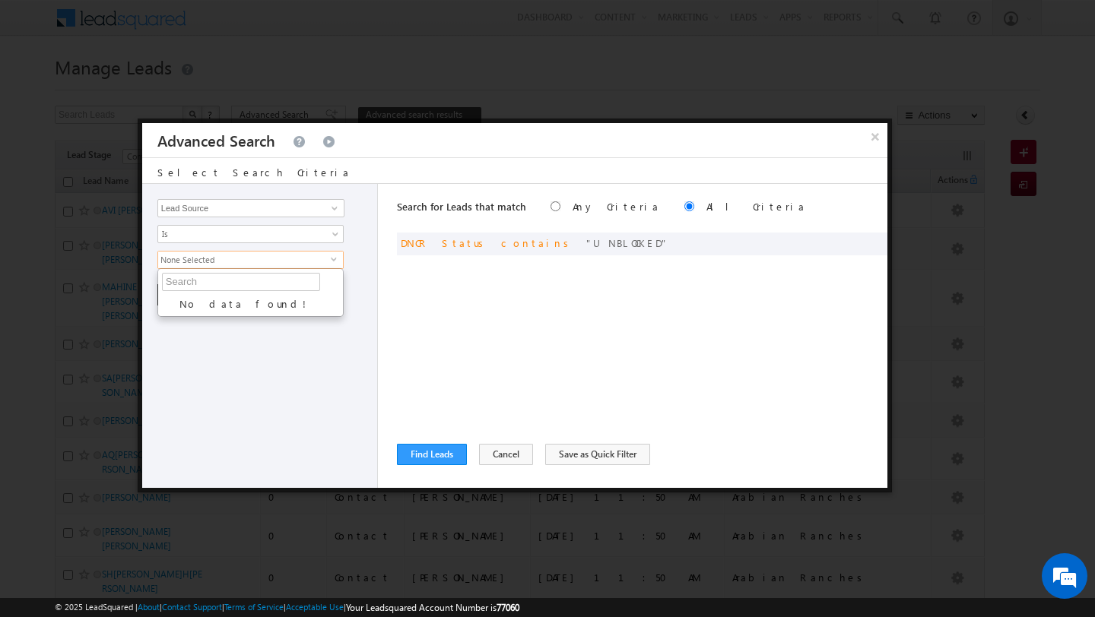
click at [227, 335] on div "Opportunity Type Lead Activity Task Sales Group Prospect Id Address 1 Address 2…" at bounding box center [260, 336] width 236 height 304
click at [335, 264] on span "select" at bounding box center [337, 265] width 12 height 26
click at [297, 287] on input "text" at bounding box center [241, 282] width 158 height 18
click at [212, 306] on label "Nad al Shiba" at bounding box center [199, 307] width 83 height 24
click at [172, 306] on input "Nad al Shiba" at bounding box center [167, 305] width 10 height 10
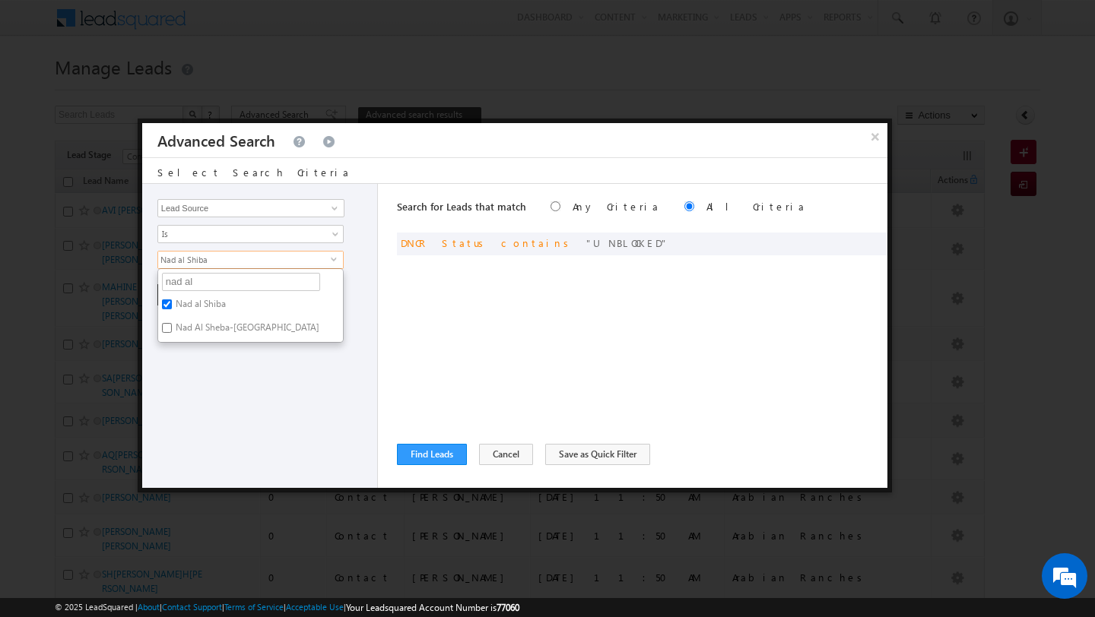
click at [208, 331] on label "Nad Al Sheba-Berkeley Palace" at bounding box center [246, 331] width 176 height 24
click at [172, 331] on input "Nad Al Sheba-Berkeley Palace" at bounding box center [167, 328] width 10 height 10
click at [182, 387] on div "Opportunity Type Lead Activity Task Sales Group Prospect Id Address 1 Address 2…" at bounding box center [260, 336] width 236 height 304
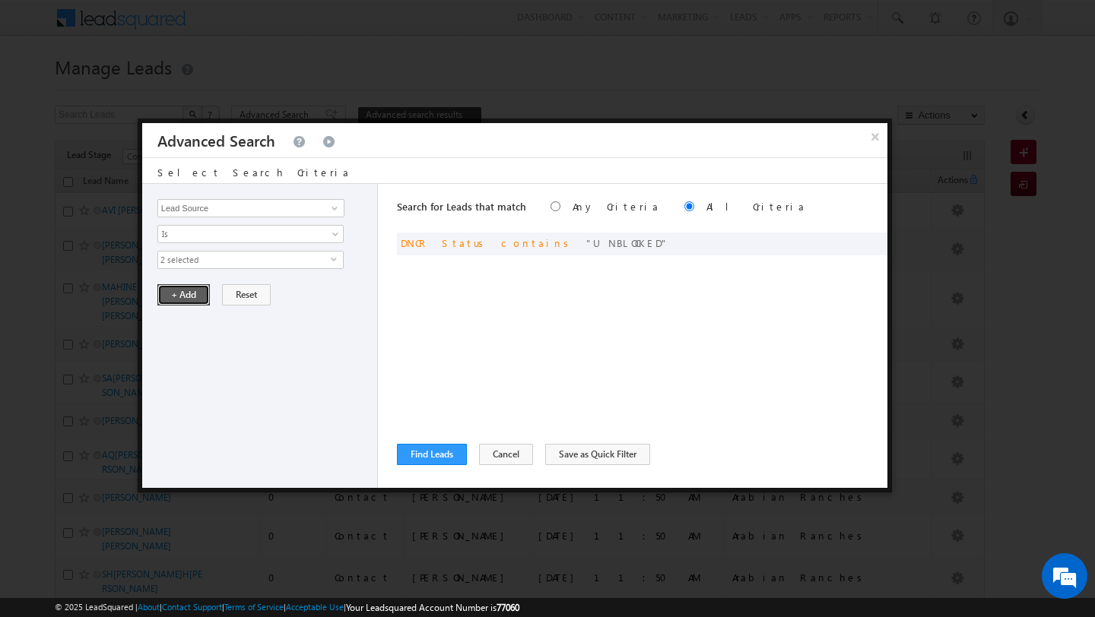
click at [190, 294] on button "+ Add" at bounding box center [183, 294] width 52 height 21
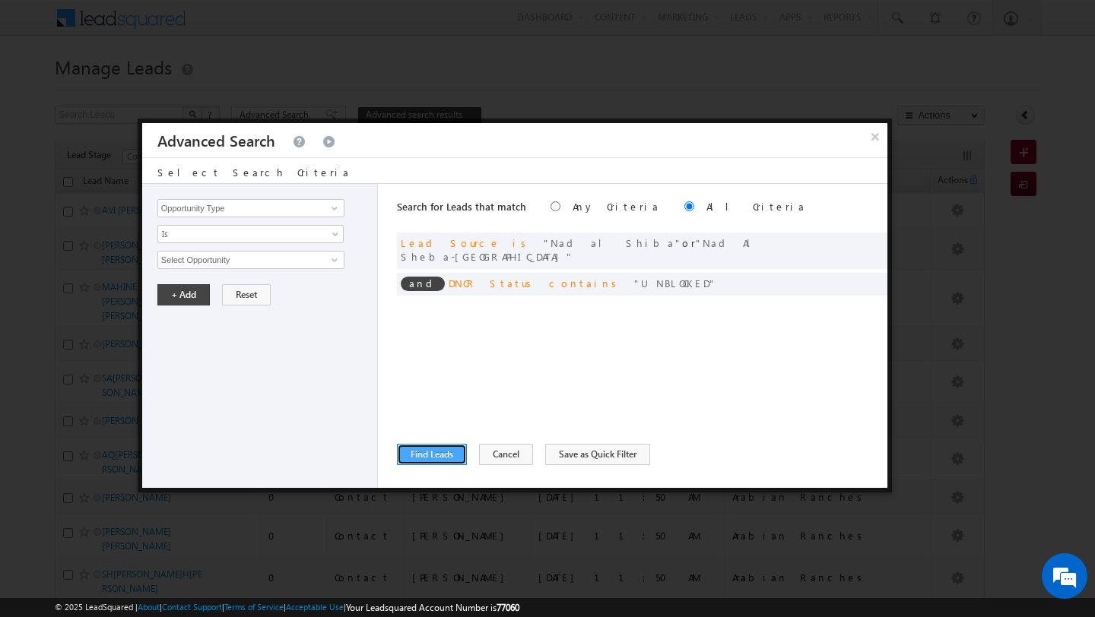
click at [417, 462] on button "Find Leads" at bounding box center [432, 454] width 70 height 21
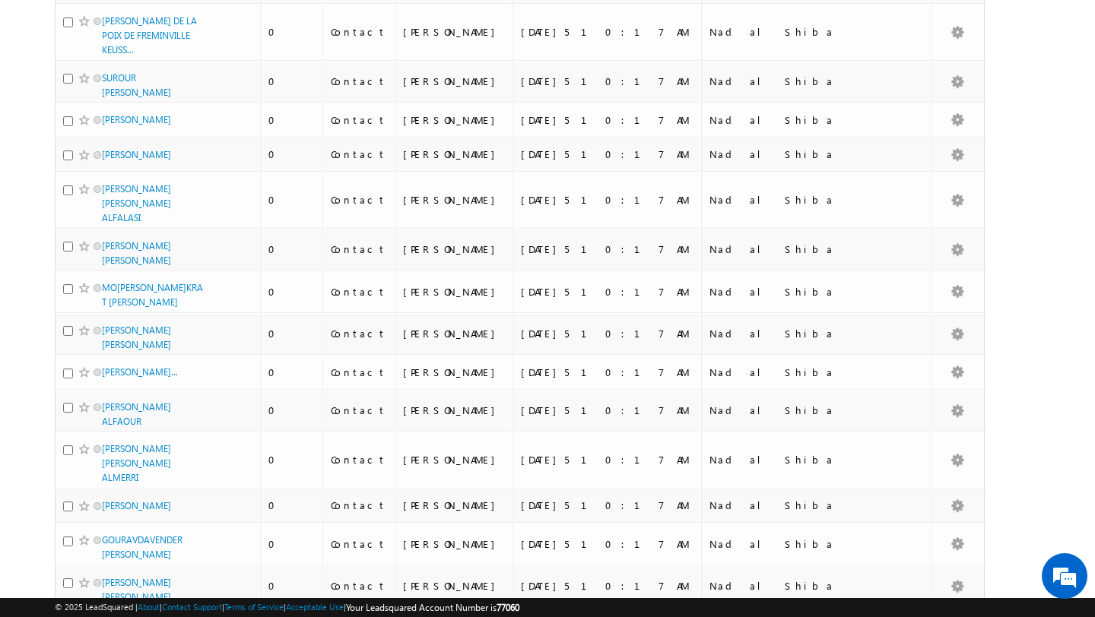
scroll to position [1730, 0]
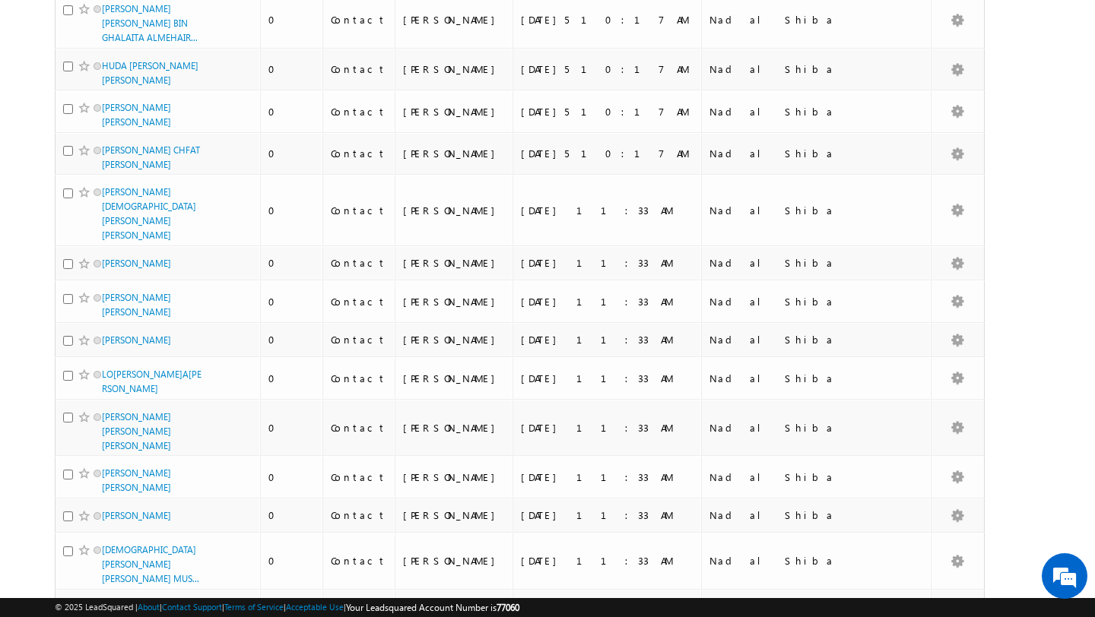
click at [107, 588] on li "100" at bounding box center [107, 589] width 36 height 15
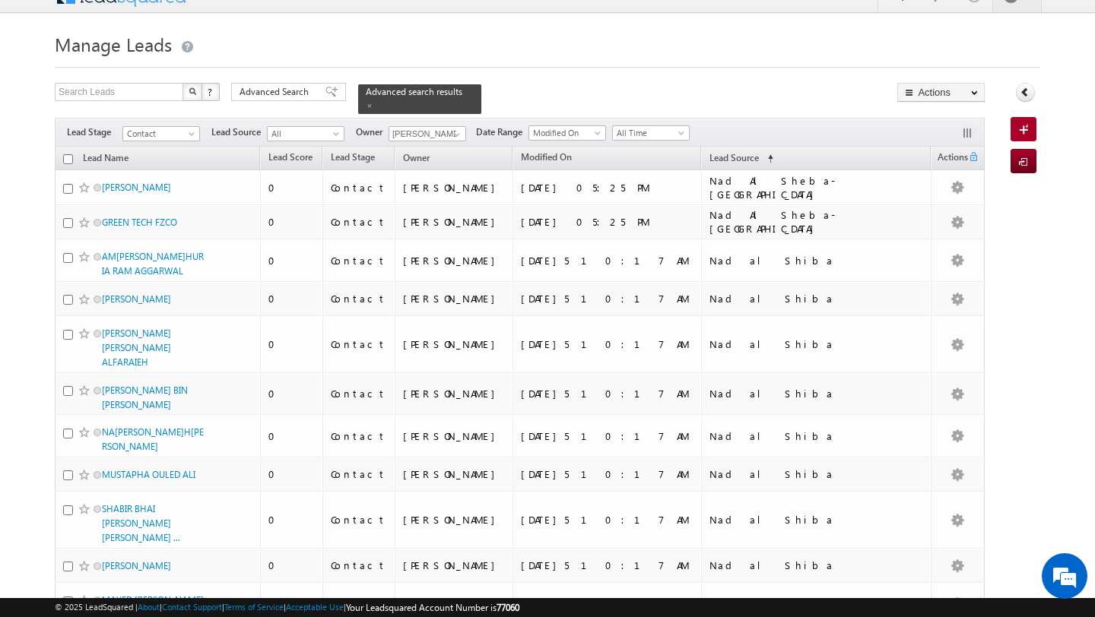
scroll to position [0, 0]
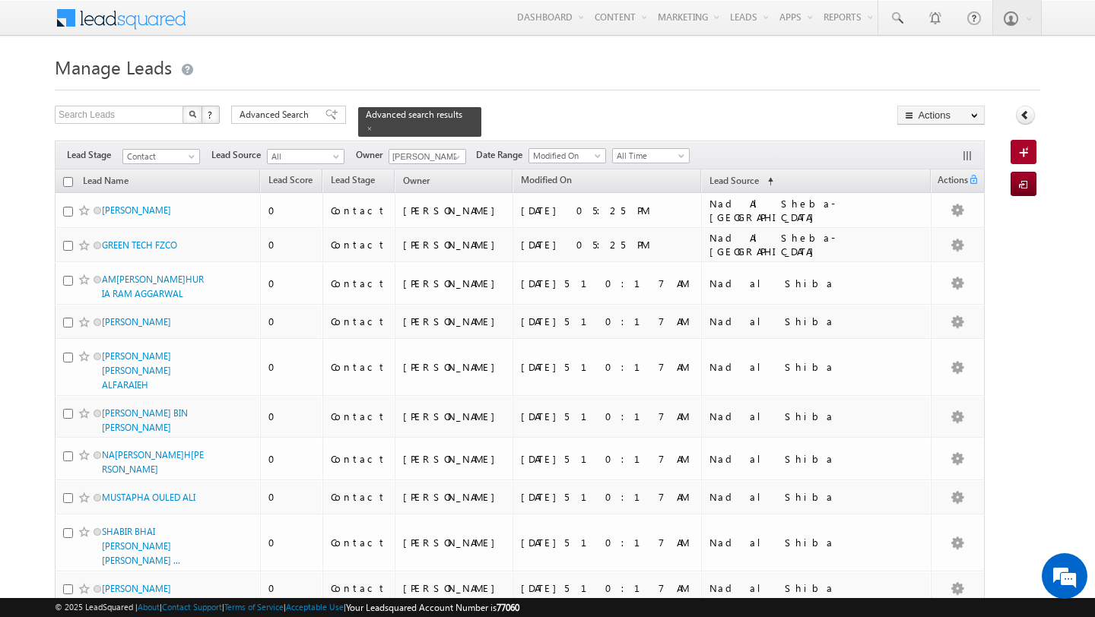
click at [67, 182] on input "checkbox" at bounding box center [68, 182] width 10 height 10
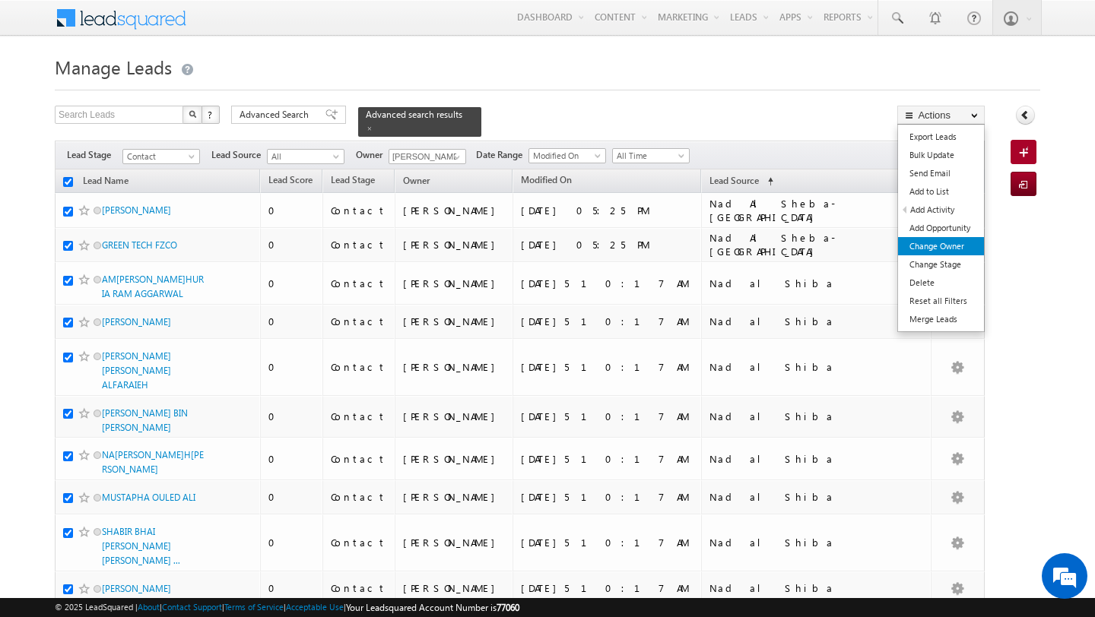
click at [960, 246] on link "Change Owner" at bounding box center [941, 246] width 86 height 18
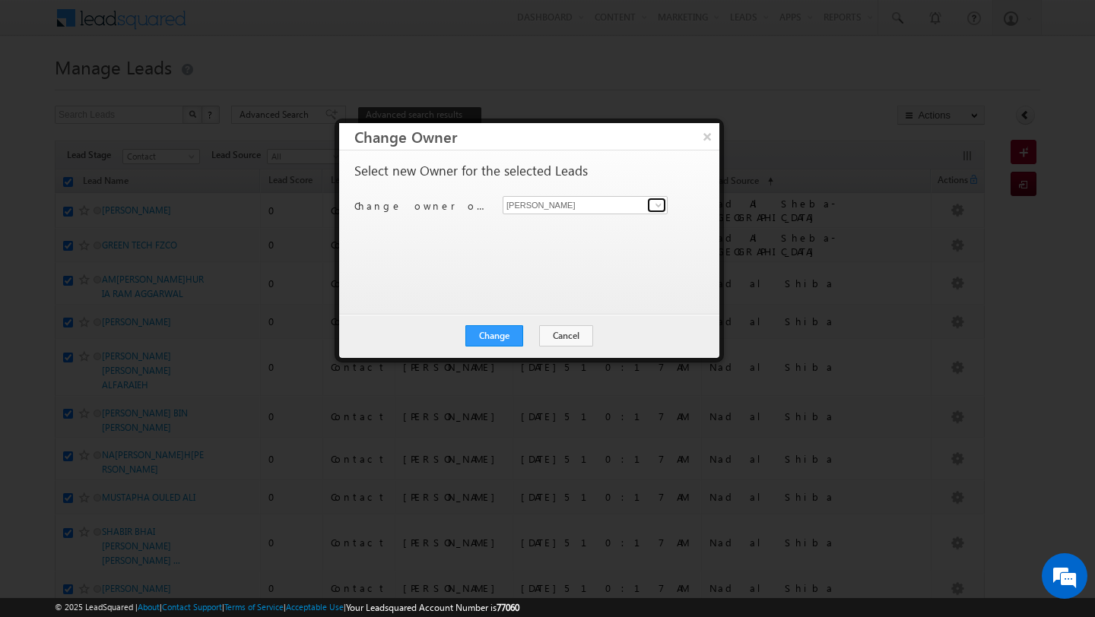
click at [659, 211] on span at bounding box center [658, 205] width 12 height 12
click at [578, 228] on link "Pratyush kuanr pratyush.kuanr@indglobal.ae" at bounding box center [585, 228] width 165 height 29
click at [504, 343] on button "Change" at bounding box center [494, 335] width 58 height 21
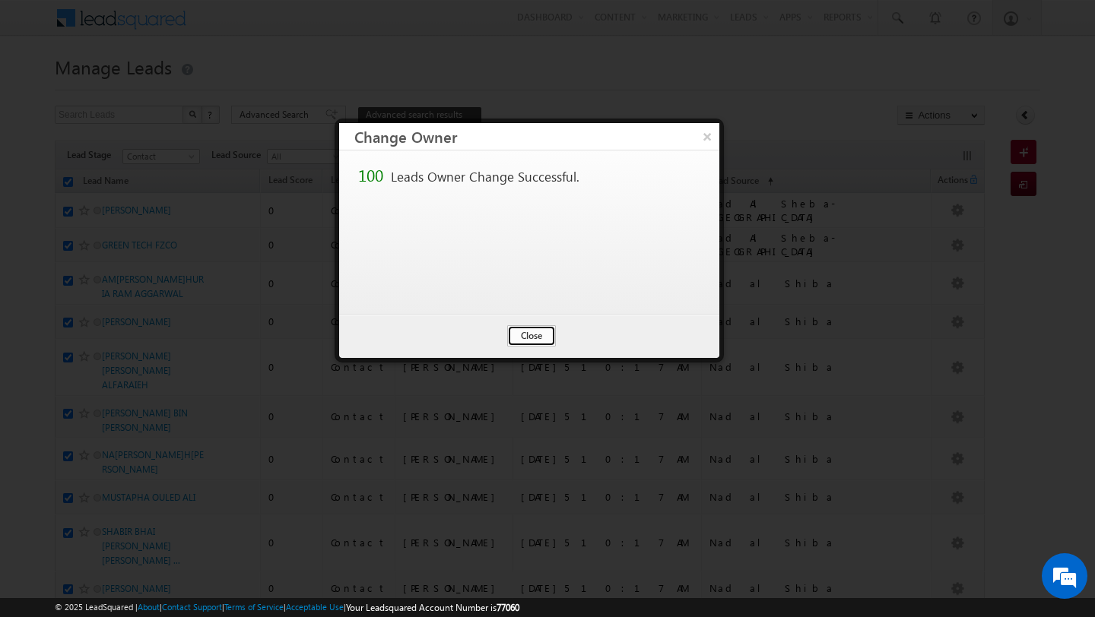
click at [520, 343] on button "Close" at bounding box center [531, 335] width 49 height 21
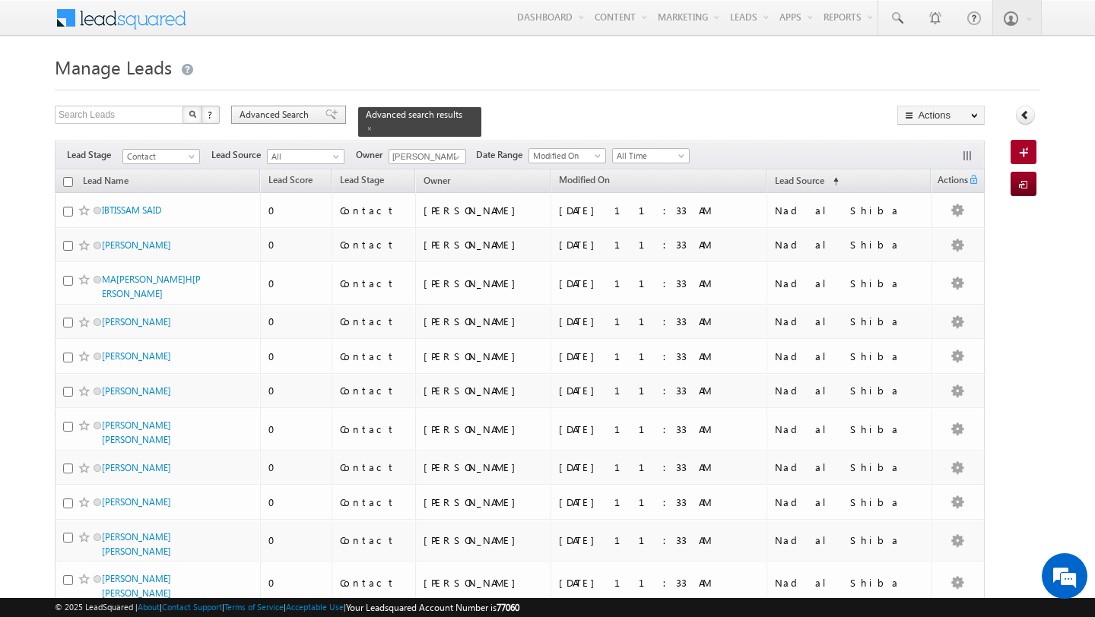
click at [274, 113] on span "Advanced Search" at bounding box center [276, 115] width 74 height 14
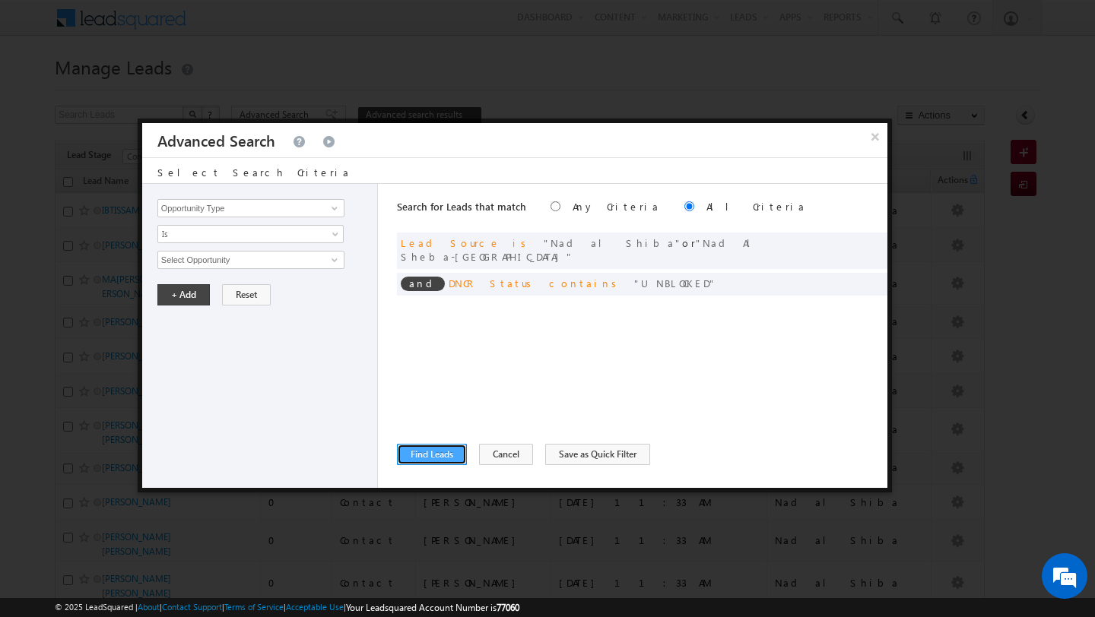
click at [444, 450] on button "Find Leads" at bounding box center [432, 454] width 70 height 21
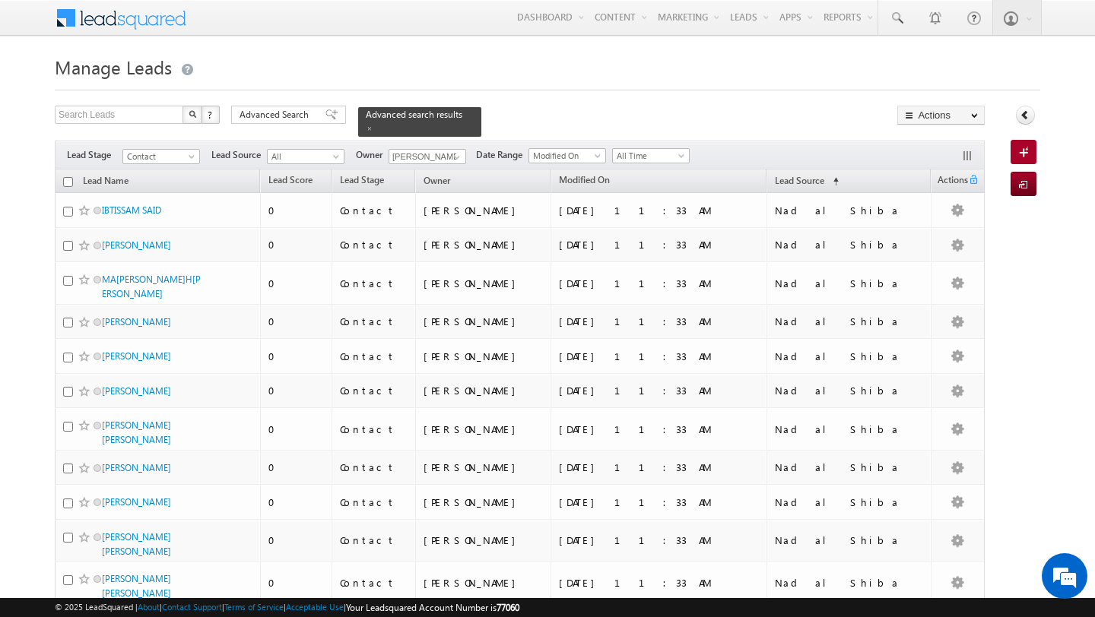
click at [66, 181] on input "checkbox" at bounding box center [68, 182] width 10 height 10
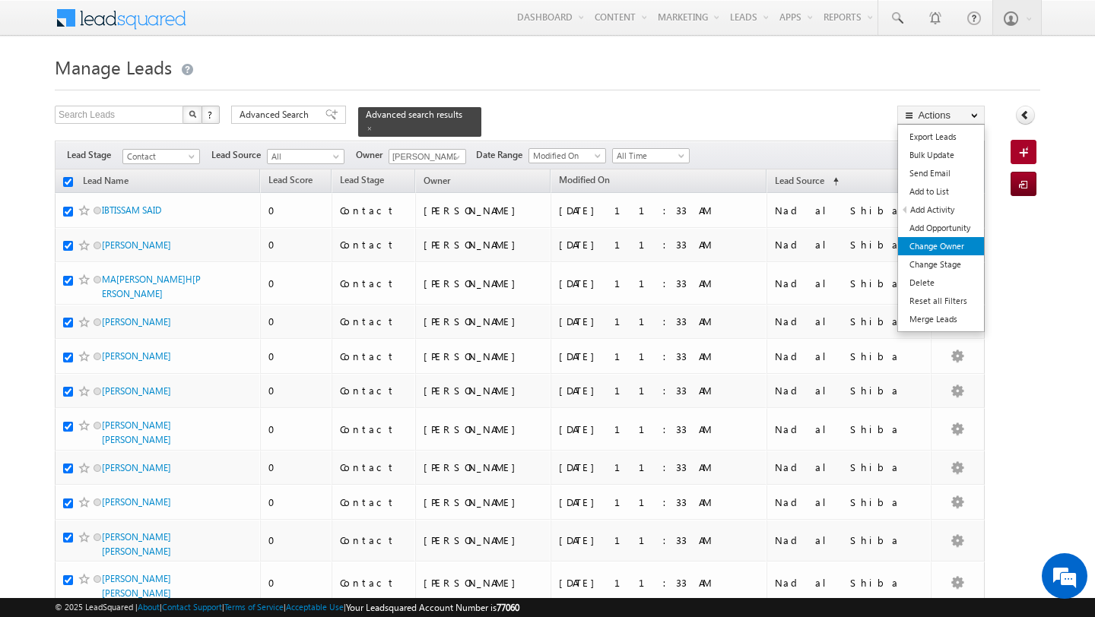
click at [947, 243] on link "Change Owner" at bounding box center [941, 246] width 86 height 18
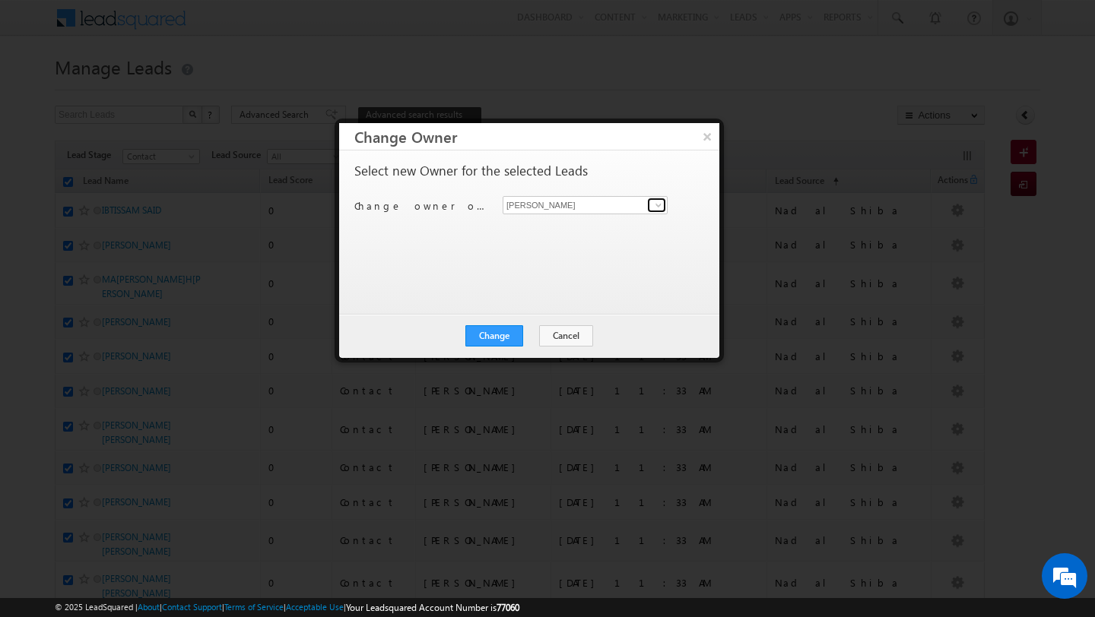
click at [661, 211] on link at bounding box center [656, 205] width 19 height 15
click at [570, 227] on link "Swarup Chandradas swarup.chandradas@indglobal.ae" at bounding box center [585, 228] width 165 height 29
click at [522, 340] on button "Change" at bounding box center [494, 335] width 58 height 21
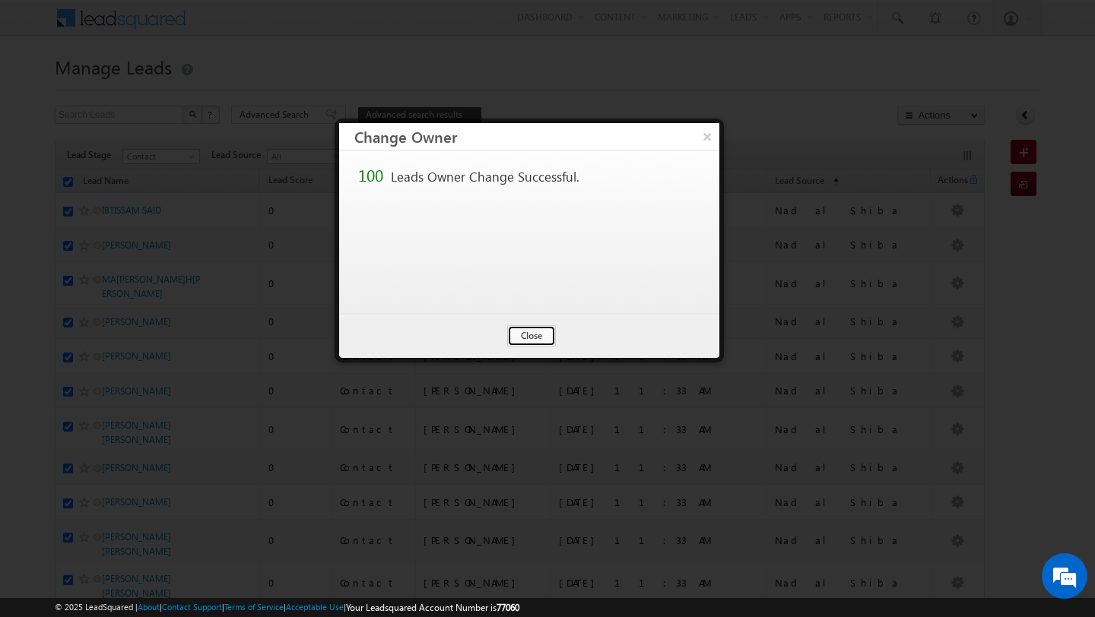
click at [522, 340] on button "Close" at bounding box center [531, 335] width 49 height 21
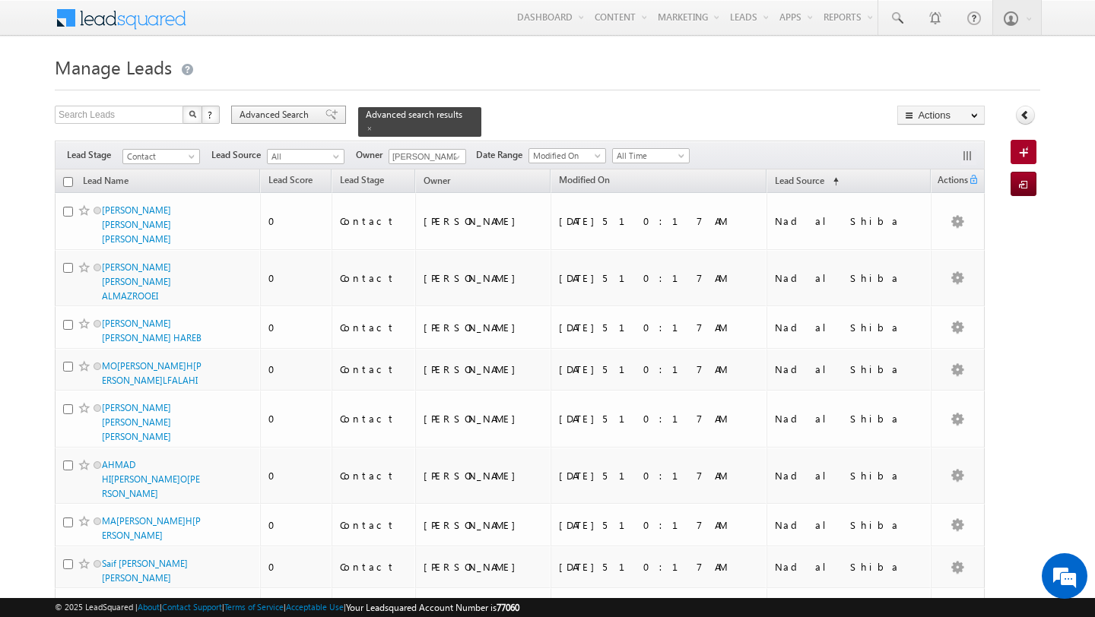
click at [266, 108] on span "Advanced Search" at bounding box center [276, 115] width 74 height 14
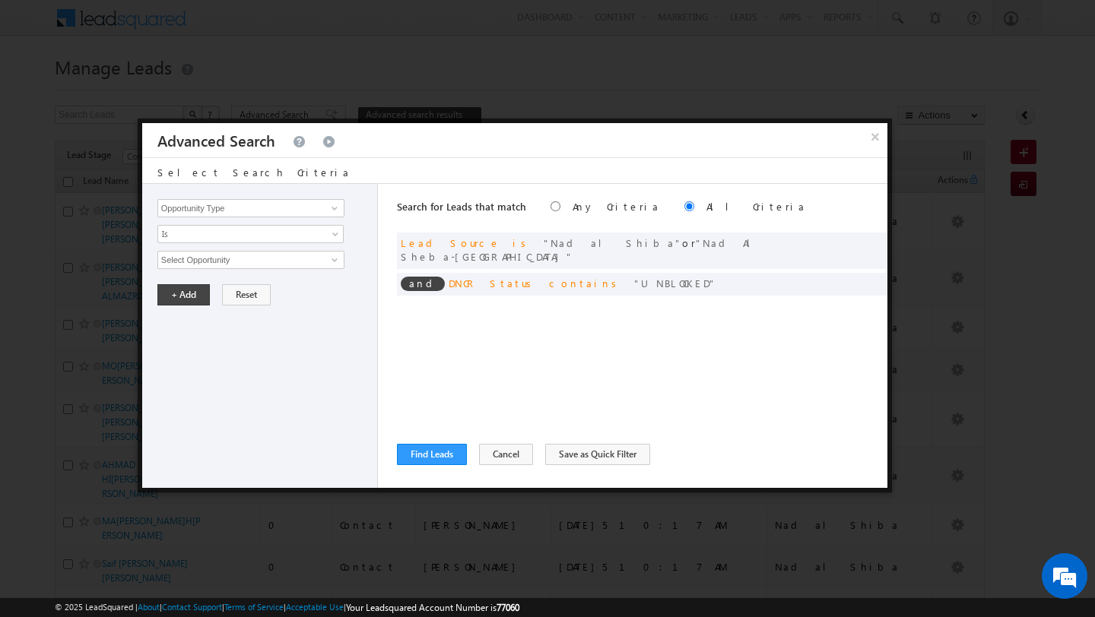
click at [258, 224] on div "Opportunity Type Lead Activity Task Sales Group Prospect Id Address 1 Address 2…" at bounding box center [260, 336] width 236 height 304
click at [187, 300] on button "+ Add" at bounding box center [183, 294] width 52 height 21
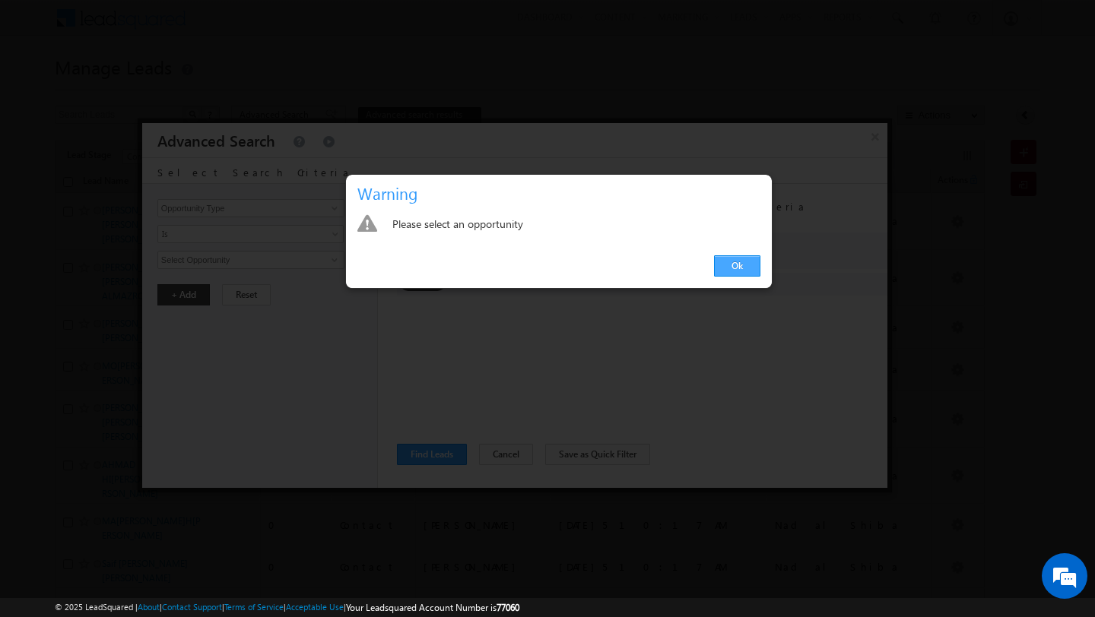
click at [749, 263] on link "Ok" at bounding box center [737, 265] width 46 height 21
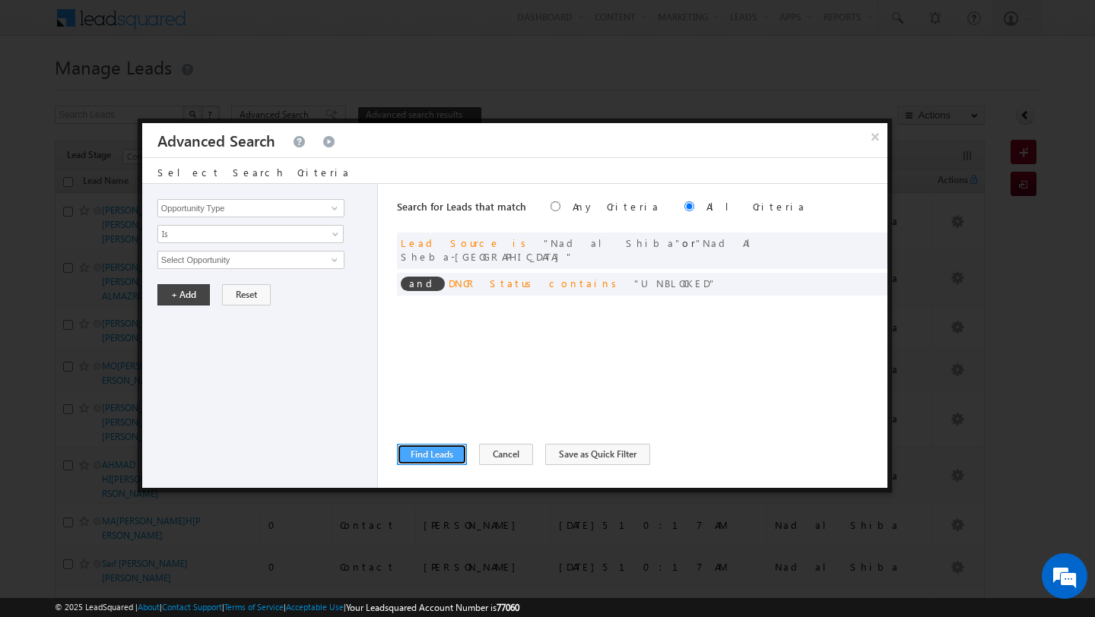
click at [437, 464] on button "Find Leads" at bounding box center [432, 454] width 70 height 21
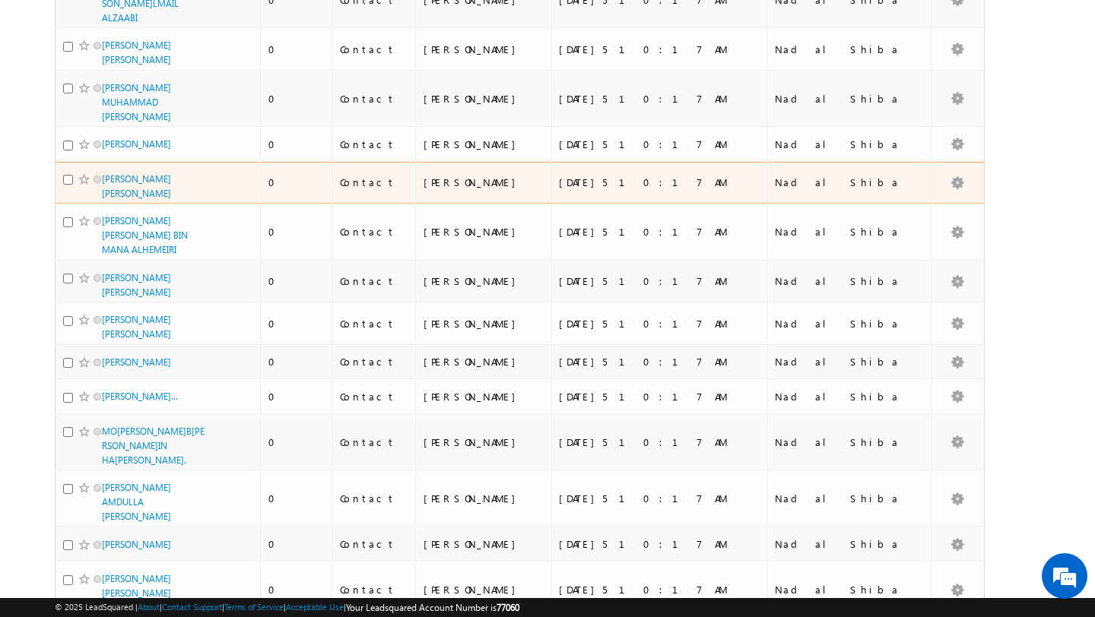
scroll to position [3921, 0]
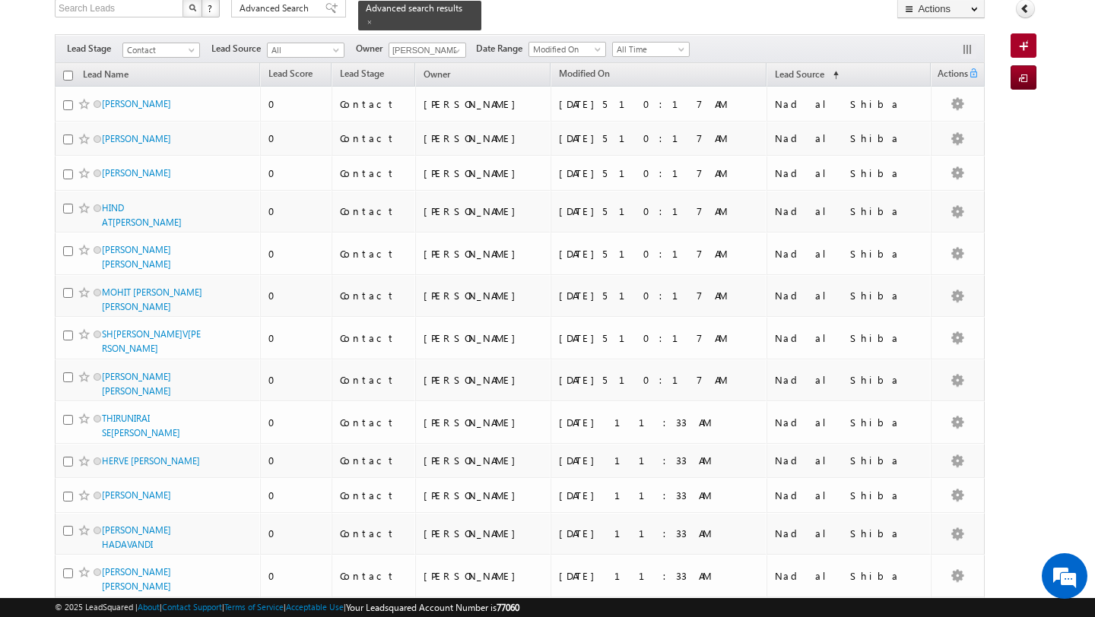
scroll to position [0, 0]
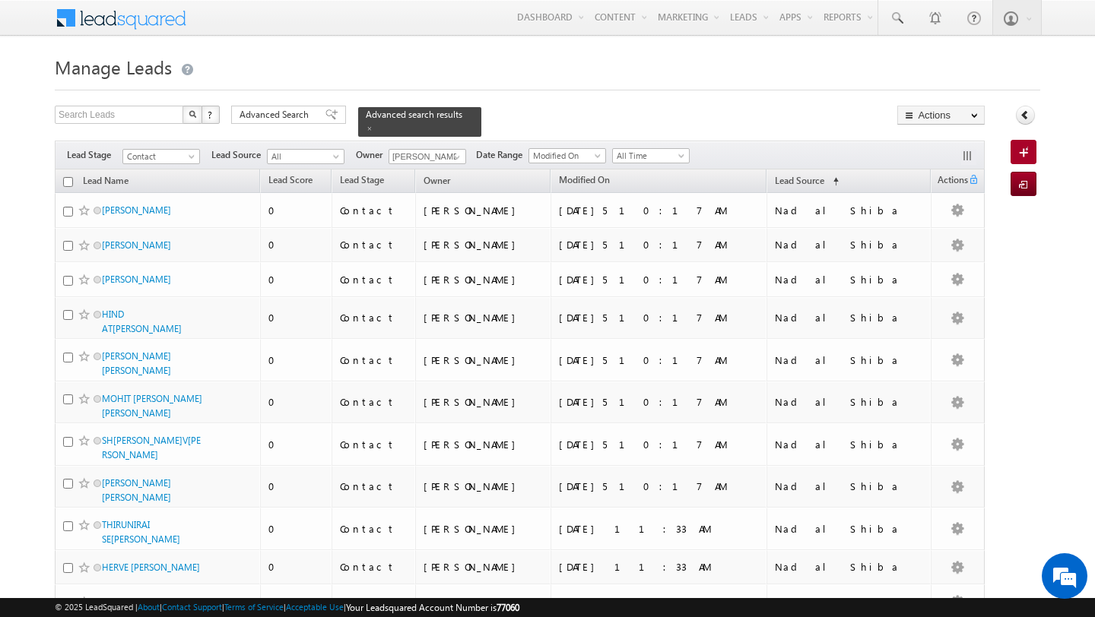
click at [68, 183] on input "checkbox" at bounding box center [68, 182] width 10 height 10
click at [269, 122] on span "Advanced Search" at bounding box center [276, 115] width 74 height 14
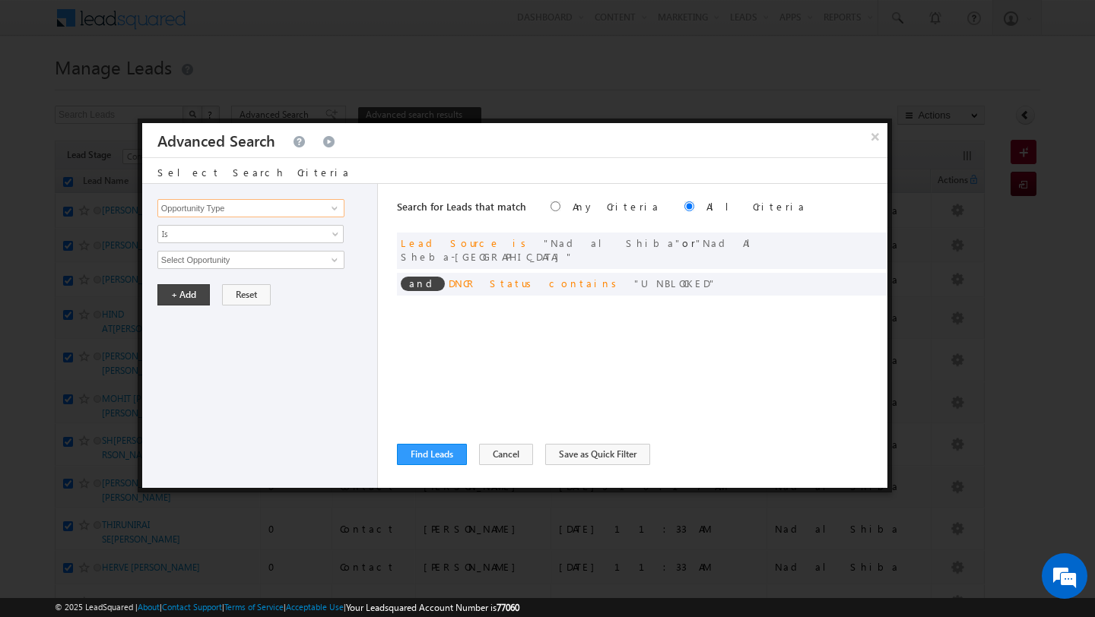
click at [263, 213] on input "Opportunity Type" at bounding box center [250, 208] width 187 height 18
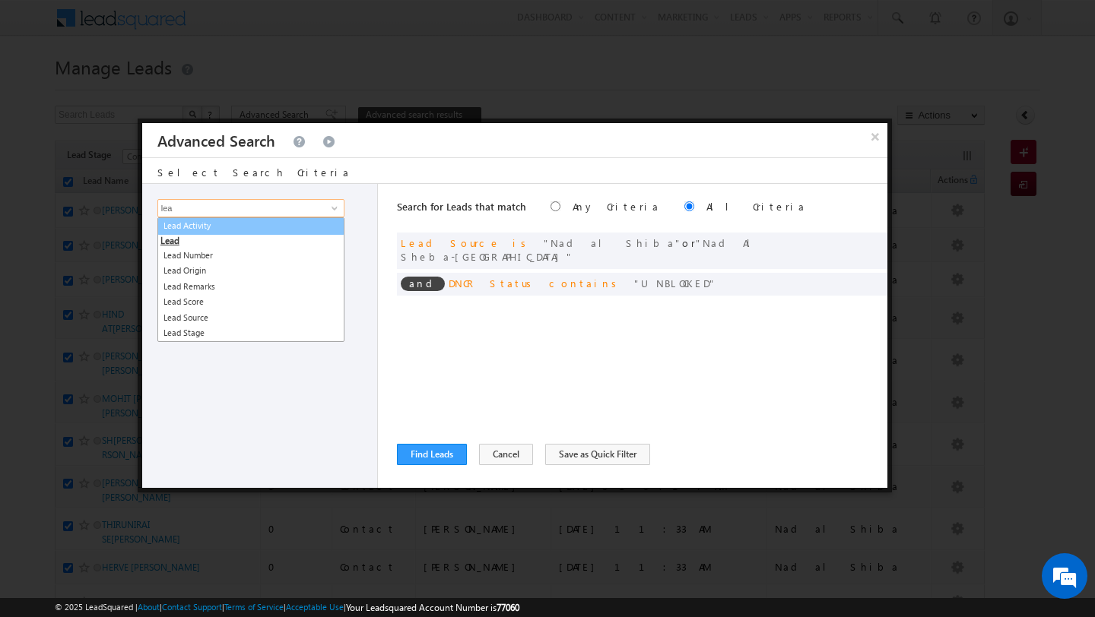
click at [233, 231] on link "Lead Activity" at bounding box center [250, 225] width 187 height 17
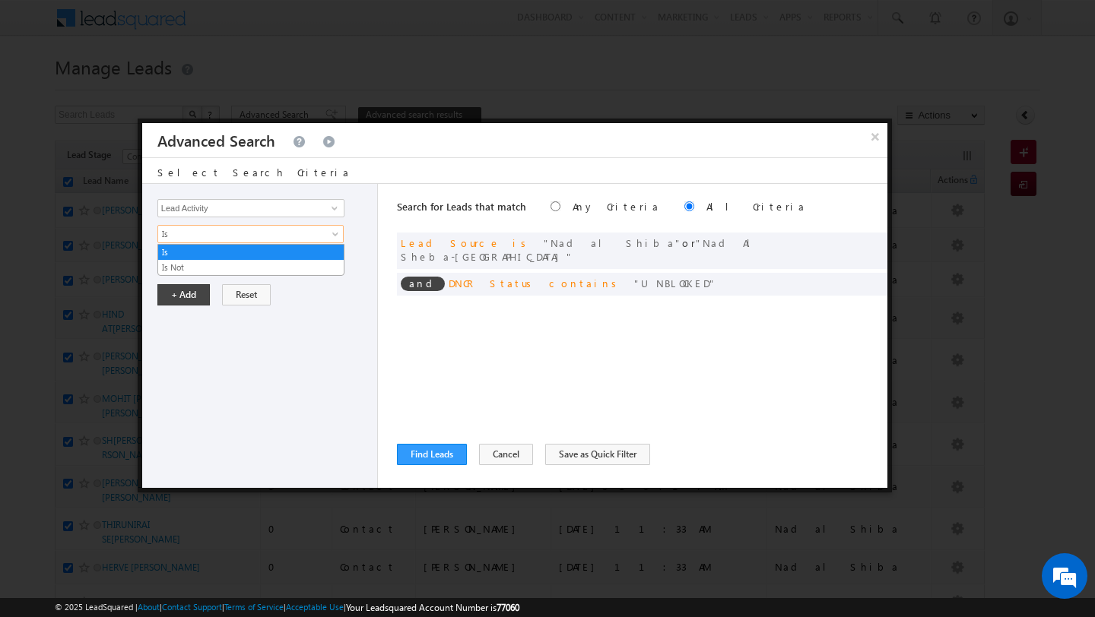
click at [233, 231] on span "Is" at bounding box center [240, 234] width 165 height 14
click at [217, 268] on link "Is Not" at bounding box center [251, 268] width 186 height 14
click at [254, 268] on input "Select Activity" at bounding box center [250, 260] width 187 height 18
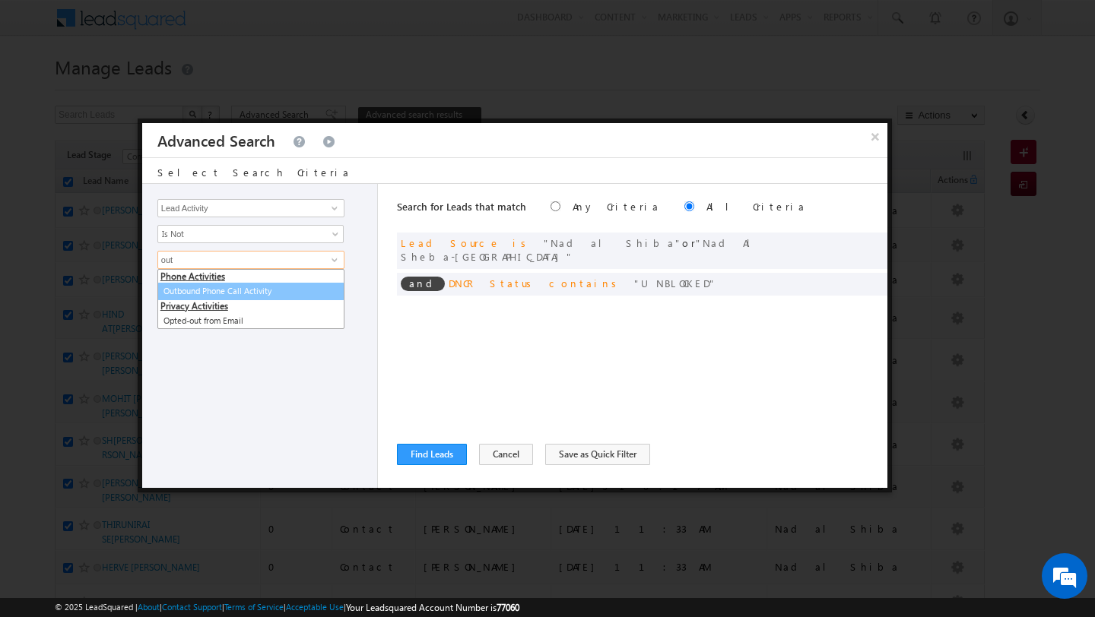
click at [214, 290] on link "Outbound Phone Call Activity" at bounding box center [250, 291] width 187 height 17
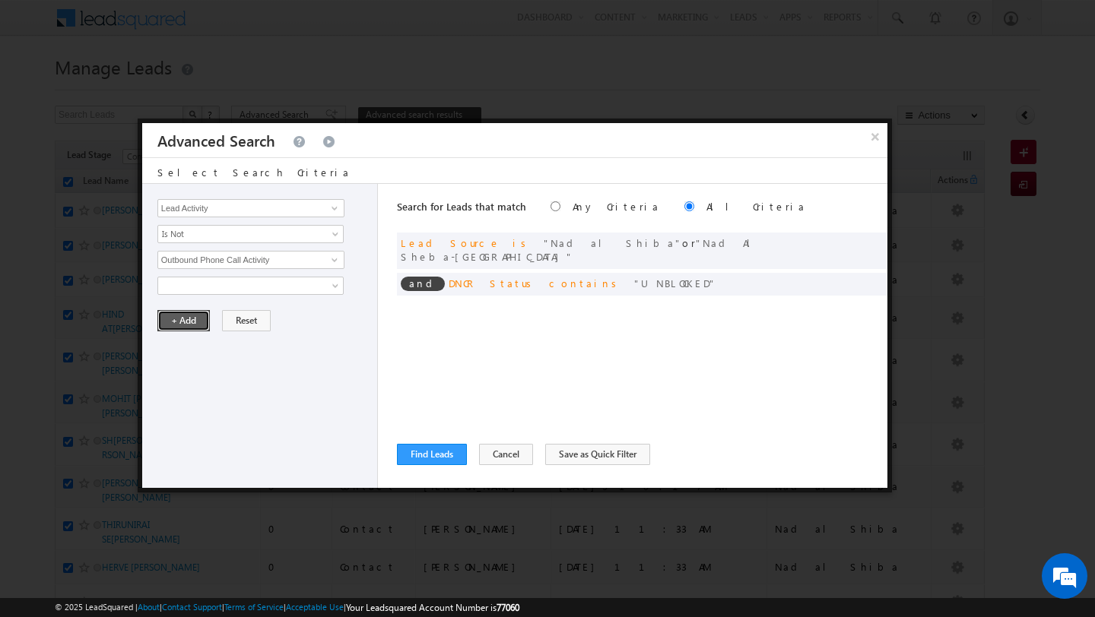
click at [188, 319] on button "+ Add" at bounding box center [183, 320] width 52 height 21
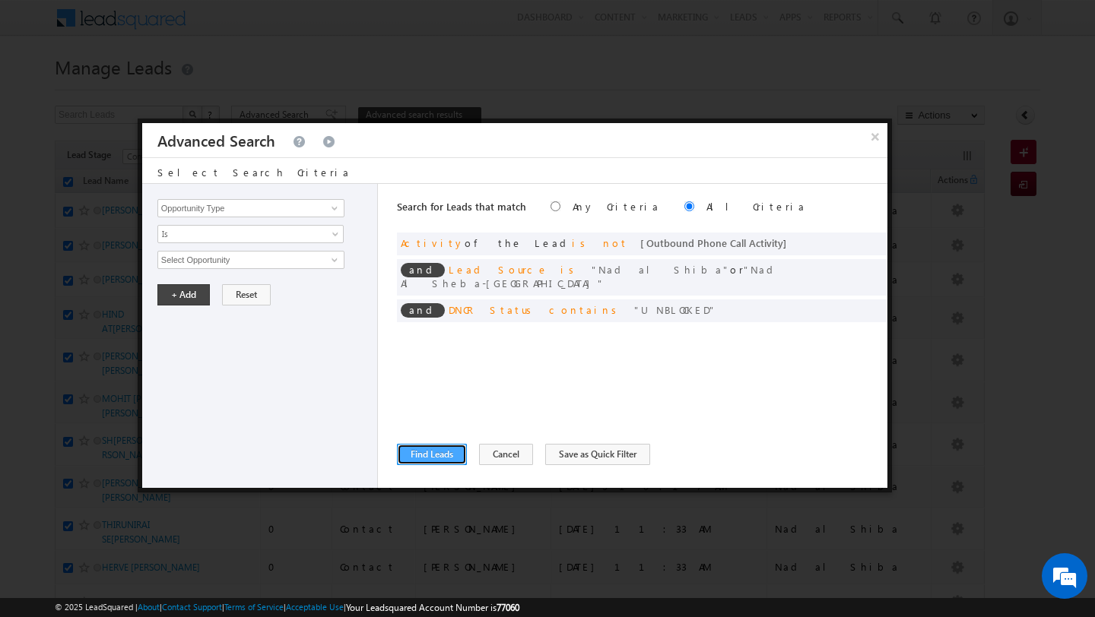
click at [437, 448] on button "Find Leads" at bounding box center [432, 454] width 70 height 21
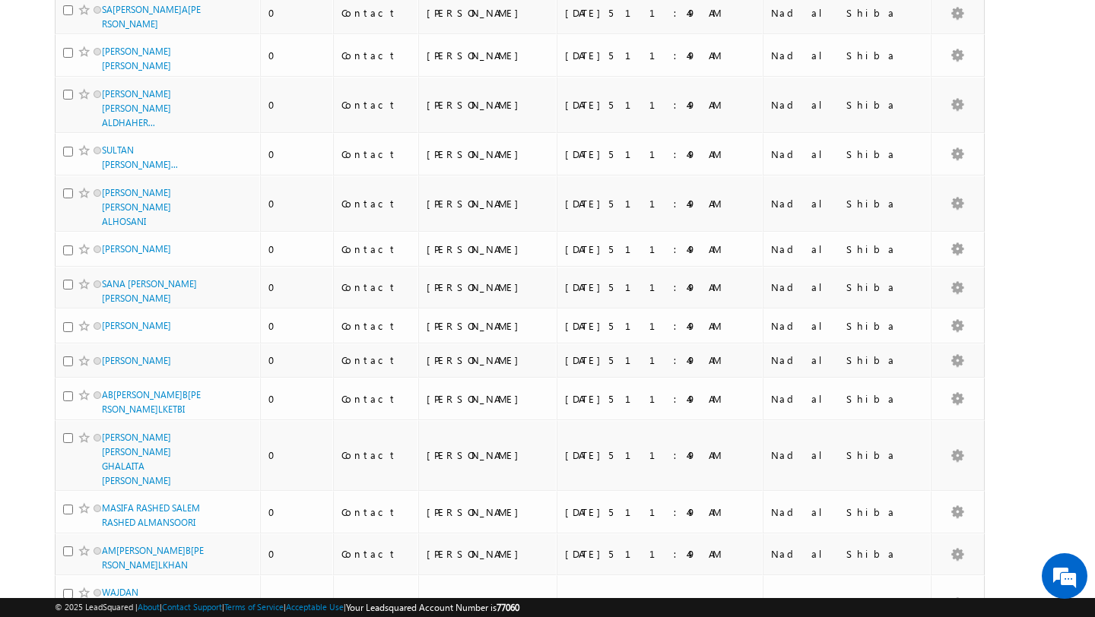
scroll to position [3892, 0]
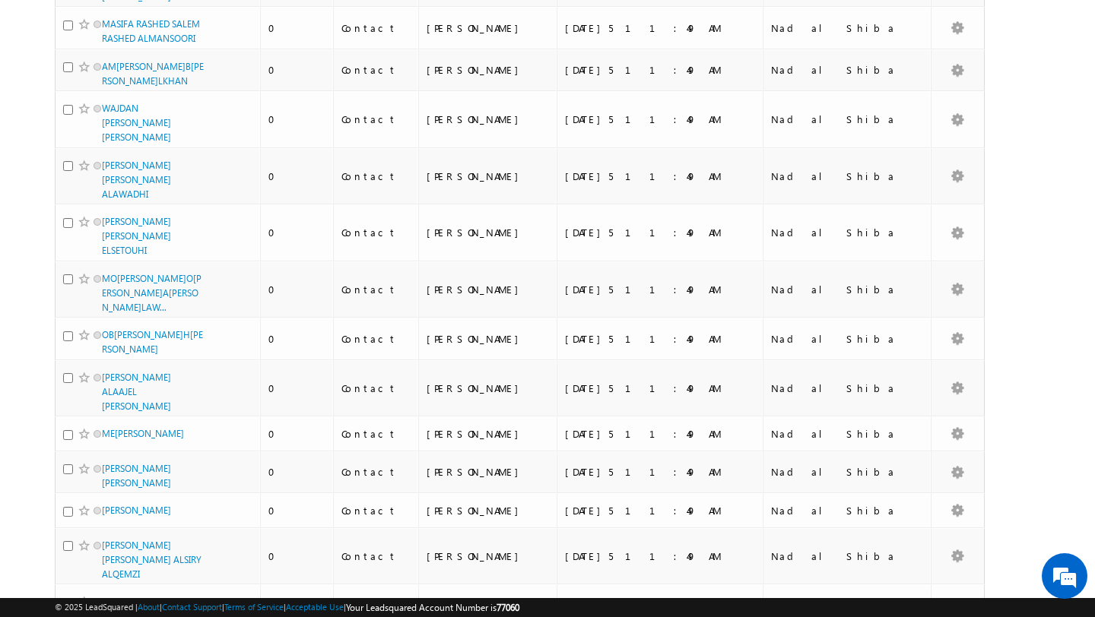
click at [112, 572] on li "50" at bounding box center [107, 574] width 36 height 15
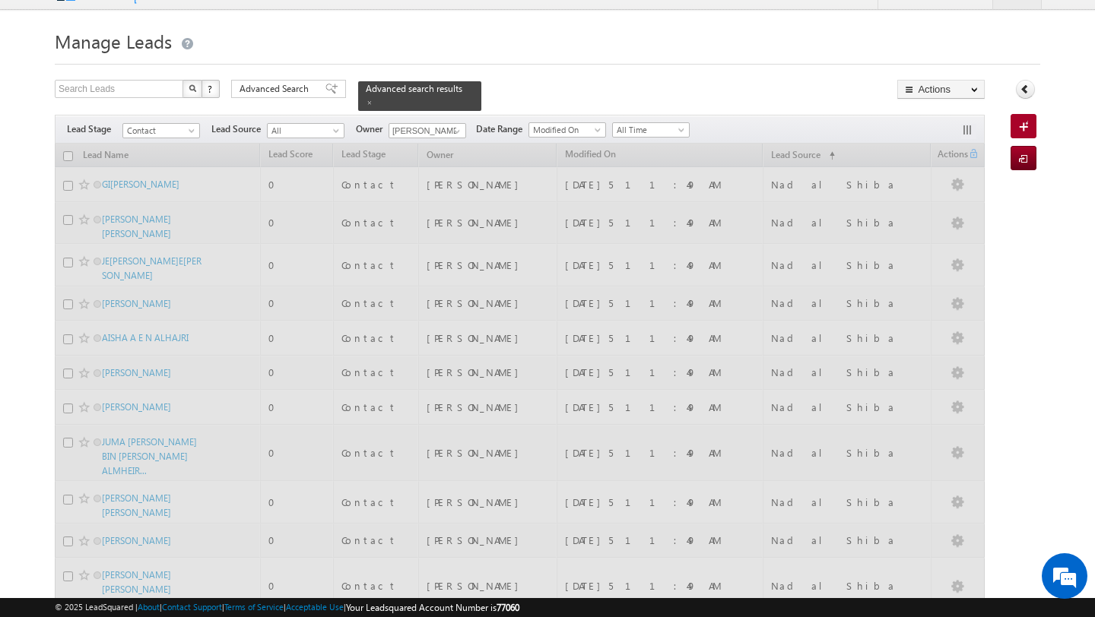
scroll to position [0, 0]
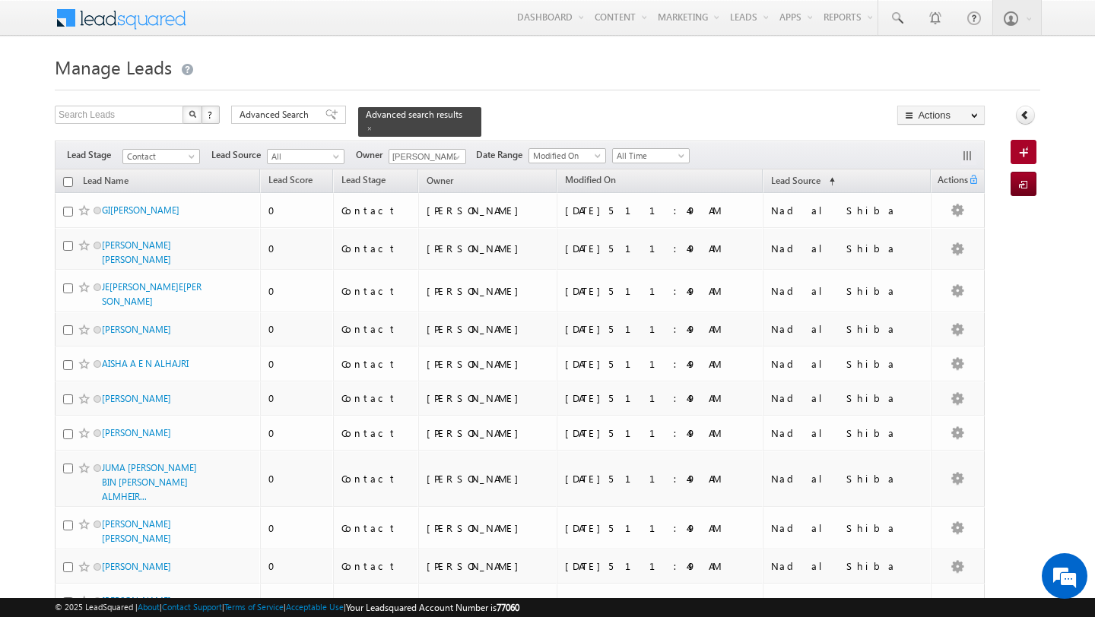
click at [68, 182] on input "checkbox" at bounding box center [68, 182] width 10 height 10
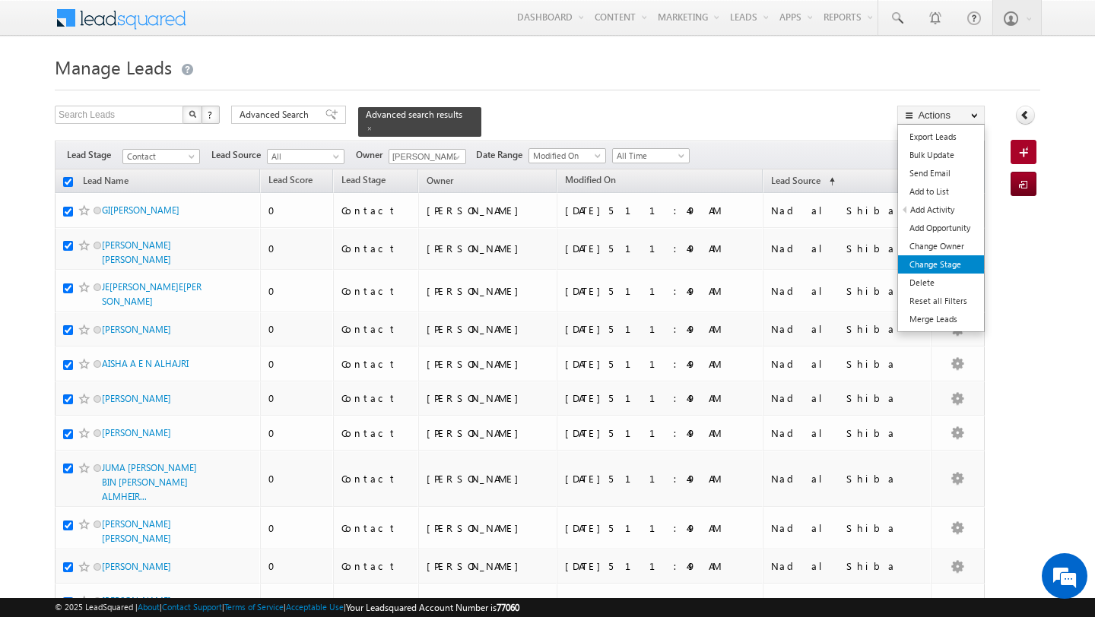
click at [936, 260] on link "Change Stage" at bounding box center [941, 264] width 86 height 18
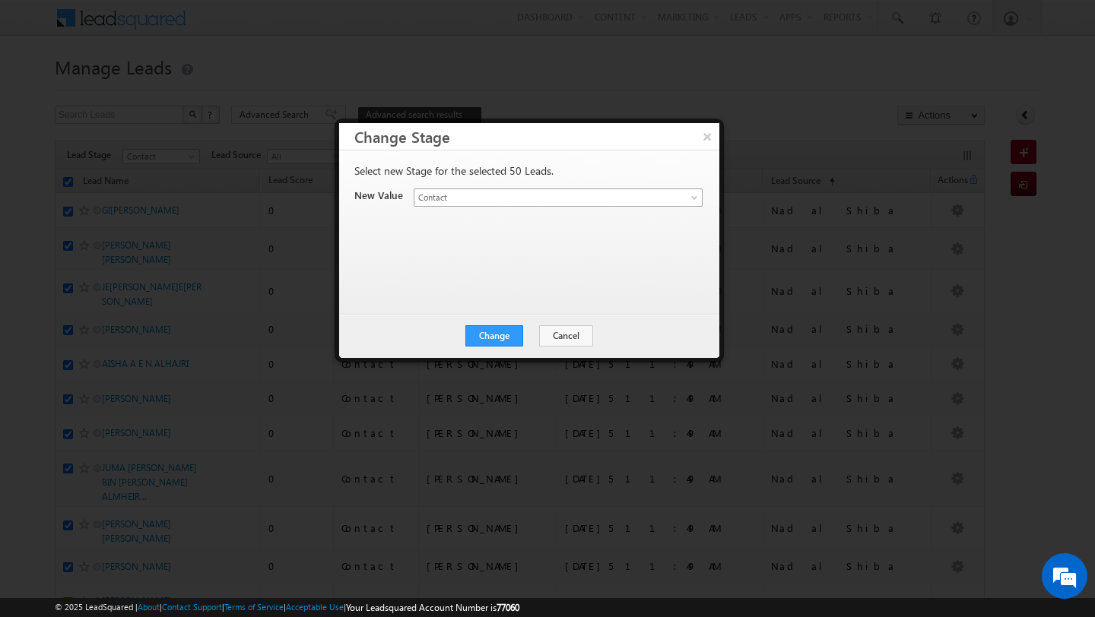
click at [683, 191] on link "Contact" at bounding box center [558, 198] width 289 height 18
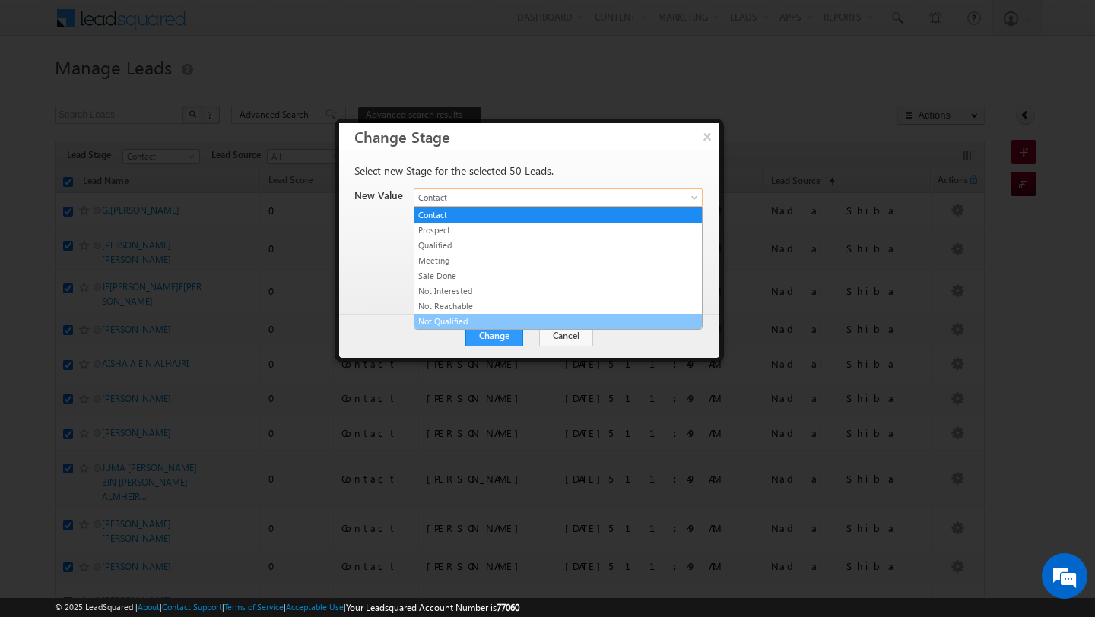
click at [569, 316] on link "Not Qualified" at bounding box center [557, 322] width 287 height 14
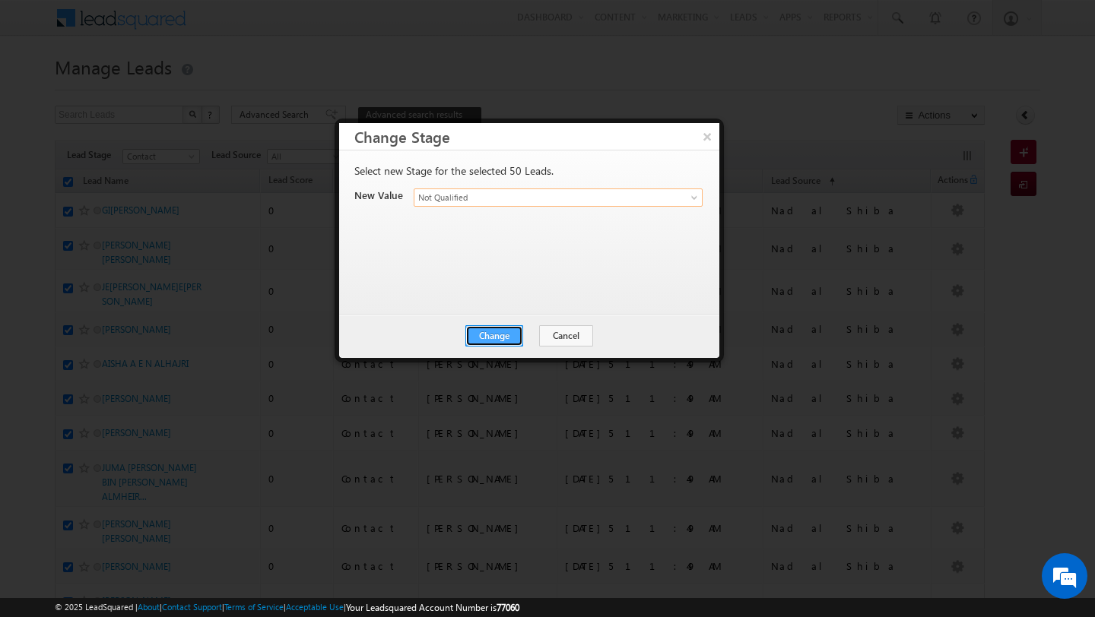
click at [488, 340] on button "Change" at bounding box center [494, 335] width 58 height 21
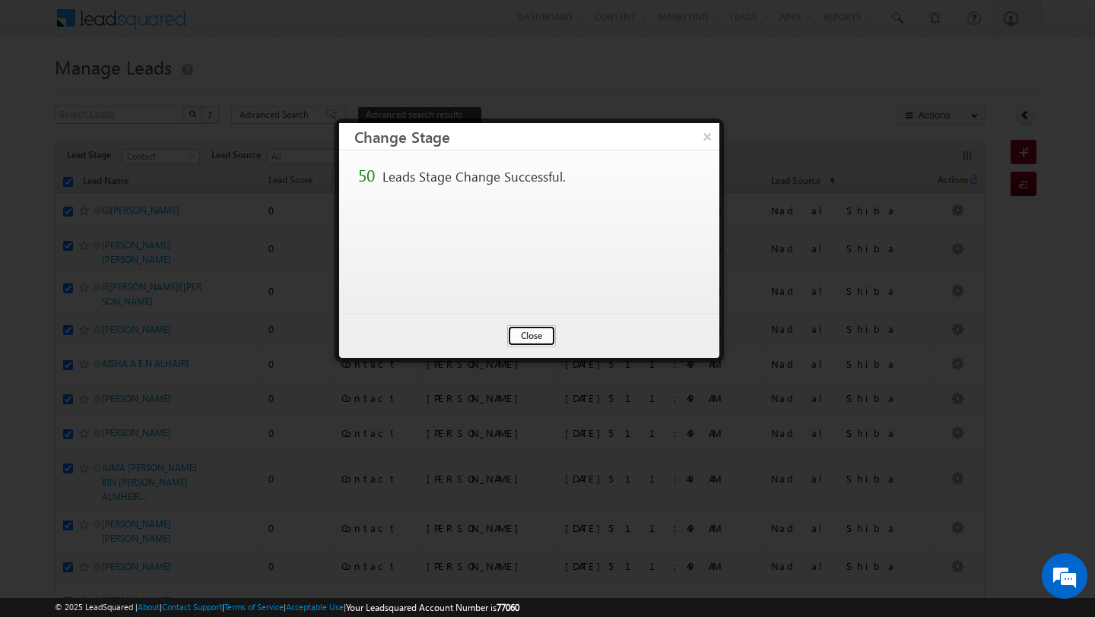
click at [528, 336] on button "Close" at bounding box center [531, 335] width 49 height 21
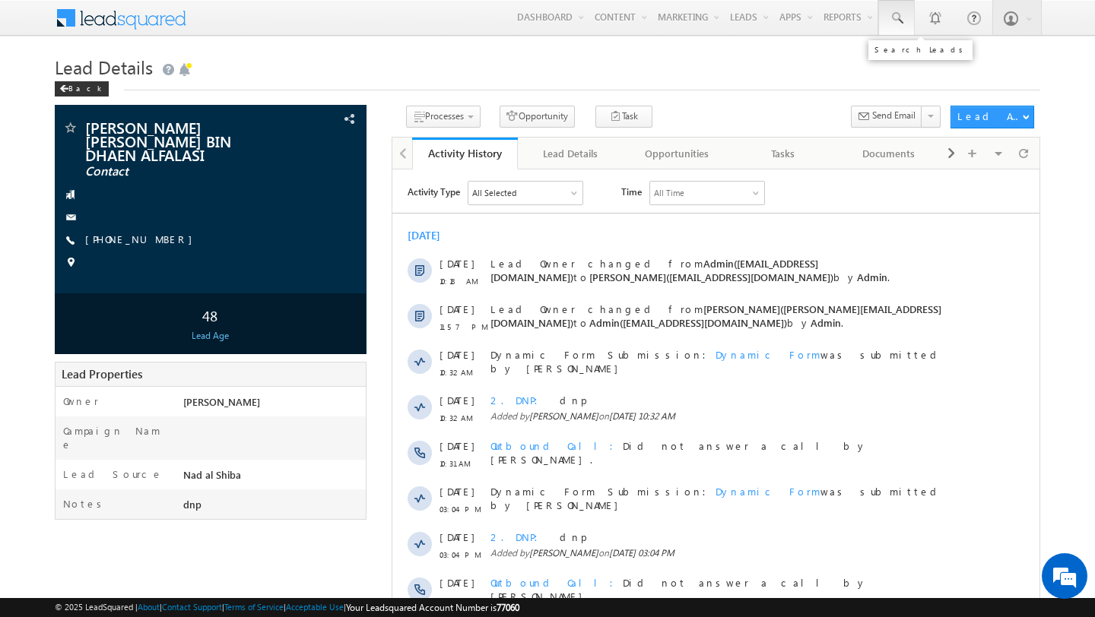
click at [901, 9] on link at bounding box center [896, 17] width 36 height 35
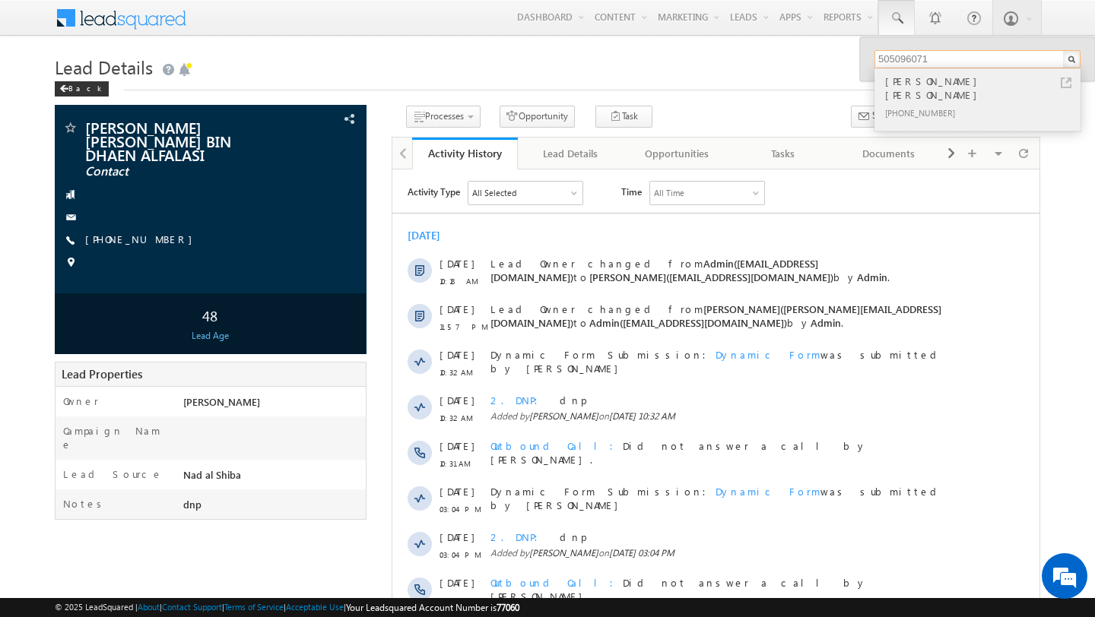
type input "505096071"
click at [964, 88] on div "ALEXANDRA RUTH PRICE" at bounding box center [984, 88] width 204 height 30
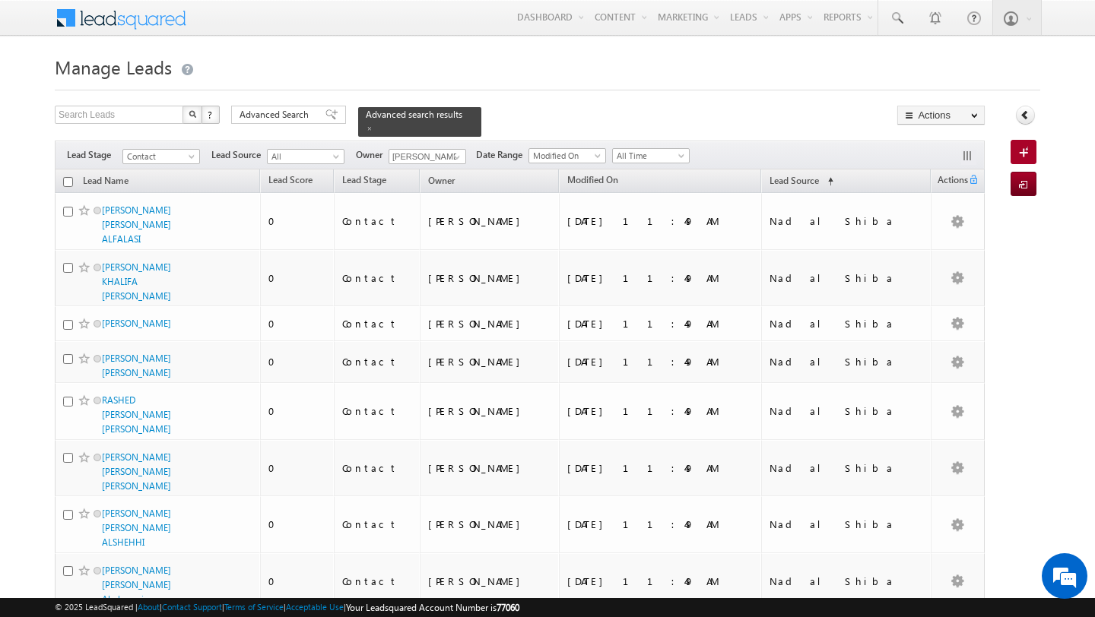
click at [269, 119] on span "Advanced Search" at bounding box center [276, 115] width 74 height 14
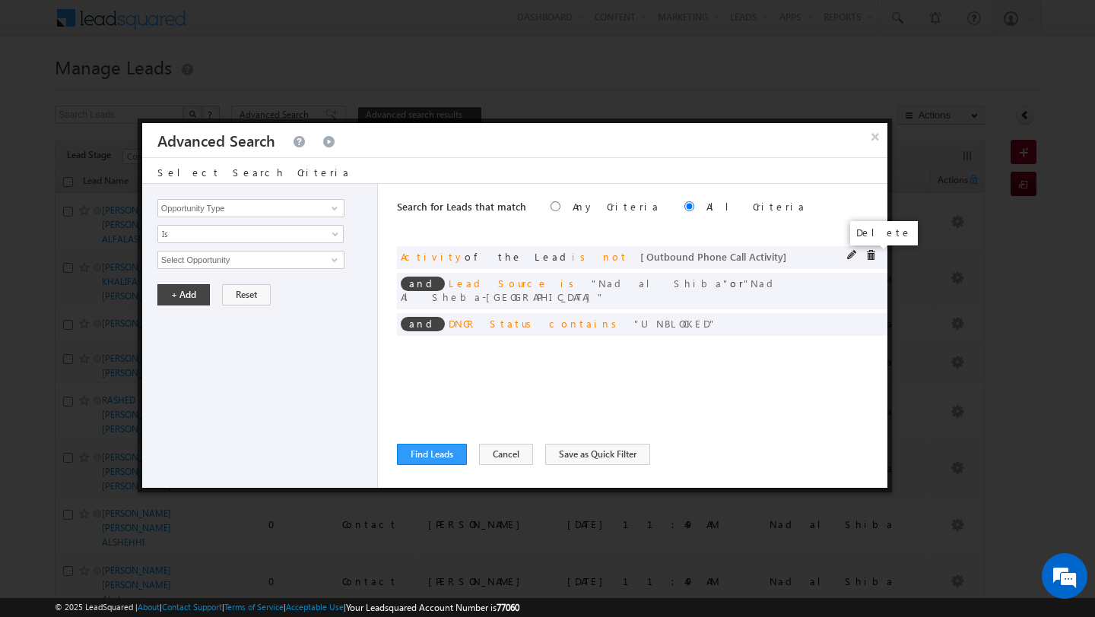
click at [871, 255] on span at bounding box center [870, 255] width 11 height 11
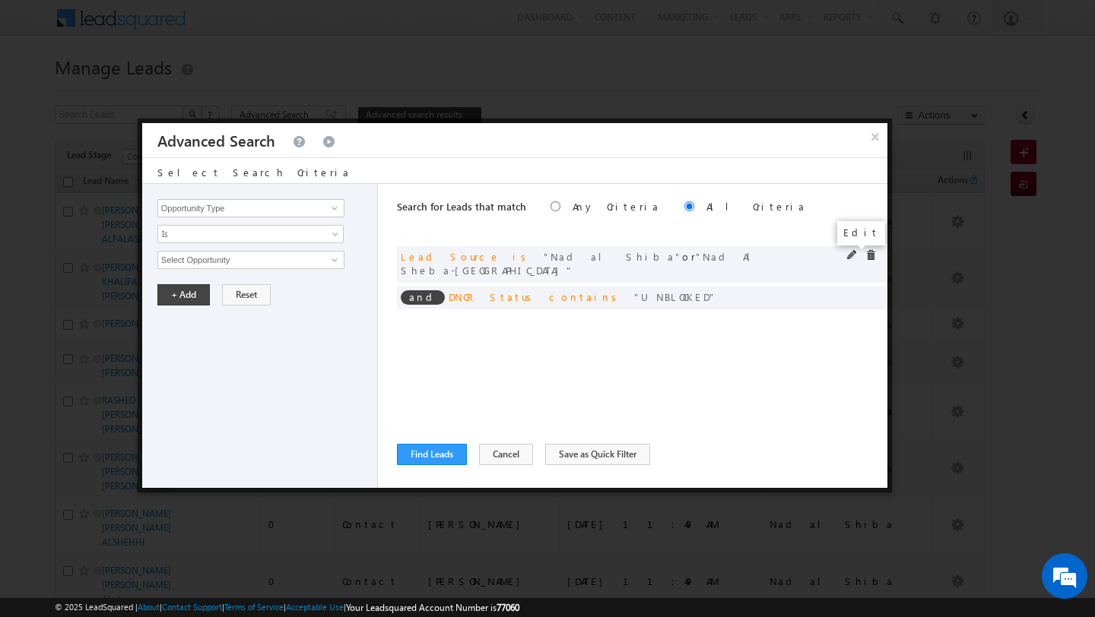
click at [852, 253] on span at bounding box center [852, 255] width 11 height 11
click at [278, 260] on span "2 selected" at bounding box center [244, 260] width 173 height 17
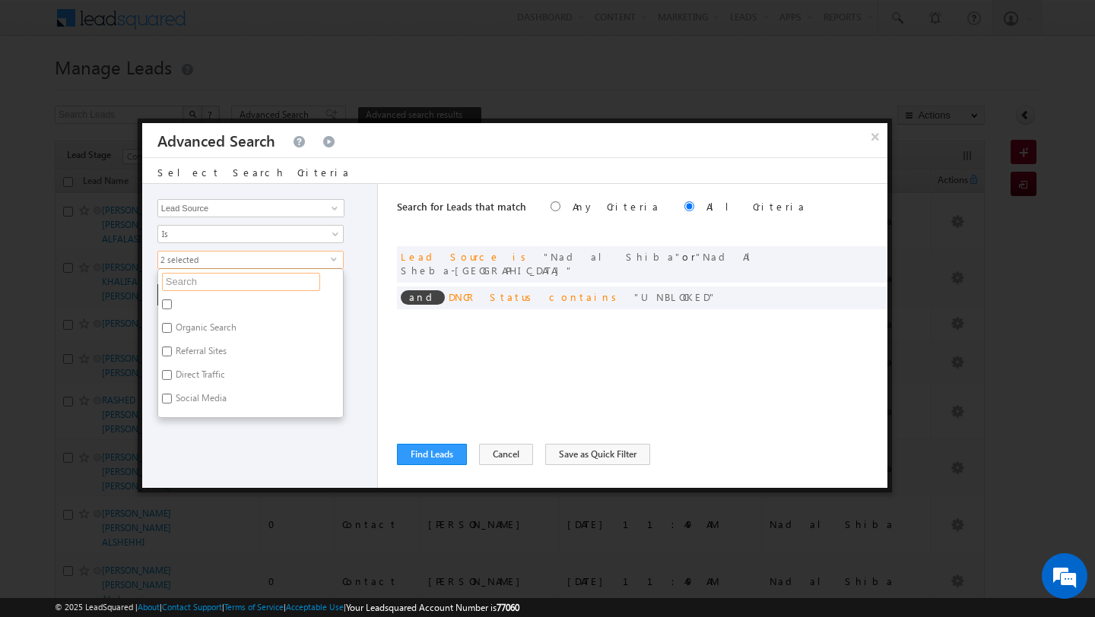
click at [220, 290] on input "text" at bounding box center [241, 282] width 158 height 18
type input "nad"
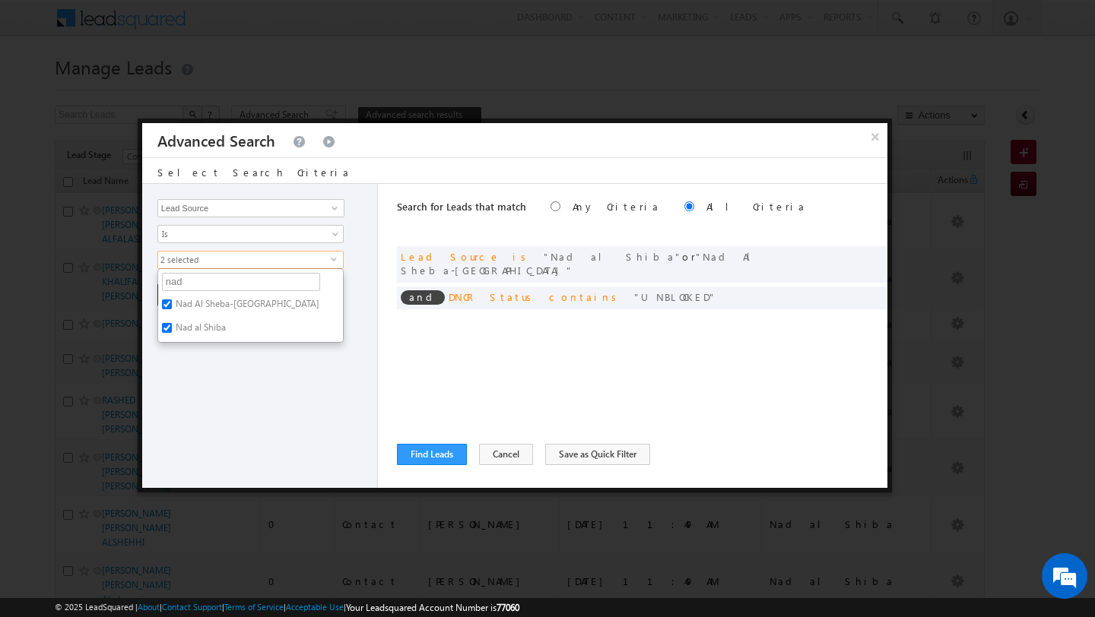
click at [201, 299] on label "Nad Al Sheba-Berkeley Palace" at bounding box center [246, 307] width 176 height 24
click at [172, 300] on input "Nad Al Sheba-Berkeley Palace" at bounding box center [167, 305] width 10 height 10
checkbox input "false"
click at [195, 328] on label "Nad al Shiba" at bounding box center [199, 331] width 83 height 24
click at [172, 328] on input "Nad al Shiba" at bounding box center [167, 328] width 10 height 10
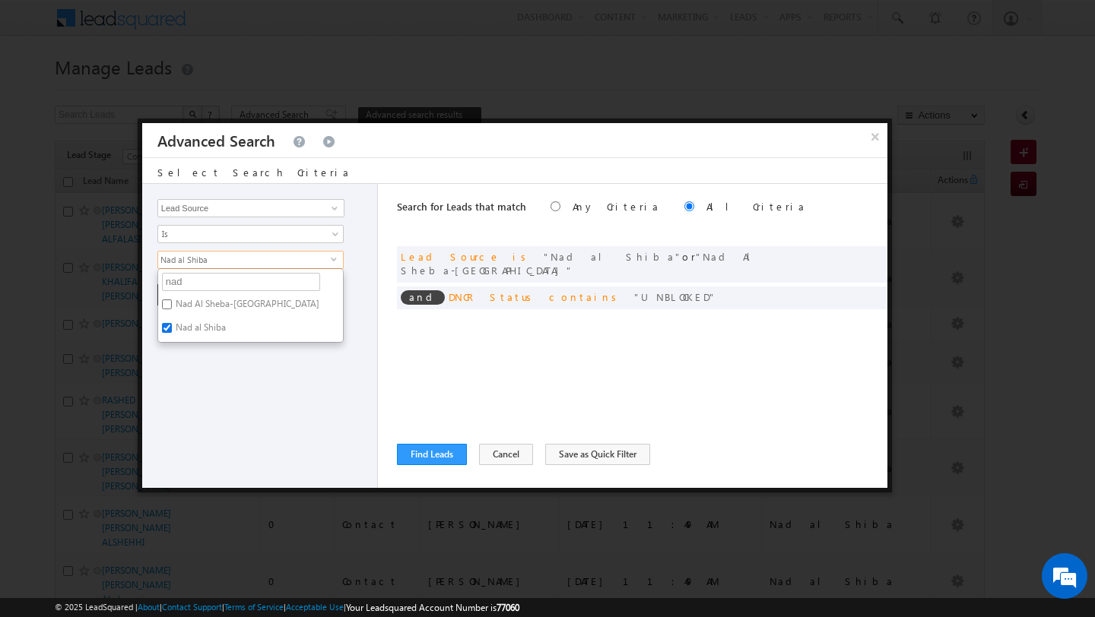
checkbox input "false"
click at [194, 282] on input "nad" at bounding box center [241, 282] width 158 height 18
type input "n"
type input "mira"
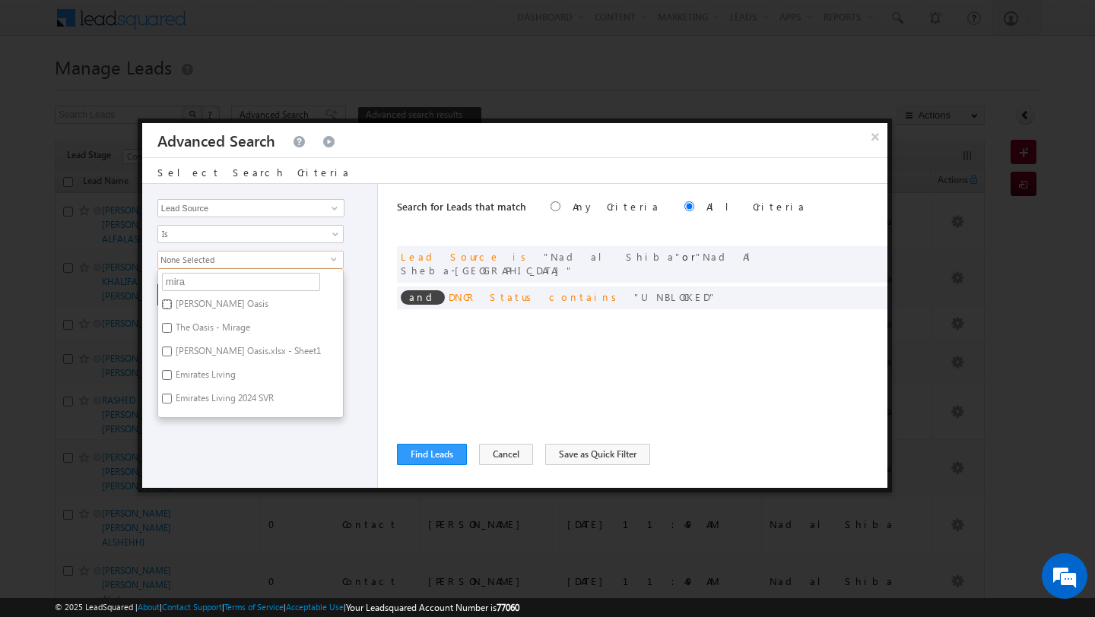
click at [167, 306] on input "Mira - Mira Oasis" at bounding box center [167, 305] width 10 height 10
checkbox input "true"
click at [195, 449] on div "Opportunity Type Lead Activity Task Sales Group Prospect Id Address 1 Address 2…" at bounding box center [260, 336] width 236 height 304
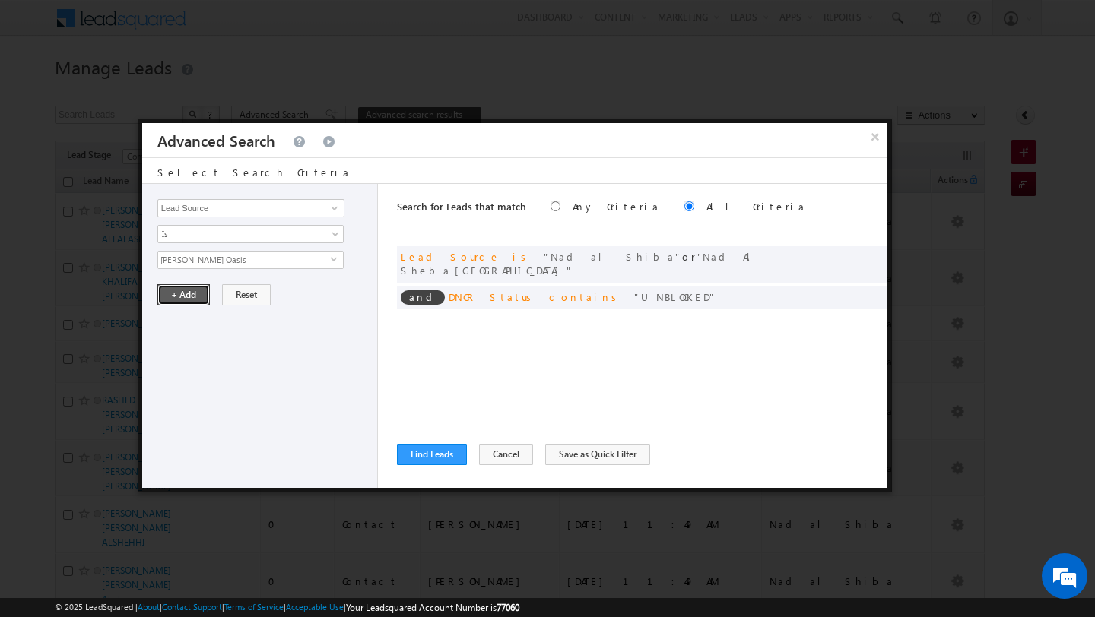
click at [176, 297] on button "+ Add" at bounding box center [183, 294] width 52 height 21
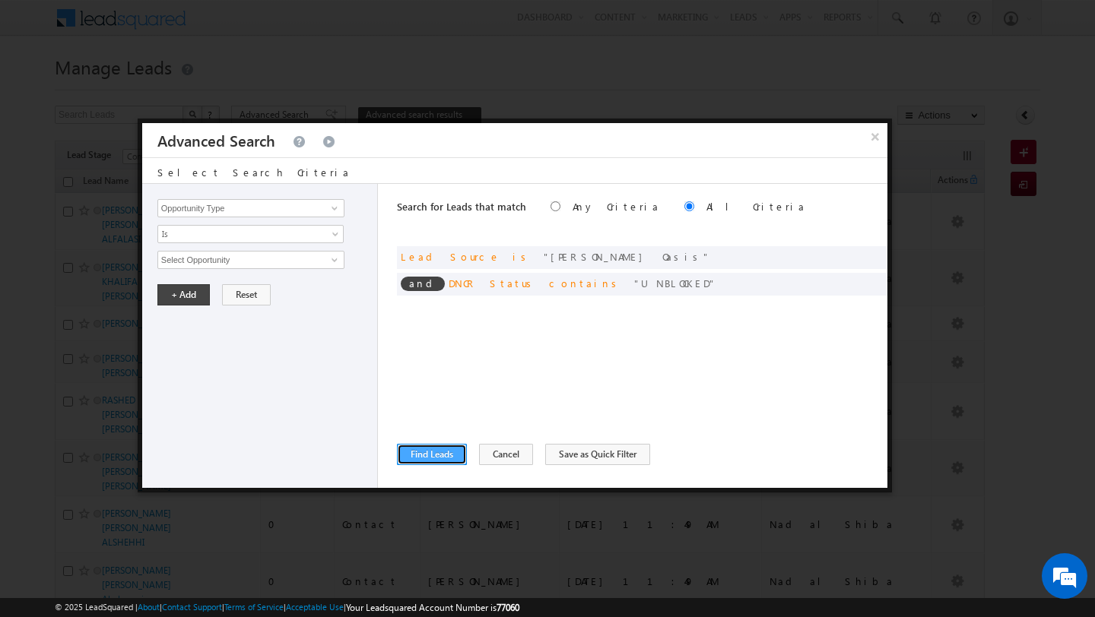
click at [428, 464] on button "Find Leads" at bounding box center [432, 454] width 70 height 21
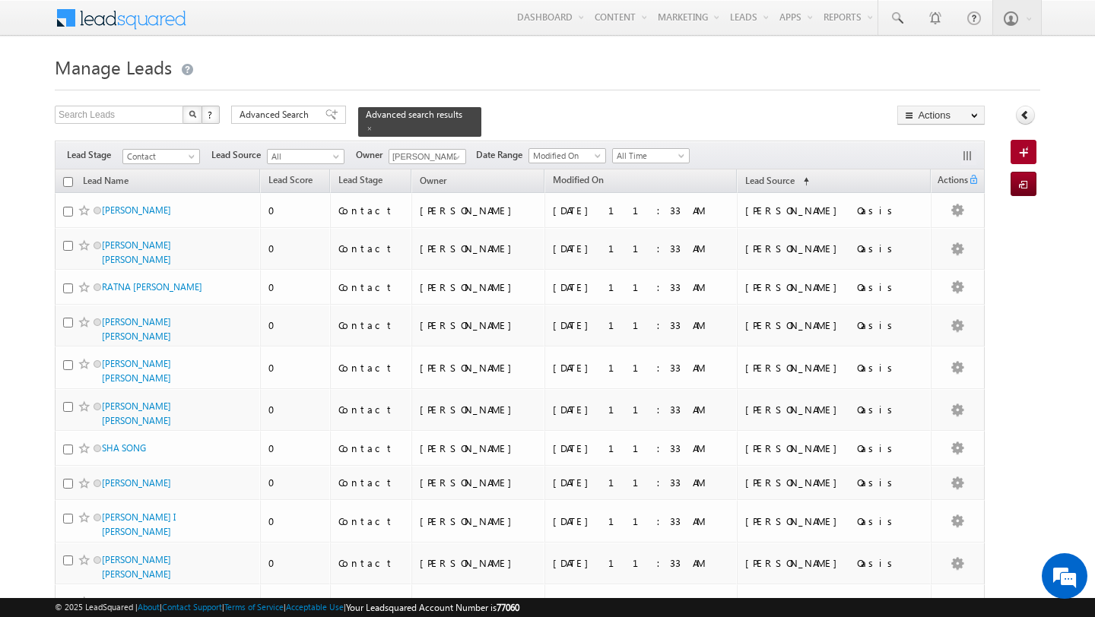
click at [63, 179] on input "checkbox" at bounding box center [68, 182] width 10 height 10
checkbox input "true"
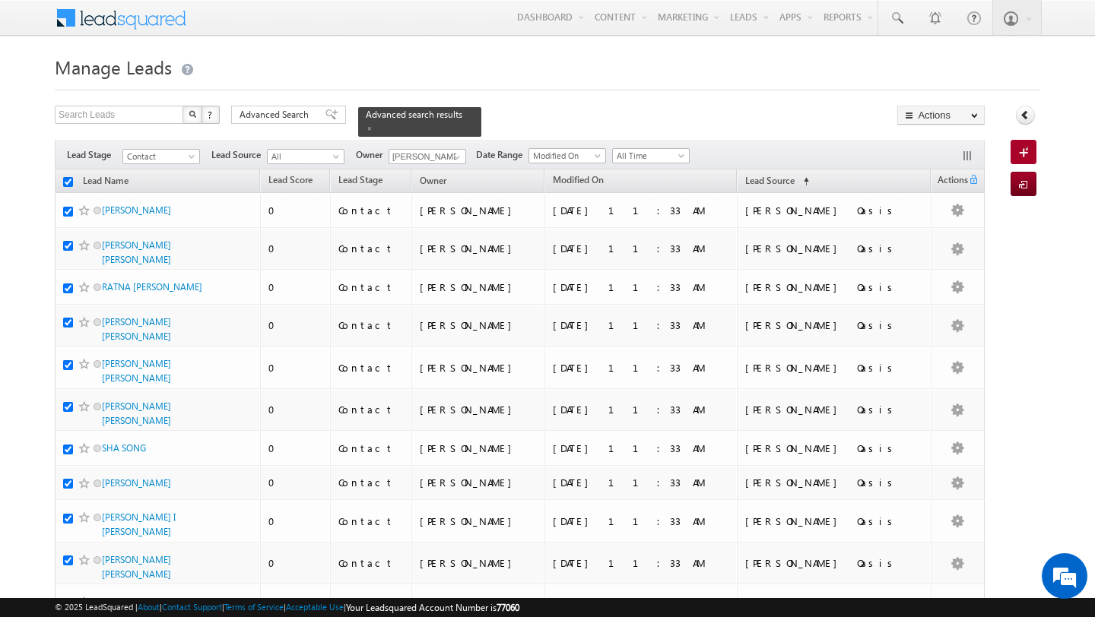
checkbox input "true"
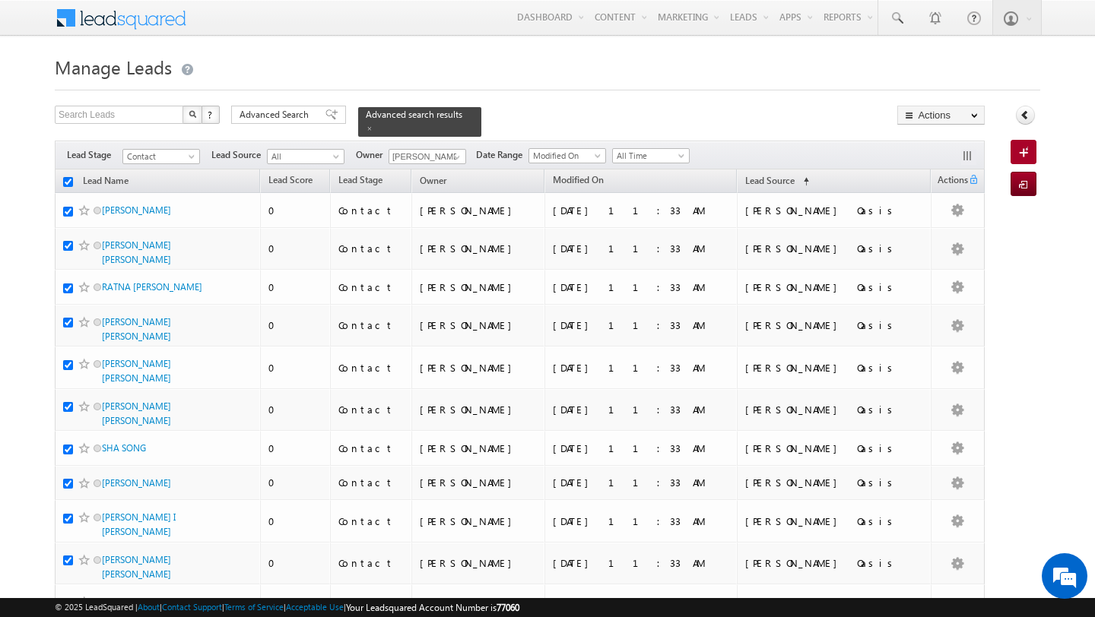
checkbox input "true"
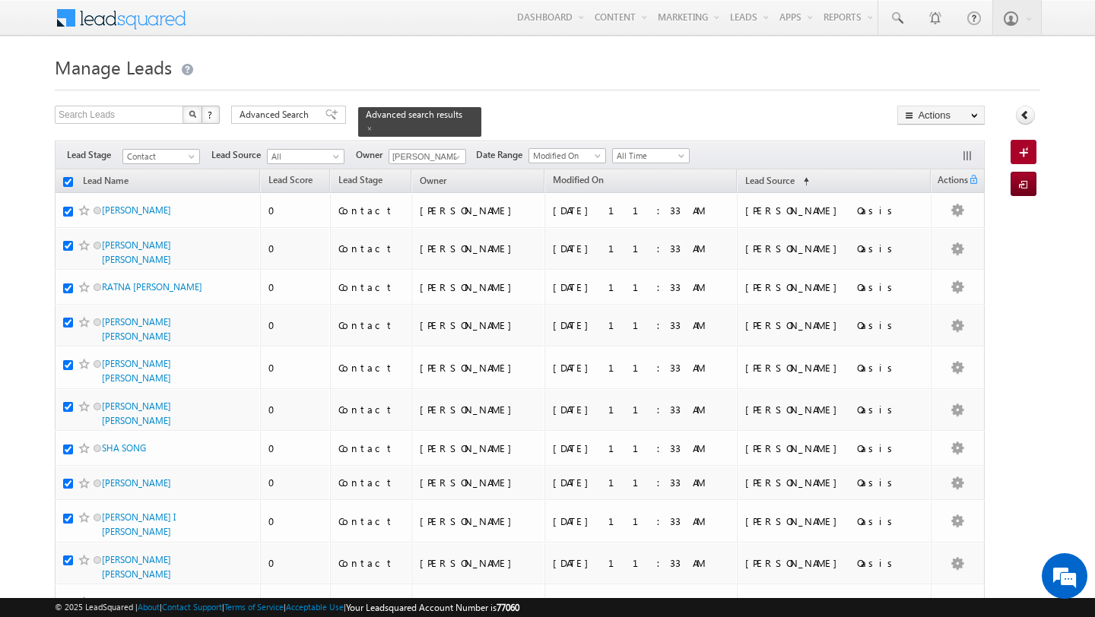
checkbox input "true"
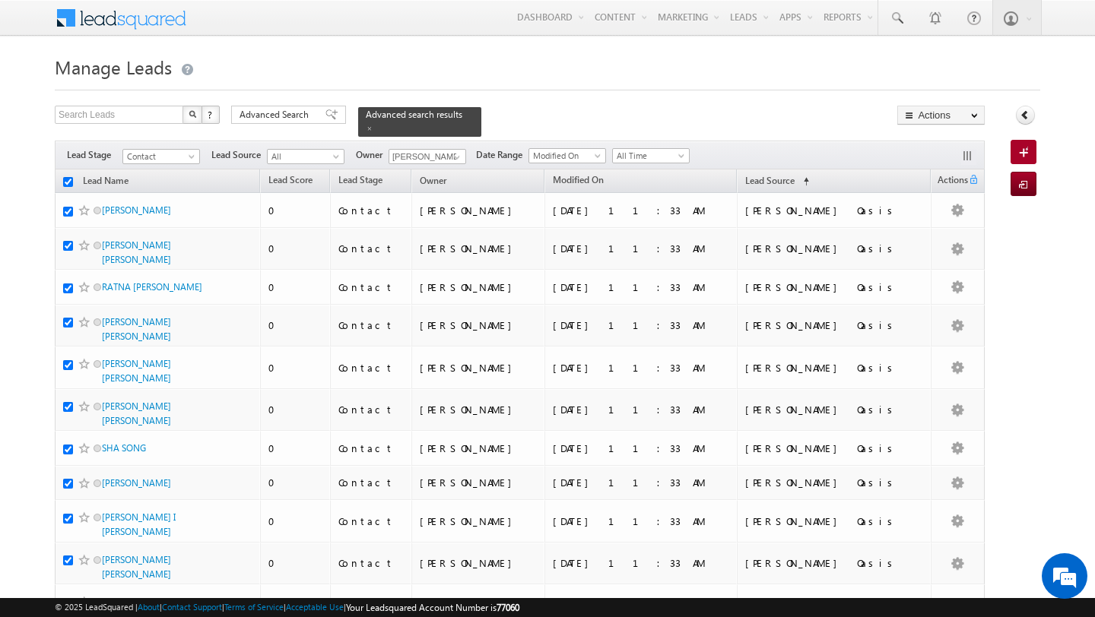
checkbox input "true"
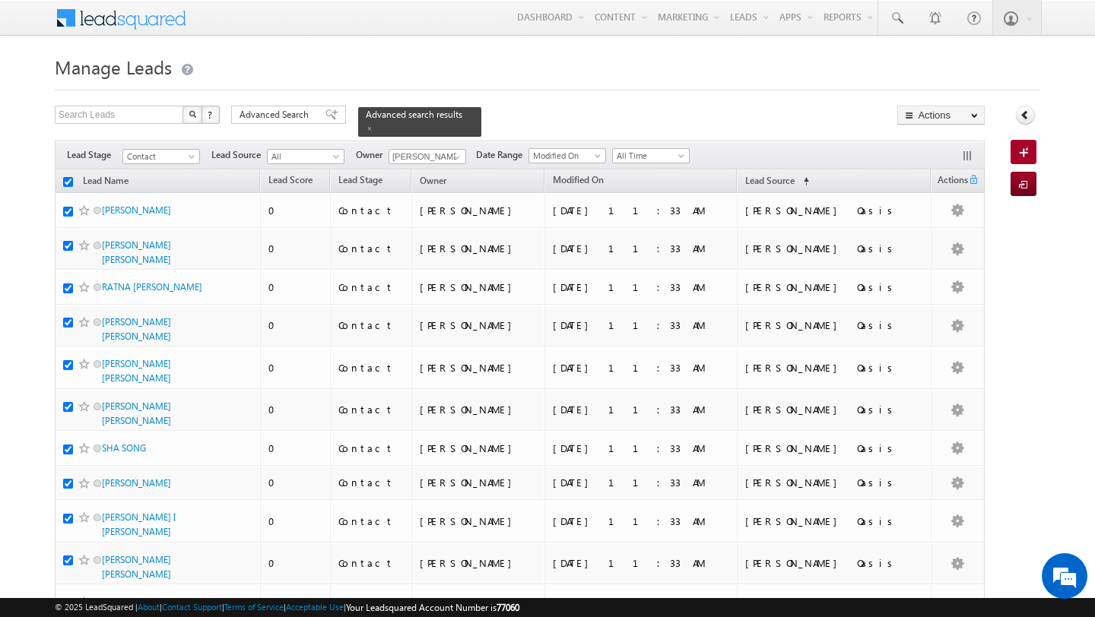
checkbox input "true"
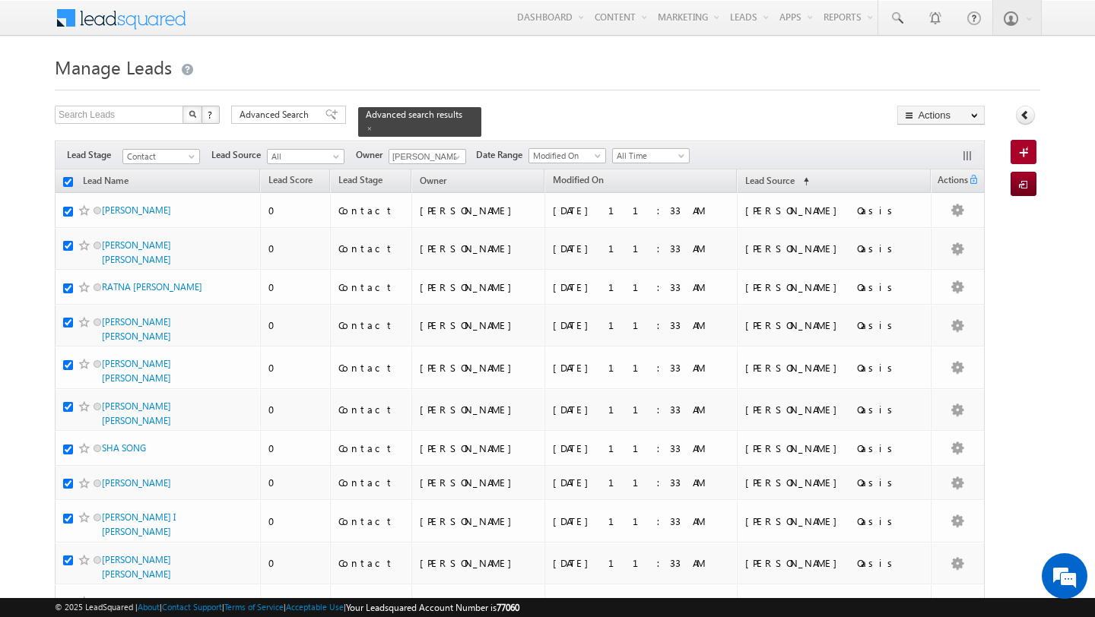
checkbox input "true"
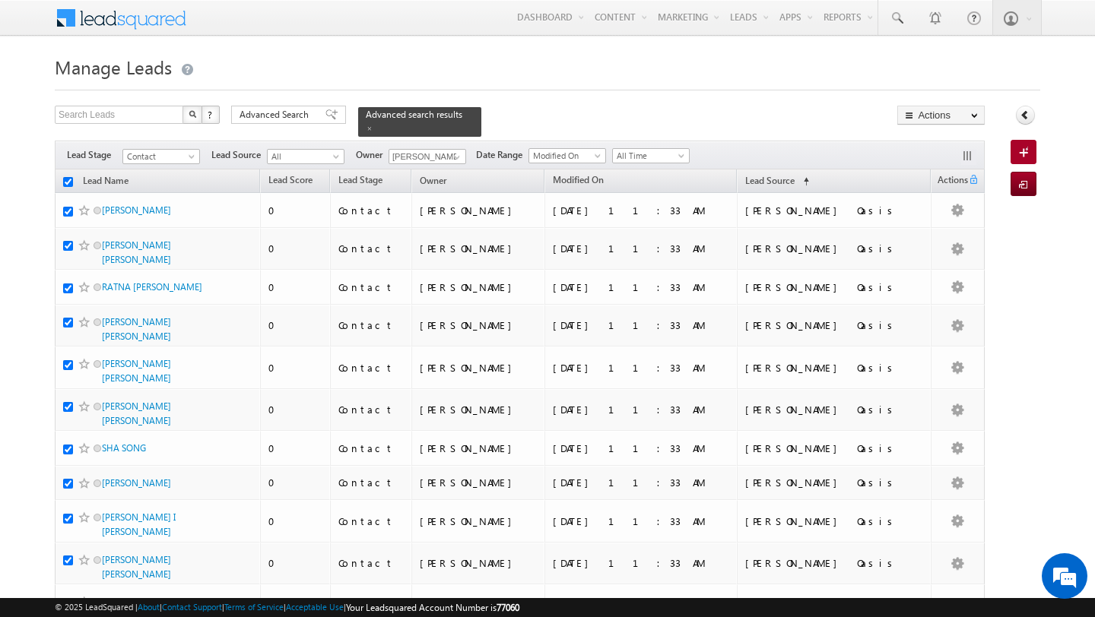
checkbox input "true"
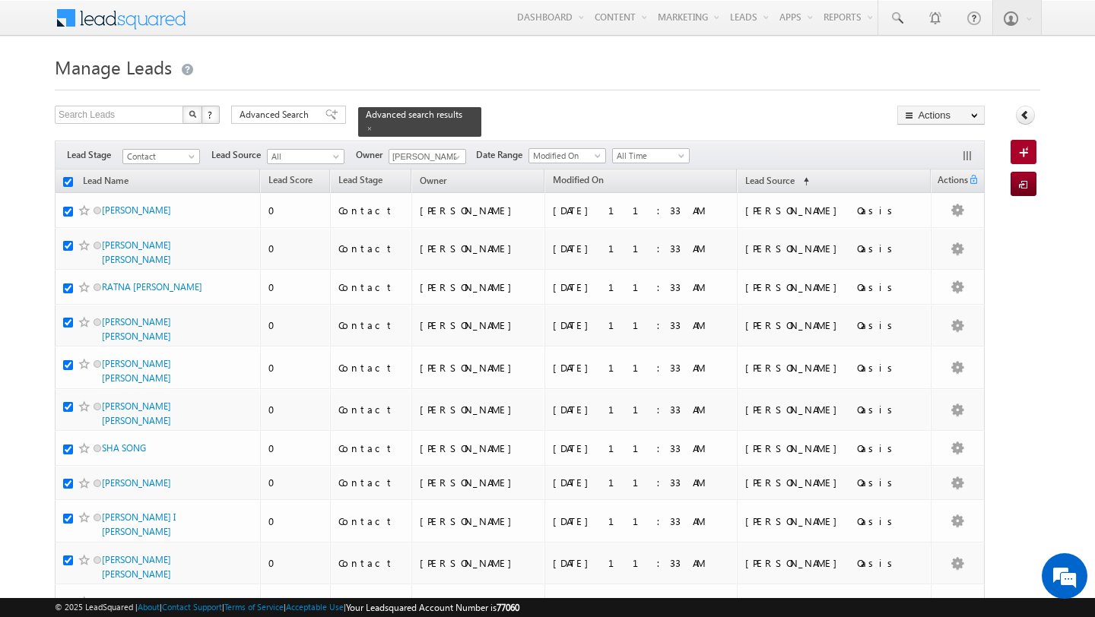
checkbox input "true"
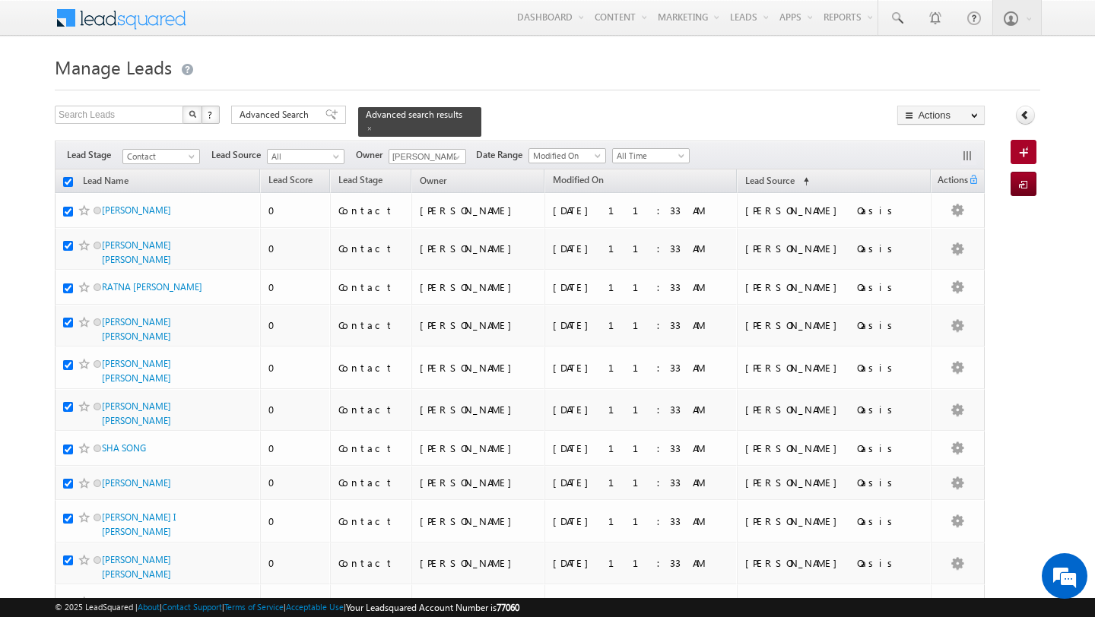
checkbox input "true"
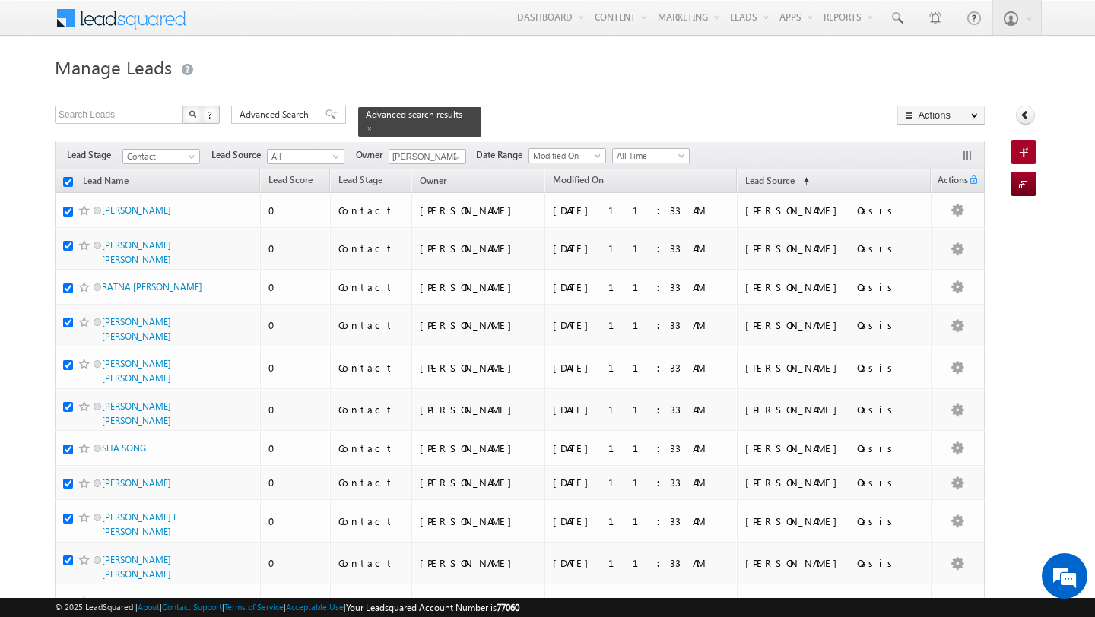
checkbox input "true"
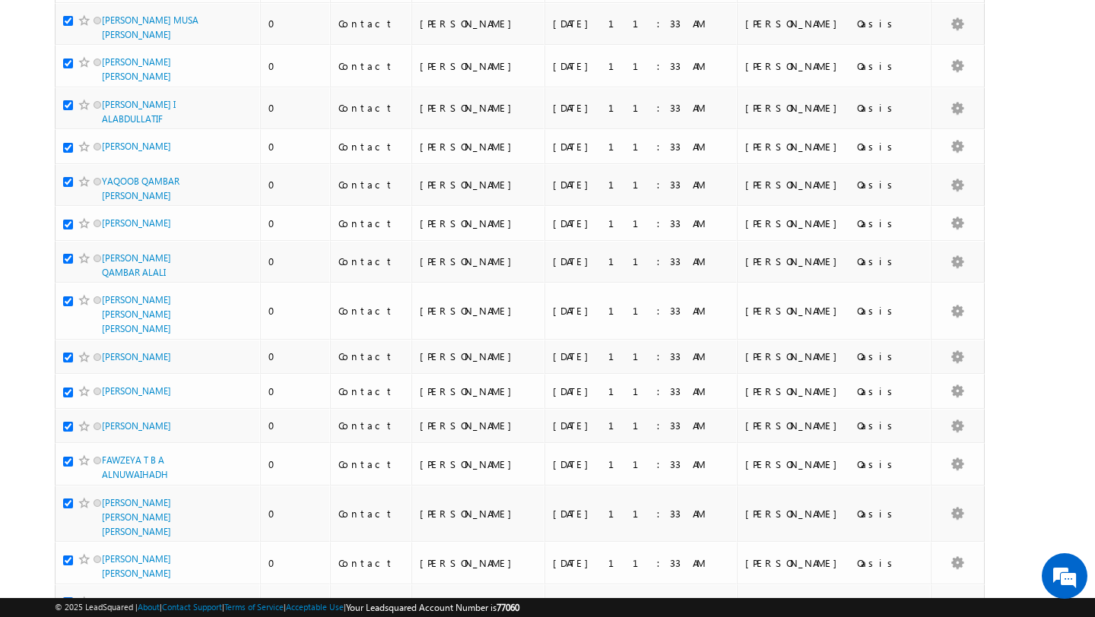
scroll to position [1680, 0]
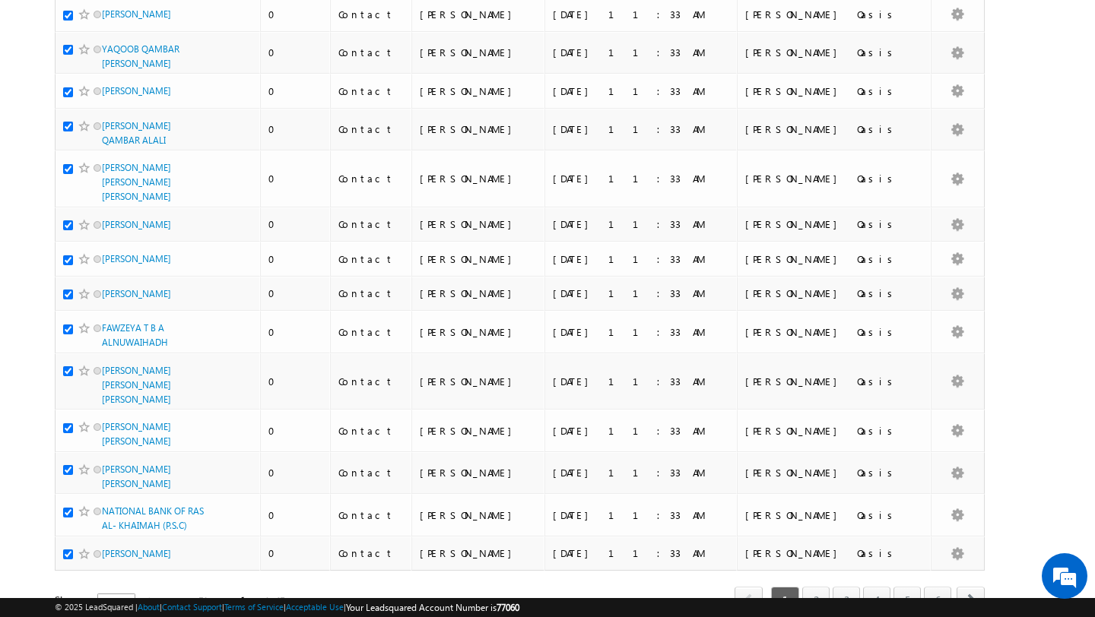
click at [109, 595] on span "50" at bounding box center [110, 603] width 24 height 17
click at [104, 592] on li "100" at bounding box center [107, 589] width 36 height 15
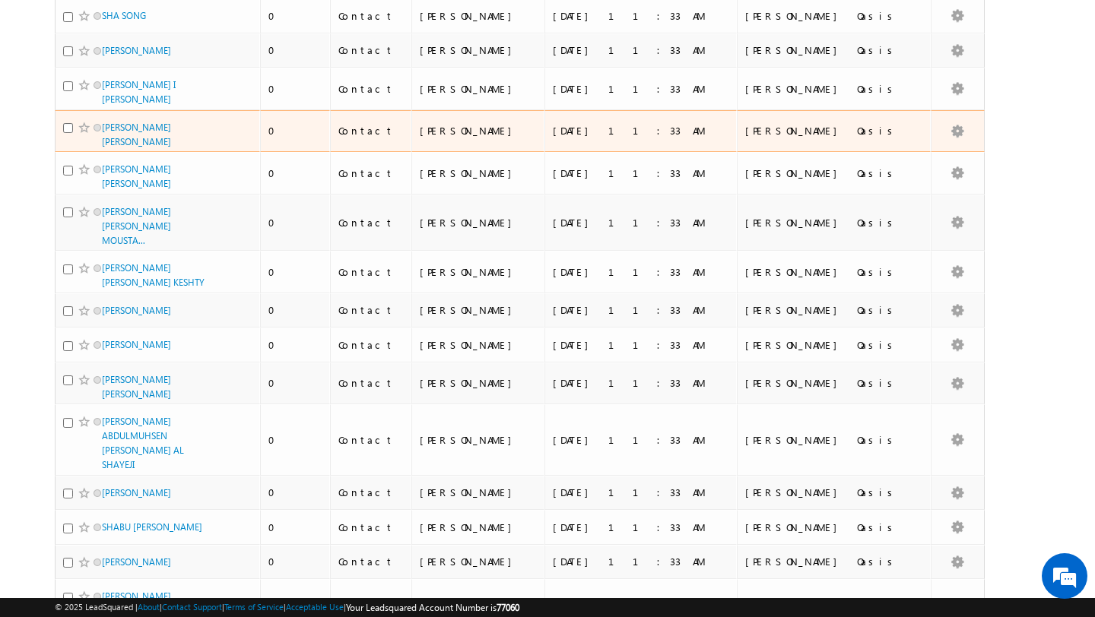
scroll to position [0, 0]
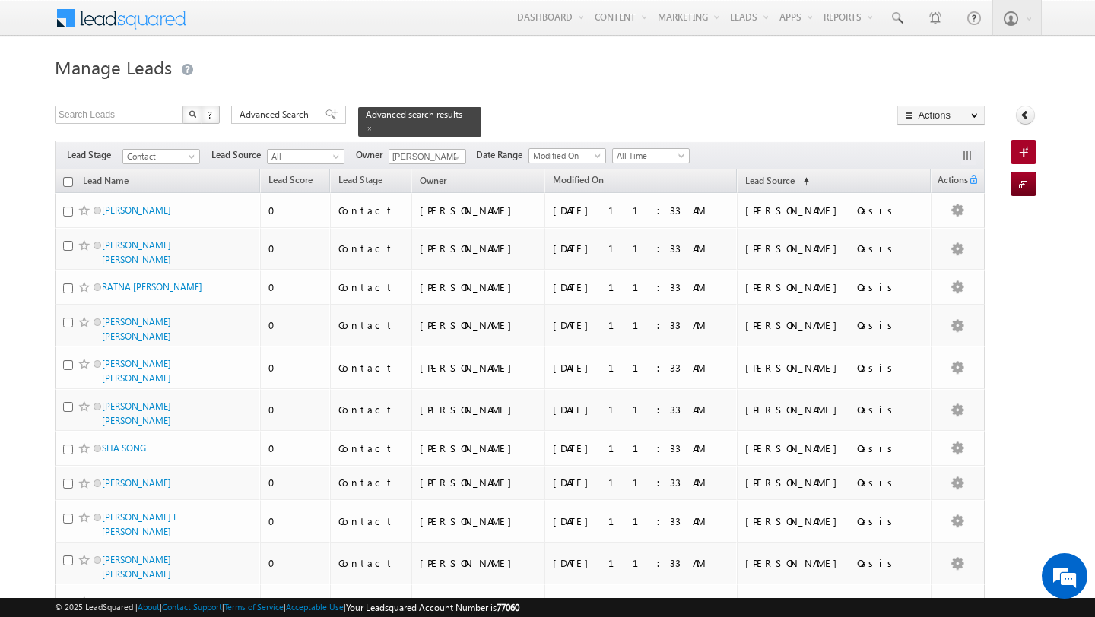
click at [67, 185] on input "checkbox" at bounding box center [68, 182] width 10 height 10
checkbox input "true"
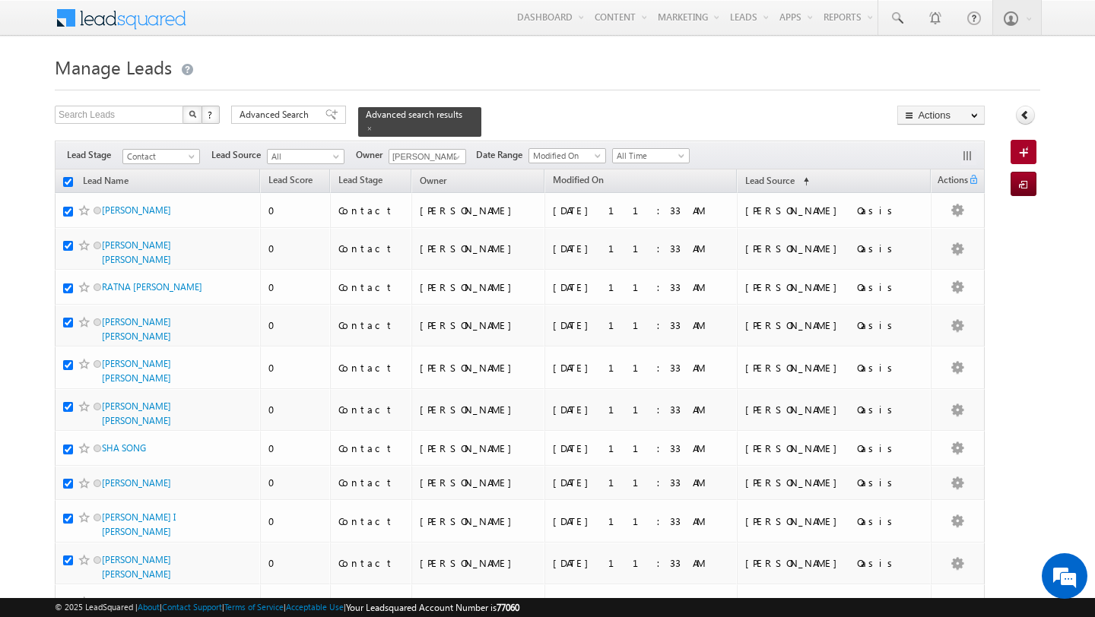
checkbox input "true"
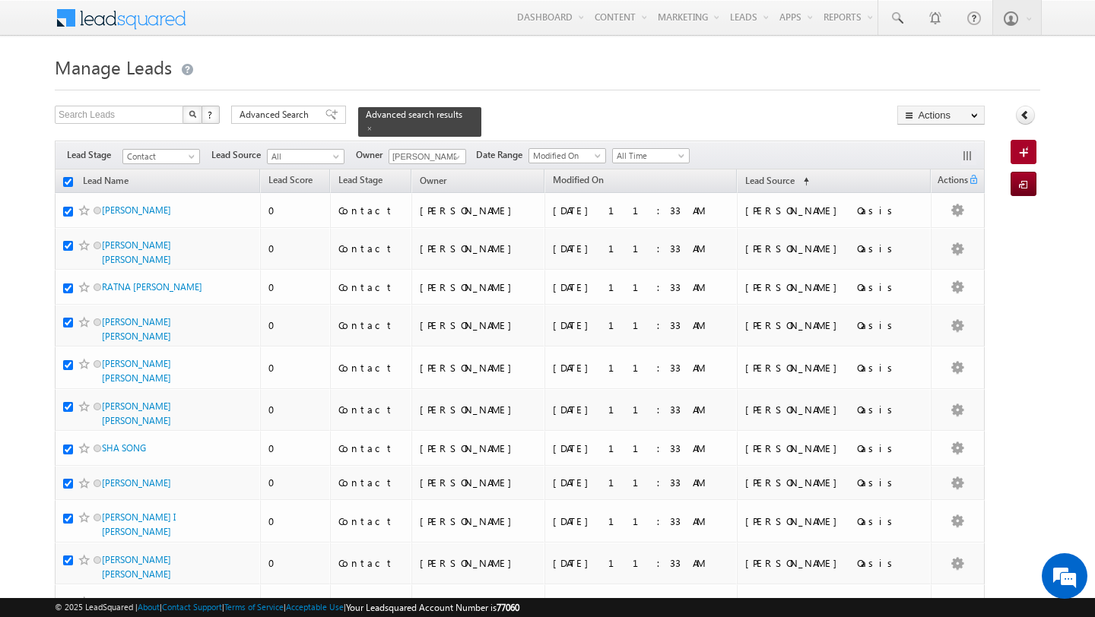
checkbox input "true"
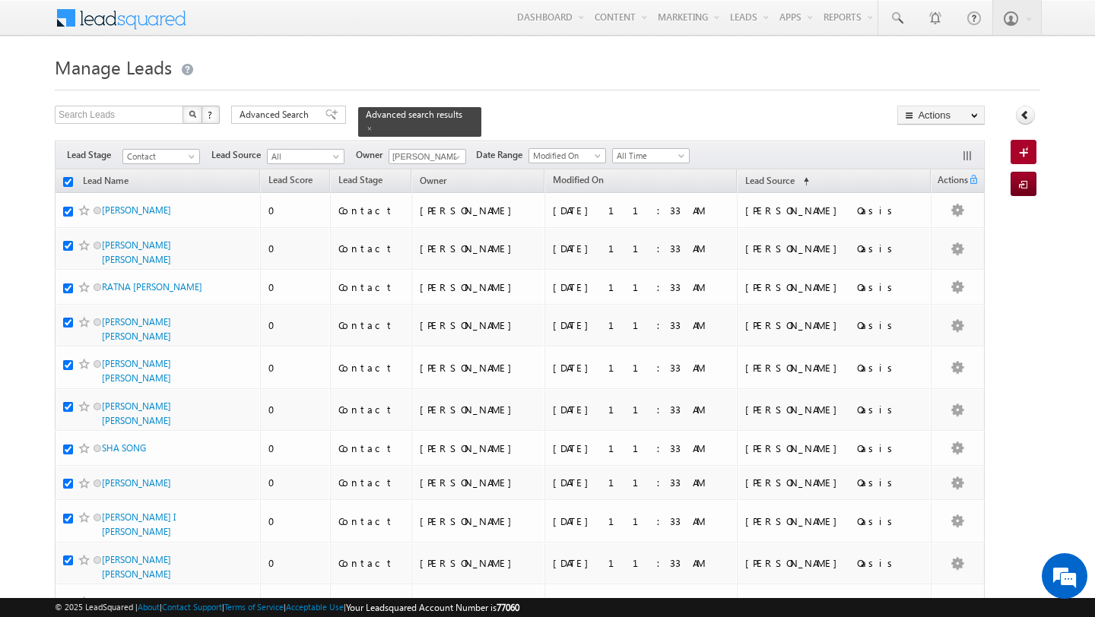
checkbox input "true"
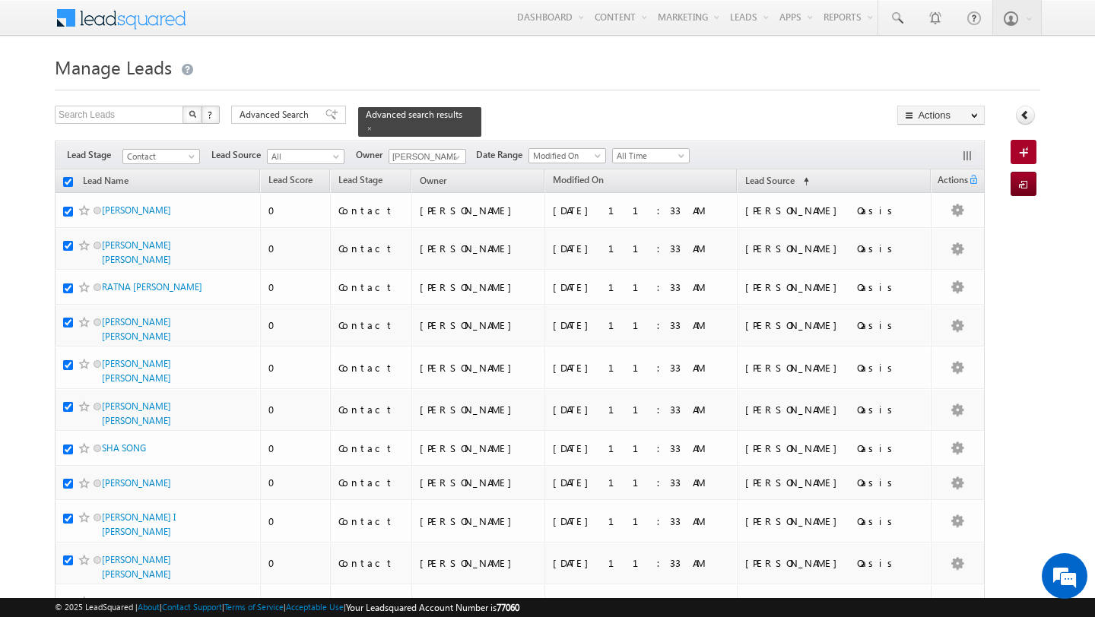
checkbox input "true"
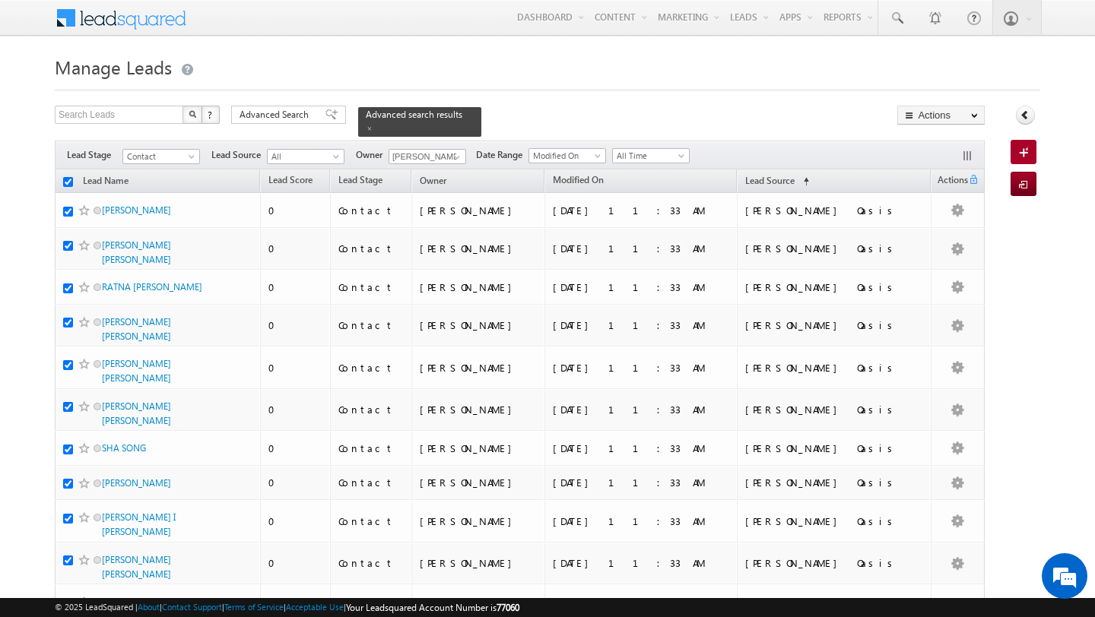
checkbox input "true"
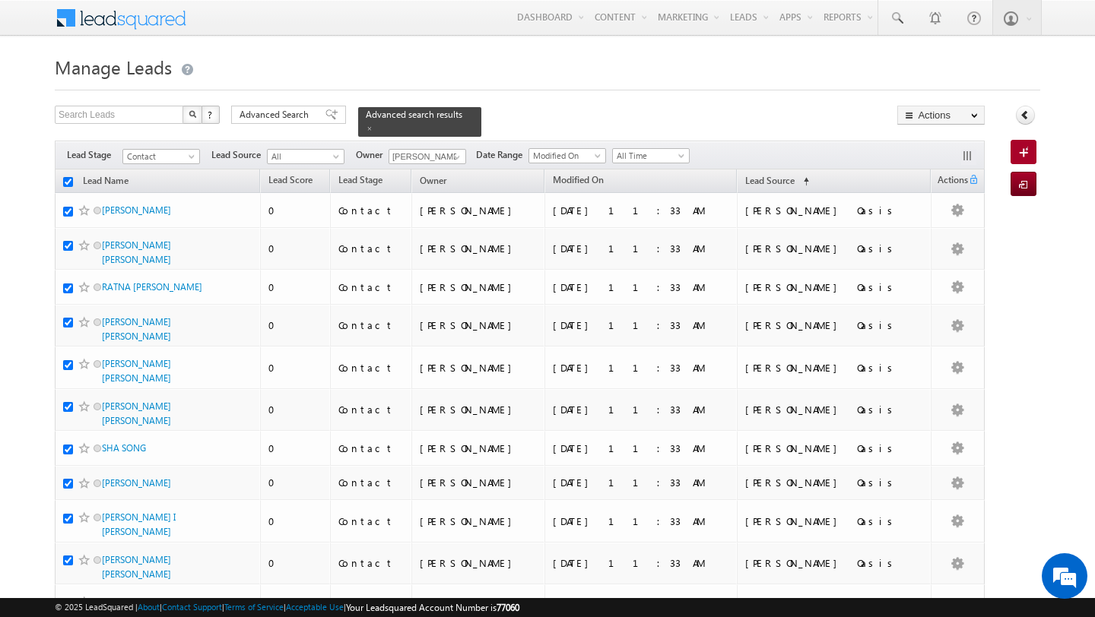
checkbox input "true"
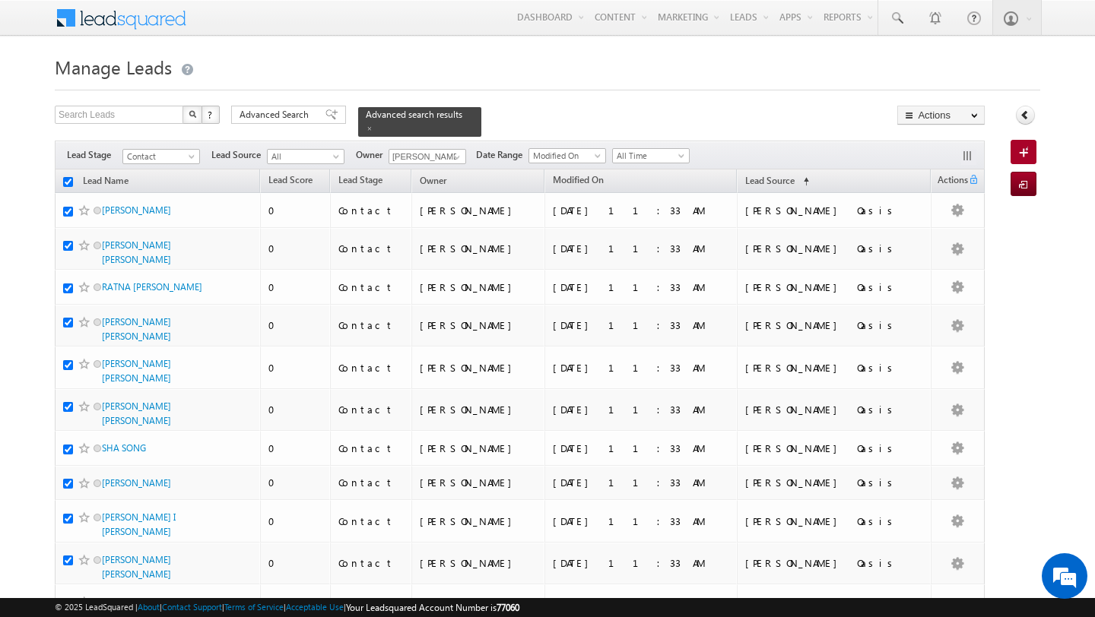
checkbox input "true"
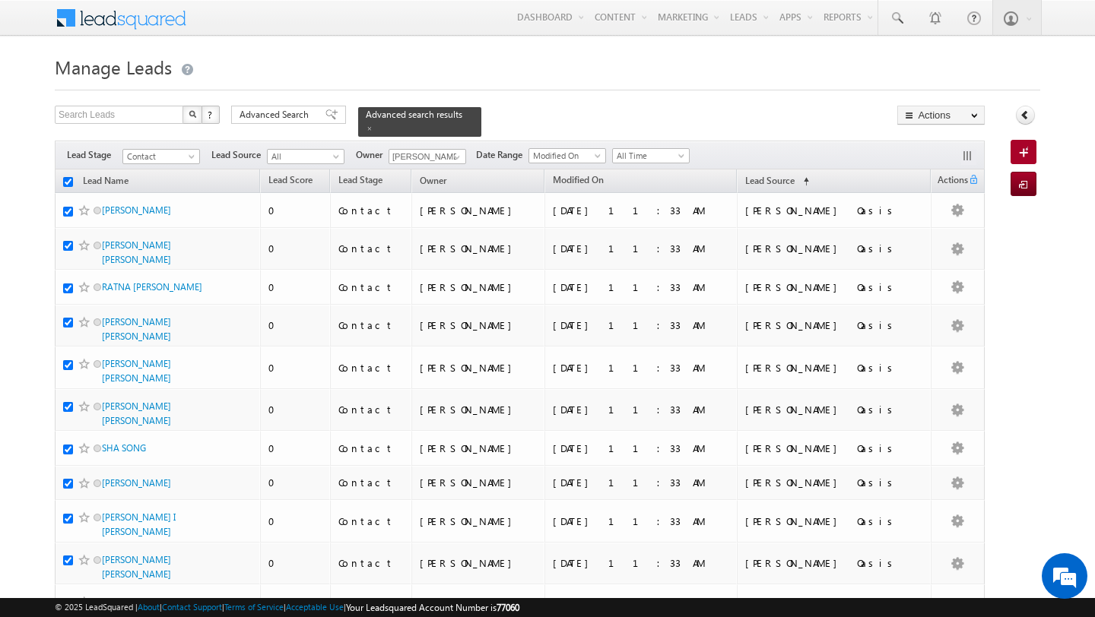
checkbox input "true"
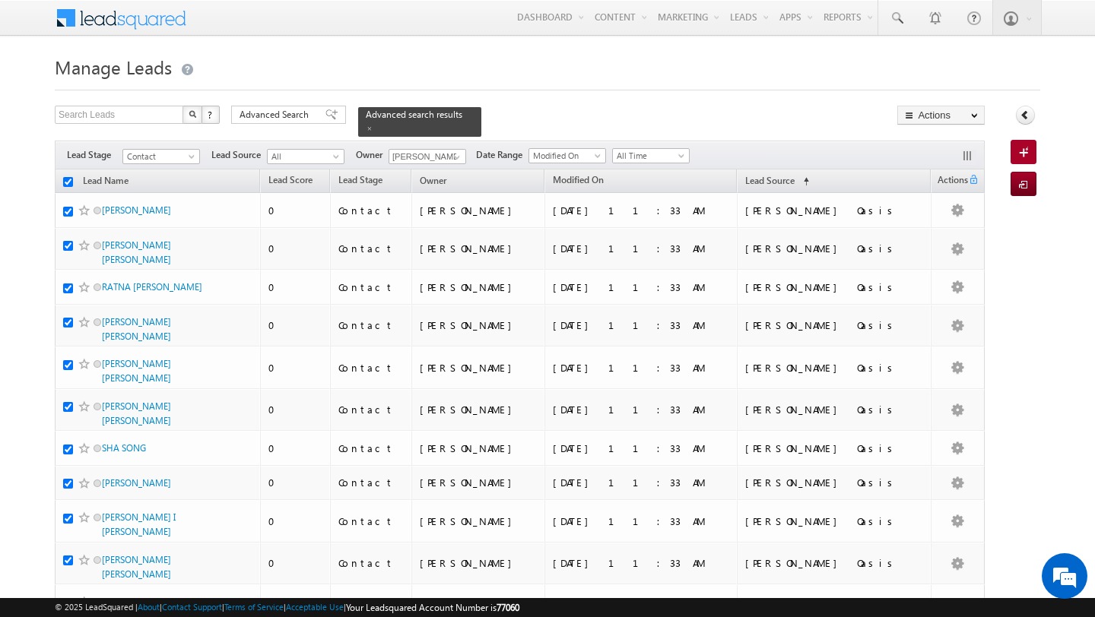
checkbox input "true"
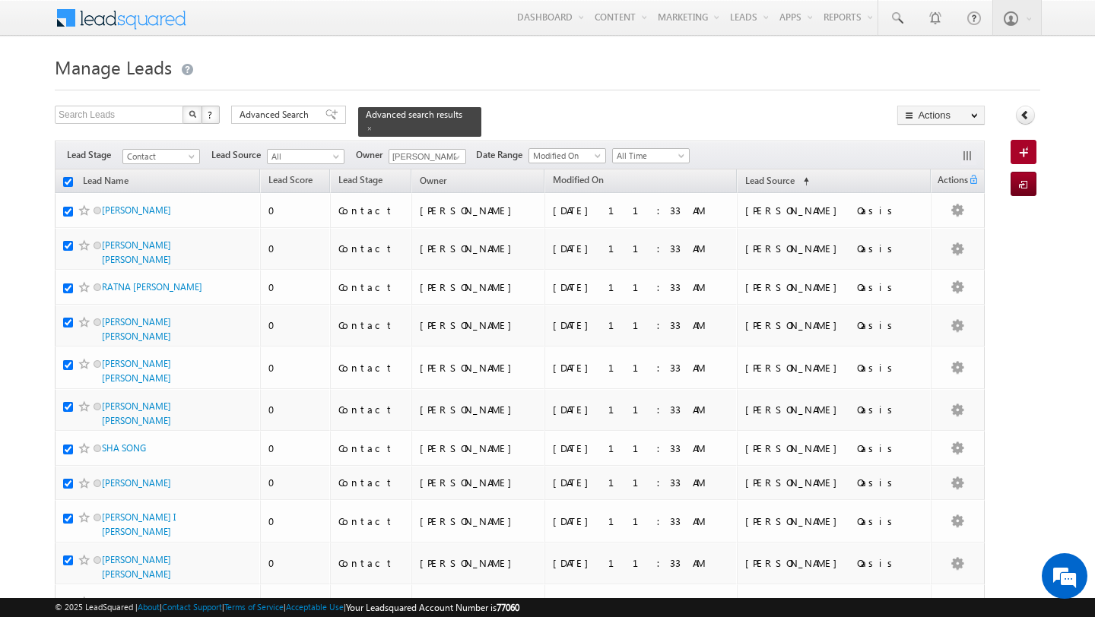
checkbox input "true"
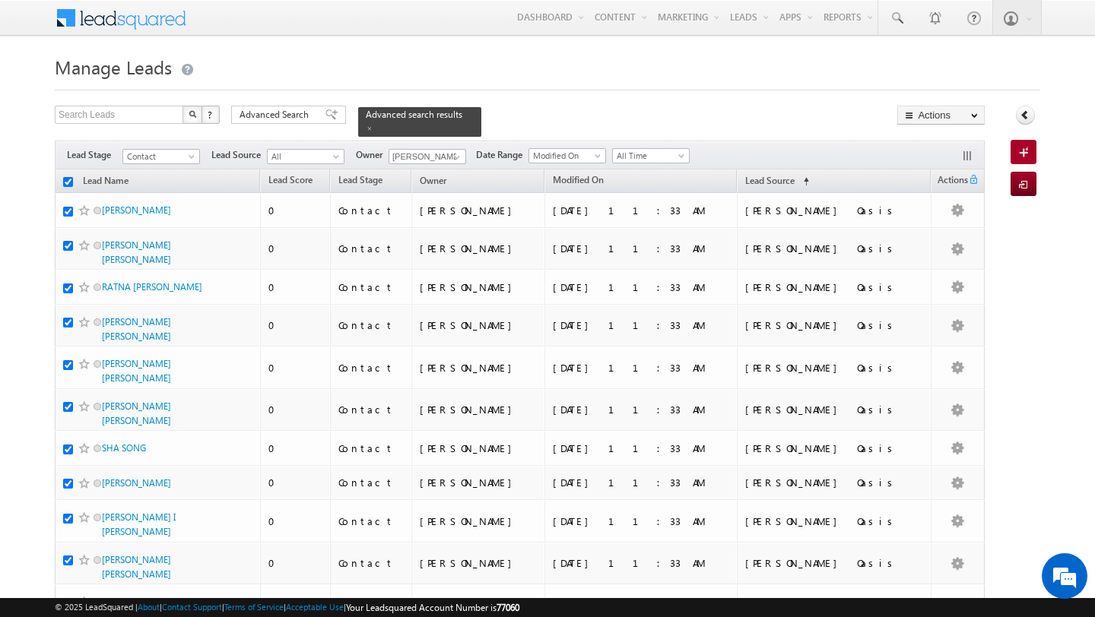
checkbox input "true"
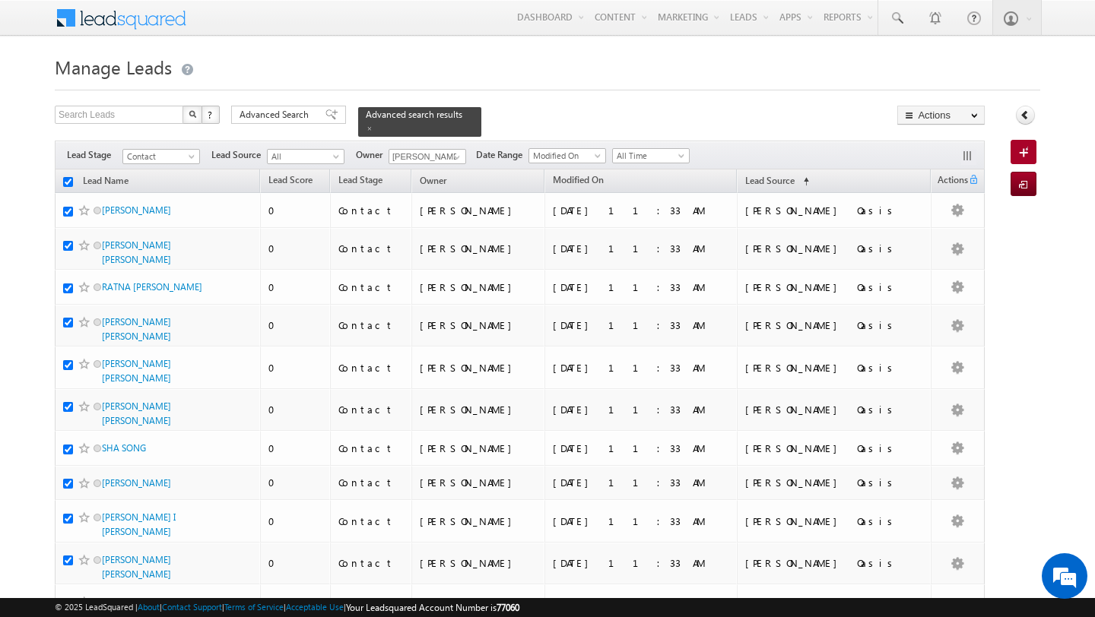
checkbox input "true"
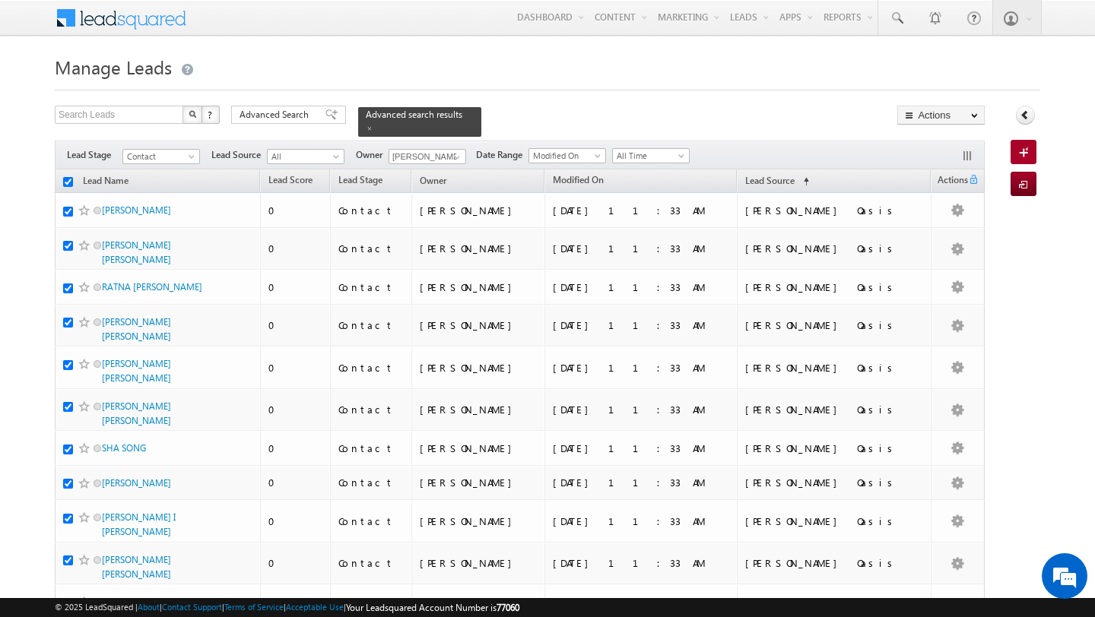
checkbox input "true"
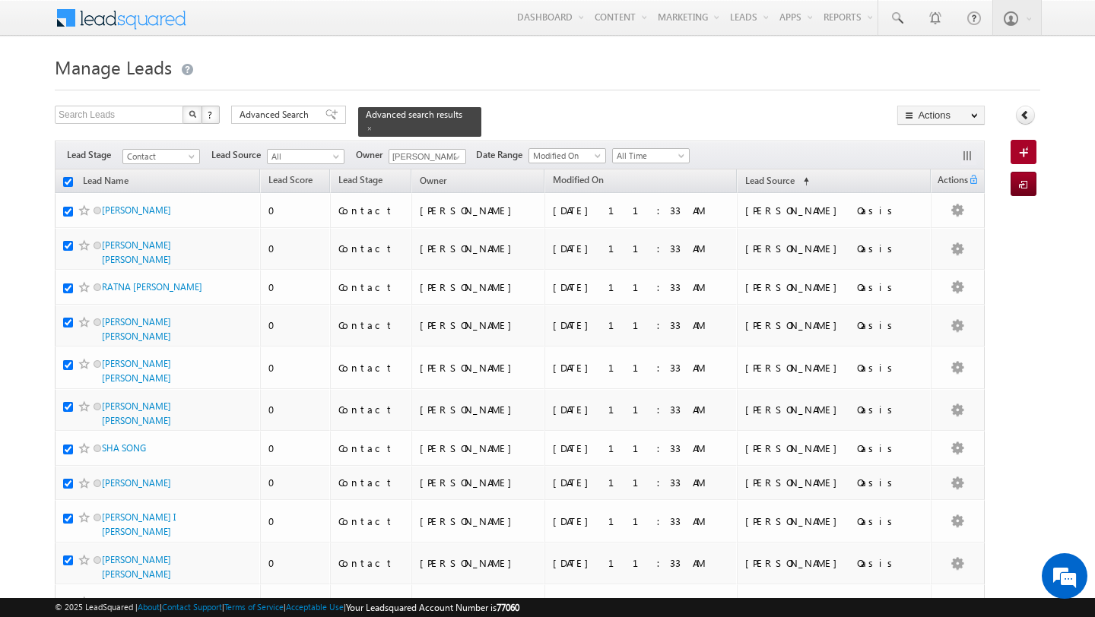
checkbox input "true"
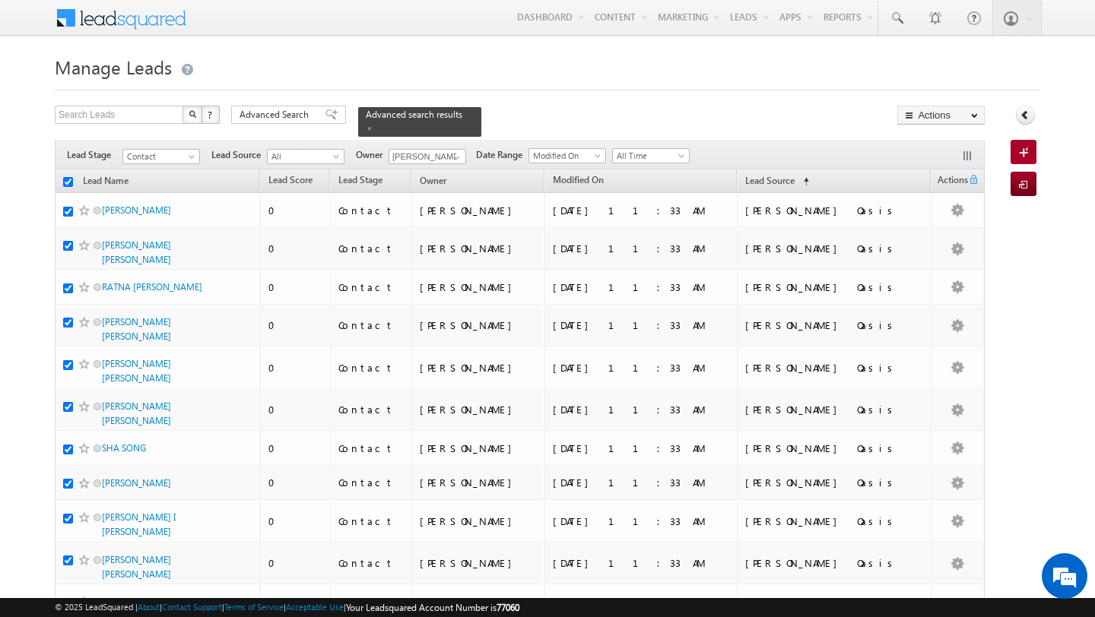
checkbox input "true"
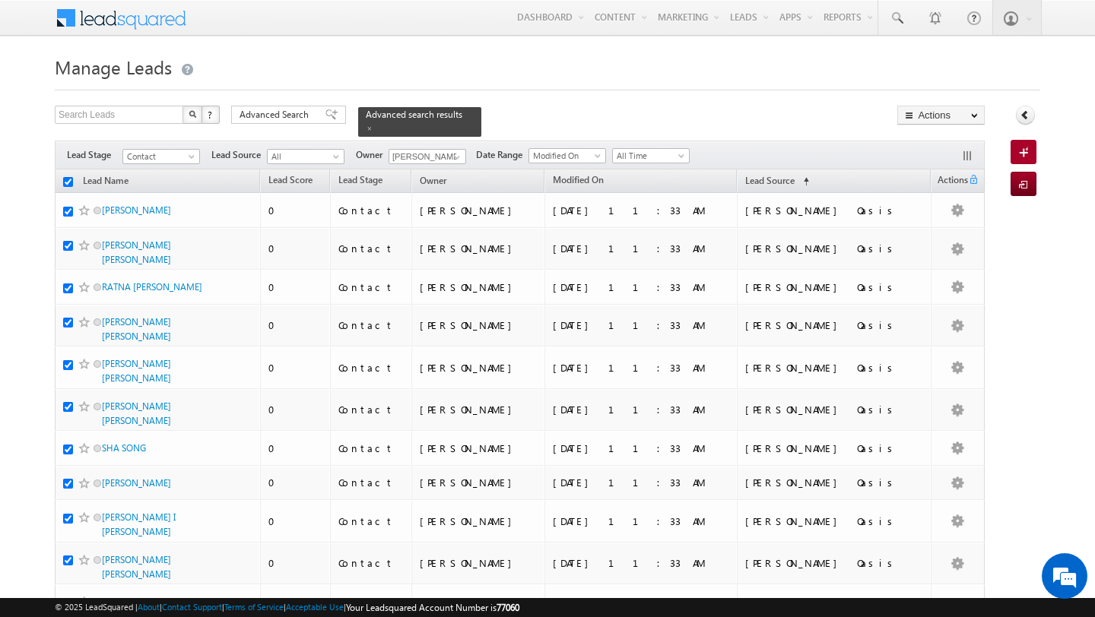
checkbox input "true"
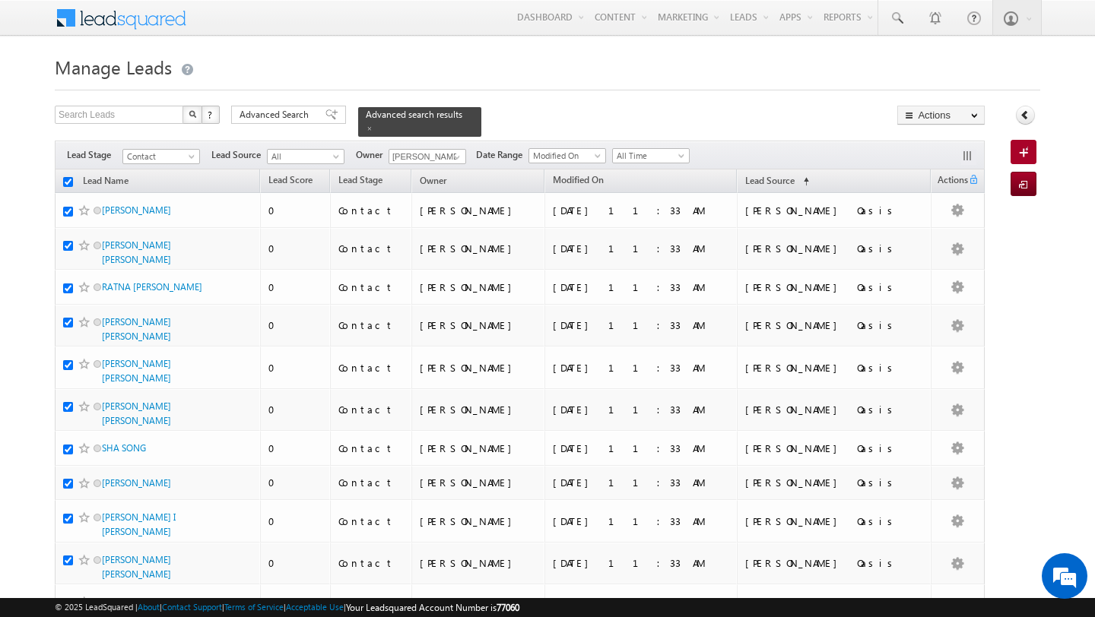
checkbox input "true"
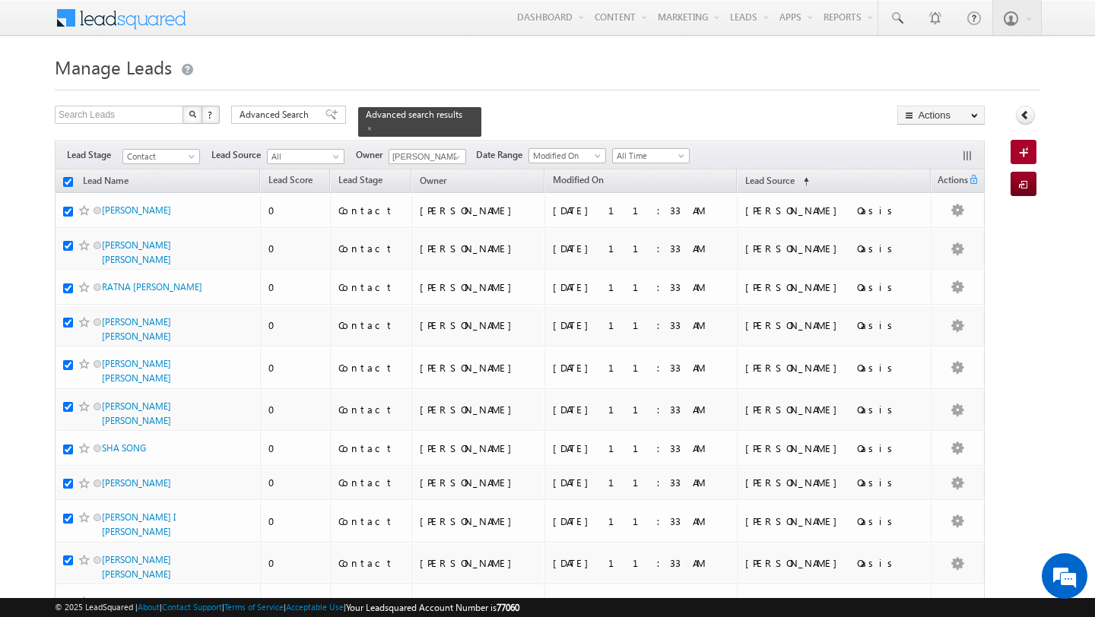
checkbox input "true"
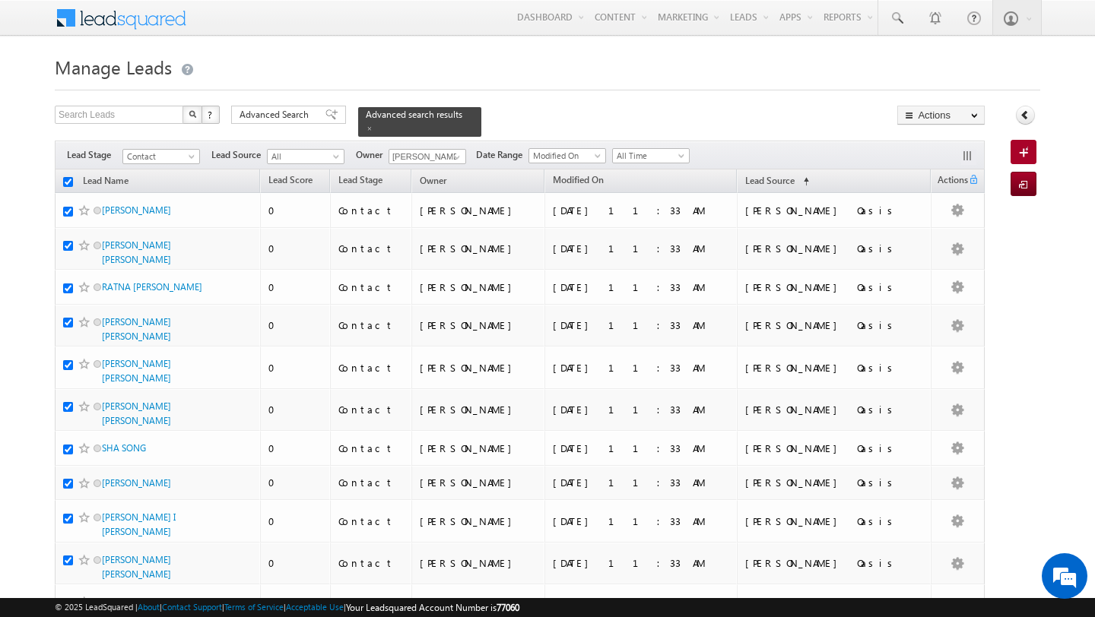
checkbox input "true"
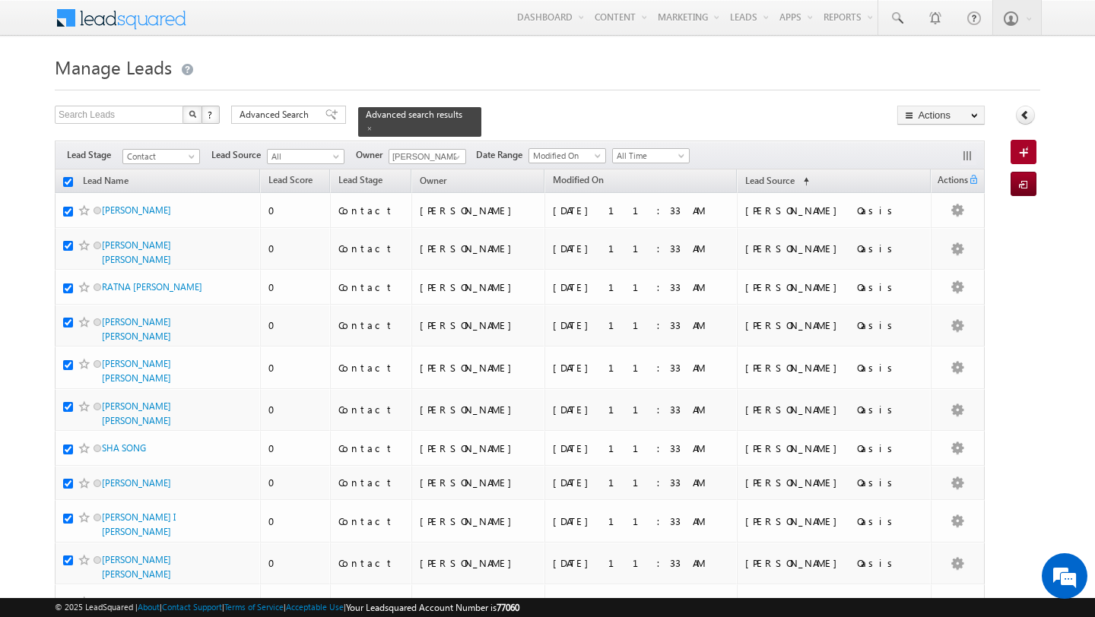
checkbox input "true"
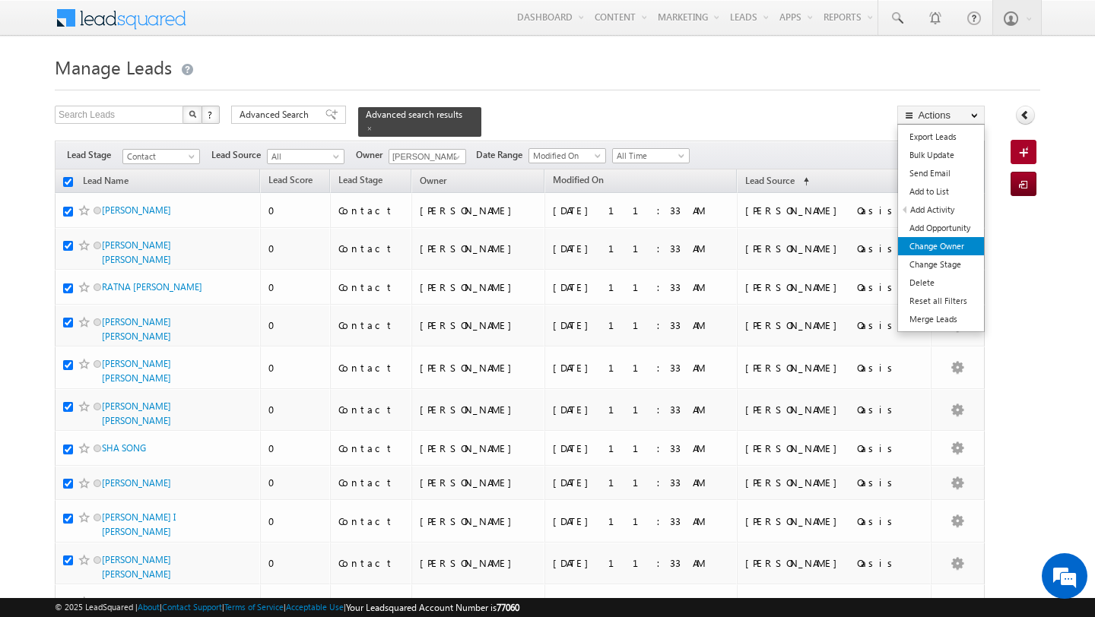
click at [942, 246] on link "Change Owner" at bounding box center [941, 246] width 86 height 18
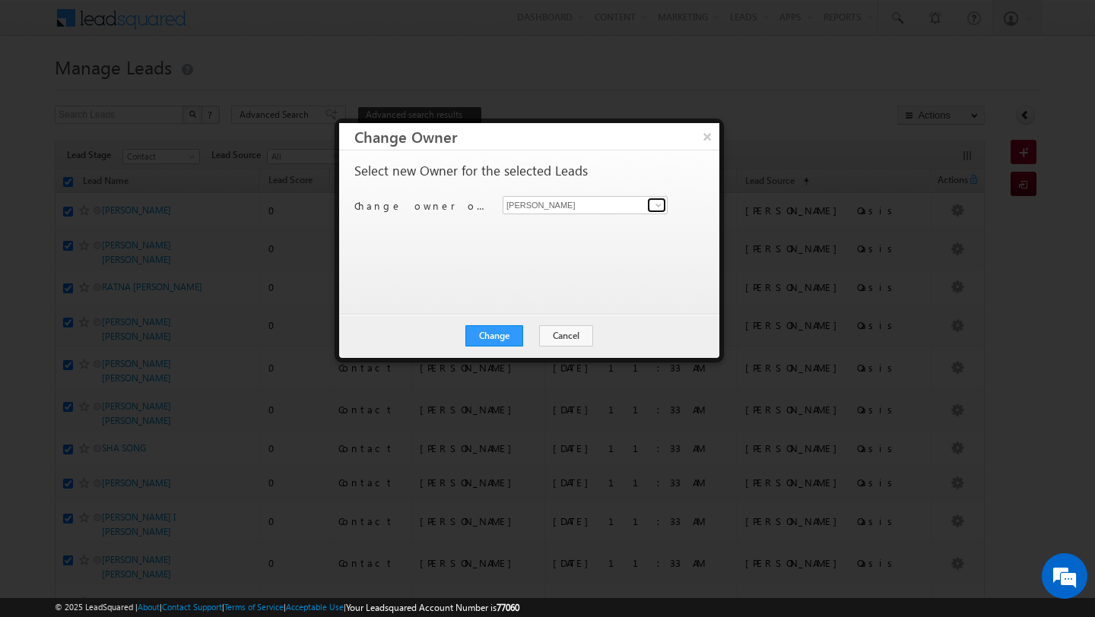
click at [661, 210] on span at bounding box center [658, 205] width 12 height 12
click at [603, 231] on span "anand.pandey@indglobal.ae" at bounding box center [577, 235] width 137 height 11
type input "Anand Pandey"
click at [493, 330] on button "Change" at bounding box center [494, 335] width 58 height 21
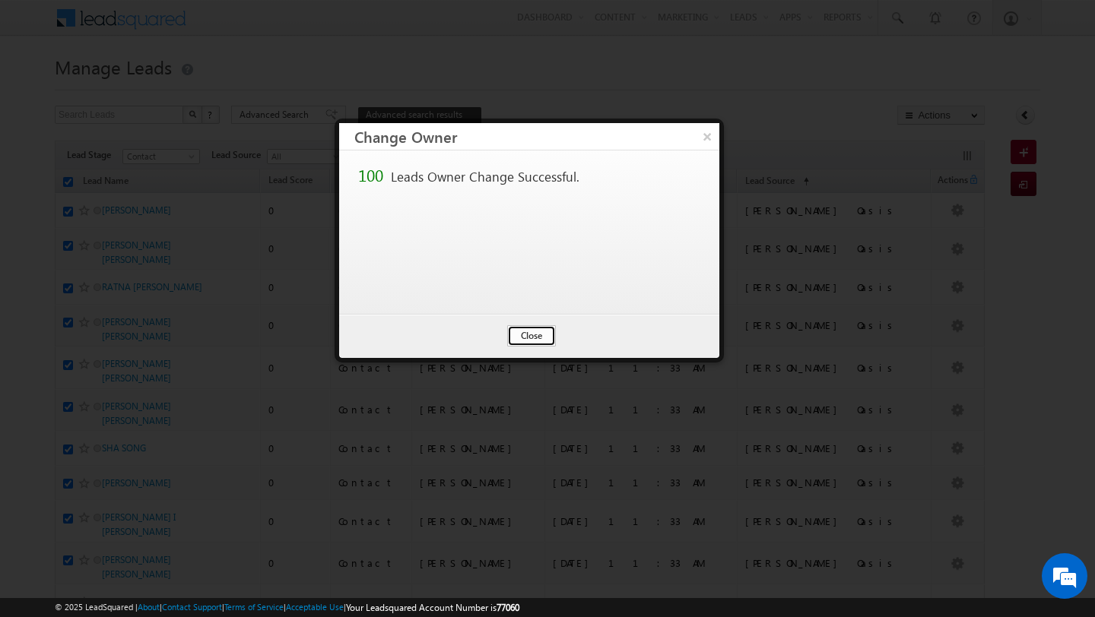
click at [525, 341] on button "Close" at bounding box center [531, 335] width 49 height 21
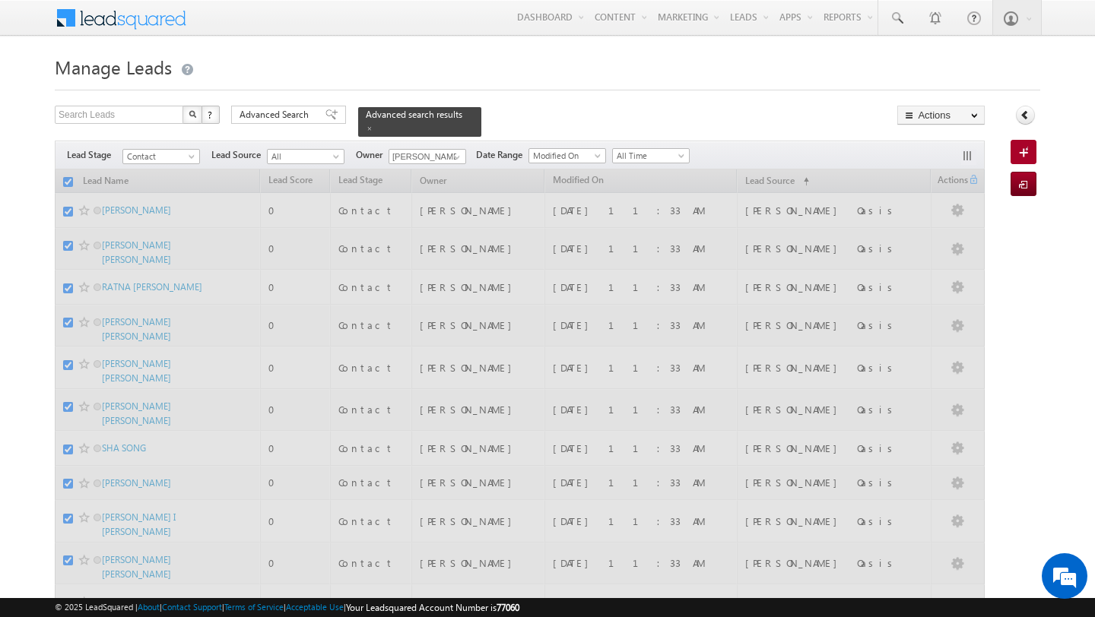
checkbox input "false"
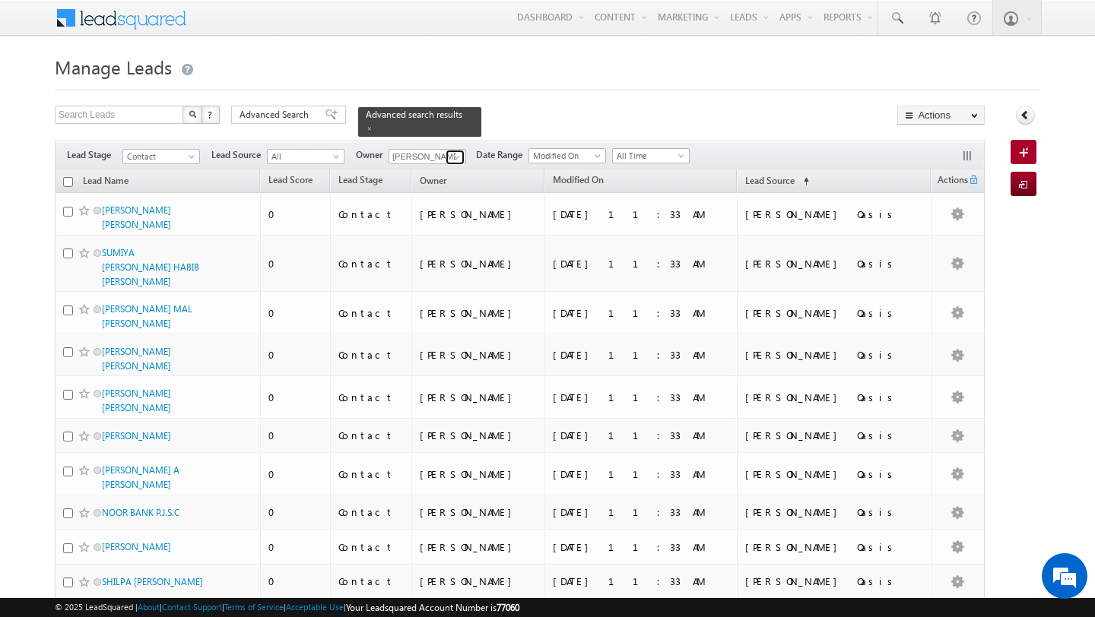
click at [456, 158] on span at bounding box center [457, 157] width 12 height 12
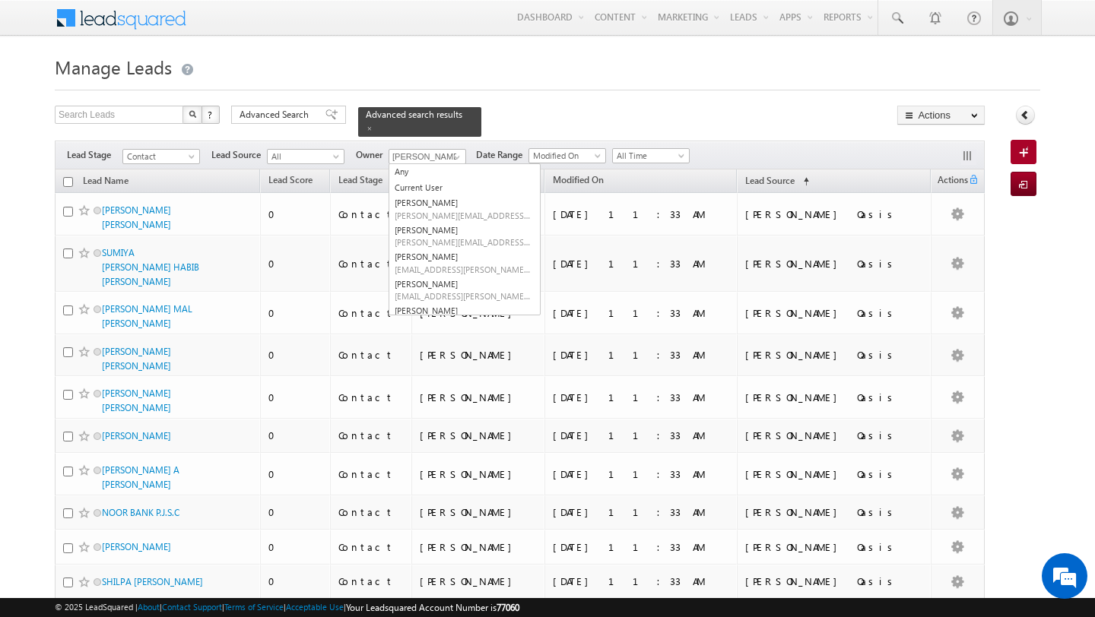
click at [493, 62] on h1 "Manage Leads" at bounding box center [547, 66] width 985 height 30
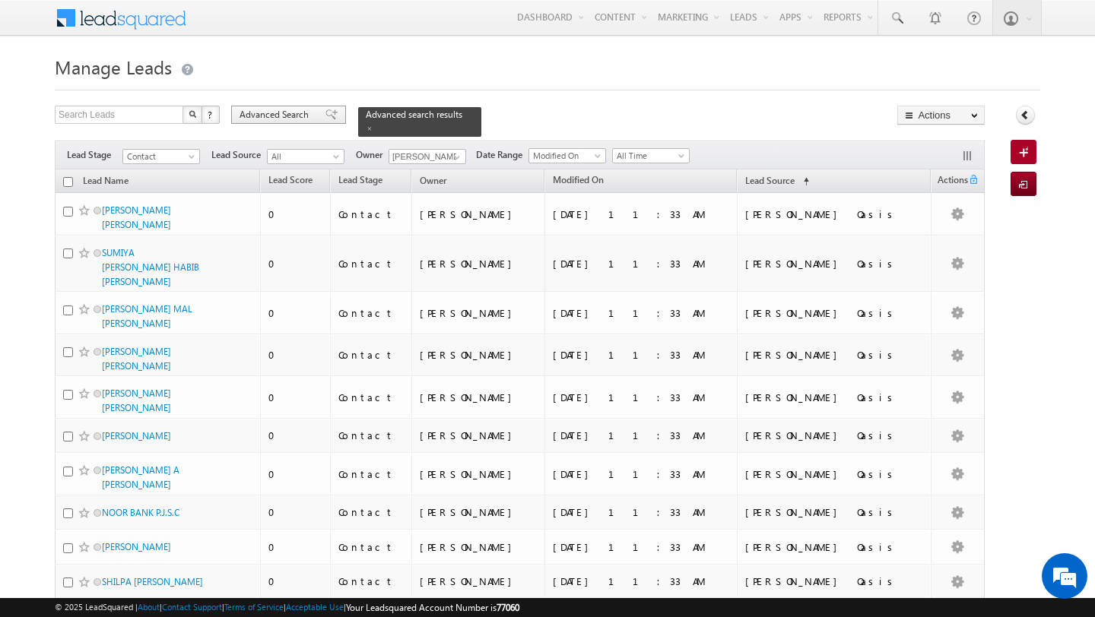
click at [281, 109] on span "Advanced Search" at bounding box center [276, 115] width 74 height 14
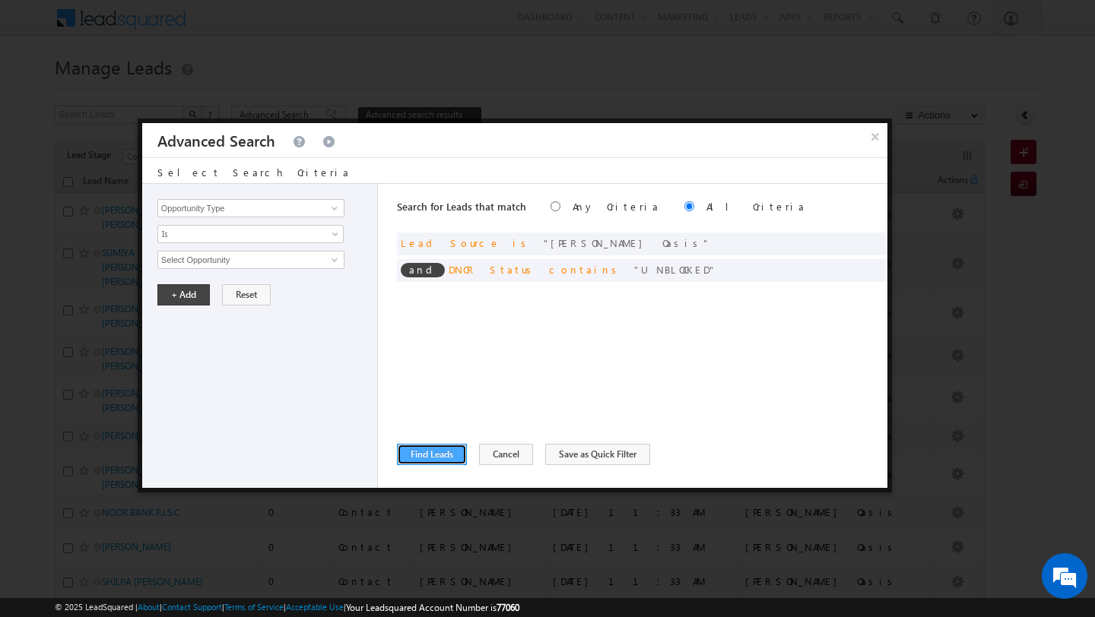
click at [406, 452] on button "Find Leads" at bounding box center [432, 454] width 70 height 21
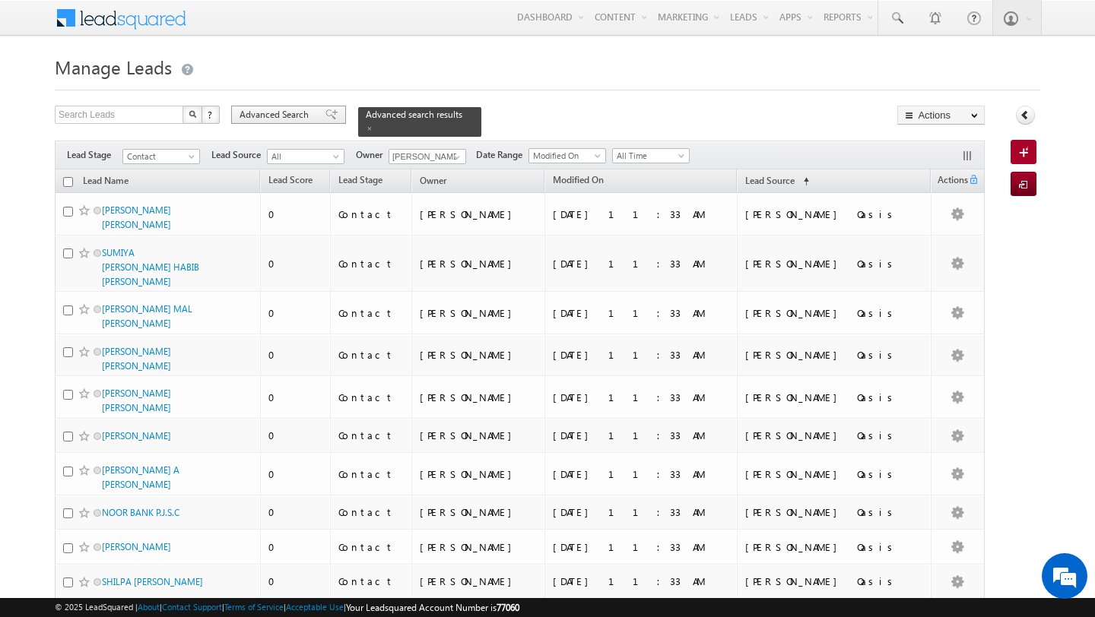
click at [273, 123] on div "Advanced Search" at bounding box center [288, 115] width 115 height 18
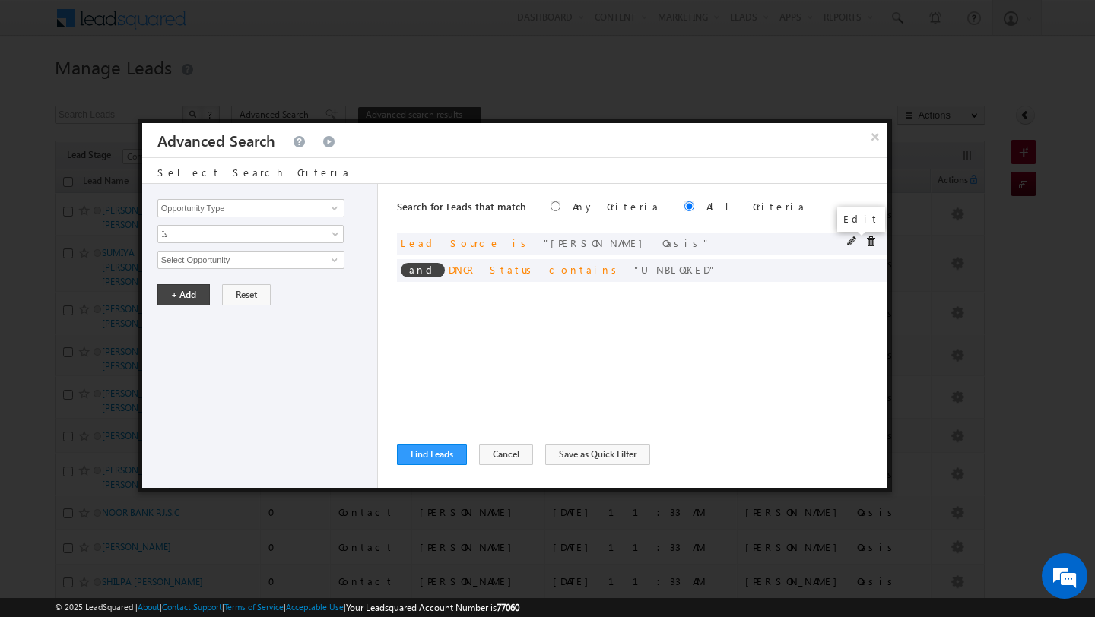
click at [847, 243] on span at bounding box center [852, 241] width 11 height 11
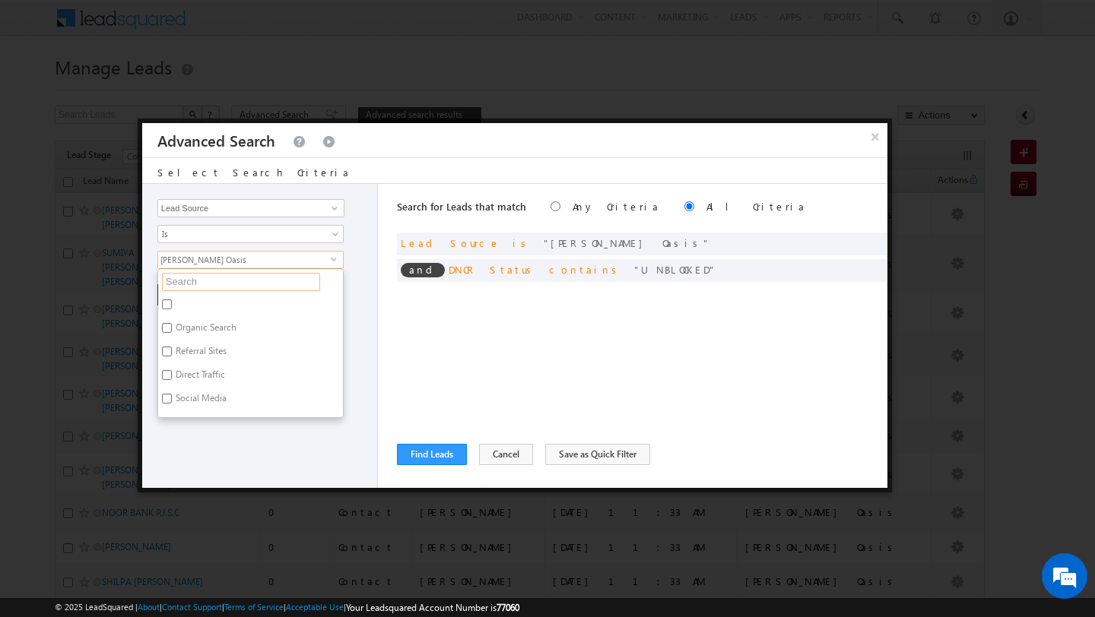
click at [259, 281] on input "text" at bounding box center [241, 282] width 158 height 18
type input "mira"
click at [187, 328] on label "Mira - Mira Oasis" at bounding box center [220, 331] width 125 height 24
click at [172, 328] on input "Mira - Mira Oasis" at bounding box center [167, 328] width 10 height 10
checkbox input "false"
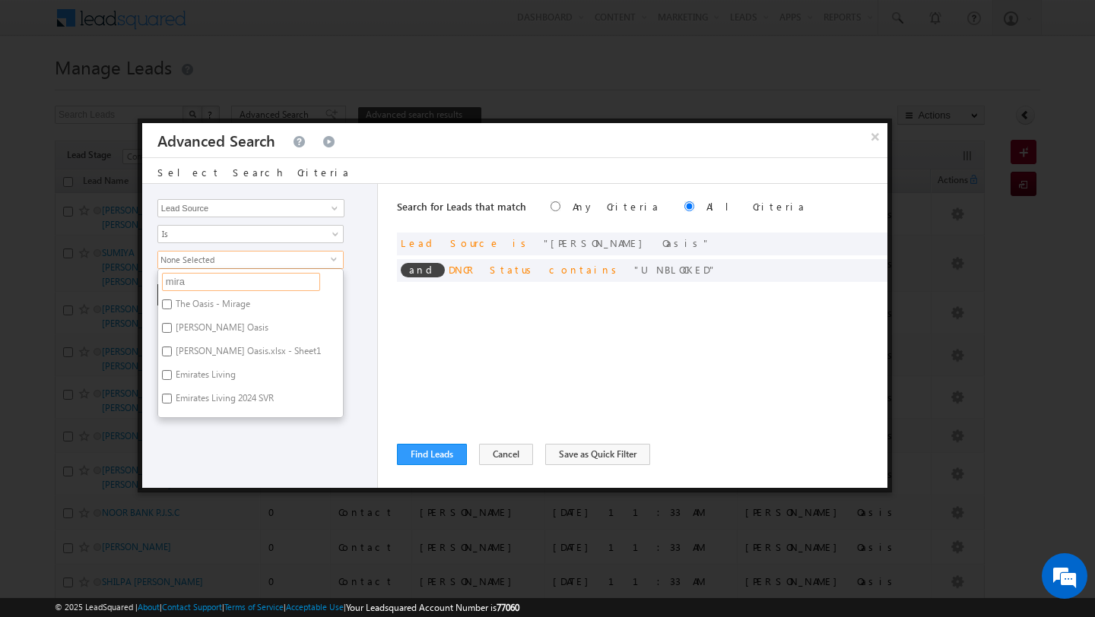
click at [198, 283] on input "mira" at bounding box center [241, 282] width 158 height 18
type input "expo"
click at [192, 304] on label "Expo City Valley" at bounding box center [228, 307] width 141 height 24
click at [172, 304] on input "Expo City Valley" at bounding box center [167, 305] width 10 height 10
checkbox input "true"
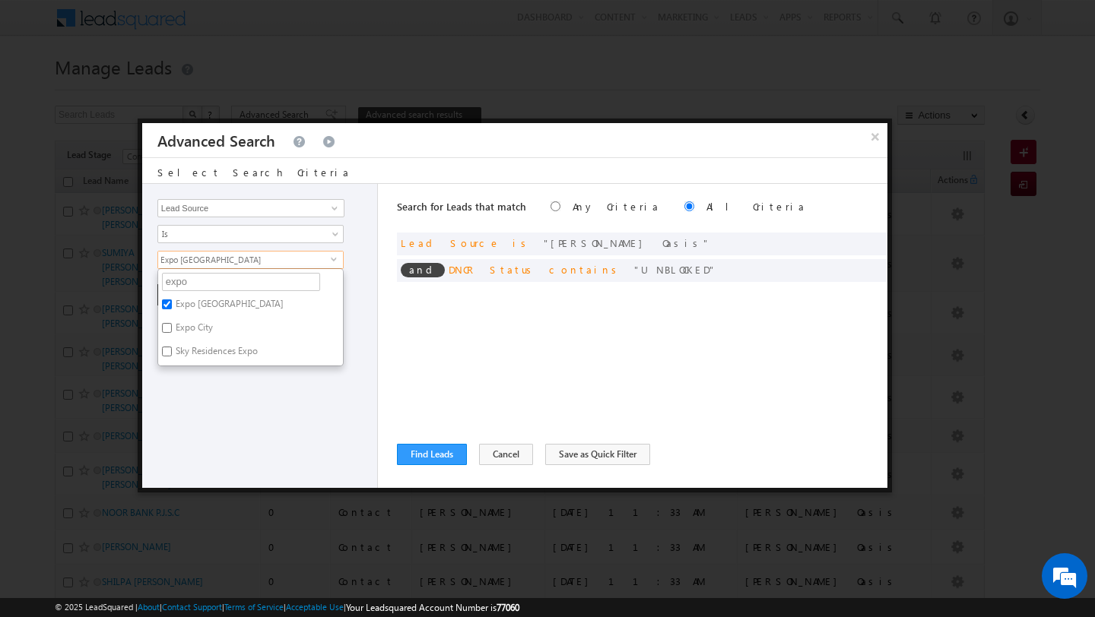
click at [192, 332] on label "Expo City" at bounding box center [193, 331] width 70 height 24
click at [172, 332] on input "Expo City" at bounding box center [167, 328] width 10 height 10
checkbox input "true"
click at [191, 350] on label "Sky Residences Expo" at bounding box center [215, 354] width 115 height 24
click at [172, 350] on input "Sky Residences Expo" at bounding box center [167, 352] width 10 height 10
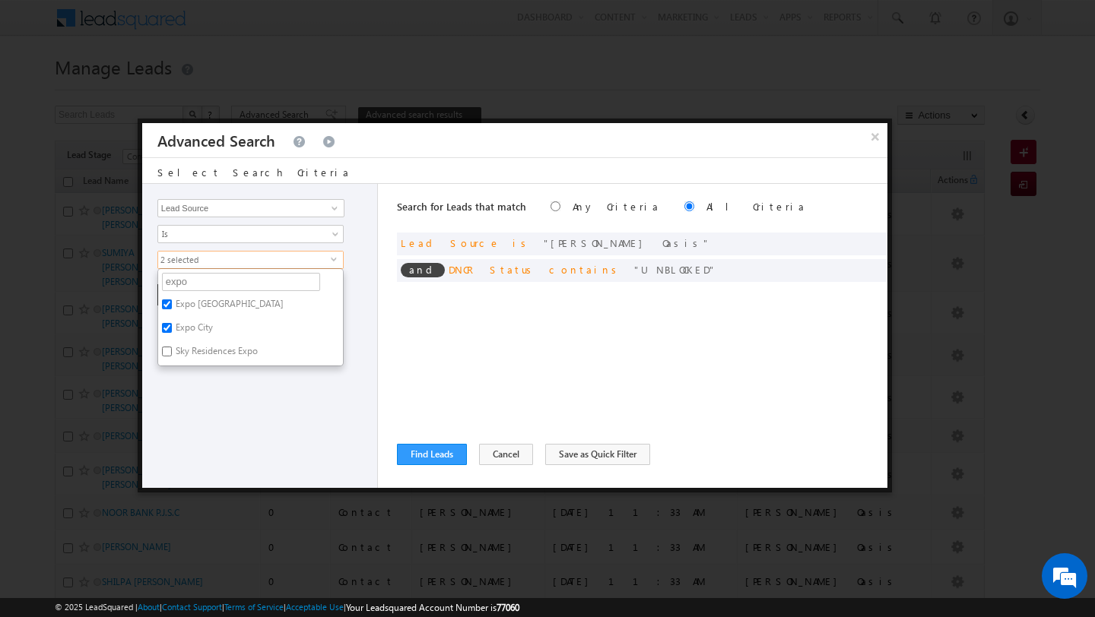
checkbox input "true"
click at [190, 395] on div "Opportunity Type Lead Activity Task Sales Group Prospect Id Address 1 Address 2…" at bounding box center [260, 336] width 236 height 304
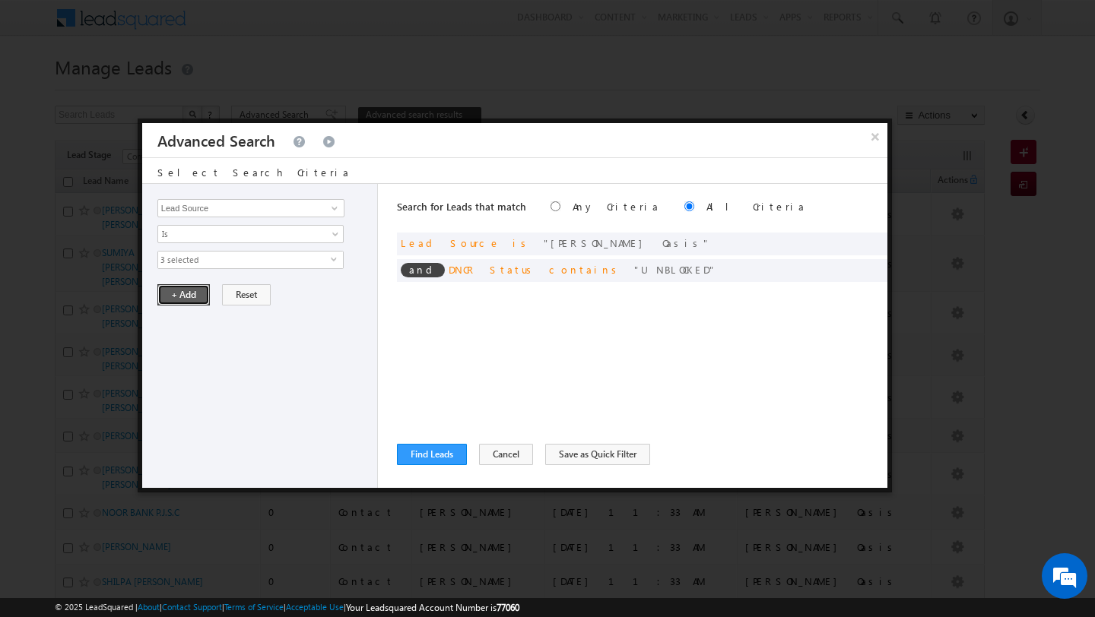
click at [182, 284] on button "+ Add" at bounding box center [183, 294] width 52 height 21
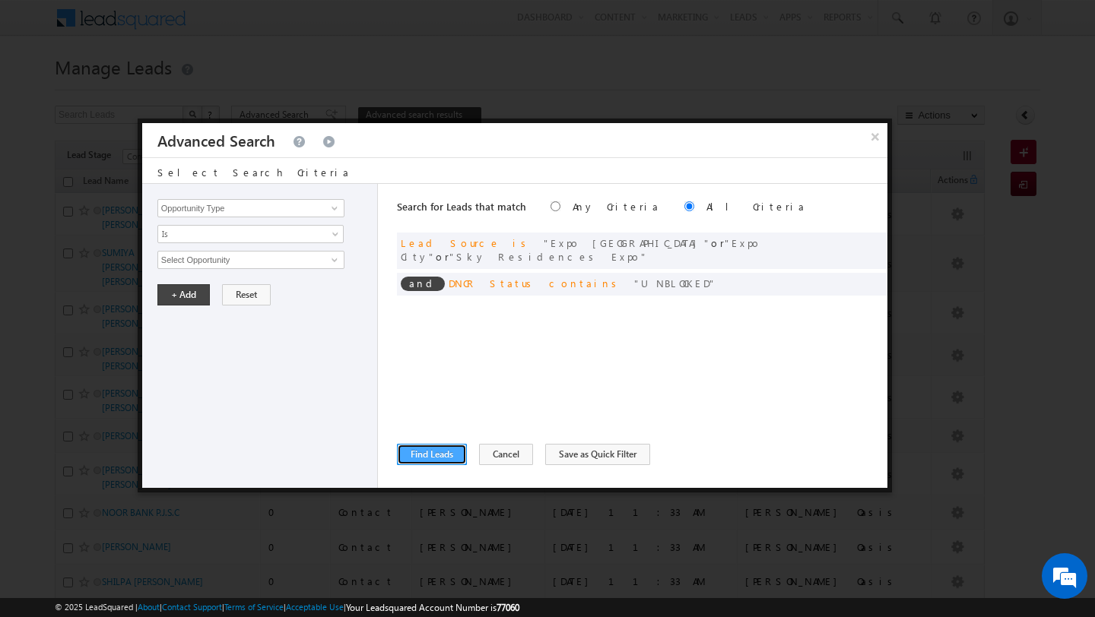
click at [431, 458] on button "Find Leads" at bounding box center [432, 454] width 70 height 21
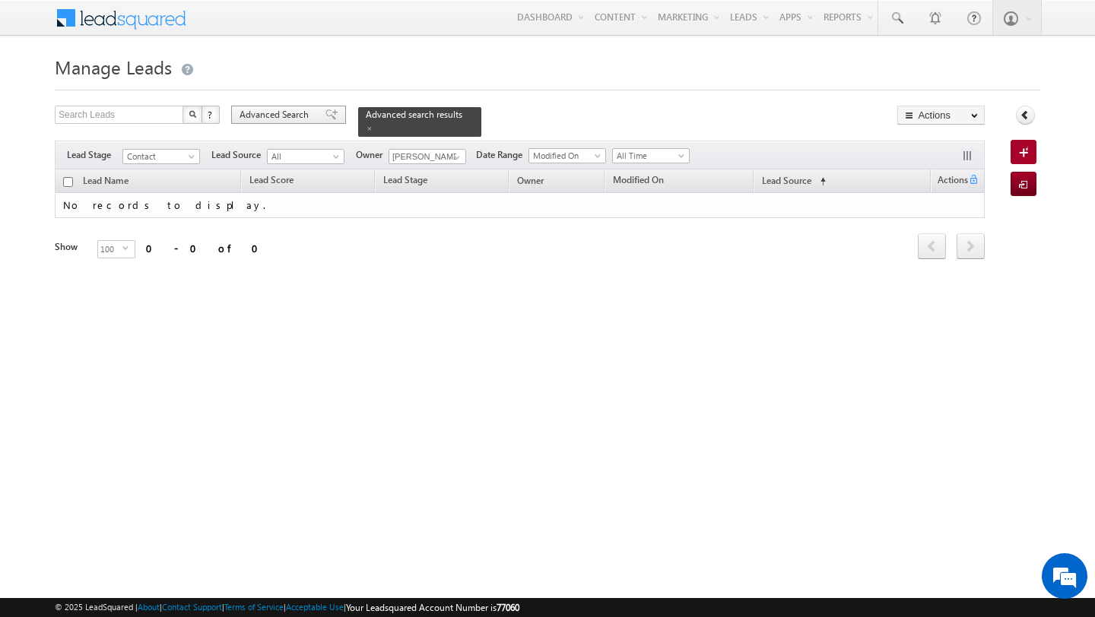
click at [299, 119] on span "Advanced Search" at bounding box center [276, 115] width 74 height 14
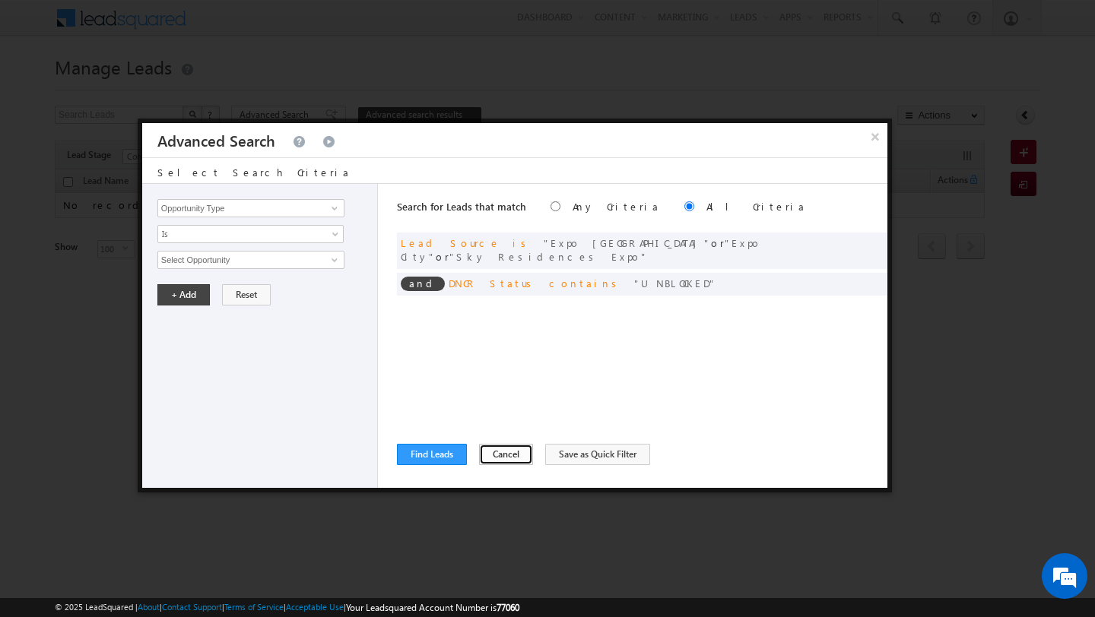
click at [519, 461] on button "Cancel" at bounding box center [506, 454] width 54 height 21
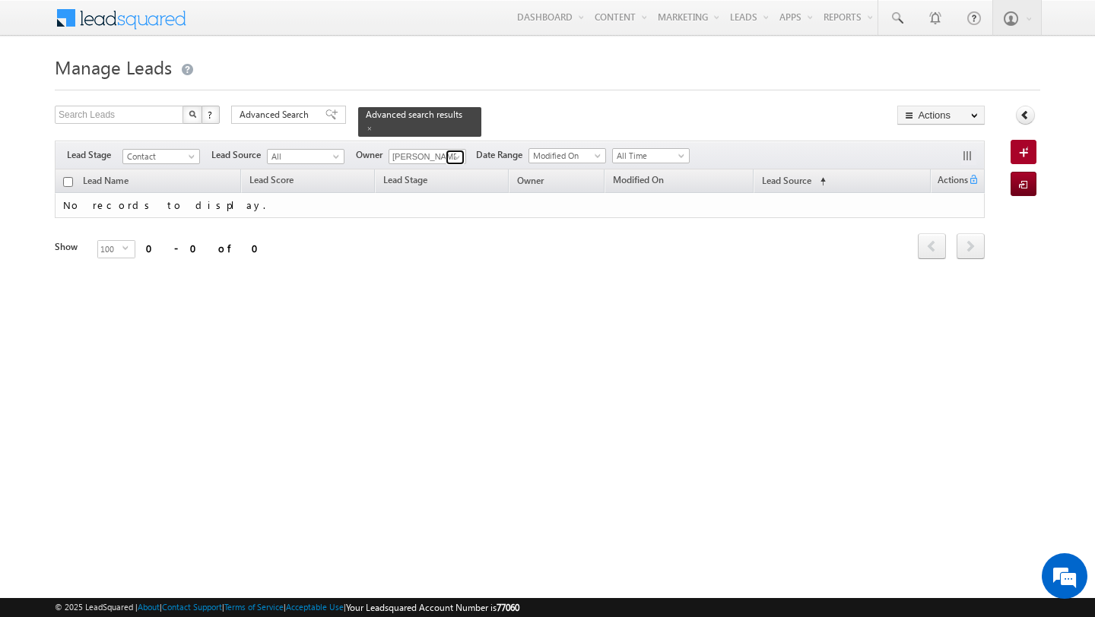
click at [457, 154] on span at bounding box center [457, 157] width 12 height 12
click at [430, 183] on span "ankitkumar.singh@indglobal.ae" at bounding box center [463, 184] width 137 height 11
type input "[PERSON_NAME]"
click at [283, 121] on span "Advanced Search" at bounding box center [276, 115] width 74 height 14
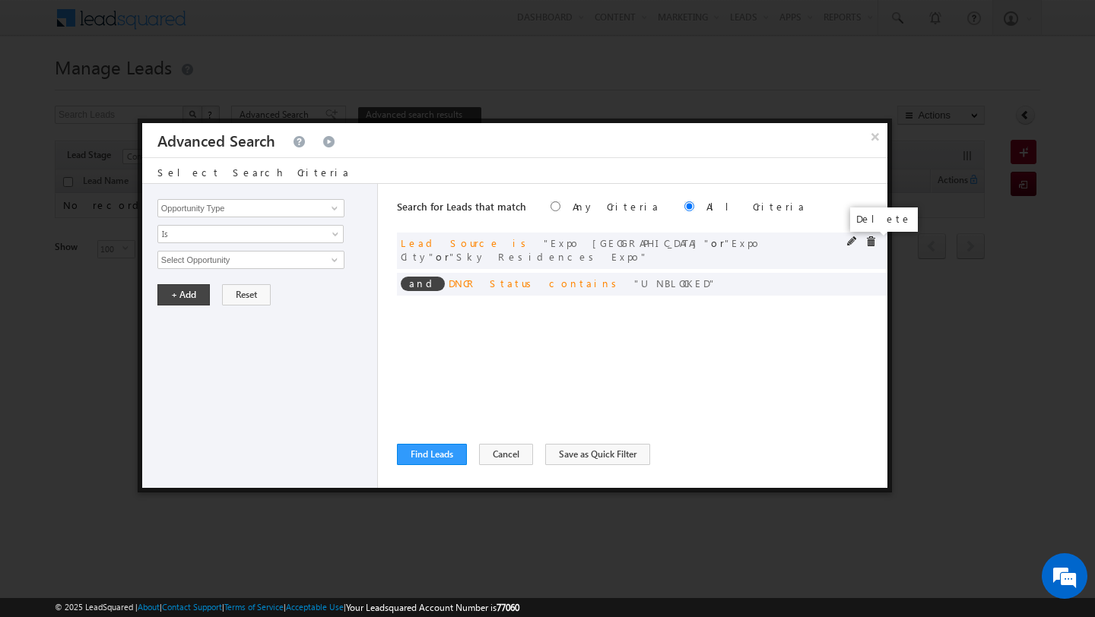
click at [874, 241] on span at bounding box center [870, 241] width 11 height 11
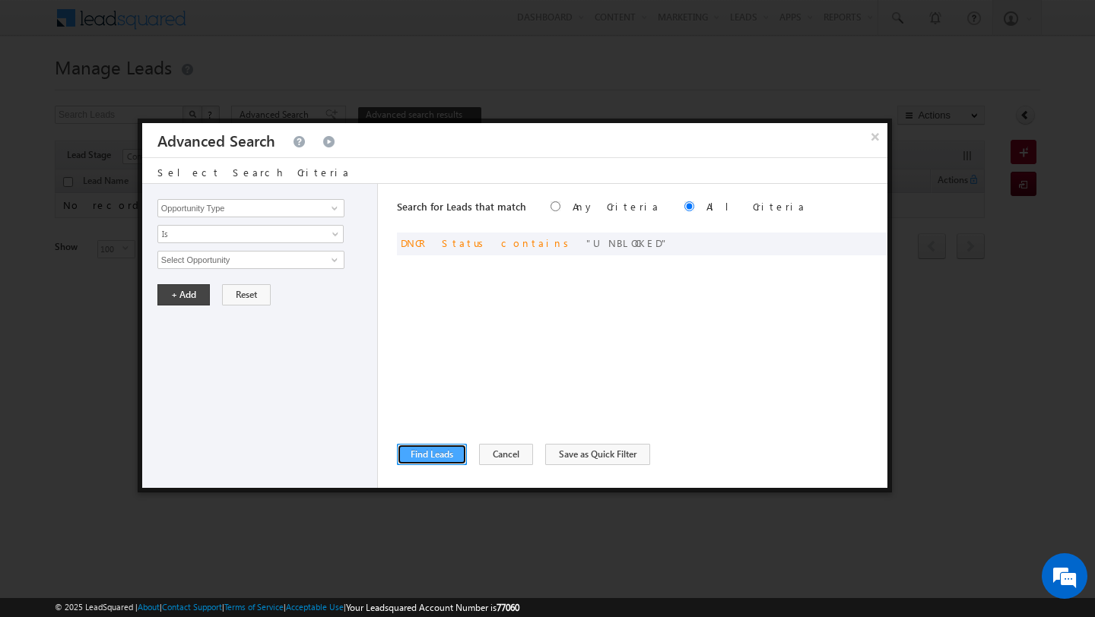
click at [435, 465] on button "Find Leads" at bounding box center [432, 454] width 70 height 21
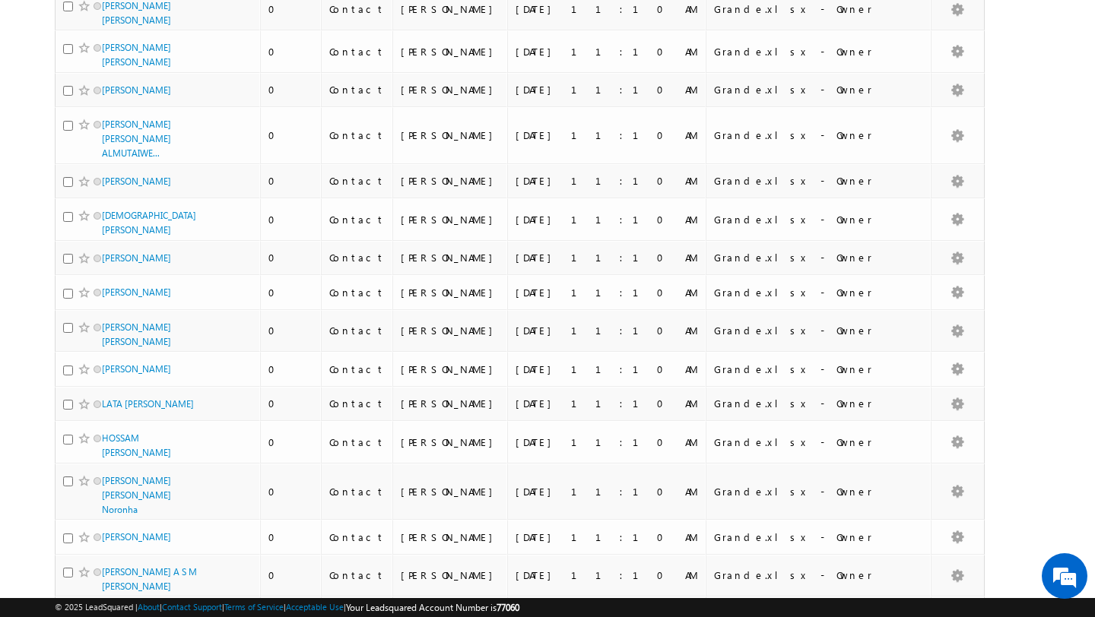
scroll to position [3536, 0]
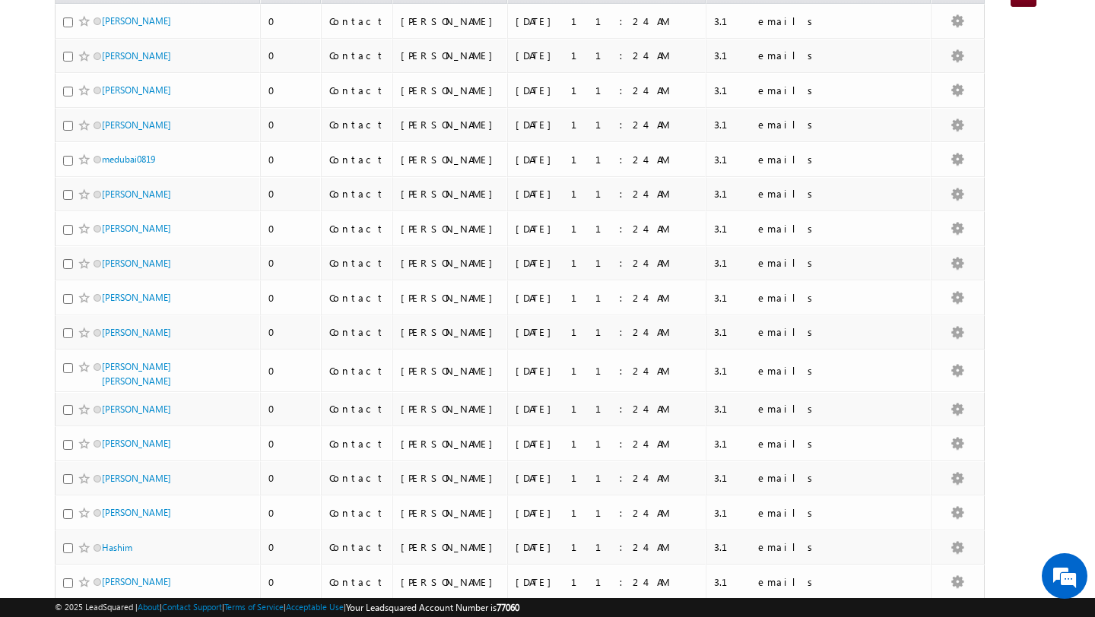
scroll to position [0, 0]
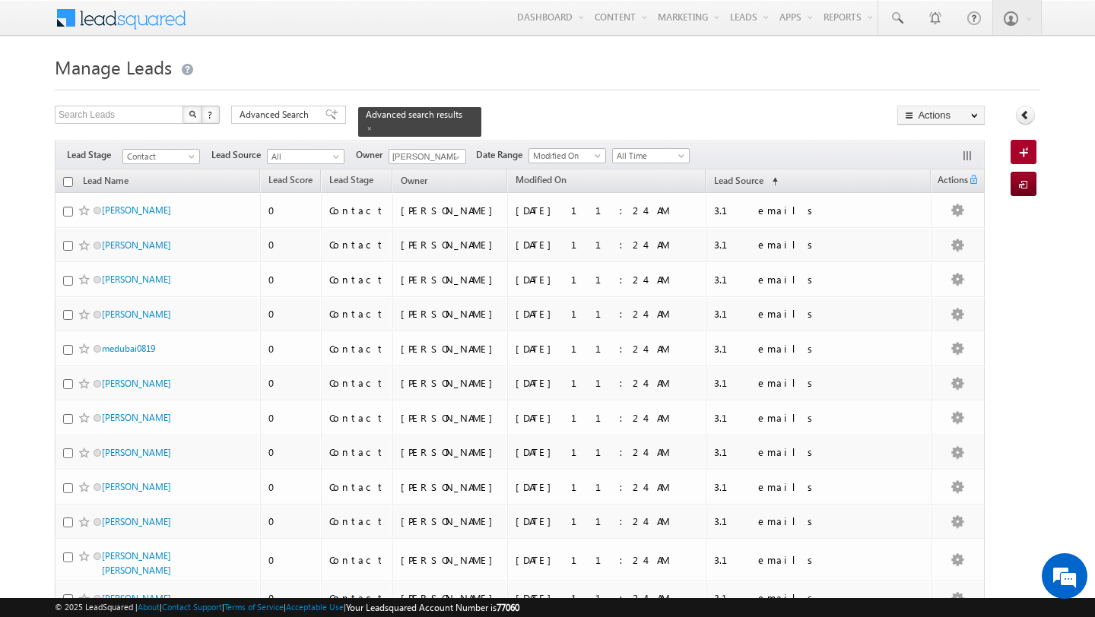
click at [69, 186] on input "checkbox" at bounding box center [68, 182] width 10 height 10
checkbox input "true"
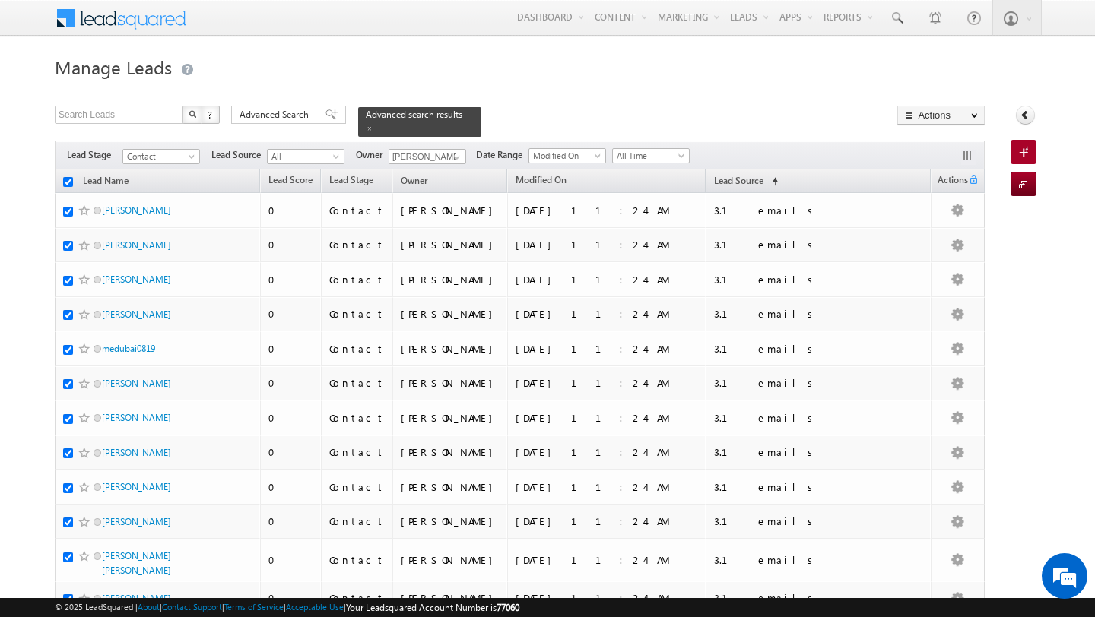
checkbox input "true"
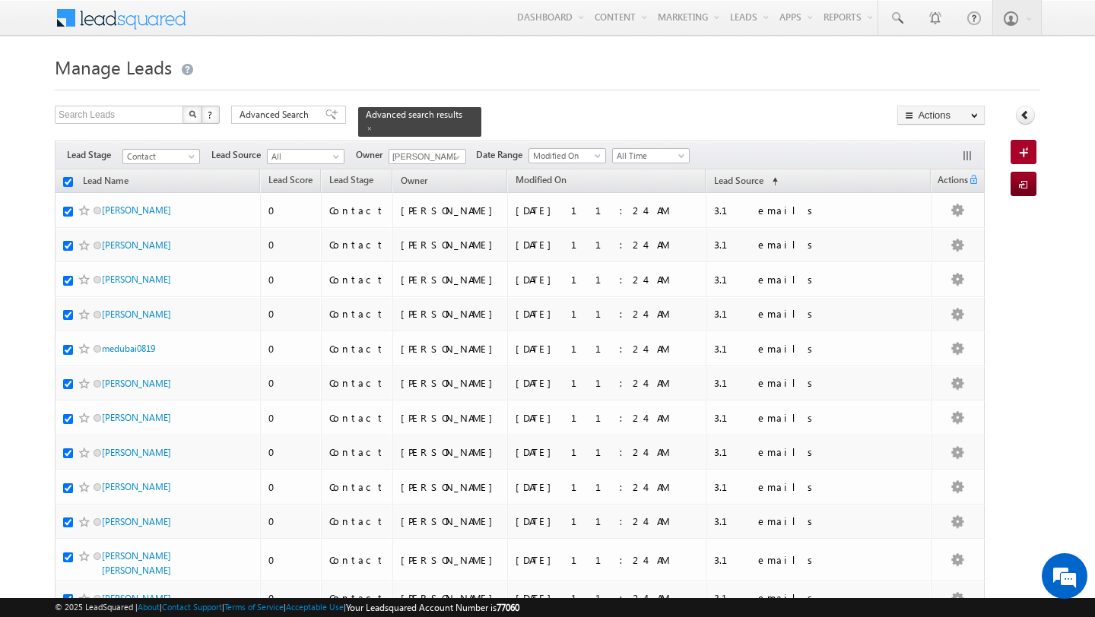
checkbox input "true"
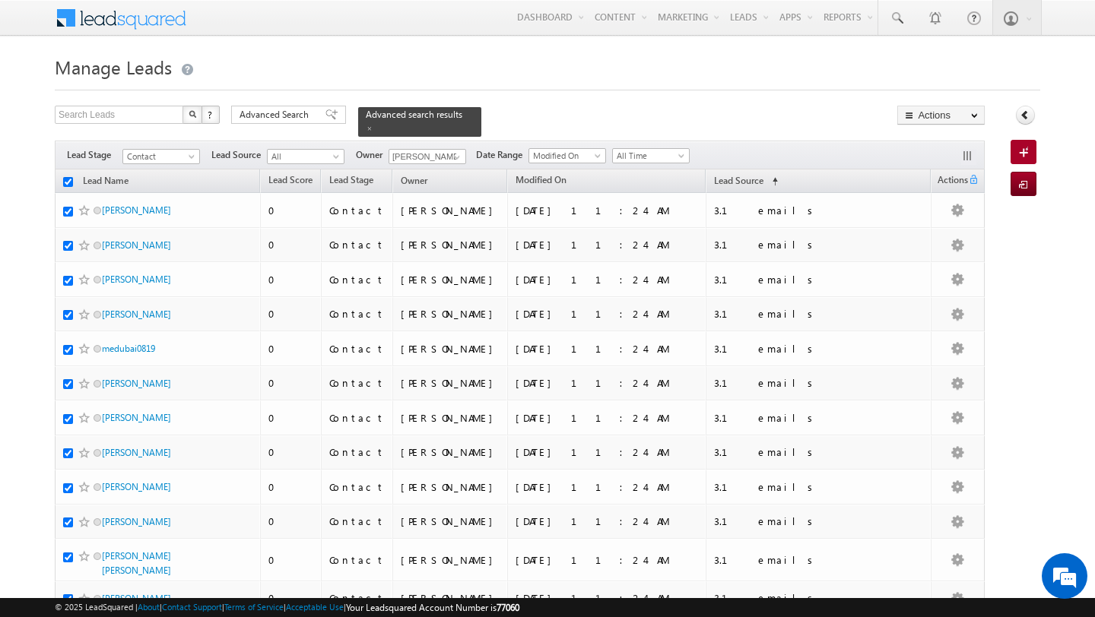
checkbox input "true"
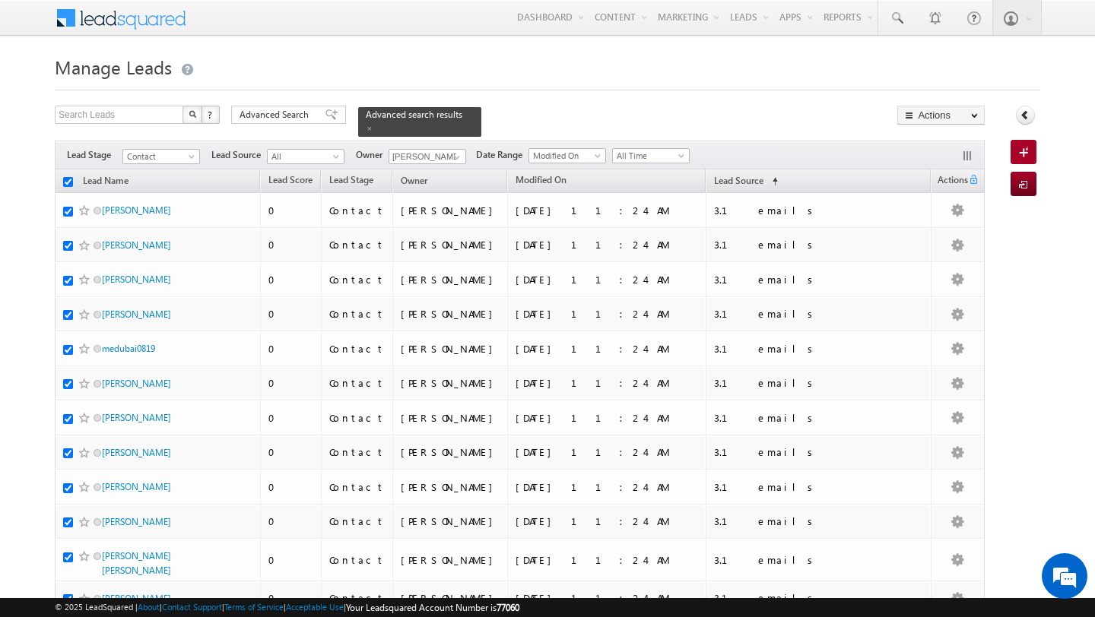
checkbox input "true"
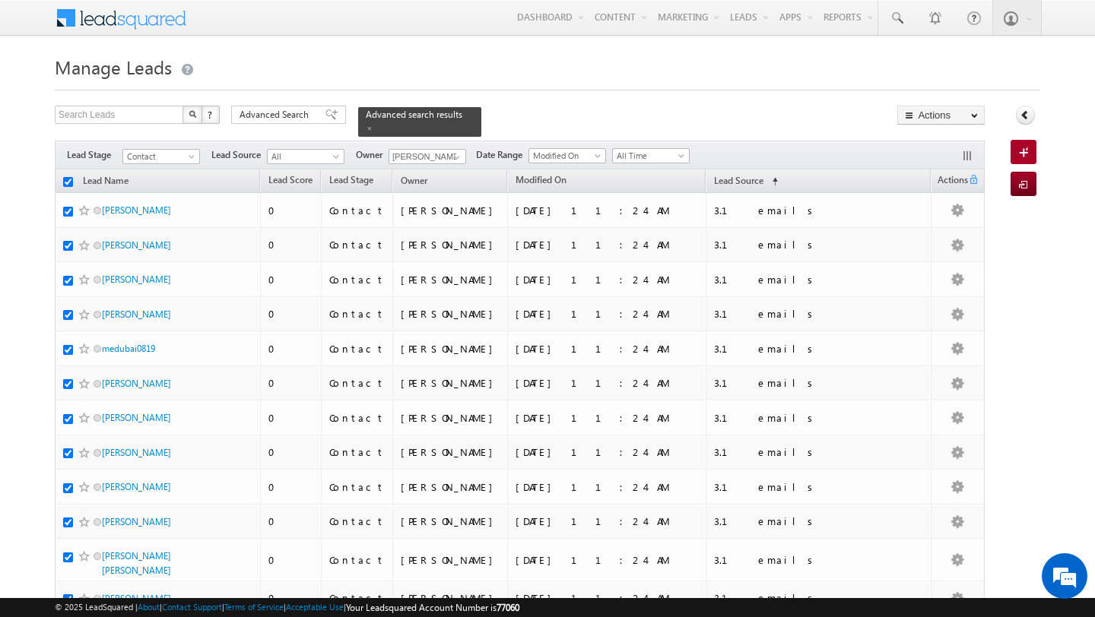
checkbox input "true"
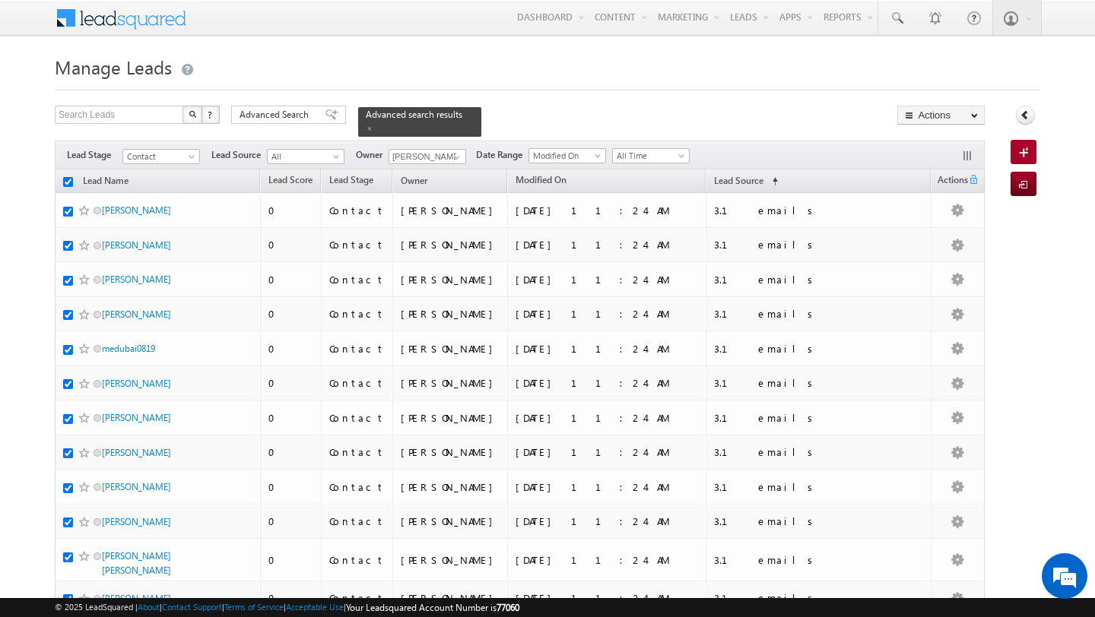
checkbox input "true"
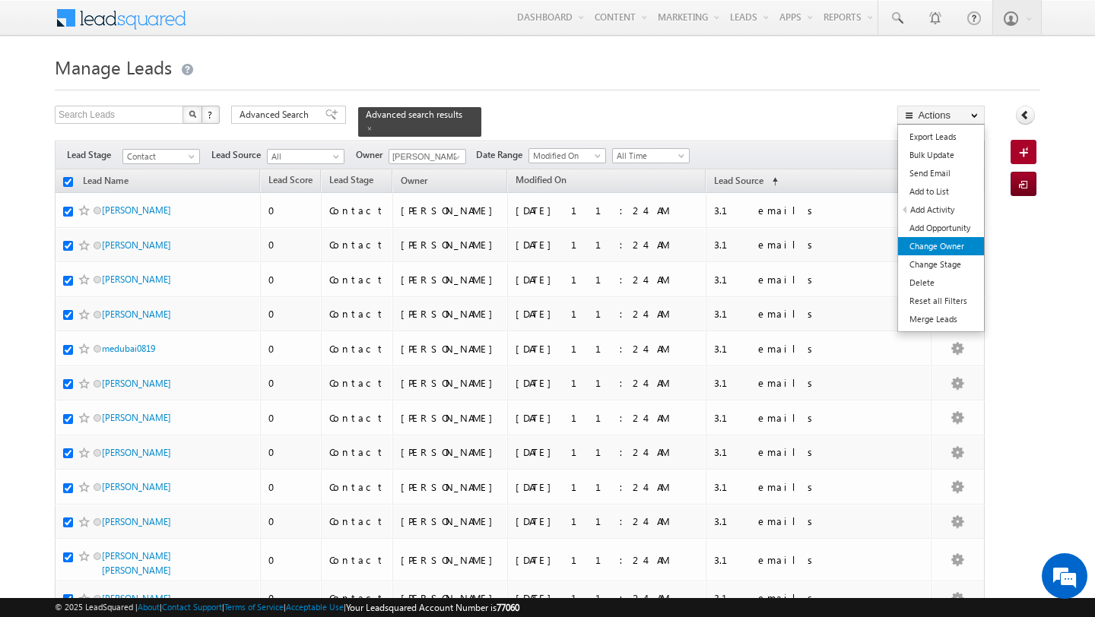
click at [938, 246] on link "Change Owner" at bounding box center [941, 246] width 86 height 18
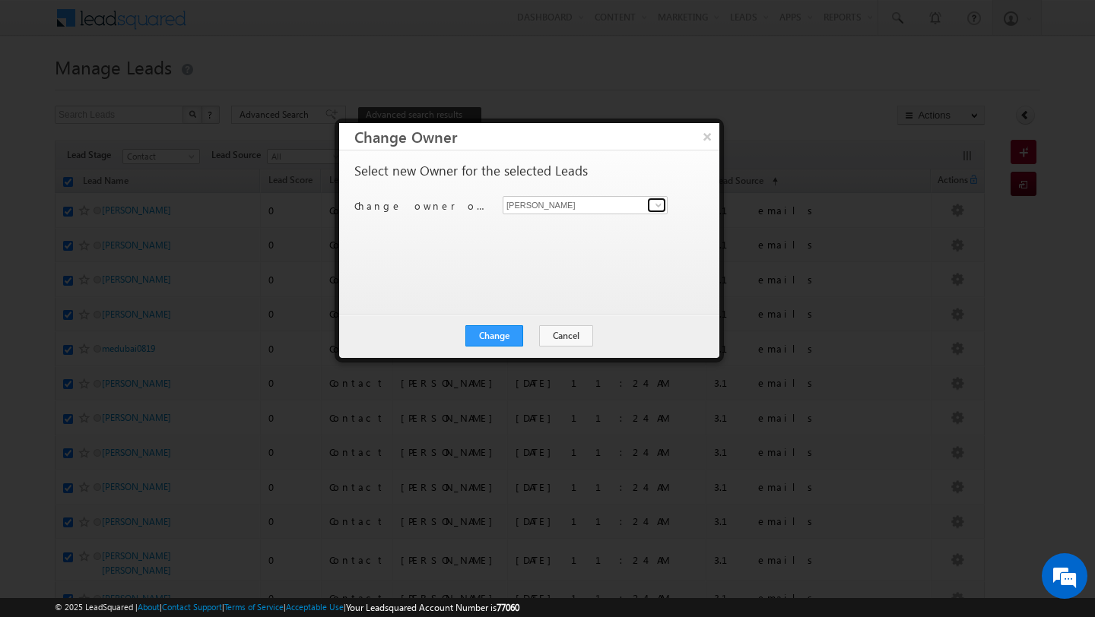
click at [649, 205] on link at bounding box center [656, 205] width 19 height 15
click at [621, 230] on span "subham.modak@indglobal.ae" at bounding box center [577, 235] width 137 height 11
click at [492, 331] on button "Change" at bounding box center [494, 335] width 58 height 21
